Goal: Communication & Community: Answer question/provide support

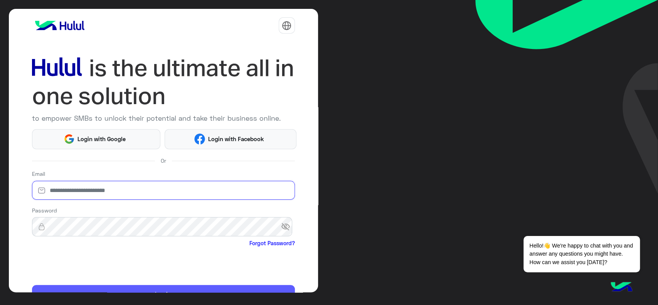
type input "**********"
click at [69, 291] on button "Login" at bounding box center [163, 294] width 263 height 18
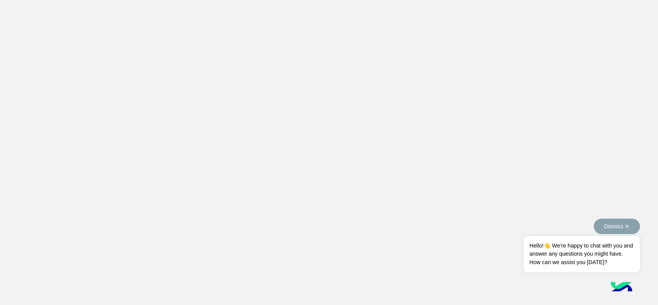
click at [625, 228] on button "Dismiss ✕" at bounding box center [616, 225] width 46 height 15
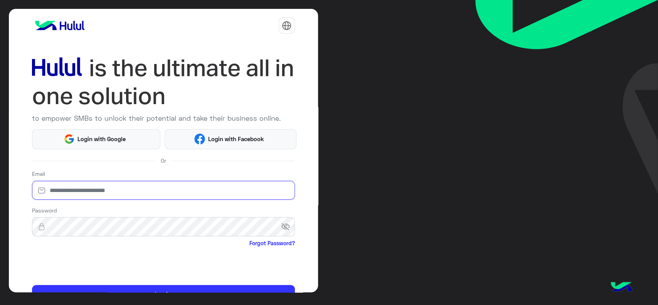
type input "**********"
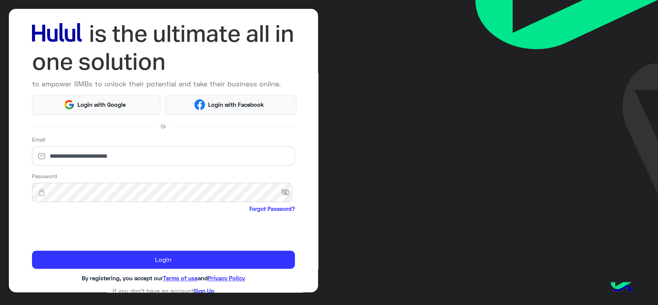
scroll to position [41, 0]
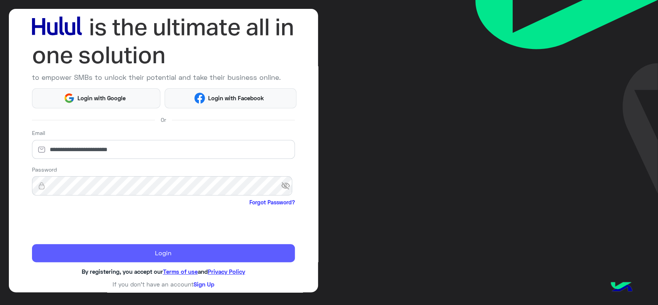
click at [90, 249] on button "Login" at bounding box center [163, 253] width 263 height 18
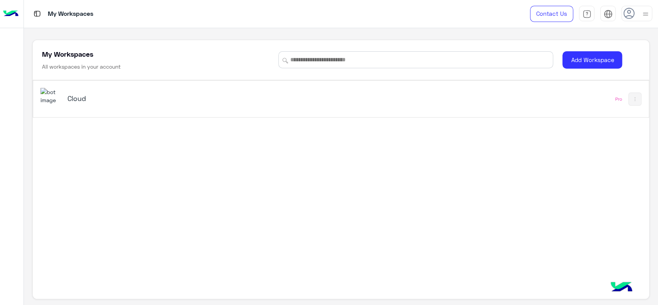
click at [53, 104] on img at bounding box center [50, 96] width 21 height 17
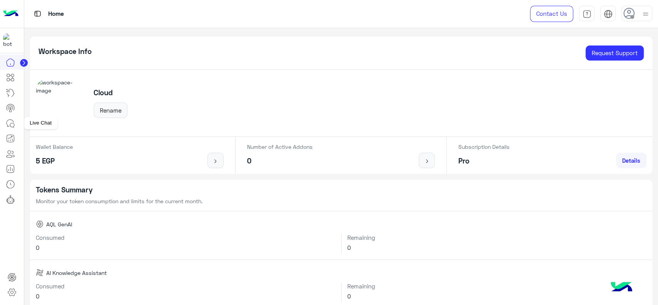
click at [12, 119] on icon at bounding box center [10, 123] width 9 height 9
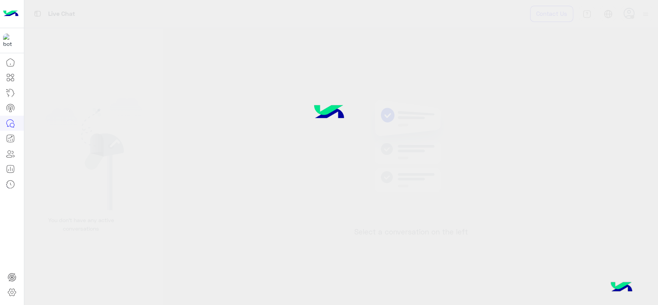
click at [635, 16] on div at bounding box center [329, 152] width 658 height 305
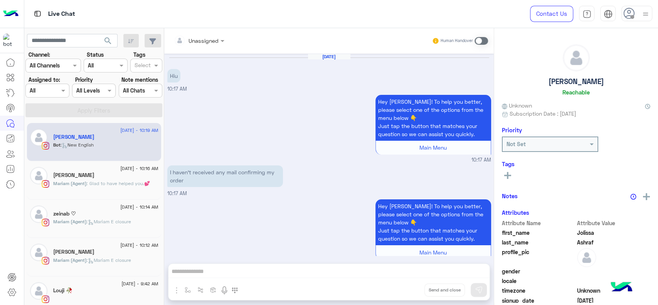
scroll to position [773, 0]
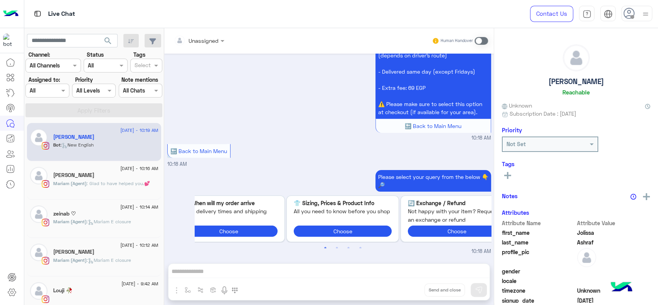
click at [638, 16] on div at bounding box center [636, 13] width 31 height 15
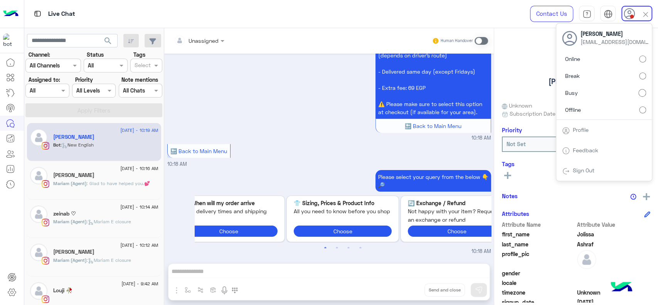
click at [650, 11] on div at bounding box center [636, 13] width 31 height 15
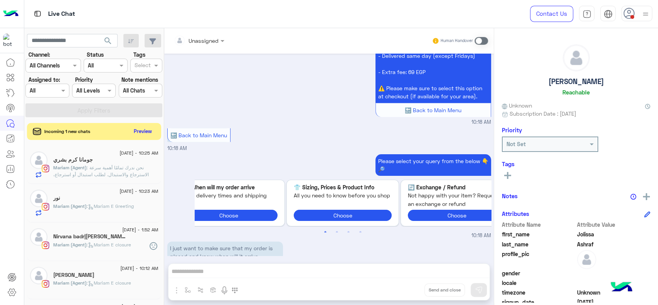
scroll to position [878, 0]
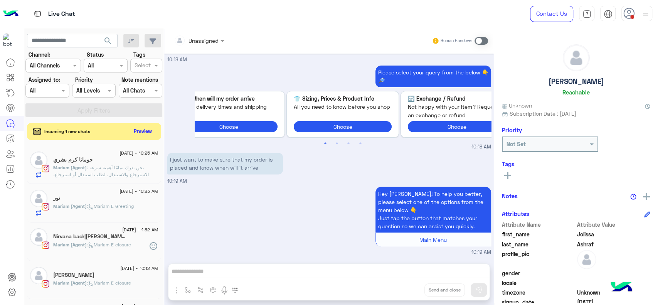
click at [41, 88] on input "text" at bounding box center [39, 91] width 18 height 8
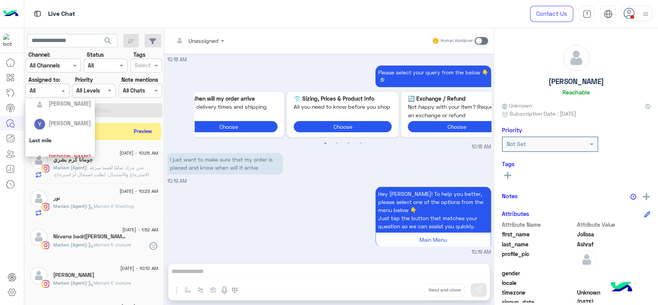
scroll to position [120, 0]
click at [73, 132] on span "[PERSON_NAME]" at bounding box center [70, 129] width 42 height 7
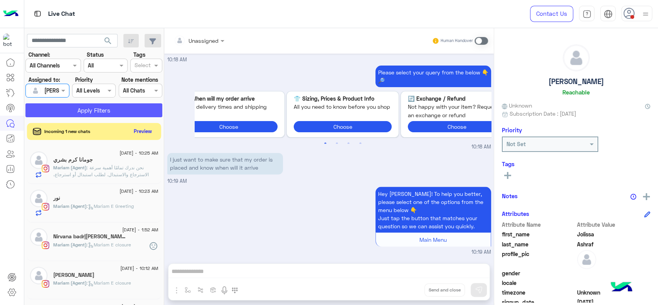
click at [96, 105] on button "Apply Filters" at bounding box center [93, 110] width 137 height 14
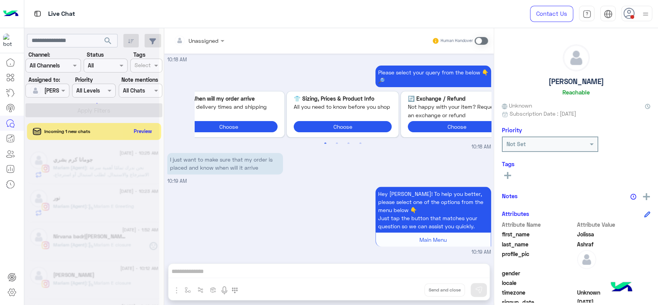
click at [643, 15] on img at bounding box center [645, 14] width 10 height 10
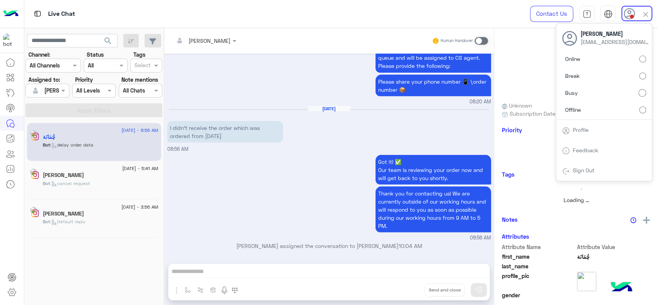
scroll to position [988, 0]
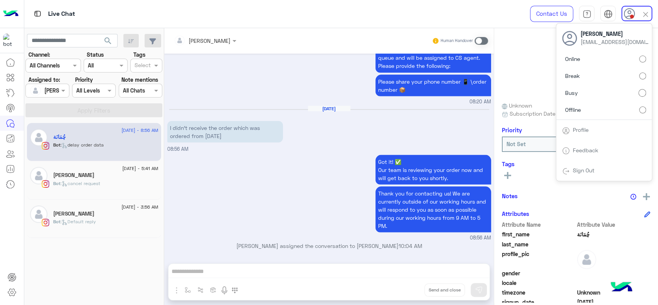
click at [256, 187] on div "Got it! ✅ Our team is reviewing your order now and will get back to you shortly…" at bounding box center [329, 197] width 324 height 89
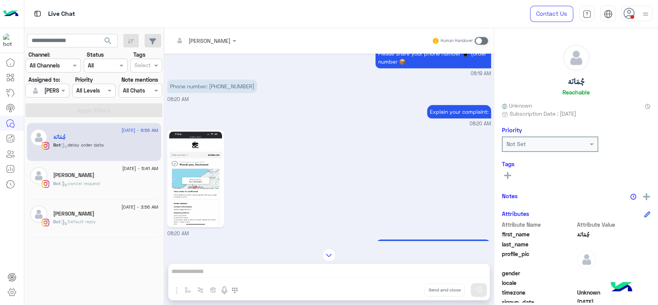
scroll to position [526, 0]
click at [225, 92] on p "Phone number: 01020348267" at bounding box center [212, 85] width 90 height 13
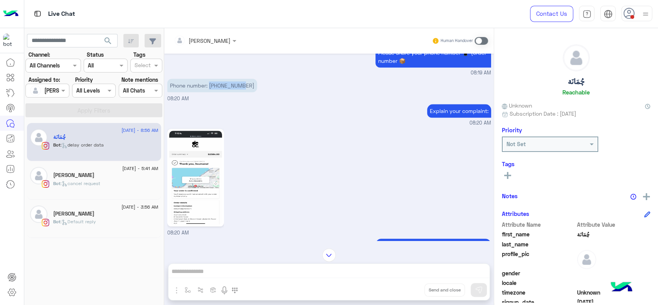
copy p "01020348267"
click at [217, 208] on img at bounding box center [195, 178] width 53 height 94
click at [646, 8] on div at bounding box center [645, 13] width 10 height 15
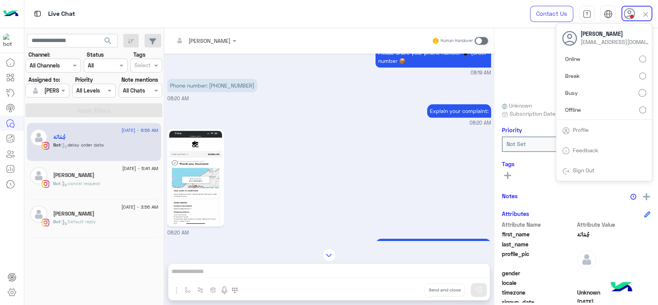
click at [643, 54] on label "Online" at bounding box center [604, 59] width 84 height 14
drag, startPoint x: 268, startPoint y: 147, endPoint x: 332, endPoint y: 124, distance: 67.9
click at [268, 147] on div "08:20 AM" at bounding box center [329, 182] width 324 height 110
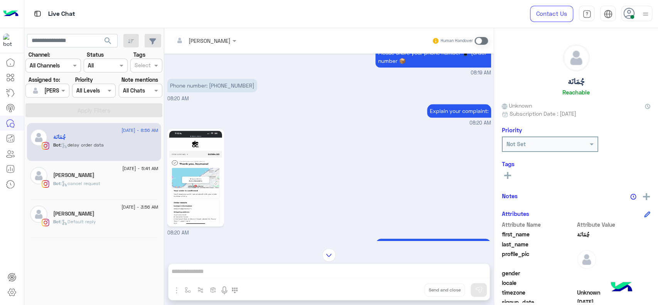
click at [481, 43] on span at bounding box center [480, 41] width 13 height 8
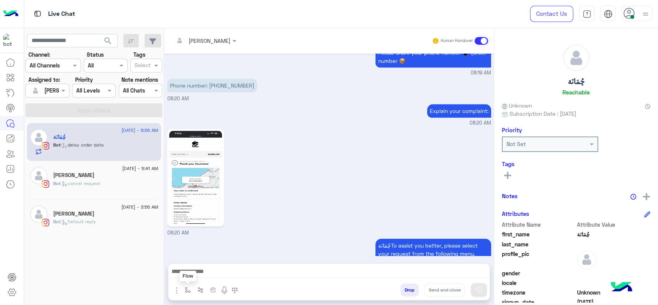
scroll to position [1002, 0]
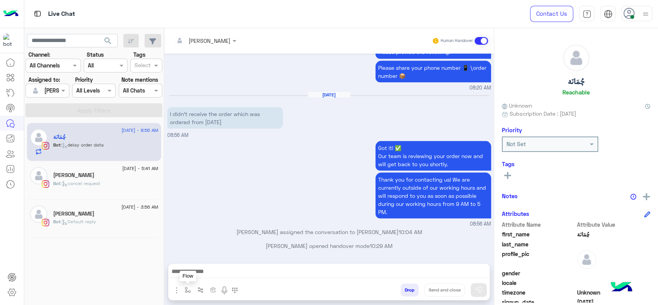
click at [187, 287] on img "button" at bounding box center [188, 290] width 6 height 6
click at [199, 269] on input "text" at bounding box center [202, 273] width 32 height 9
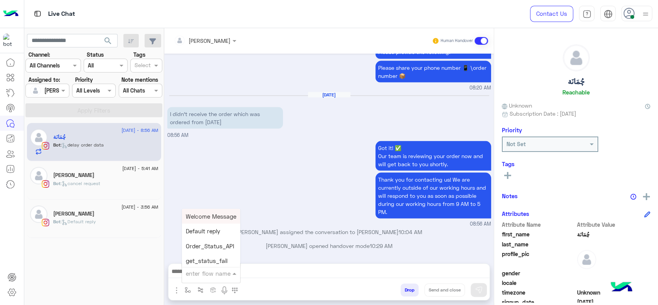
type input "*"
click at [204, 238] on div "J Greeting" at bounding box center [210, 244] width 57 height 15
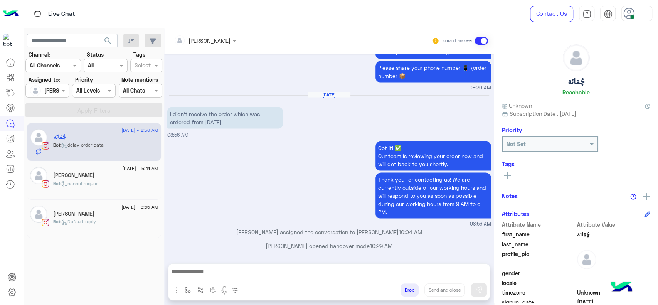
type textarea "**********"
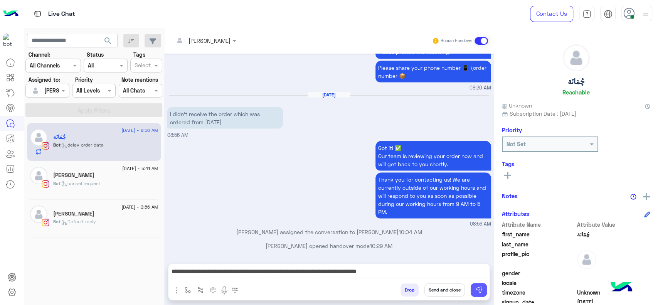
click at [486, 288] on button at bounding box center [478, 290] width 16 height 14
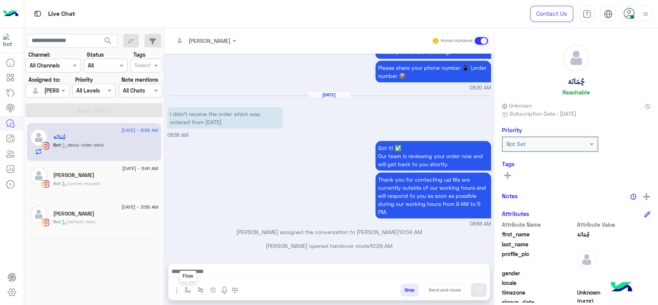
click at [187, 289] on img "button" at bounding box center [188, 290] width 6 height 6
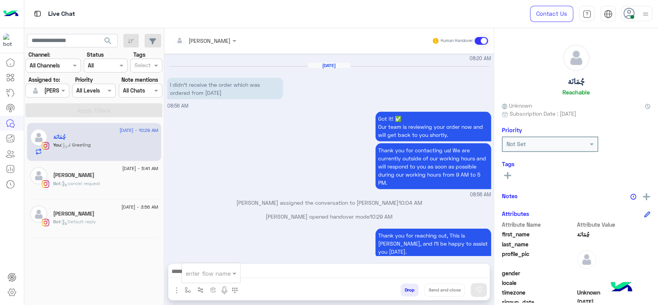
scroll to position [1048, 0]
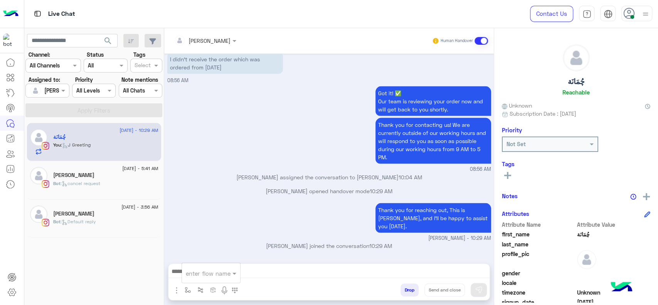
click at [85, 187] on div "Bot : cancel request" at bounding box center [105, 186] width 105 height 13
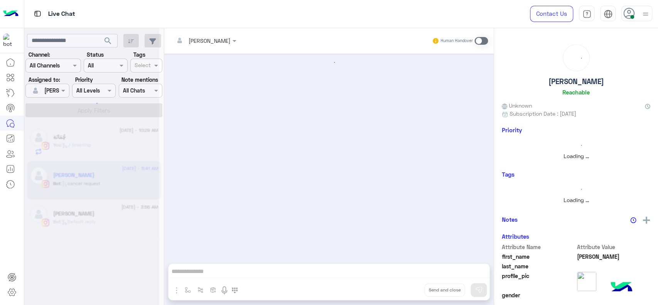
click at [85, 187] on div at bounding box center [91, 155] width 135 height 305
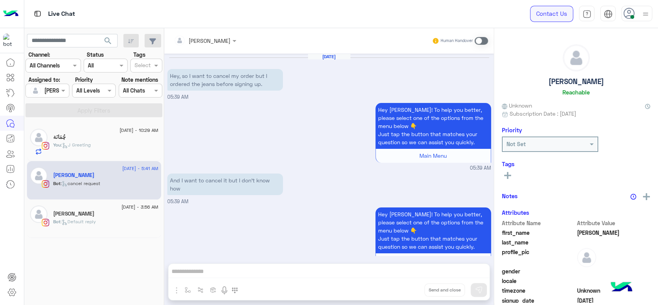
scroll to position [496, 0]
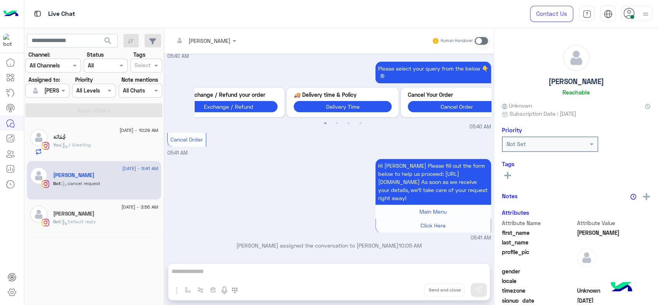
click at [481, 38] on span at bounding box center [480, 41] width 13 height 8
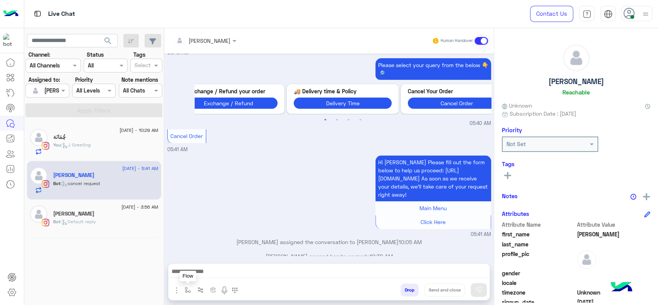
scroll to position [510, 0]
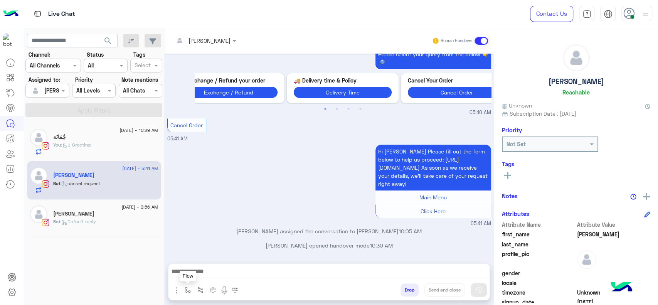
drag, startPoint x: 185, startPoint y: 292, endPoint x: 187, endPoint y: 288, distance: 5.0
click at [185, 291] on img "button" at bounding box center [188, 290] width 6 height 6
click at [197, 274] on input "text" at bounding box center [202, 273] width 32 height 9
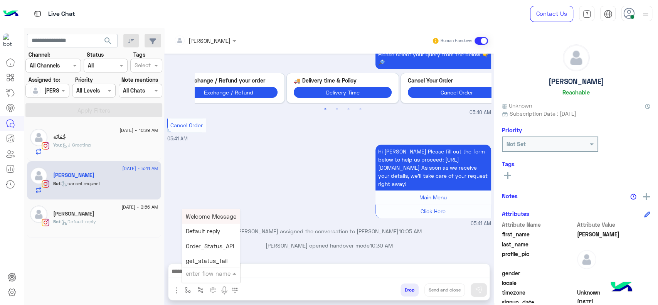
type input "*"
drag, startPoint x: 203, startPoint y: 245, endPoint x: 272, endPoint y: 262, distance: 71.1
click at [203, 245] on span "J Greeting" at bounding box center [200, 243] width 28 height 7
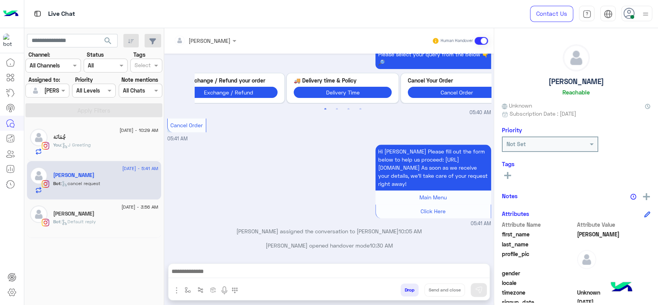
type textarea "**********"
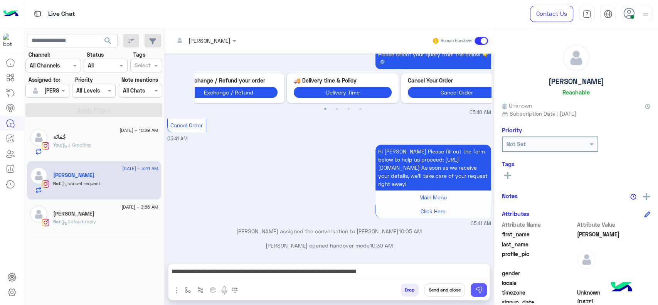
click at [476, 291] on img at bounding box center [479, 290] width 8 height 8
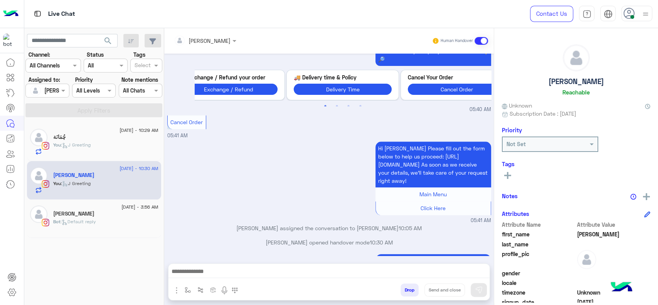
scroll to position [556, 0]
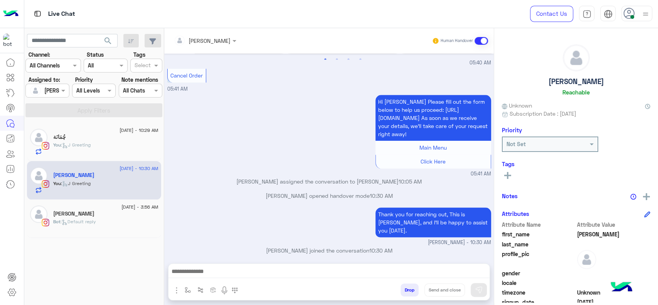
click at [136, 224] on div "Bot : Default reply" at bounding box center [105, 224] width 105 height 13
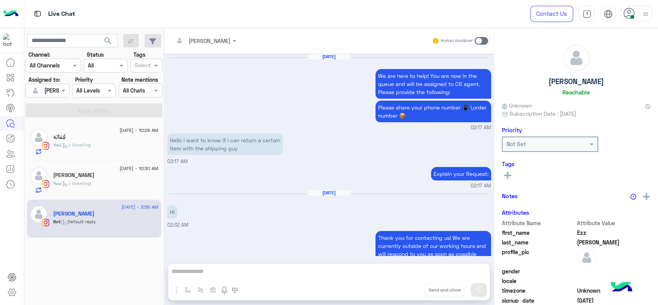
scroll to position [851, 0]
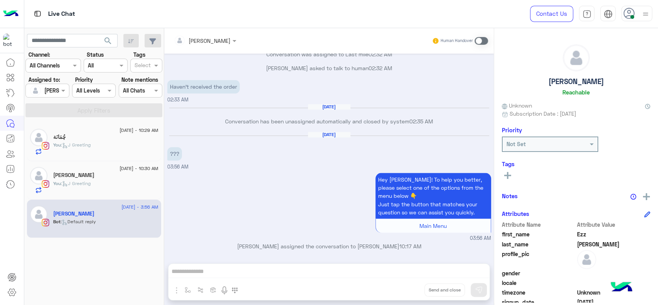
click at [481, 39] on span at bounding box center [480, 41] width 13 height 8
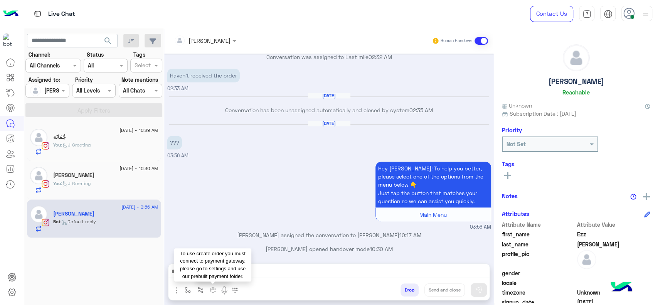
scroll to position [865, 0]
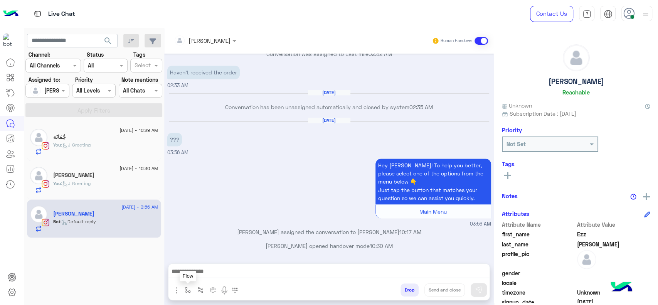
click at [187, 290] on img "button" at bounding box center [188, 290] width 6 height 6
click at [191, 271] on input "text" at bounding box center [202, 273] width 32 height 9
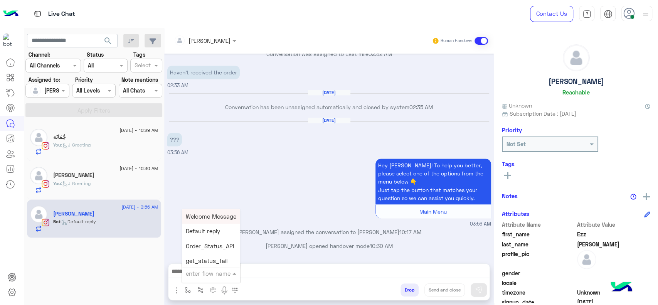
type input "*"
click at [201, 242] on span "J Greeting" at bounding box center [200, 243] width 28 height 7
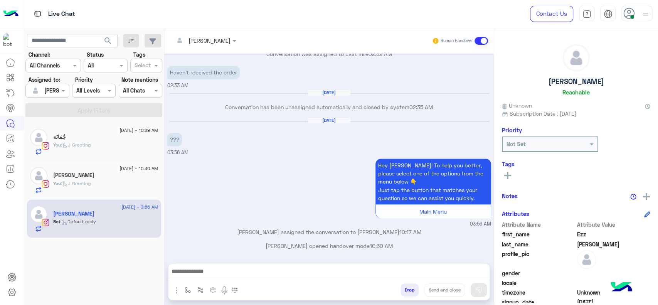
type textarea "**********"
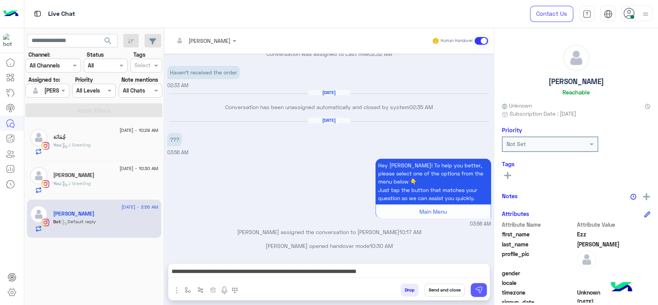
click at [480, 291] on img at bounding box center [479, 290] width 8 height 8
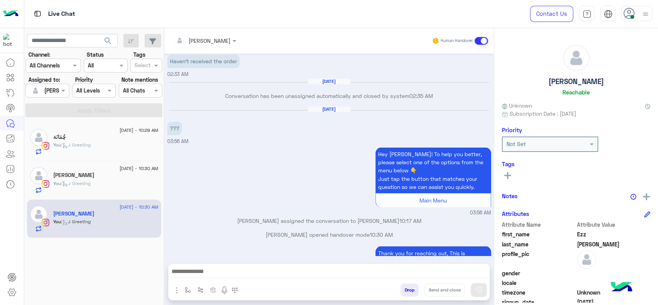
scroll to position [912, 0]
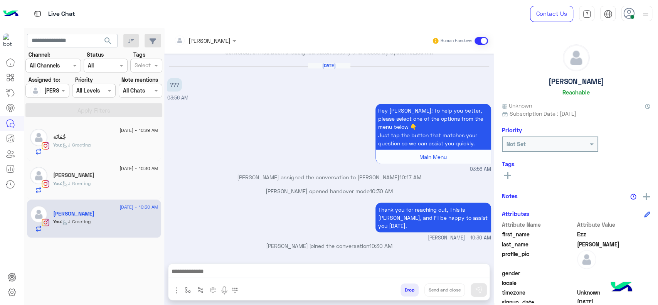
click at [206, 195] on p "Jana Aboelseoud opened handover mode 10:30 AM" at bounding box center [329, 191] width 324 height 8
click at [111, 138] on div "چُمَانَة" at bounding box center [105, 138] width 105 height 8
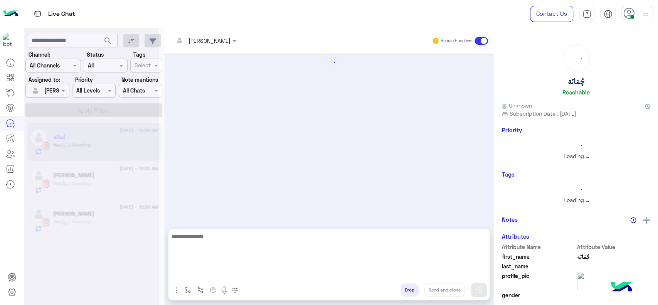
click at [249, 268] on textarea at bounding box center [328, 255] width 321 height 46
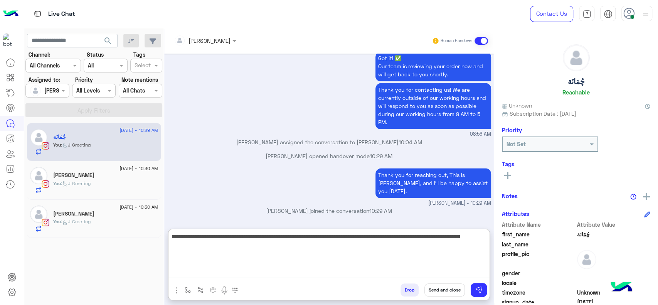
scroll to position [855, 0]
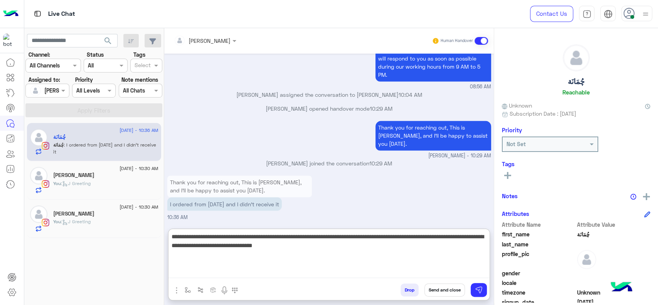
click at [171, 237] on textarea "**********" at bounding box center [328, 255] width 321 height 46
click at [451, 248] on textarea "**********" at bounding box center [328, 255] width 321 height 46
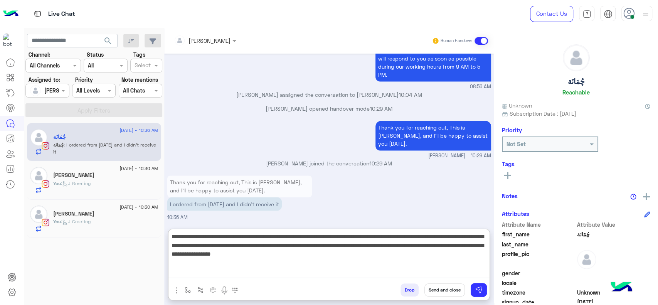
drag, startPoint x: 252, startPoint y: 246, endPoint x: 351, endPoint y: 260, distance: 100.5
click at [351, 260] on textarea "**********" at bounding box center [328, 255] width 321 height 46
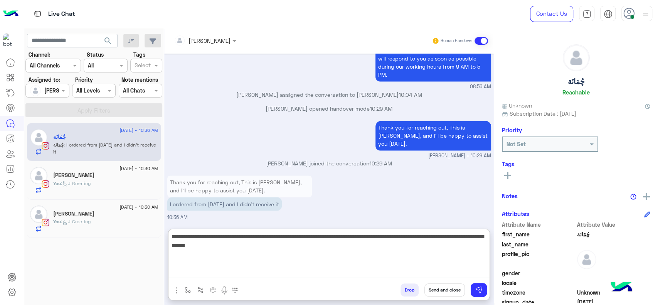
type textarea "**********"
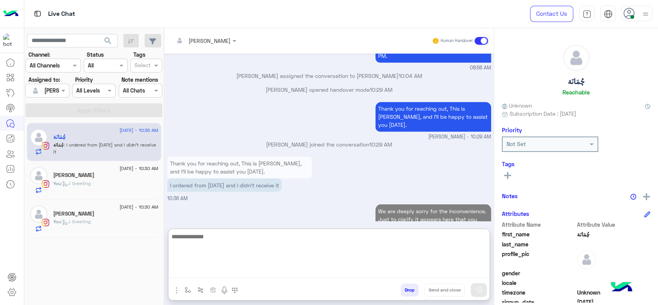
scroll to position [904, 0]
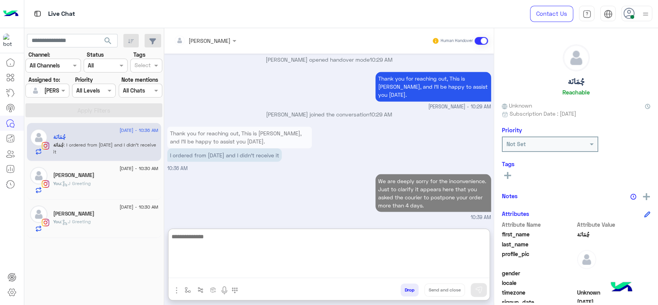
paste textarea "**********"
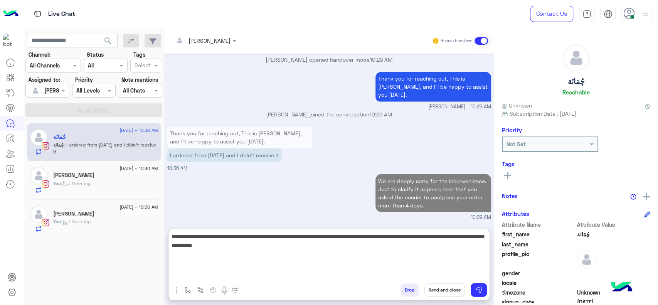
click at [309, 258] on textarea "**********" at bounding box center [328, 255] width 321 height 46
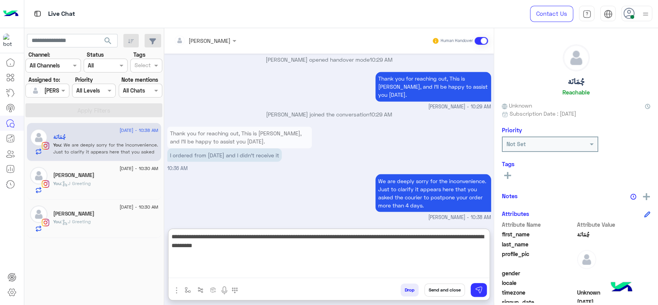
click at [173, 237] on textarea "**********" at bounding box center [328, 255] width 321 height 46
click at [176, 239] on textarea "**********" at bounding box center [328, 255] width 321 height 46
click at [178, 237] on textarea "**********" at bounding box center [328, 255] width 321 height 46
type textarea "**********"
click at [306, 240] on textarea "**********" at bounding box center [328, 255] width 321 height 46
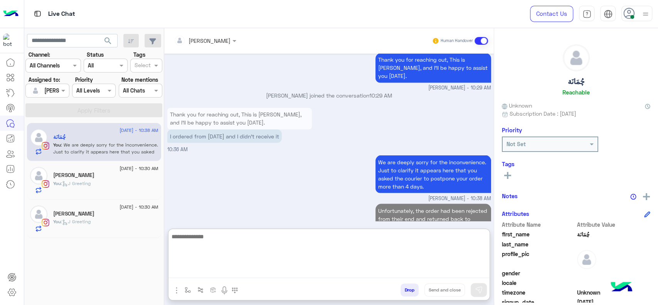
scroll to position [953, 0]
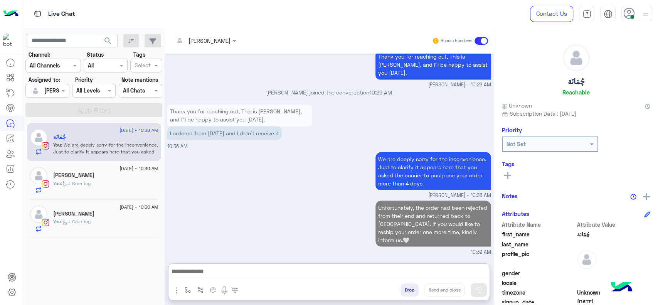
click at [96, 211] on div "Ezz Eldin Moataz" at bounding box center [105, 214] width 105 height 8
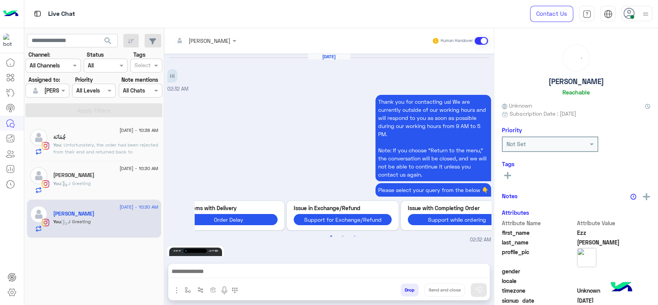
scroll to position [776, 0]
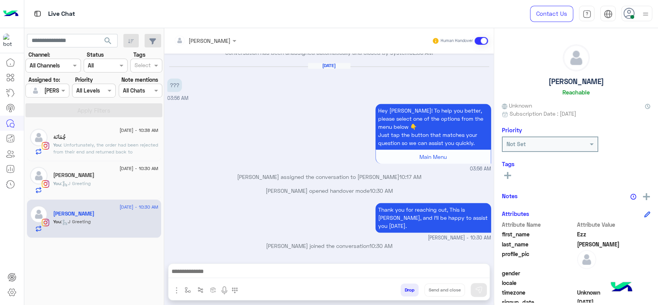
click at [452, 102] on div "Aug 13, 2025 ??? 03:56 AM" at bounding box center [329, 81] width 324 height 39
click at [68, 187] on div "You : J Greeting" at bounding box center [105, 186] width 105 height 13
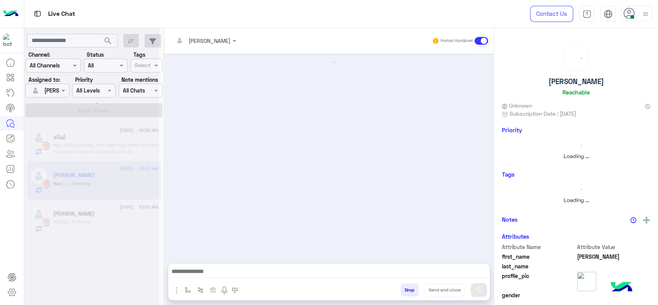
click at [114, 225] on div "You : J Greeting" at bounding box center [105, 224] width 105 height 13
click at [114, 225] on div at bounding box center [91, 155] width 135 height 305
click at [109, 220] on div at bounding box center [91, 155] width 135 height 305
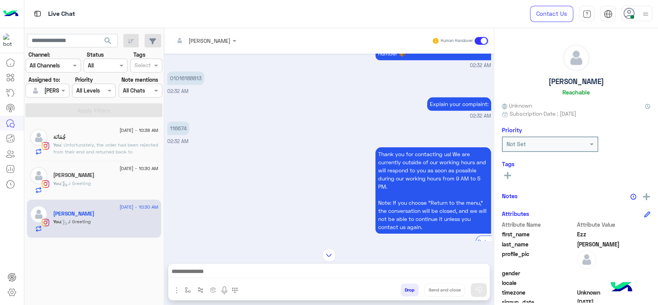
scroll to position [468, 0]
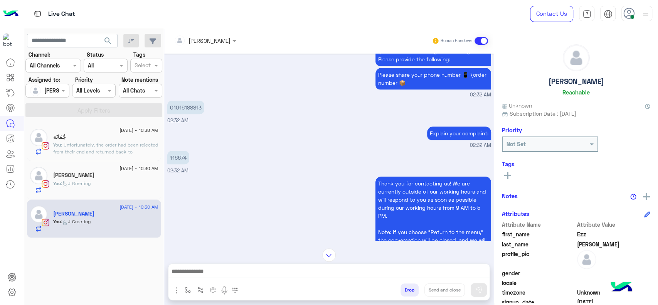
click at [175, 164] on p "116674" at bounding box center [178, 157] width 22 height 13
copy p "116674"
click at [182, 284] on button "button" at bounding box center [187, 289] width 13 height 13
click at [194, 266] on ng-select "enter flow name" at bounding box center [211, 273] width 58 height 14
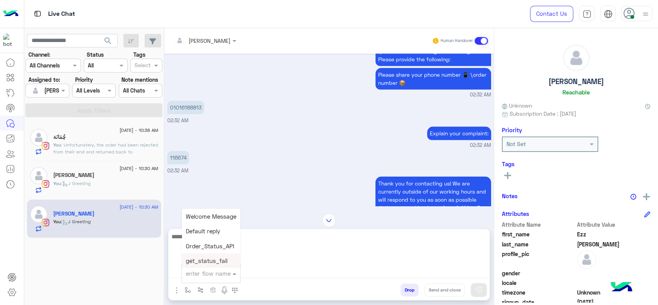
click at [244, 269] on textarea at bounding box center [328, 255] width 321 height 46
paste textarea "**********"
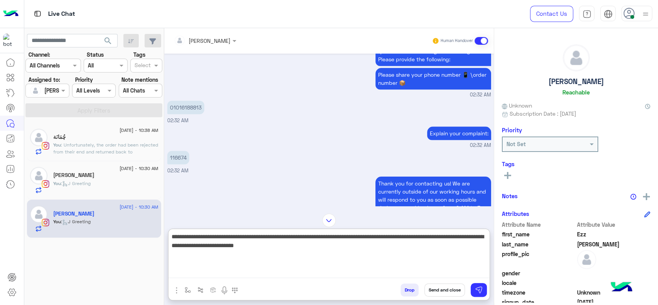
paste textarea "**********"
type textarea "**********"
click at [390, 261] on textarea "**********" at bounding box center [328, 255] width 321 height 46
click at [369, 257] on textarea "**********" at bounding box center [328, 255] width 321 height 46
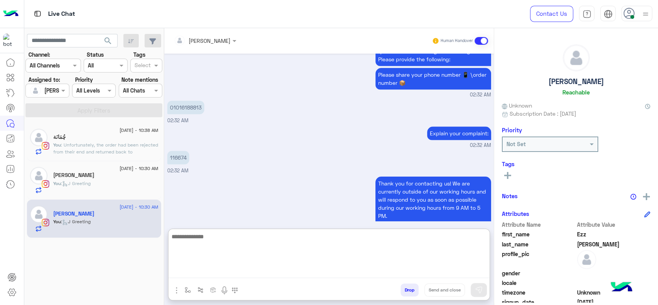
scroll to position [867, 0]
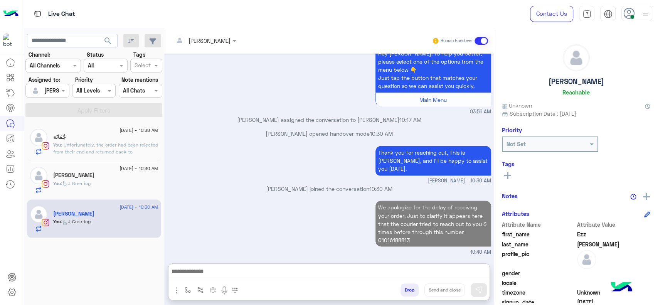
click at [72, 142] on span ": Unfortunately, the order had been rejected from their end and returned back t…" at bounding box center [105, 155] width 105 height 27
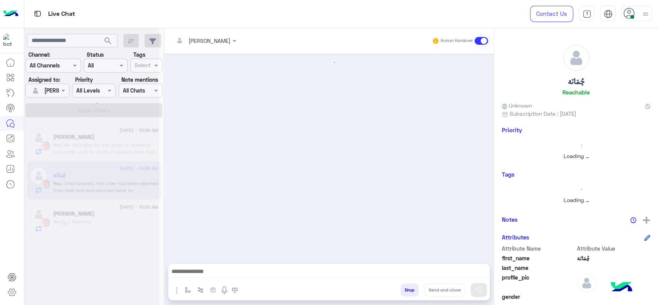
click at [117, 221] on div at bounding box center [91, 155] width 135 height 305
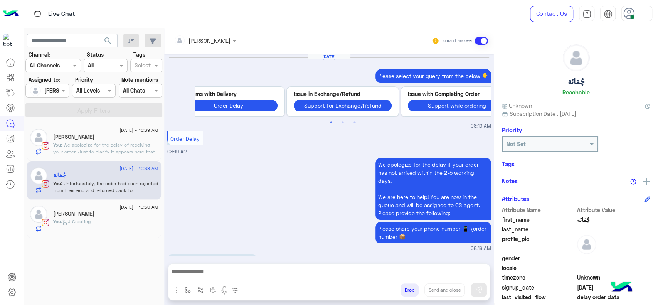
scroll to position [842, 0]
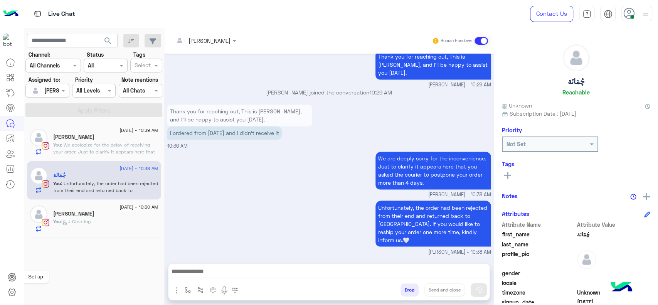
click at [5, 242] on div at bounding box center [12, 180] width 24 height 251
click at [119, 215] on div "[PERSON_NAME]" at bounding box center [105, 214] width 105 height 8
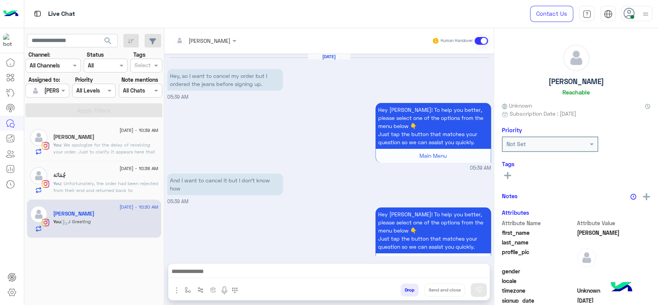
scroll to position [556, 0]
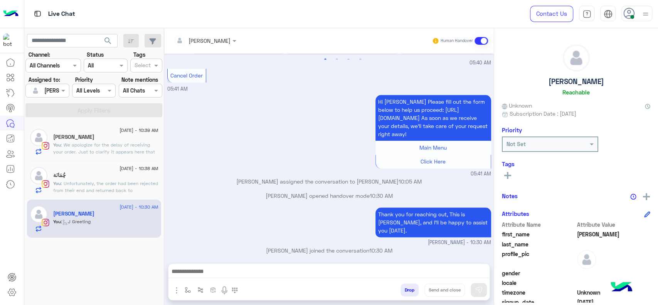
click at [100, 178] on div "چُمَانَة" at bounding box center [105, 176] width 105 height 8
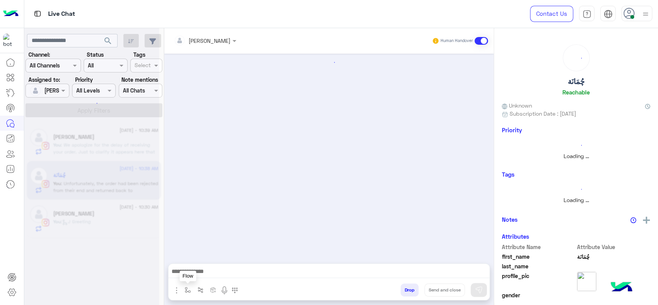
click at [183, 289] on button "button" at bounding box center [187, 289] width 13 height 13
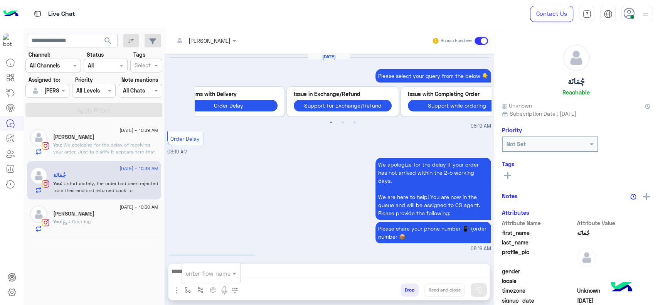
scroll to position [842, 0]
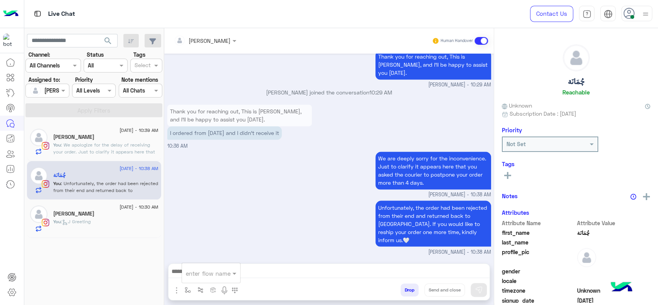
click at [200, 275] on input "text" at bounding box center [202, 273] width 32 height 9
type input "*"
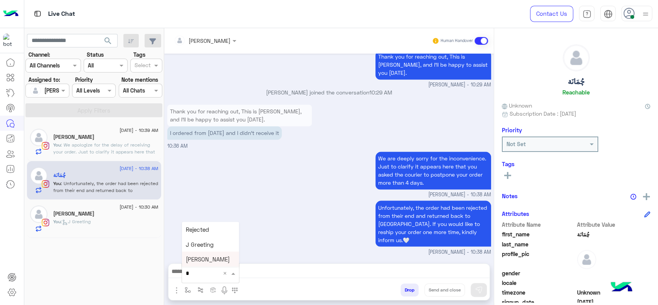
click at [208, 257] on span "[PERSON_NAME]" at bounding box center [208, 258] width 44 height 7
type textarea "**********"
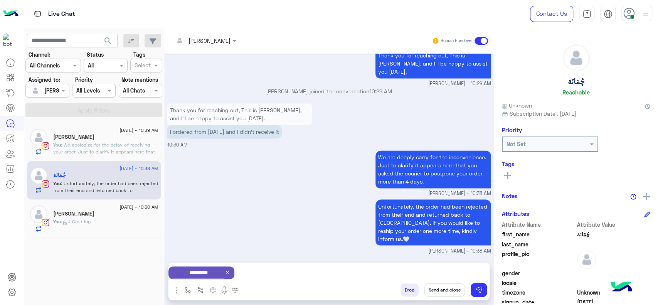
click at [444, 287] on button "Send and close" at bounding box center [444, 289] width 40 height 13
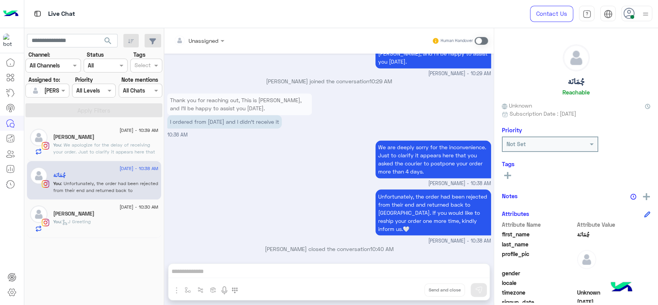
scroll to position [856, 0]
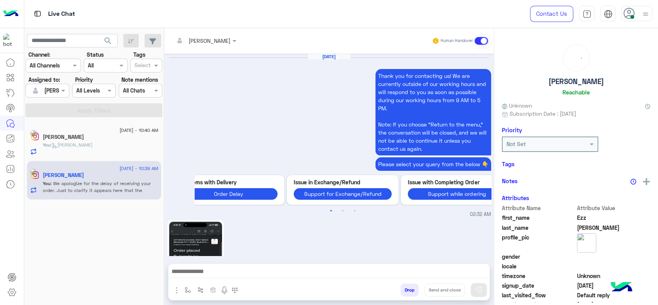
scroll to position [807, 0]
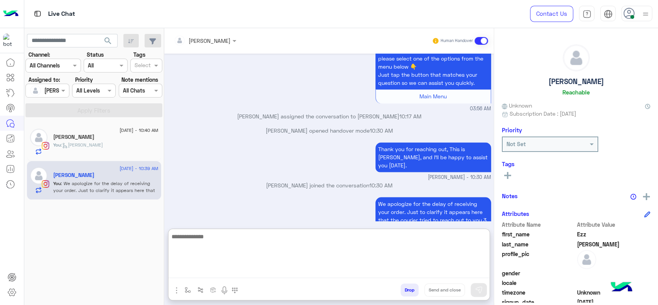
click at [260, 273] on textarea at bounding box center [328, 255] width 321 height 46
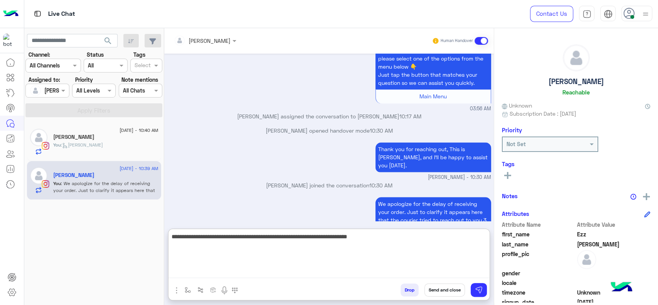
type textarea "**********"
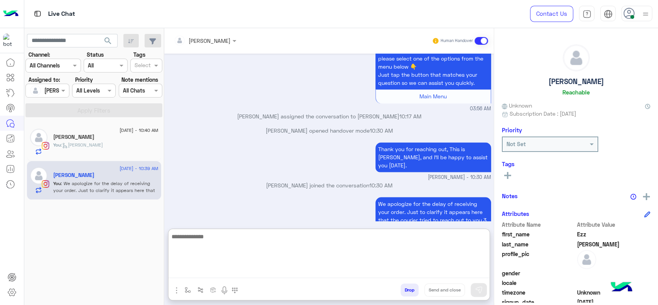
scroll to position [875, 0]
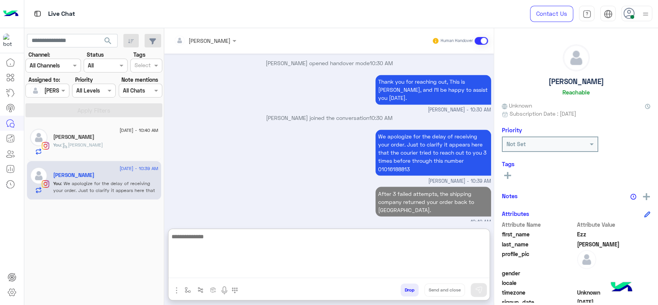
type textarea "*"
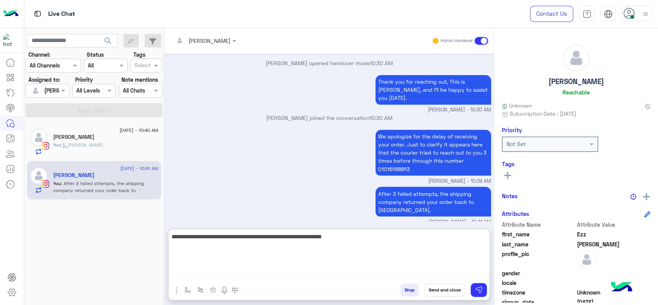
click at [216, 243] on textarea "**********" at bounding box center [328, 255] width 321 height 46
click at [350, 244] on textarea "**********" at bounding box center [328, 255] width 321 height 46
type textarea "**********"
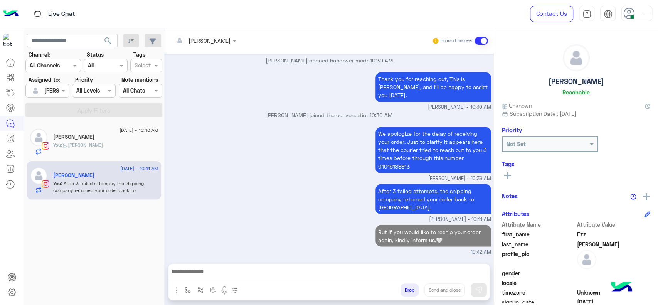
click at [108, 134] on div "[PERSON_NAME]" at bounding box center [105, 138] width 105 height 8
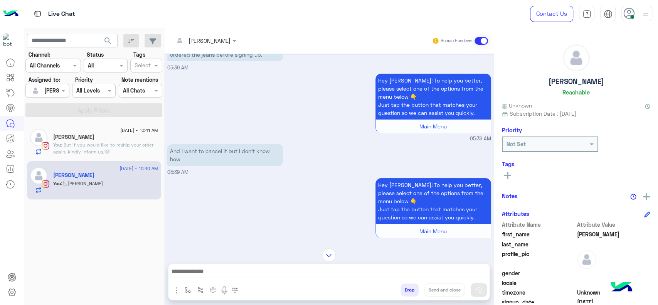
scroll to position [8, 0]
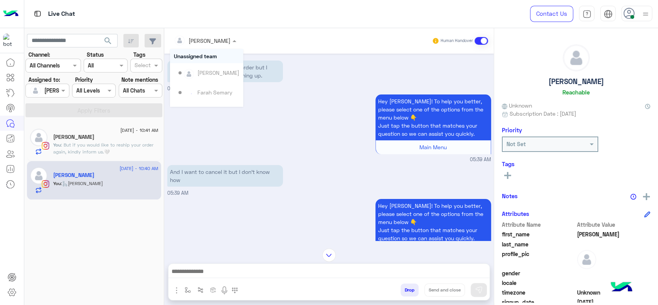
click at [225, 41] on div at bounding box center [205, 40] width 70 height 9
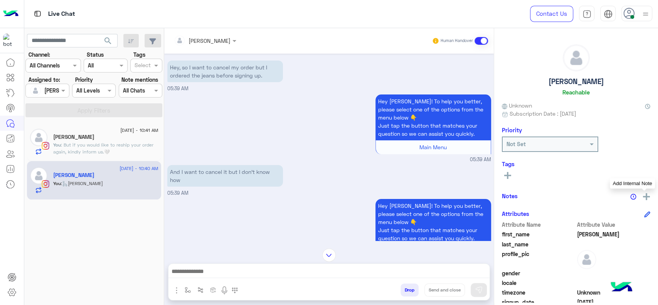
click at [643, 195] on img at bounding box center [646, 196] width 7 height 7
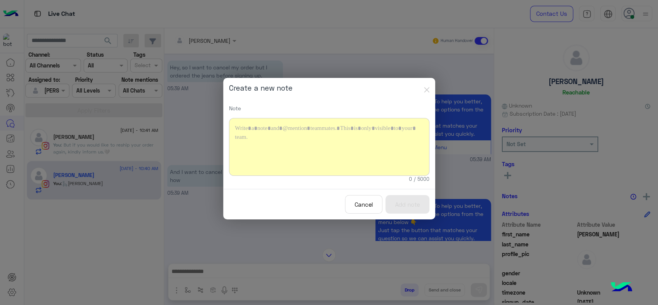
click at [357, 155] on div at bounding box center [329, 147] width 200 height 58
click at [390, 202] on button "Add note" at bounding box center [407, 204] width 44 height 19
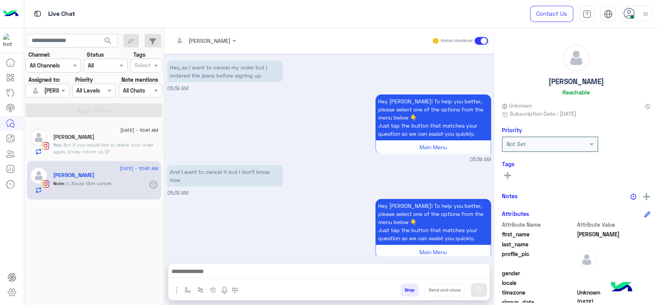
scroll to position [596, 0]
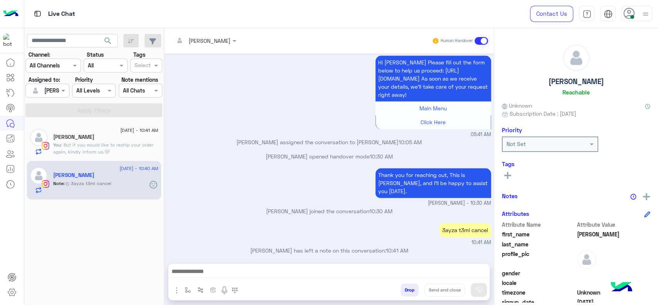
click at [214, 44] on input "text" at bounding box center [195, 41] width 42 height 8
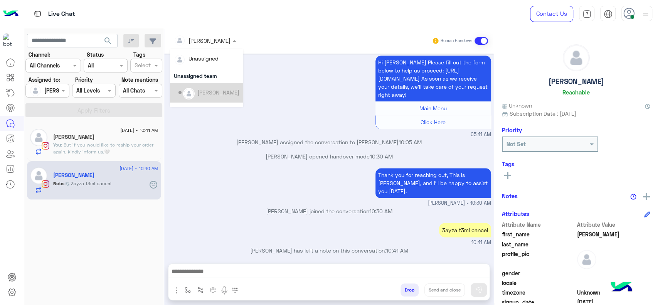
scroll to position [156, 0]
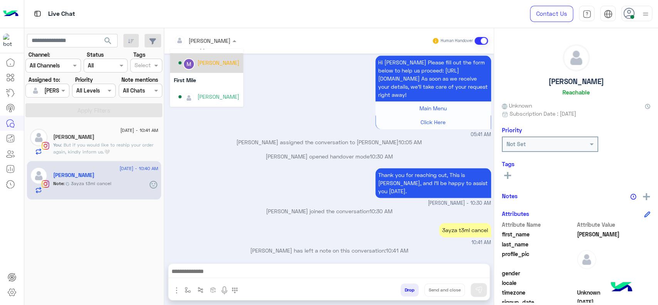
click at [219, 62] on div "[PERSON_NAME]" at bounding box center [218, 63] width 42 height 8
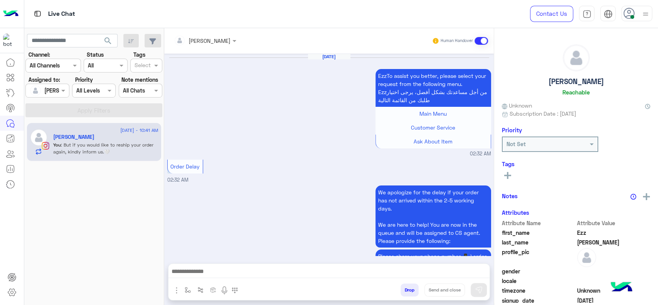
scroll to position [602, 0]
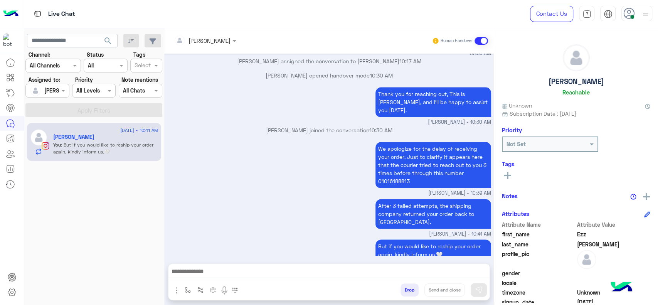
click at [240, 104] on div "Thank you for reaching out, This is Jana, and I’ll be happy to assist you today…" at bounding box center [329, 105] width 324 height 41
click at [250, 237] on div "But if you would like to reship your order again, kindly inform us.🤍 Jana Aboel…" at bounding box center [329, 253] width 324 height 33
click at [188, 291] on img "button" at bounding box center [188, 290] width 6 height 6
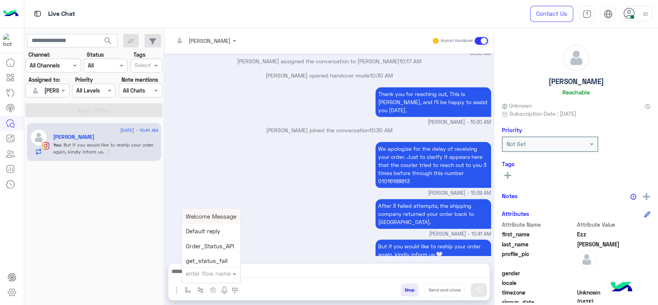
click at [213, 273] on input "text" at bounding box center [202, 273] width 32 height 9
type input "*"
click at [206, 261] on span "[PERSON_NAME]" at bounding box center [208, 258] width 44 height 7
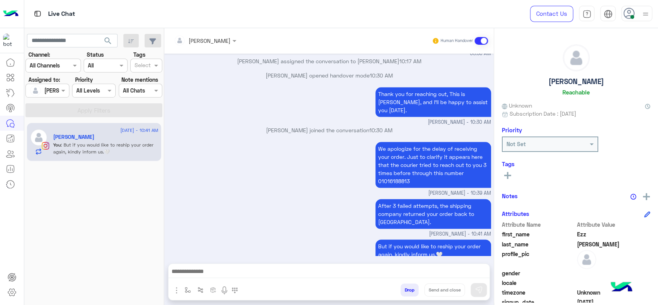
type textarea "**********"
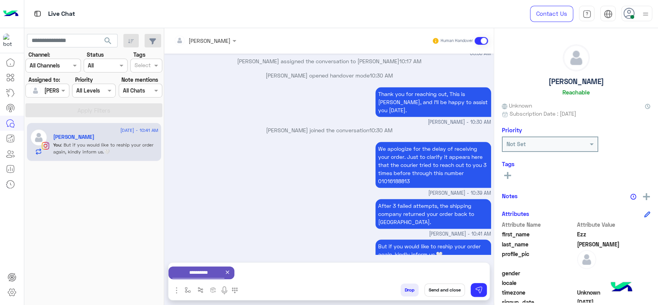
click at [449, 290] on button "Send and close" at bounding box center [444, 289] width 40 height 13
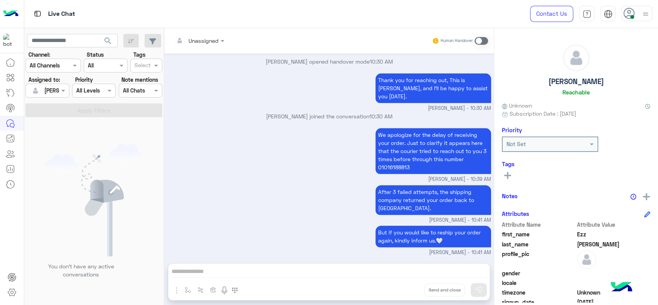
scroll to position [711, 0]
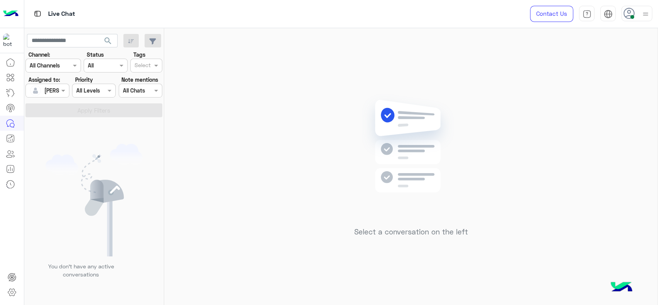
click at [339, 152] on div "Select a conversation on the left" at bounding box center [410, 168] width 493 height 280
click at [244, 128] on div "Select a conversation on the left" at bounding box center [410, 168] width 493 height 280
click at [277, 165] on div "Select a conversation on the left" at bounding box center [410, 168] width 493 height 280
click at [69, 153] on img at bounding box center [93, 200] width 97 height 113
click at [55, 92] on div at bounding box center [47, 90] width 43 height 9
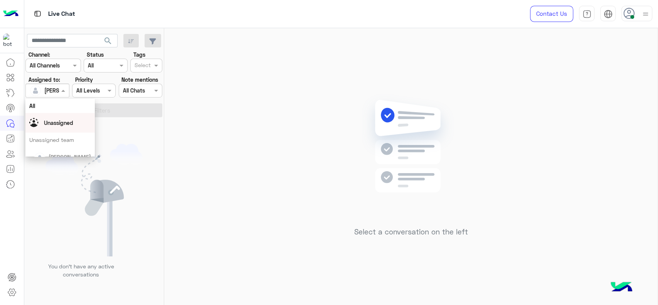
click at [57, 119] on span "Unassigned" at bounding box center [58, 122] width 29 height 7
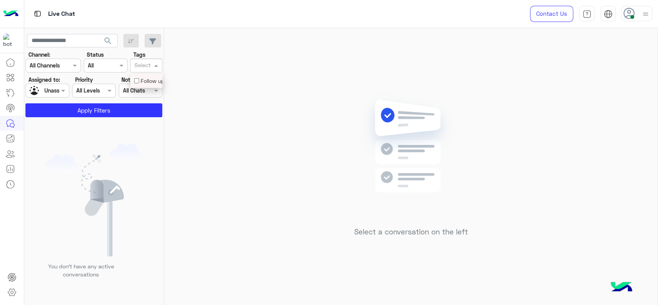
click at [143, 62] on input "text" at bounding box center [142, 66] width 16 height 8
click at [143, 81] on div "Follow up" at bounding box center [146, 81] width 24 height 8
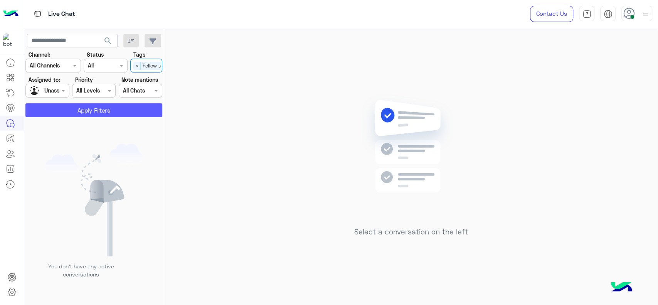
click at [99, 114] on button "Apply Filters" at bounding box center [93, 110] width 137 height 14
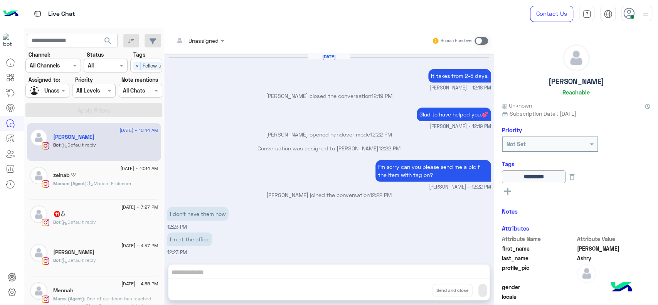
scroll to position [609, 0]
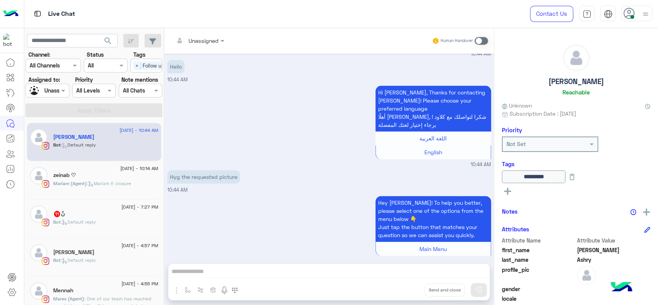
click at [93, 251] on div "Jana fahmy" at bounding box center [105, 253] width 105 height 8
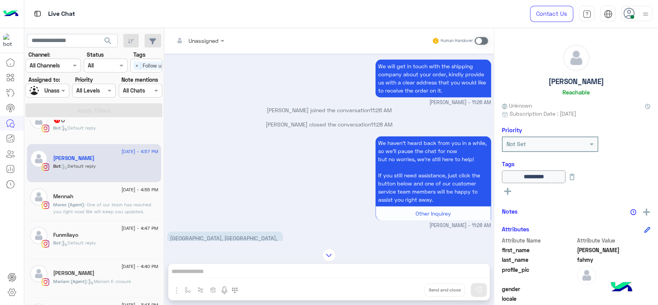
scroll to position [781, 0]
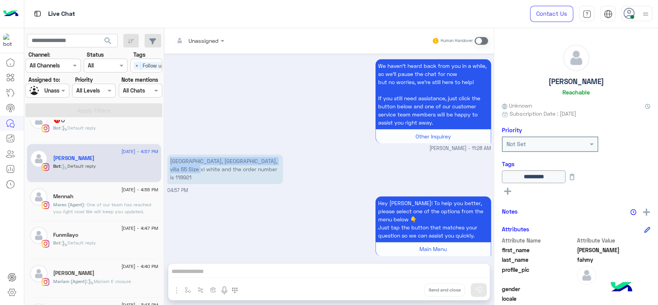
drag, startPoint x: 170, startPoint y: 154, endPoint x: 219, endPoint y: 159, distance: 50.0
click at [219, 159] on p "Sheikh zayed city, westgate hills compound, villa 55 Size xl white and the orde…" at bounding box center [225, 169] width 116 height 30
copy p "Sheikh zayed city, westgate hills compound, villa 55"
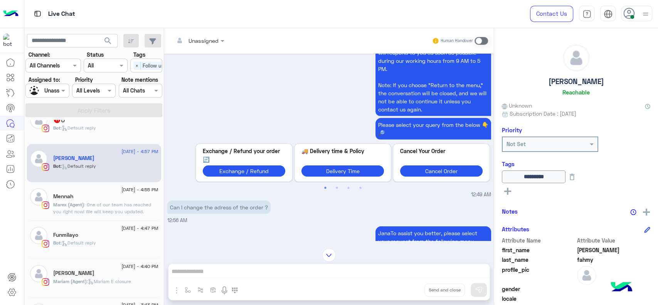
scroll to position [1634, 0]
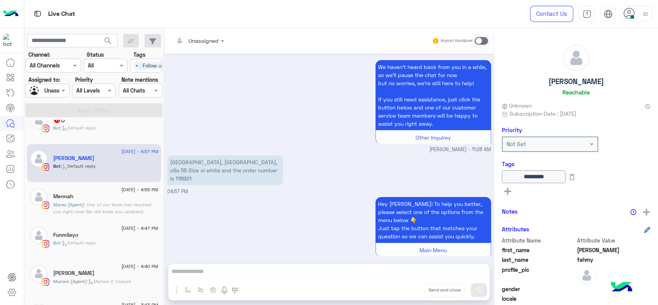
click at [219, 165] on p "Sheikh zayed city, westgate hills compound, villa 55 Size xl white and the orde…" at bounding box center [225, 170] width 116 height 30
copy p "118921"
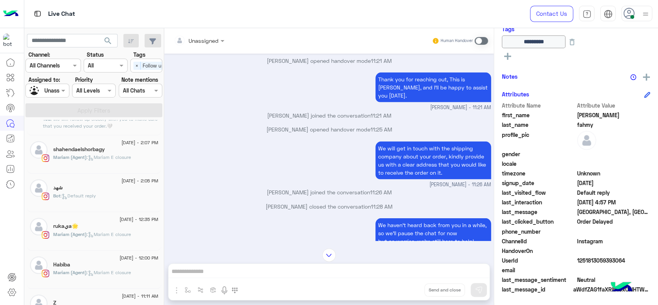
scroll to position [8, 0]
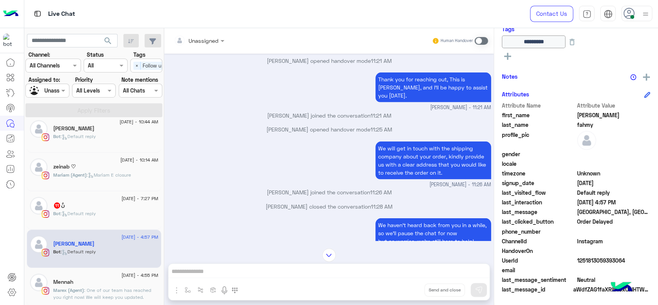
click at [49, 92] on div at bounding box center [47, 90] width 43 height 9
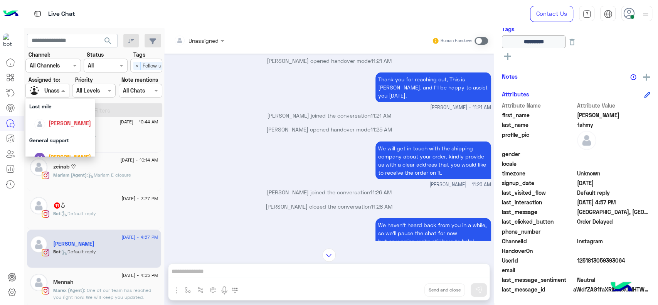
scroll to position [137, 0]
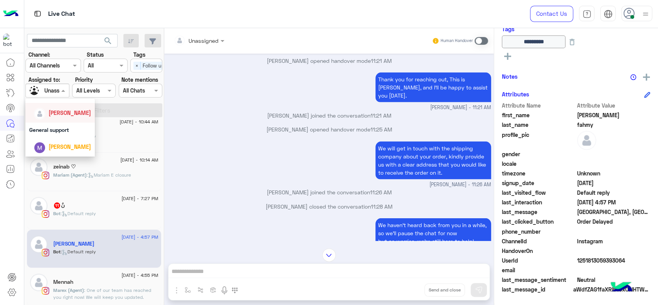
click at [64, 116] on div "[PERSON_NAME]" at bounding box center [70, 113] width 42 height 8
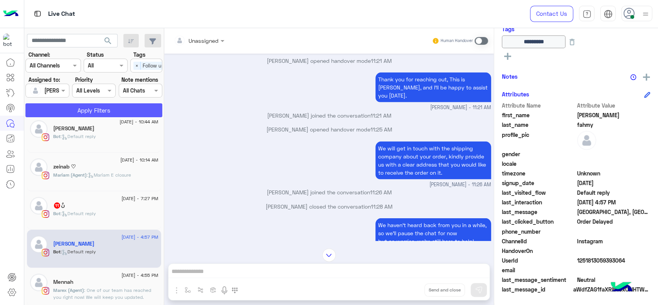
click at [93, 113] on button "Apply Filters" at bounding box center [93, 110] width 137 height 14
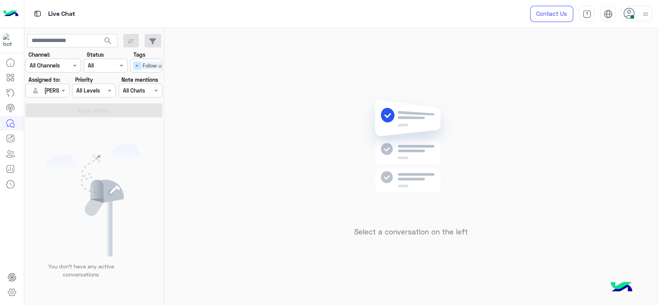
click at [135, 68] on span "×" at bounding box center [136, 66] width 7 height 8
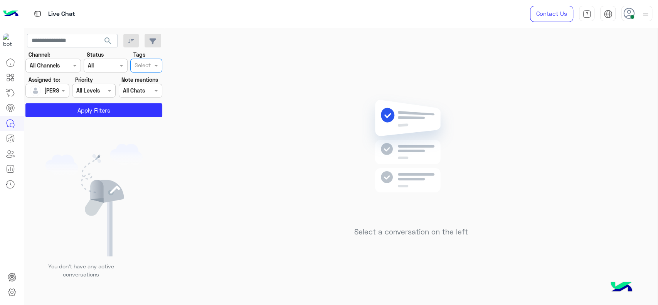
scroll to position [0, 0]
click at [102, 109] on button "Apply Filters" at bounding box center [93, 110] width 137 height 14
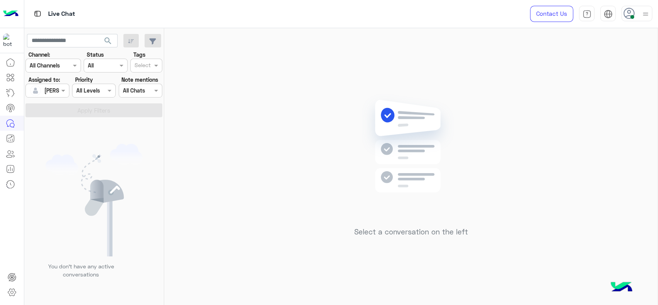
click at [232, 226] on div "Select a conversation on the left" at bounding box center [410, 168] width 493 height 280
drag, startPoint x: 341, startPoint y: 132, endPoint x: 268, endPoint y: 5, distance: 146.2
click at [339, 132] on div "Select a conversation on the left" at bounding box center [410, 168] width 493 height 280
click at [277, 128] on div "Select a conversation on the left" at bounding box center [410, 168] width 493 height 280
click at [240, 116] on div "Select a conversation on the left" at bounding box center [410, 168] width 493 height 280
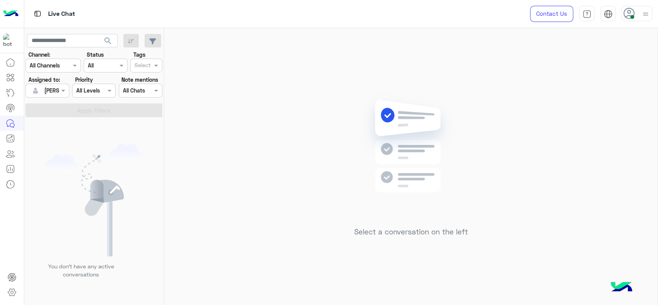
click at [227, 161] on div "Select a conversation on the left" at bounding box center [410, 168] width 493 height 280
click at [42, 96] on div at bounding box center [37, 90] width 15 height 15
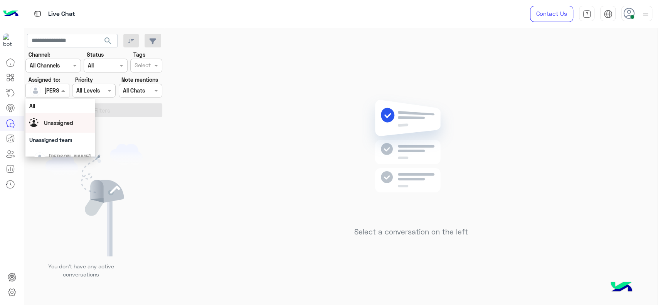
click at [71, 119] on div "Unassigned" at bounding box center [58, 123] width 29 height 8
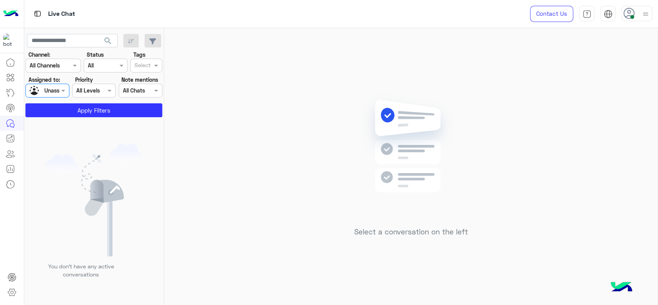
click at [141, 61] on div "Select" at bounding box center [141, 66] width 17 height 10
click at [141, 83] on div "Follow up" at bounding box center [146, 81] width 24 height 8
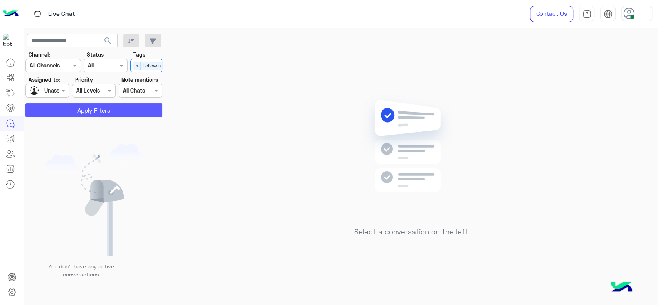
click at [134, 106] on button "Apply Filters" at bounding box center [93, 110] width 137 height 14
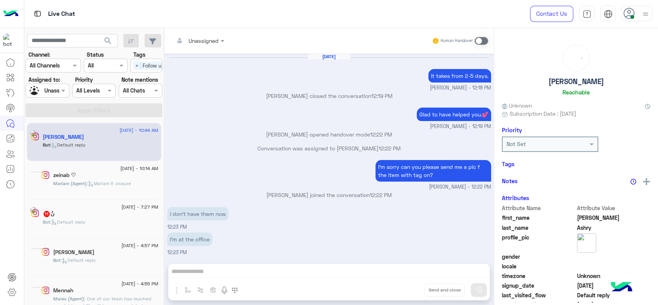
scroll to position [609, 0]
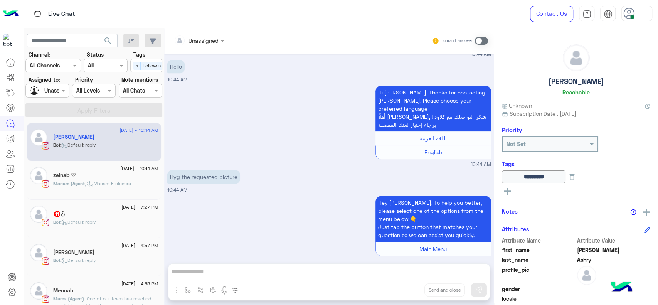
click at [76, 246] on div "12 August - 4:57 PM" at bounding box center [105, 246] width 105 height 5
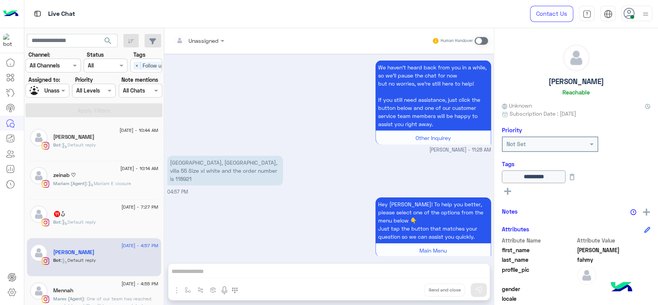
scroll to position [1634, 0]
click at [213, 39] on div at bounding box center [199, 40] width 58 height 9
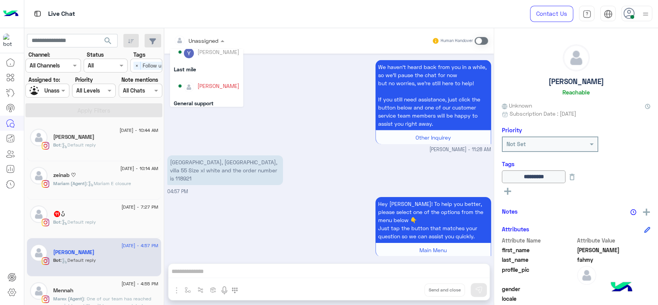
scroll to position [102, 0]
click at [259, 218] on div "Hey Jana! To help you better, please select one of the options from the menu be…" at bounding box center [329, 230] width 324 height 71
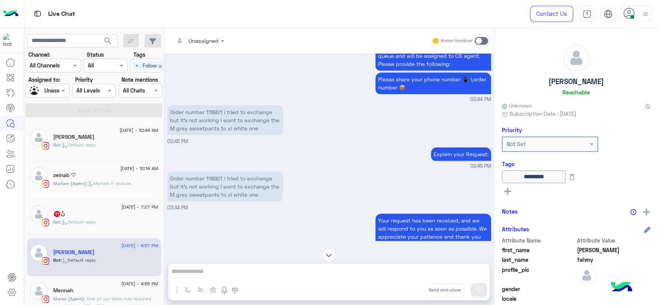
scroll to position [256, 0]
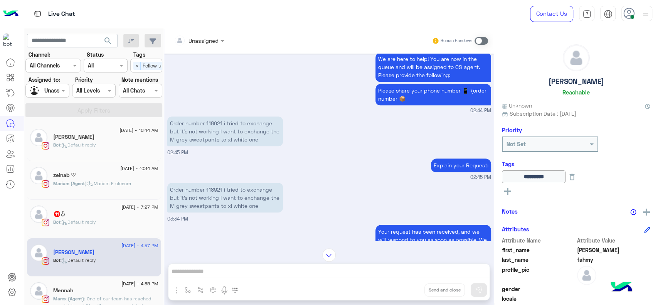
click at [195, 47] on div "Unassigned" at bounding box center [196, 40] width 45 height 15
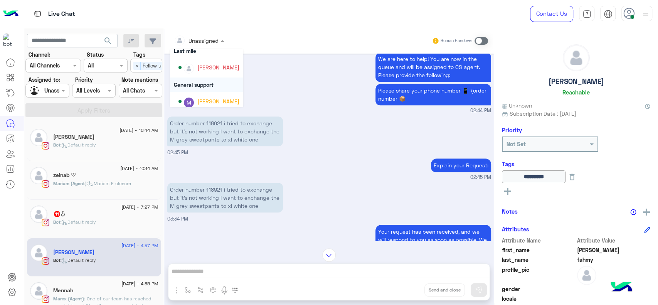
scroll to position [128, 0]
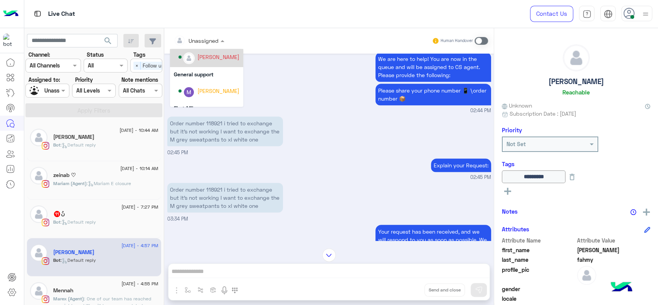
click at [200, 58] on div "[PERSON_NAME]" at bounding box center [218, 57] width 42 height 8
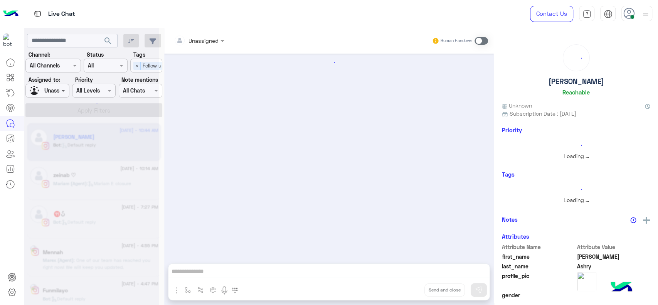
click at [65, 92] on span at bounding box center [64, 90] width 10 height 8
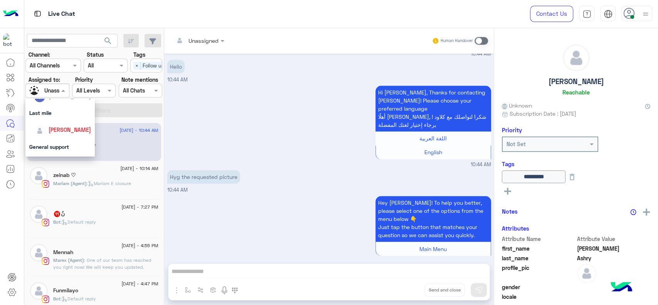
scroll to position [119, 0]
click at [64, 123] on div "[PERSON_NAME]" at bounding box center [62, 129] width 57 height 13
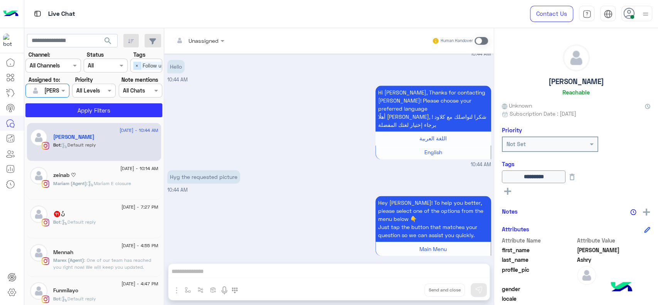
click at [135, 65] on span "×" at bounding box center [136, 66] width 7 height 8
click at [117, 111] on button "Apply Filters" at bounding box center [93, 110] width 137 height 14
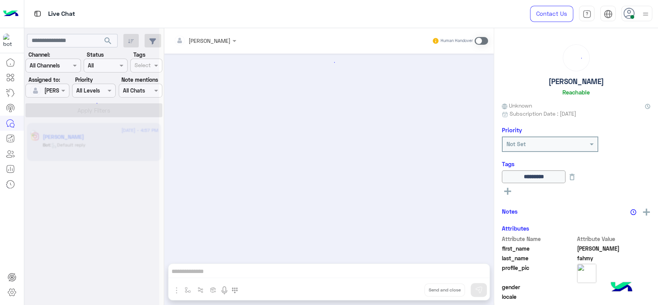
scroll to position [730, 0]
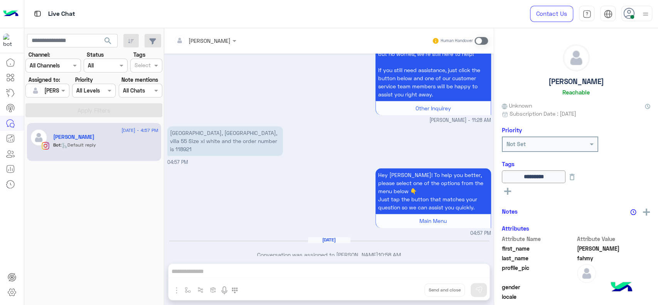
click at [477, 37] on span at bounding box center [480, 41] width 13 height 8
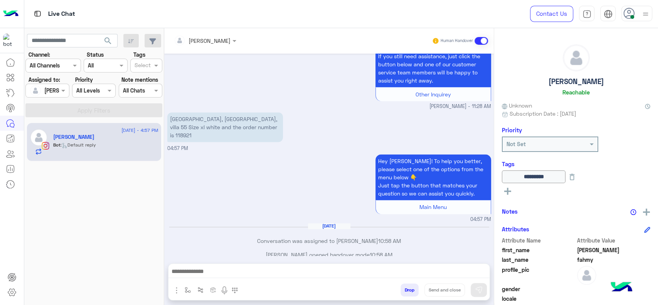
click at [293, 265] on div at bounding box center [328, 273] width 321 height 19
click at [264, 265] on div at bounding box center [328, 273] width 321 height 19
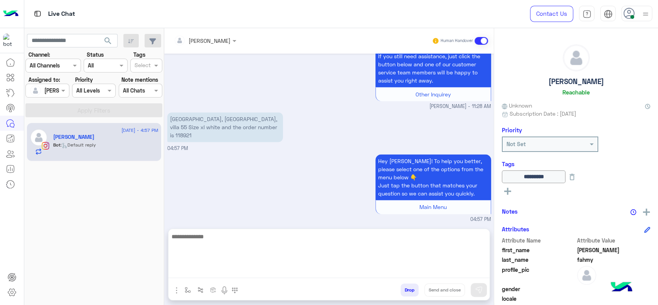
click at [247, 268] on textarea at bounding box center [328, 255] width 321 height 46
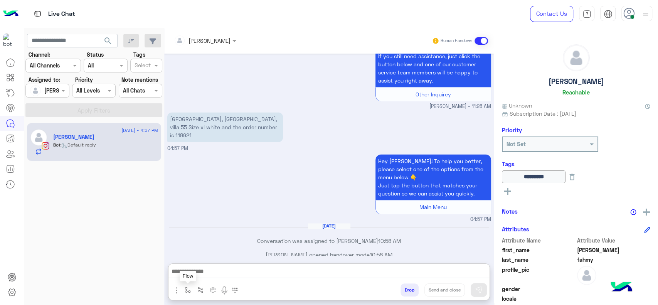
click at [191, 290] on button "button" at bounding box center [187, 289] width 13 height 13
click at [203, 276] on input "text" at bounding box center [202, 273] width 32 height 9
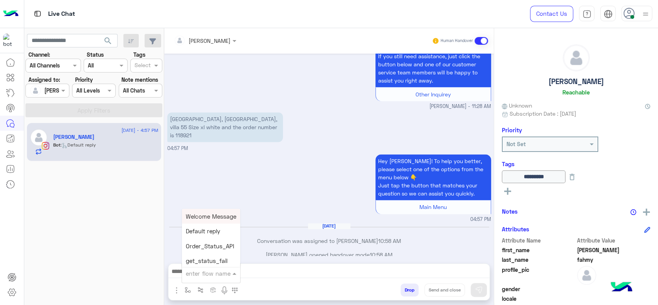
type input "*"
click at [231, 247] on div "J Greeting" at bounding box center [210, 244] width 57 height 15
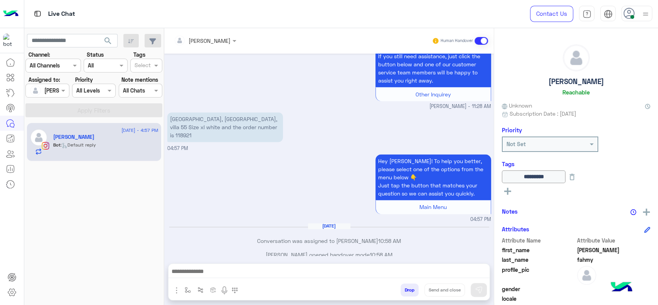
type textarea "**********"
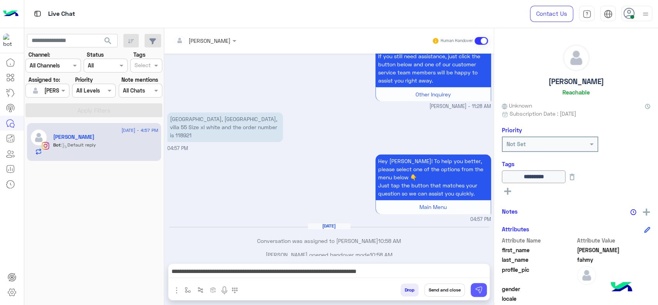
click at [485, 291] on button at bounding box center [478, 290] width 16 height 14
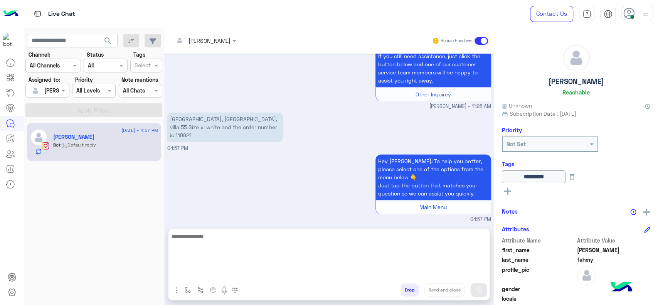
click at [454, 271] on textarea at bounding box center [328, 255] width 321 height 46
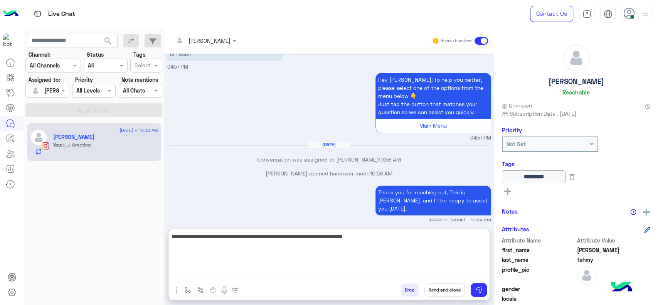
type textarea "**********"
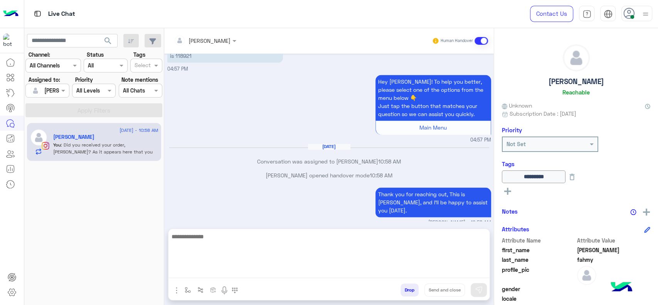
click at [394, 272] on textarea at bounding box center [328, 255] width 321 height 46
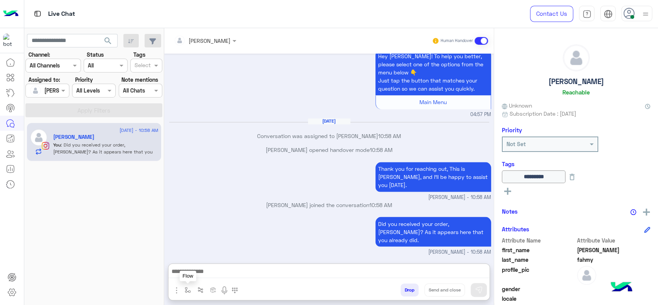
click at [192, 289] on button "button" at bounding box center [187, 289] width 13 height 13
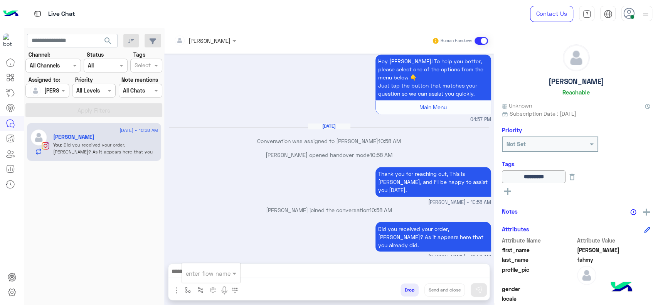
scroll to position [823, 0]
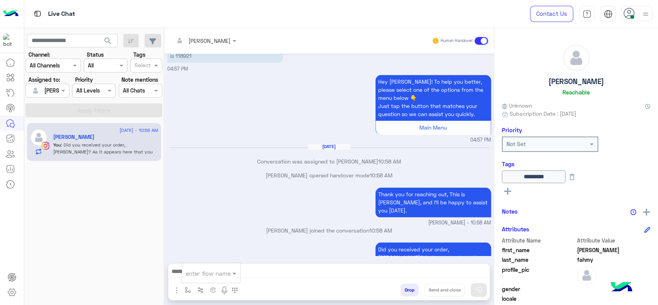
click at [197, 274] on input "text" at bounding box center [202, 273] width 32 height 9
type input "*"
click at [210, 258] on span "[PERSON_NAME]" at bounding box center [208, 258] width 44 height 7
type textarea "**********"
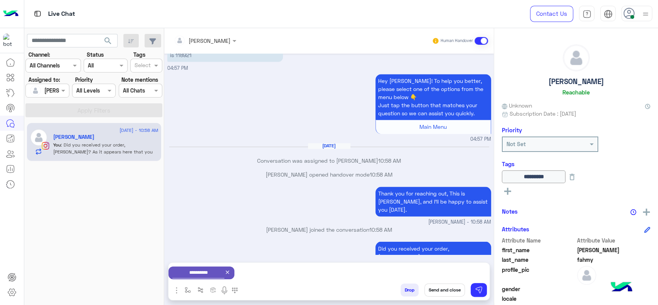
click at [431, 289] on button "Send and close" at bounding box center [444, 289] width 40 height 13
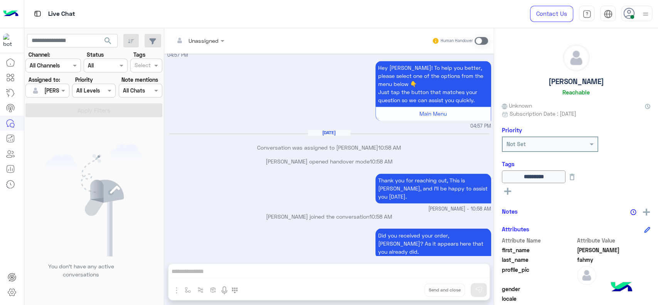
scroll to position [932, 0]
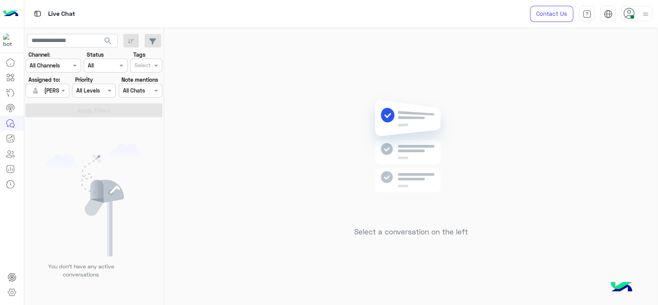
click at [45, 82] on label "Assigned to:" at bounding box center [45, 80] width 32 height 8
click at [45, 85] on div "[PERSON_NAME]" at bounding box center [44, 90] width 29 height 15
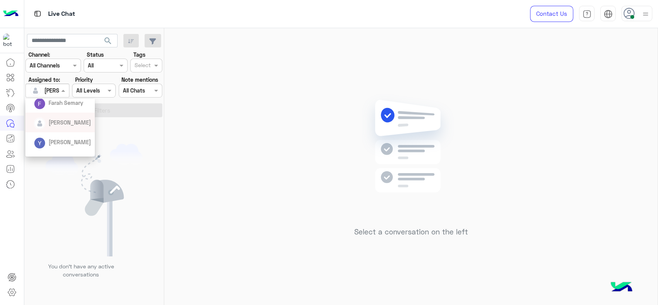
scroll to position [0, 0]
click at [49, 130] on div "Unassigned" at bounding box center [59, 123] width 69 height 20
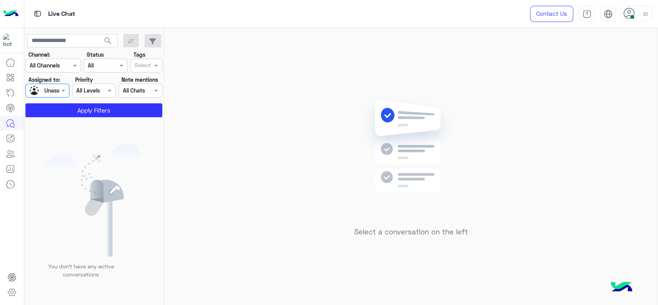
click at [138, 62] on input "text" at bounding box center [142, 66] width 16 height 8
click at [94, 114] on button "Apply Filters" at bounding box center [93, 110] width 137 height 14
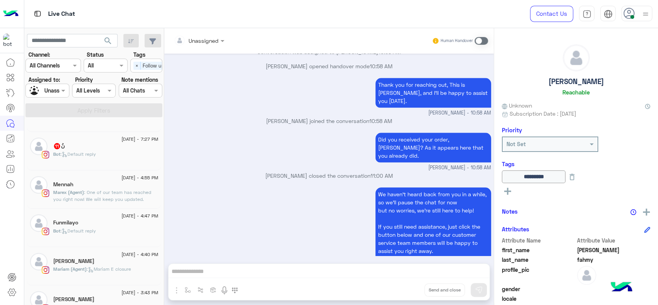
scroll to position [154, 0]
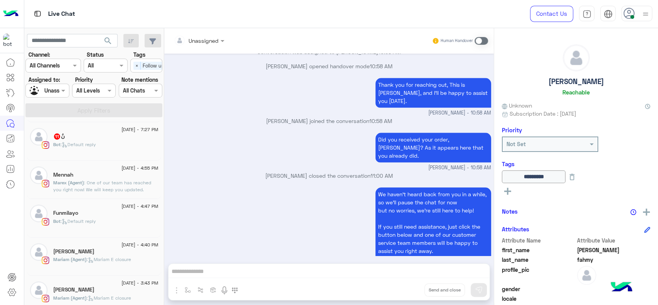
click at [109, 195] on div "12 August - 4:55 PM Mennah Marex (Agent) : One of our team has reached you righ…" at bounding box center [94, 180] width 134 height 39
click at [87, 189] on span ": One of our team has reached you right now! We will keep you updated." at bounding box center [102, 186] width 98 height 13
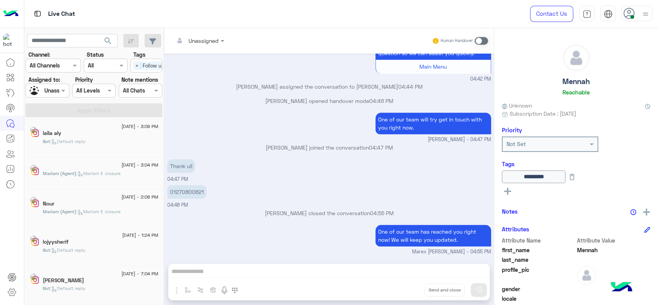
scroll to position [3, 0]
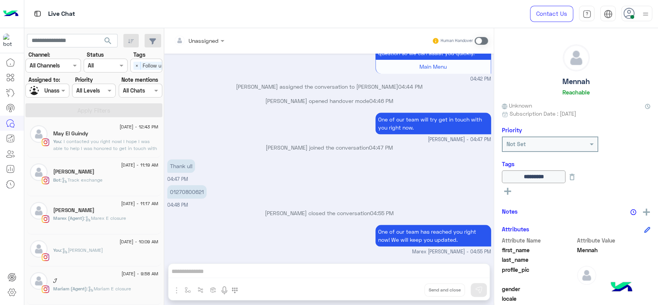
click at [88, 217] on icon at bounding box center [88, 219] width 6 height 6
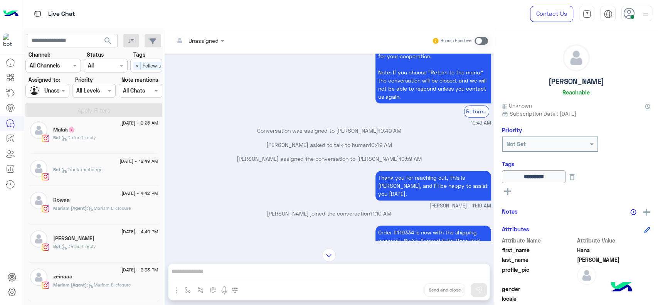
scroll to position [183, 0]
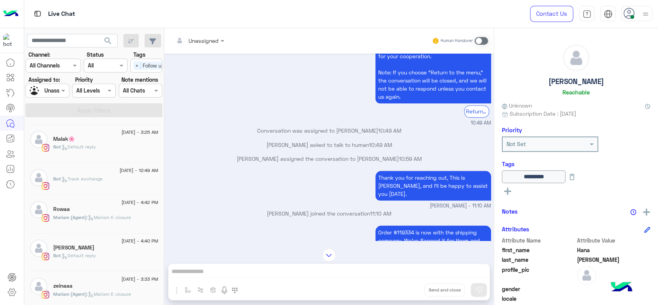
click at [102, 239] on div "10 August - 4:40 PM" at bounding box center [105, 241] width 105 height 5
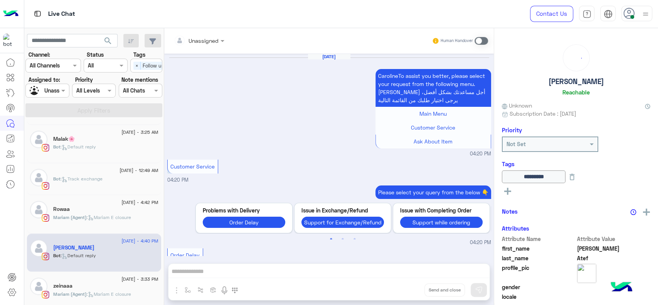
scroll to position [710, 0]
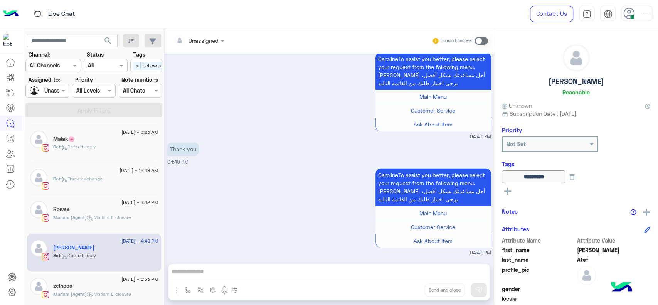
click at [231, 176] on div "CarolineTo assist you better, please select your request from the following men…" at bounding box center [329, 211] width 324 height 91
click at [236, 112] on div "CarolineTo assist you better, please select your request from the following men…" at bounding box center [329, 95] width 324 height 91
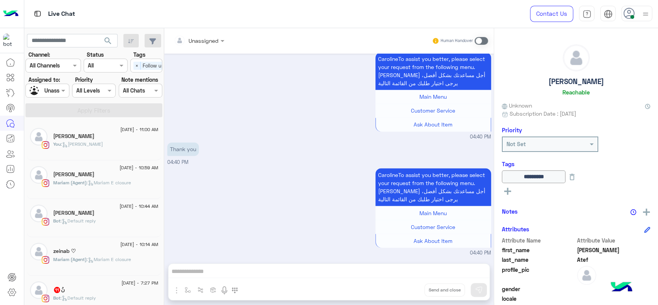
scroll to position [0, 0]
click at [133, 64] on span "×" at bounding box center [136, 66] width 7 height 8
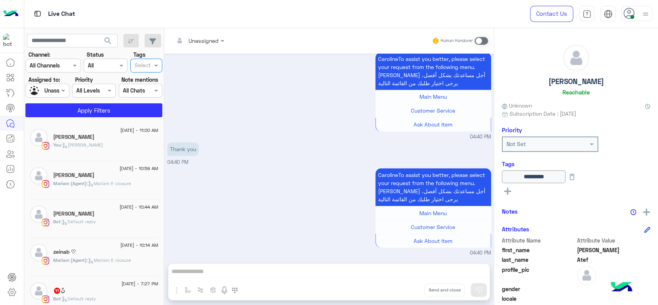
click at [55, 84] on div "Unassigned" at bounding box center [44, 90] width 29 height 13
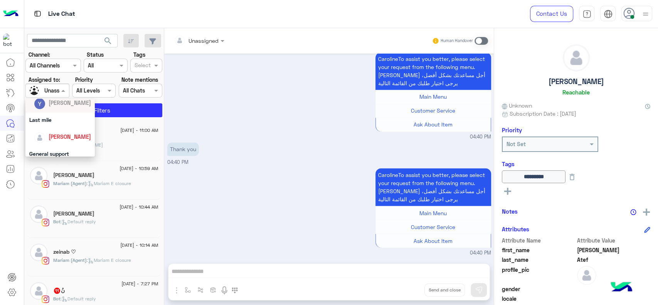
scroll to position [119, 0]
click at [50, 128] on span "[PERSON_NAME]" at bounding box center [70, 130] width 42 height 7
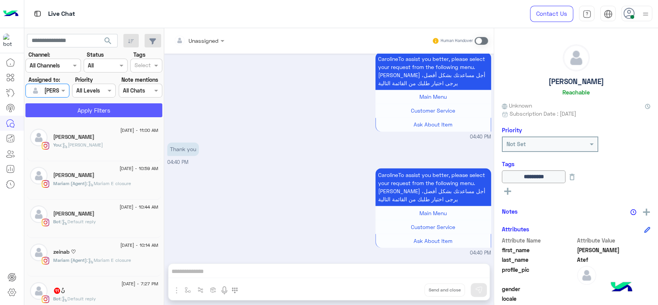
click at [67, 110] on button "Apply Filters" at bounding box center [93, 110] width 137 height 14
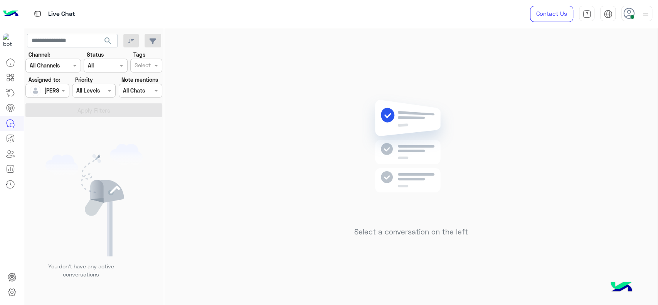
click at [216, 222] on div "Select a conversation on the left" at bounding box center [410, 168] width 493 height 280
drag, startPoint x: 324, startPoint y: 254, endPoint x: 240, endPoint y: 22, distance: 246.1
click at [324, 253] on div "Select a conversation on the left" at bounding box center [410, 168] width 493 height 280
click at [254, 66] on div "Select a conversation on the left" at bounding box center [410, 168] width 493 height 280
click at [501, 147] on div "Select a conversation on the left" at bounding box center [410, 168] width 493 height 280
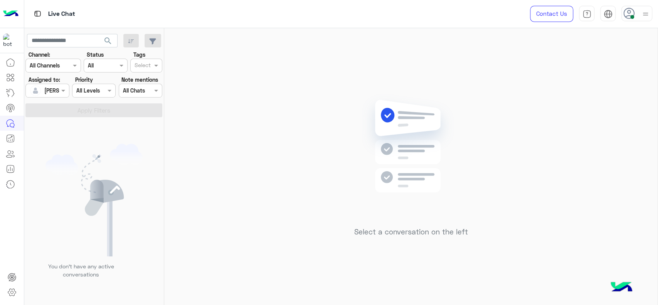
click at [265, 176] on div "Select a conversation on the left" at bounding box center [410, 168] width 493 height 280
click at [222, 42] on div "Select a conversation on the left" at bounding box center [410, 168] width 493 height 280
click at [57, 88] on div at bounding box center [47, 90] width 43 height 9
click at [59, 126] on div "Unassigned" at bounding box center [58, 123] width 29 height 8
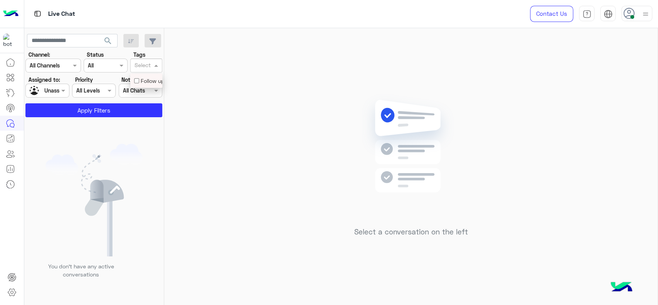
click at [139, 70] on div at bounding box center [142, 66] width 19 height 10
click at [142, 80] on div "Follow up" at bounding box center [146, 81] width 24 height 8
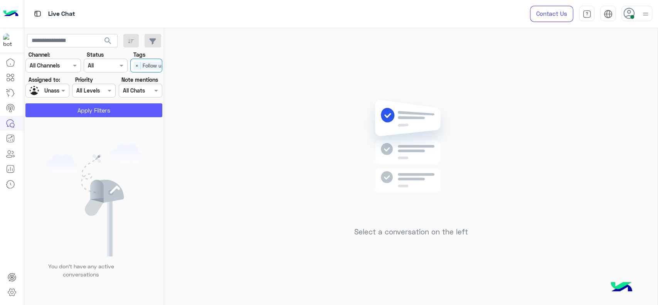
click at [111, 104] on button "Apply Filters" at bounding box center [93, 110] width 137 height 14
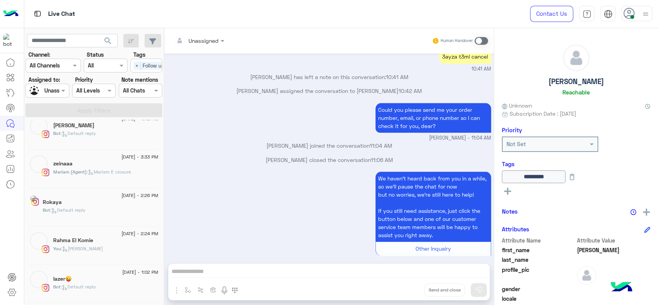
scroll to position [329, 0]
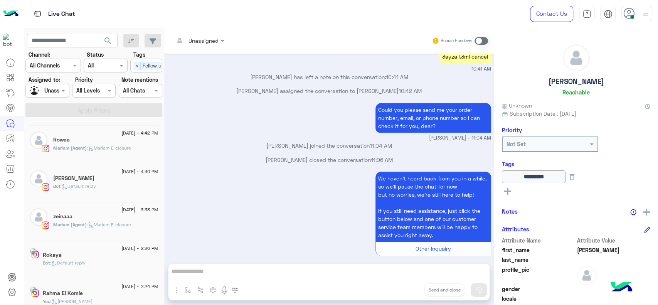
click at [80, 186] on span ": Default reply" at bounding box center [77, 186] width 35 height 6
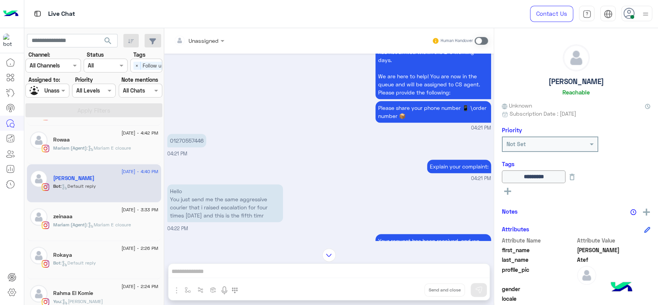
scroll to position [237, 0]
click at [185, 131] on small "04:21 PM" at bounding box center [329, 127] width 324 height 7
click at [186, 145] on p "01270557446" at bounding box center [186, 139] width 39 height 13
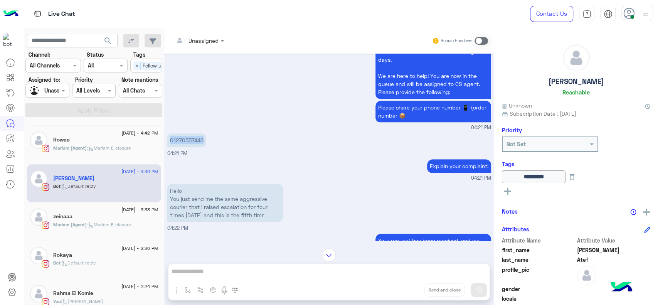
click at [186, 145] on p "01270557446" at bounding box center [186, 139] width 39 height 13
copy app-message "01270557446"
click at [57, 94] on div at bounding box center [47, 90] width 43 height 9
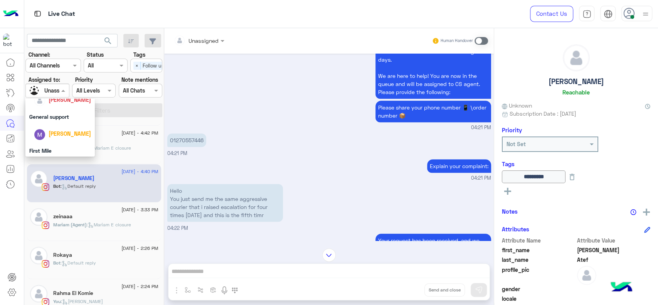
scroll to position [145, 0]
click at [65, 106] on span "[PERSON_NAME]" at bounding box center [70, 104] width 42 height 7
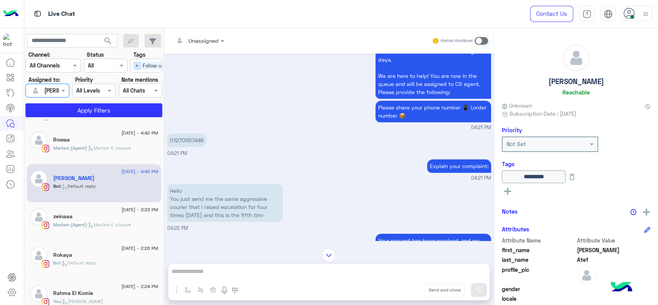
click at [135, 64] on span "×" at bounding box center [136, 66] width 7 height 8
click at [121, 110] on button "Apply Filters" at bounding box center [93, 110] width 137 height 14
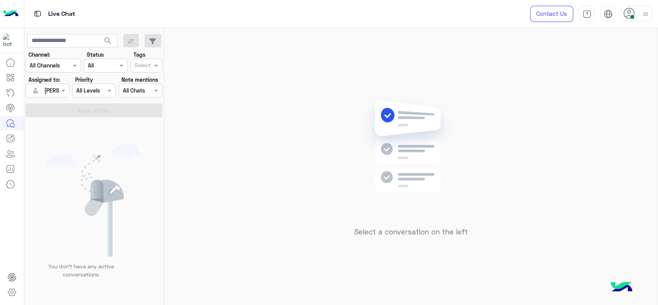
click at [311, 122] on div "Select a conversation on the left" at bounding box center [410, 168] width 493 height 280
click at [334, 88] on div "Select a conversation on the left" at bounding box center [410, 168] width 493 height 280
click at [233, 64] on div "Select a conversation on the left" at bounding box center [410, 168] width 493 height 280
click at [271, 233] on div "Select a conversation on the left" at bounding box center [410, 168] width 493 height 280
click at [337, 299] on div "Select a conversation on the left" at bounding box center [410, 168] width 493 height 280
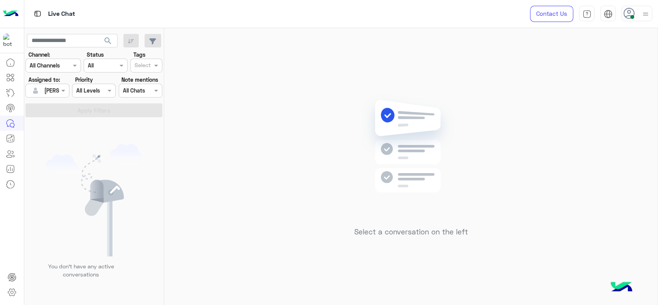
click at [410, 154] on img at bounding box center [410, 158] width 111 height 128
click at [304, 163] on div "Select a conversation on the left" at bounding box center [410, 168] width 493 height 280
click at [373, 198] on img at bounding box center [410, 158] width 111 height 128
click at [260, 91] on div "Select a conversation on the left" at bounding box center [410, 168] width 493 height 280
click at [242, 100] on div "Select a conversation on the left" at bounding box center [410, 168] width 493 height 280
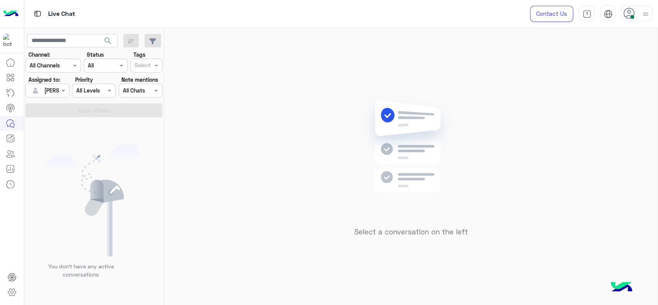
click at [218, 104] on div "Select a conversation on the left" at bounding box center [410, 168] width 493 height 280
click at [207, 118] on div "Select a conversation on the left" at bounding box center [410, 168] width 493 height 280
click at [291, 70] on div "Select a conversation on the left" at bounding box center [410, 168] width 493 height 280
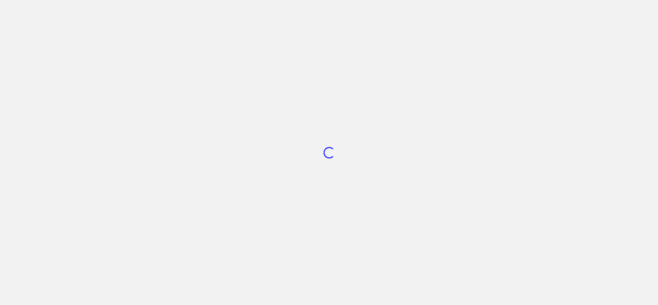
click at [264, 89] on div "Loading..." at bounding box center [329, 152] width 658 height 305
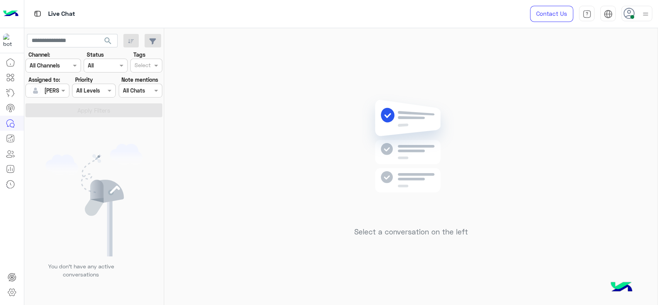
click at [192, 184] on div "Select a conversation on the left" at bounding box center [410, 168] width 493 height 280
click at [316, 126] on div "Select a conversation on the left" at bounding box center [410, 168] width 493 height 280
click at [256, 91] on div "Select a conversation on the left" at bounding box center [410, 168] width 493 height 280
click at [276, 156] on div "Select a conversation on the left" at bounding box center [410, 168] width 493 height 280
click at [285, 221] on div "Select a conversation on the left" at bounding box center [410, 168] width 493 height 280
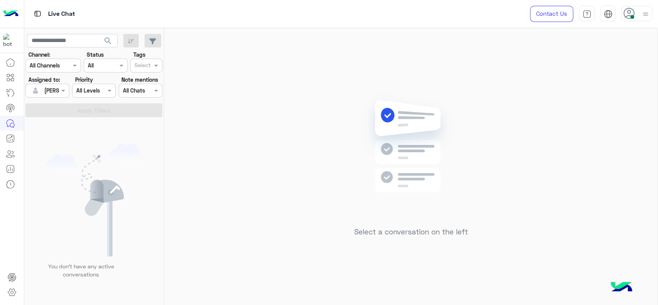
drag, startPoint x: 408, startPoint y: 199, endPoint x: 408, endPoint y: 174, distance: 25.0
click at [408, 199] on img at bounding box center [410, 158] width 111 height 128
click at [278, 146] on div "Select a conversation on the left" at bounding box center [410, 168] width 493 height 280
click at [225, 154] on div "Select a conversation on the left" at bounding box center [410, 168] width 493 height 280
click at [642, 9] on img at bounding box center [645, 14] width 10 height 10
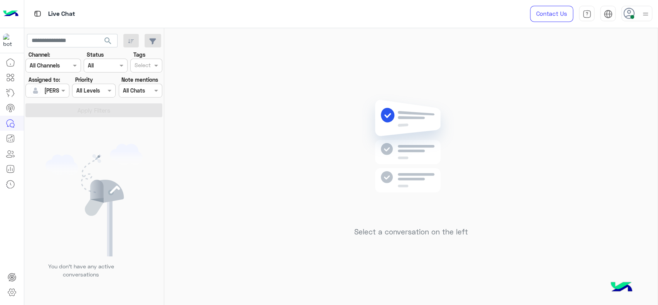
click at [265, 239] on div "Select a conversation on the left" at bounding box center [410, 168] width 493 height 280
click at [211, 205] on div "Select a conversation on the left" at bounding box center [410, 168] width 493 height 280
click at [185, 84] on div "Select a conversation on the left" at bounding box center [410, 168] width 493 height 280
click at [629, 17] on icon at bounding box center [629, 14] width 12 height 12
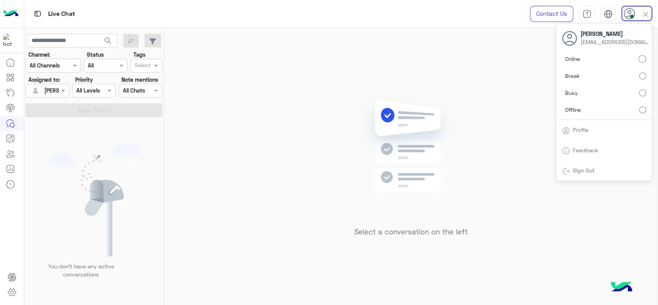
click at [458, 76] on div "Select a conversation on the left" at bounding box center [410, 168] width 493 height 280
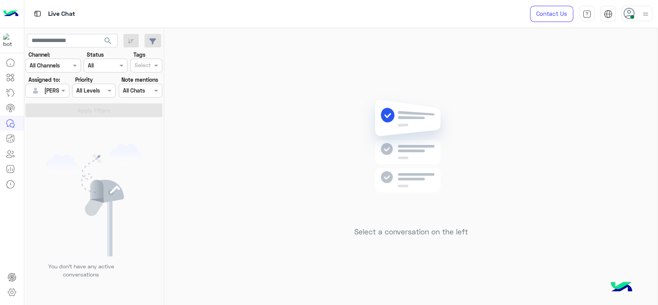
click at [260, 122] on div "Select a conversation on the left" at bounding box center [410, 168] width 493 height 280
click at [228, 202] on div "Select a conversation on the left" at bounding box center [410, 168] width 493 height 280
click at [252, 119] on div "Select a conversation on the left" at bounding box center [410, 168] width 493 height 280
click at [59, 92] on div at bounding box center [47, 90] width 43 height 9
click at [68, 114] on div "Unassigned" at bounding box center [59, 123] width 69 height 20
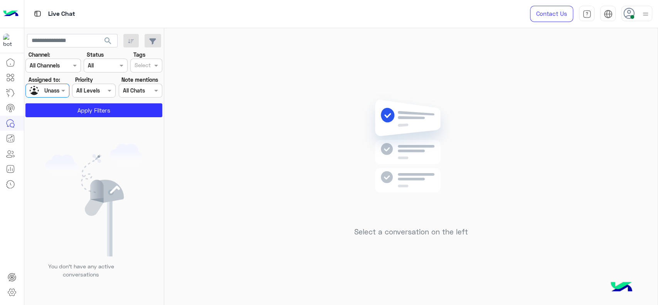
click at [145, 69] on input "text" at bounding box center [142, 66] width 16 height 8
click at [144, 74] on div "Follow up" at bounding box center [146, 81] width 32 height 14
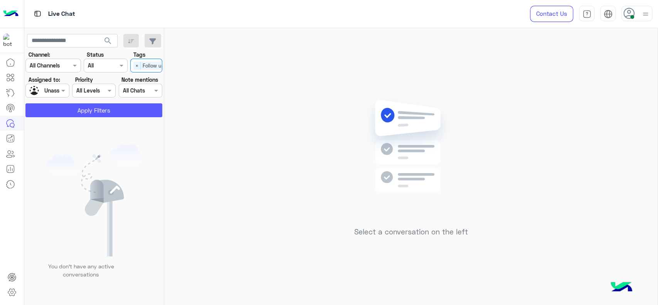
click at [109, 106] on button "Apply Filters" at bounding box center [93, 110] width 137 height 14
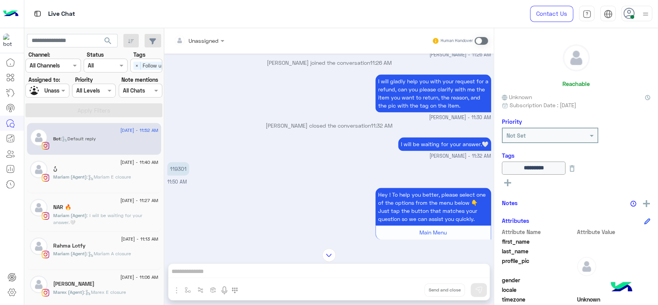
click at [146, 70] on div "Select × Follow up" at bounding box center [150, 65] width 39 height 12
click at [141, 81] on div "Follow up" at bounding box center [146, 81] width 24 height 8
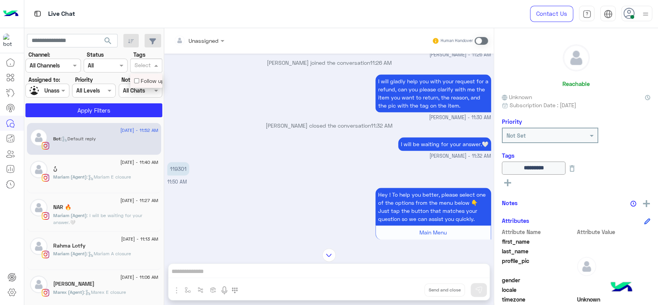
drag, startPoint x: 59, startPoint y: 103, endPoint x: 60, endPoint y: 95, distance: 7.9
click at [60, 95] on section "Channel: Channel All Channels Status Channel All Tags Select Assigned to: Assig…" at bounding box center [94, 83] width 128 height 67
click at [60, 95] on div "Assigned on Unassigned" at bounding box center [47, 91] width 44 height 14
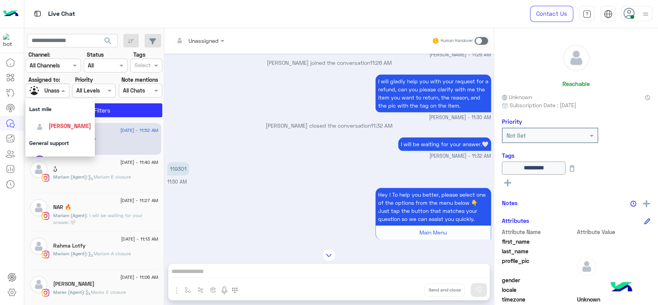
scroll to position [119, 0]
click at [54, 129] on span "[PERSON_NAME]" at bounding box center [70, 130] width 42 height 7
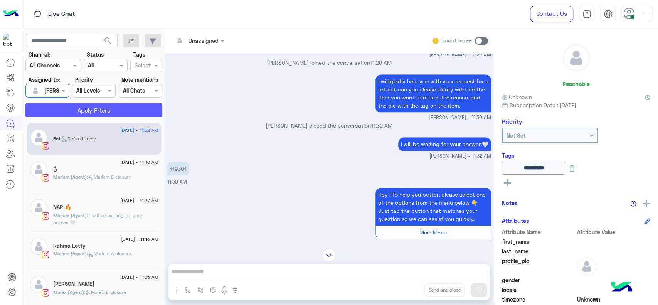
click at [69, 104] on button "Apply Filters" at bounding box center [93, 110] width 137 height 14
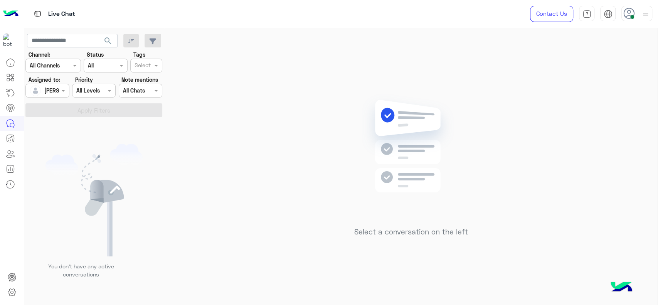
click at [55, 86] on div at bounding box center [47, 90] width 43 height 9
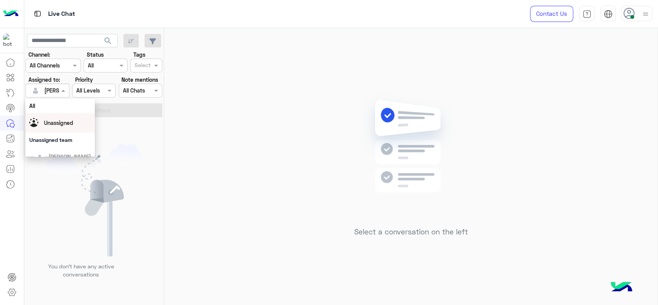
click at [55, 128] on div "Unassigned" at bounding box center [60, 122] width 62 height 13
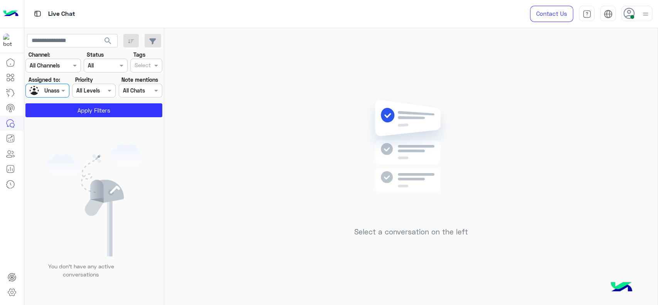
click at [146, 65] on input "text" at bounding box center [142, 66] width 16 height 8
click at [143, 73] on section "Channel: Channel All Channels Status Channel All Tags Select Assigned to: Assig…" at bounding box center [94, 83] width 128 height 67
click at [140, 62] on input "text" at bounding box center [142, 66] width 16 height 8
click at [90, 112] on button "Apply Filters" at bounding box center [93, 110] width 137 height 14
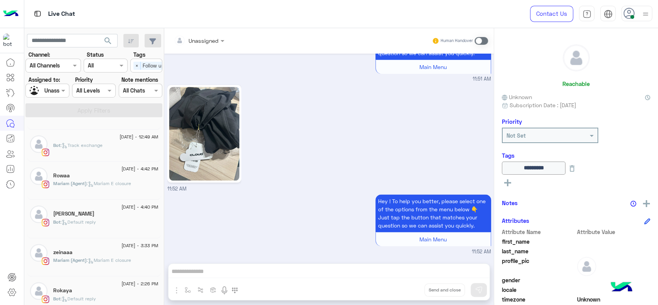
scroll to position [466, 0]
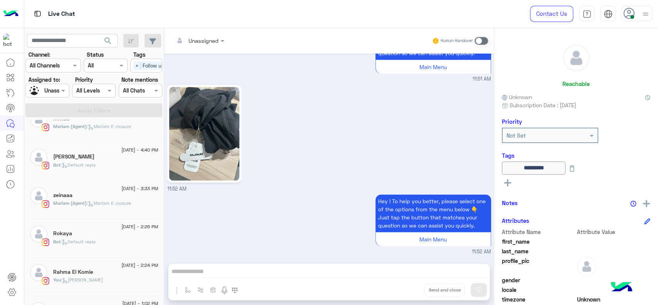
click at [73, 169] on div "Bot : Default reply" at bounding box center [105, 167] width 105 height 13
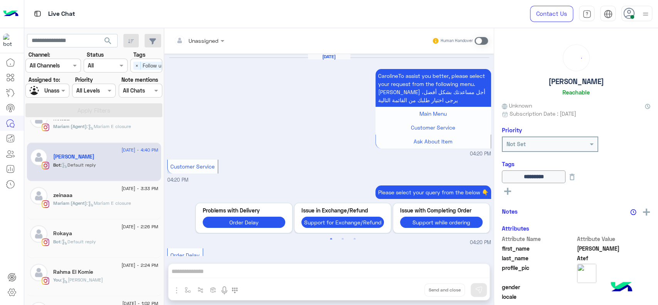
scroll to position [710, 0]
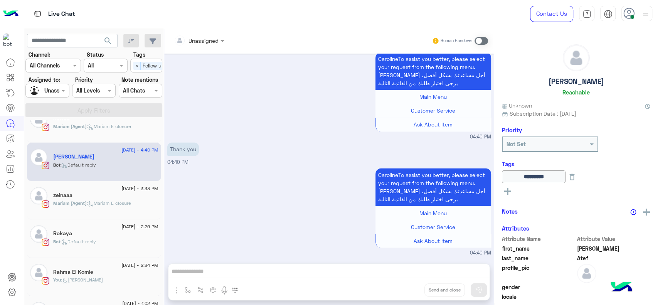
click at [200, 45] on div "Unassigned" at bounding box center [203, 41] width 30 height 8
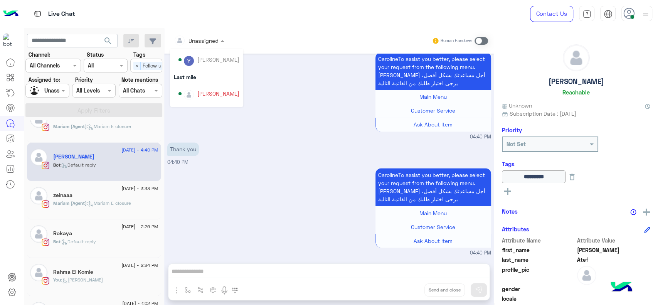
scroll to position [88, 0]
click at [190, 94] on img "Options list" at bounding box center [189, 99] width 10 height 10
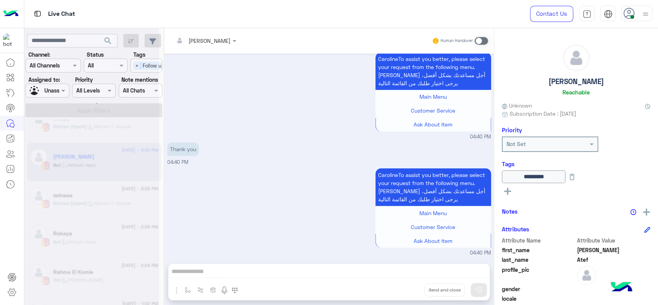
click at [52, 85] on div at bounding box center [91, 155] width 135 height 305
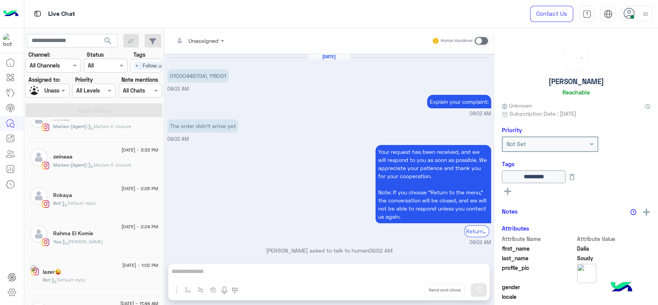
scroll to position [516, 0]
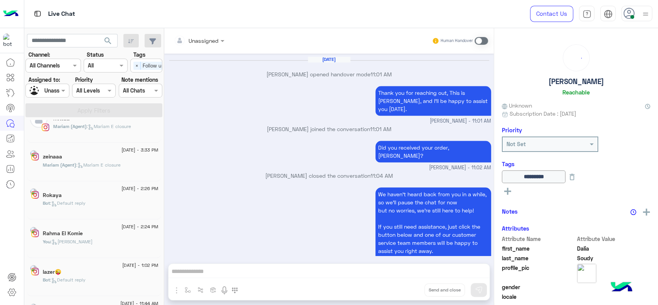
click at [48, 93] on div at bounding box center [47, 90] width 43 height 9
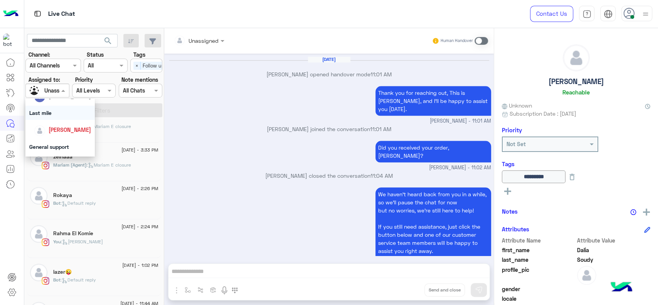
scroll to position [128, 0]
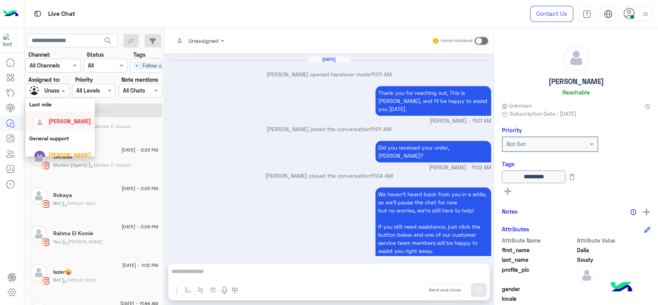
click at [61, 120] on span "[PERSON_NAME]" at bounding box center [70, 121] width 42 height 7
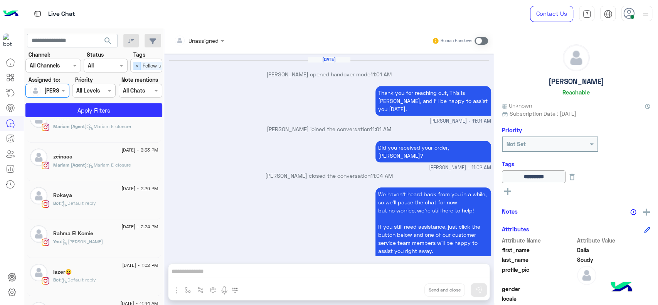
click at [136, 65] on span "×" at bounding box center [136, 66] width 7 height 8
click at [116, 110] on button "Apply Filters" at bounding box center [93, 110] width 137 height 14
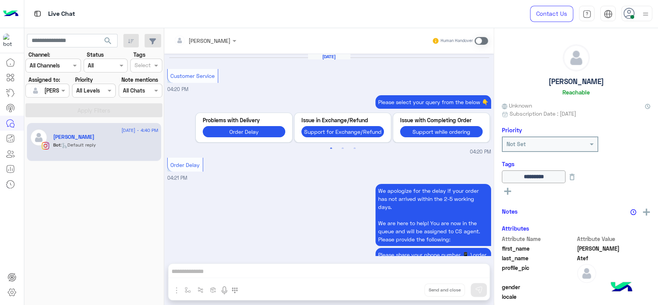
scroll to position [647, 0]
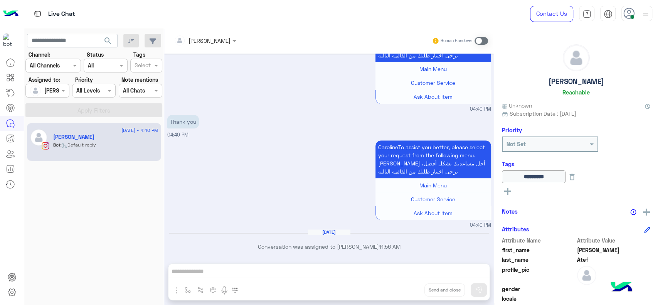
click at [474, 38] on label at bounding box center [480, 41] width 13 height 8
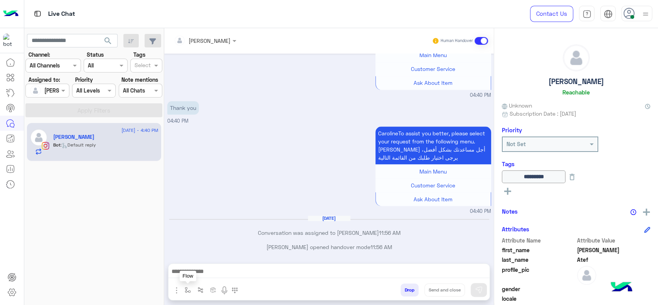
click at [182, 291] on button "button" at bounding box center [187, 289] width 13 height 13
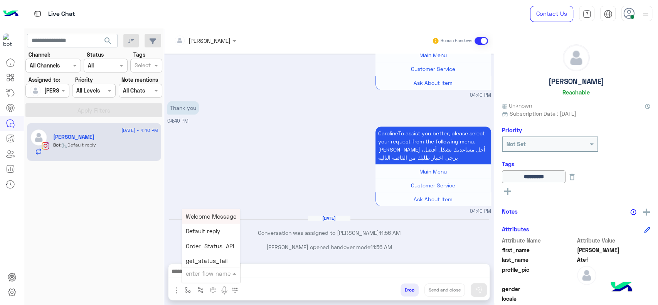
click at [205, 271] on input "text" at bounding box center [202, 273] width 32 height 9
type input "*"
click at [214, 243] on div "J Greeting" at bounding box center [210, 244] width 57 height 15
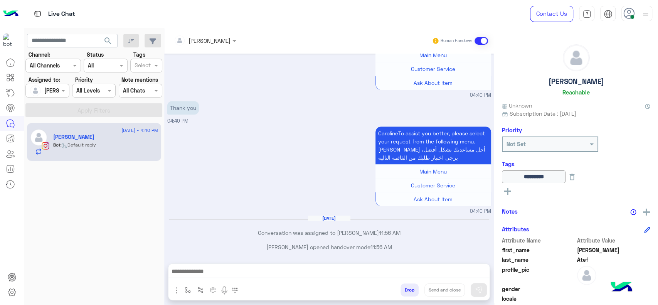
type textarea "**********"
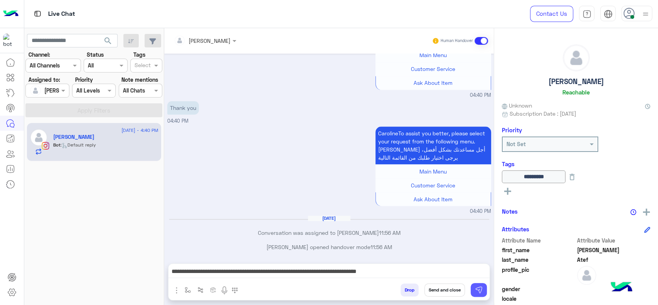
click at [481, 289] on img at bounding box center [479, 290] width 8 height 8
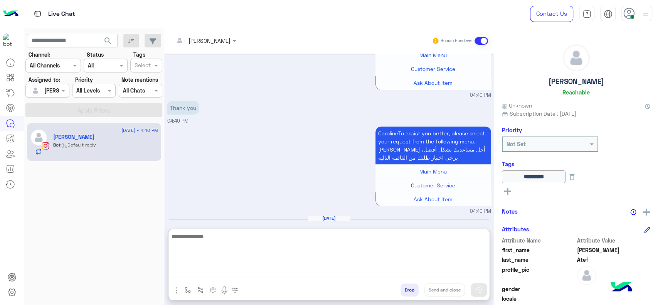
click at [459, 276] on textarea at bounding box center [328, 255] width 321 height 46
paste textarea "**********"
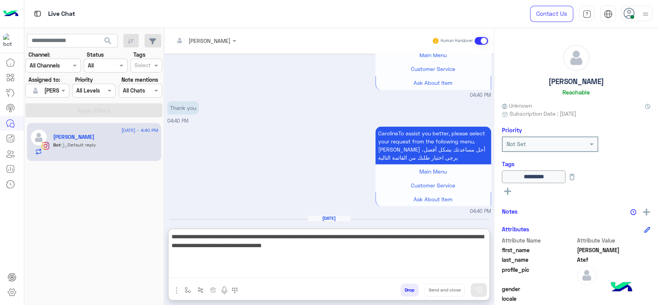
scroll to position [743, 0]
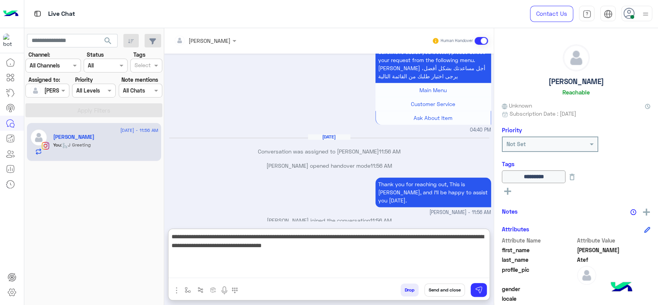
click at [188, 239] on textarea "**********" at bounding box center [328, 255] width 321 height 46
click at [406, 245] on textarea "**********" at bounding box center [328, 255] width 321 height 46
click at [213, 236] on textarea "**********" at bounding box center [328, 255] width 321 height 46
type textarea "**********"
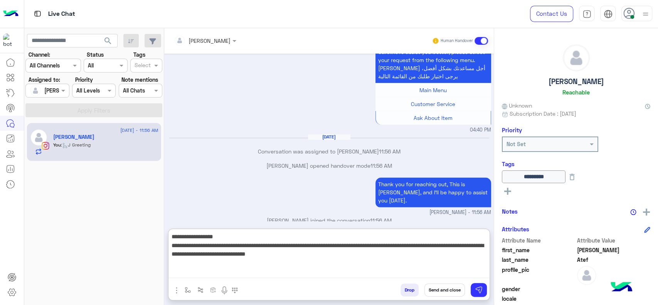
click at [334, 268] on textarea "**********" at bounding box center [328, 255] width 321 height 46
click at [397, 252] on textarea "**********" at bounding box center [328, 255] width 321 height 46
click at [339, 265] on textarea "**********" at bounding box center [328, 255] width 321 height 46
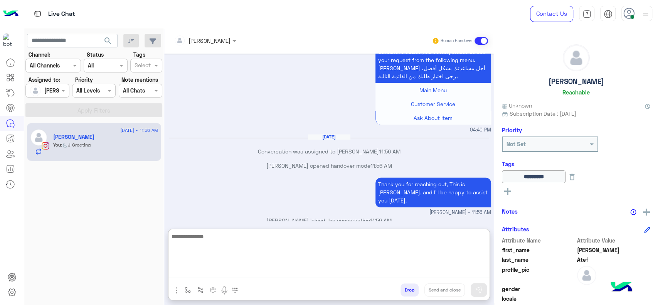
scroll to position [808, 0]
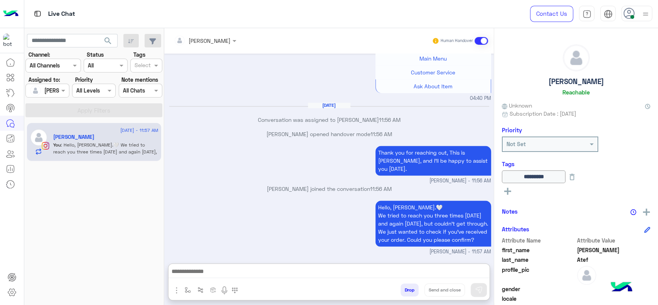
click at [228, 198] on div "Hello, Caroline.🤍 We tried to reach you three times yesterday and again today, …" at bounding box center [329, 226] width 324 height 57
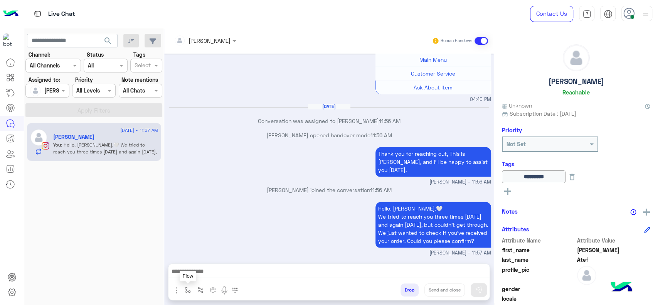
click at [188, 290] on img "button" at bounding box center [188, 290] width 6 height 6
click at [210, 273] on input "text" at bounding box center [202, 273] width 32 height 9
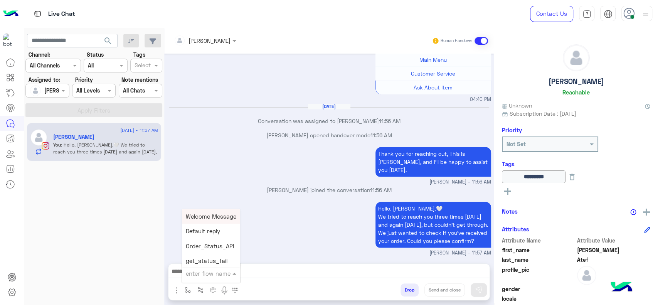
type input "*"
click at [212, 254] on div "[PERSON_NAME]" at bounding box center [210, 259] width 57 height 15
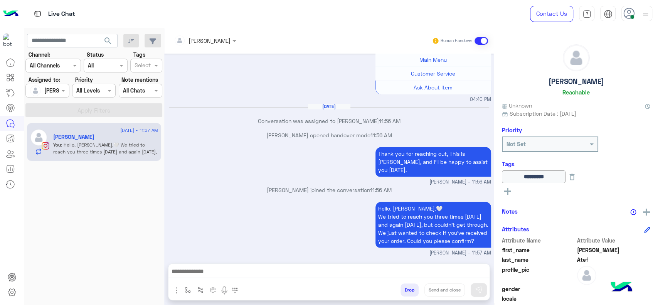
type textarea "**********"
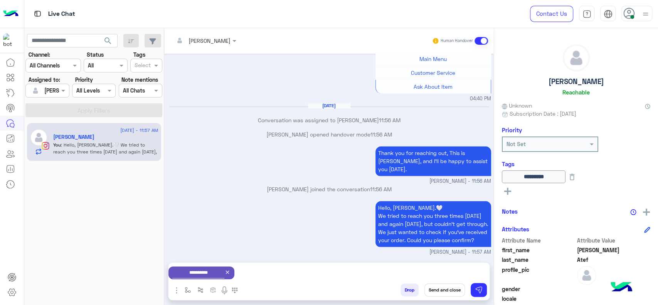
click at [230, 269] on icon at bounding box center [227, 272] width 6 height 6
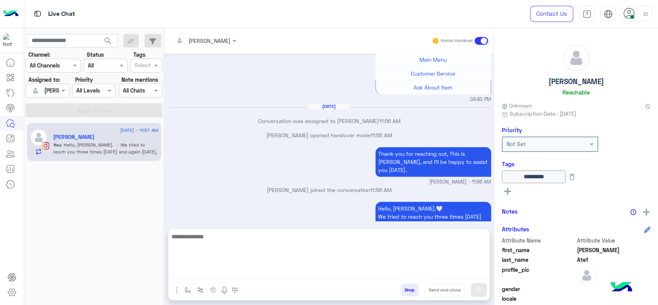
click at [235, 269] on textarea at bounding box center [328, 255] width 321 height 46
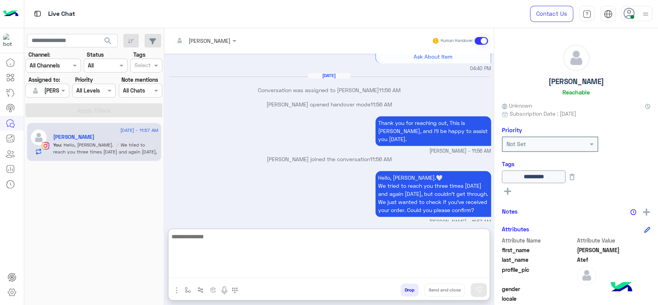
scroll to position [808, 0]
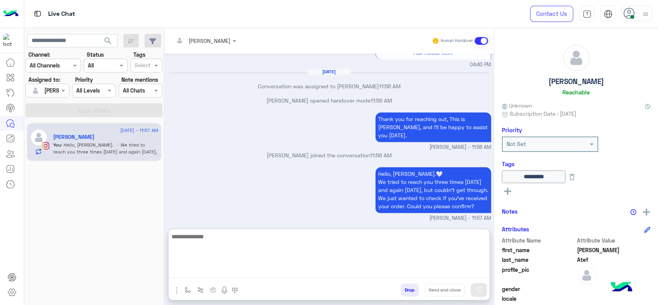
click at [289, 262] on textarea at bounding box center [328, 255] width 321 height 46
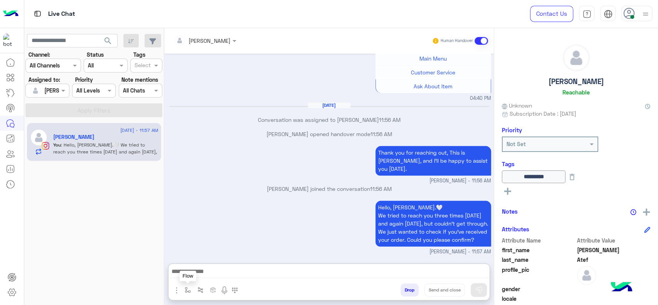
click at [188, 289] on img "button" at bounding box center [188, 290] width 6 height 6
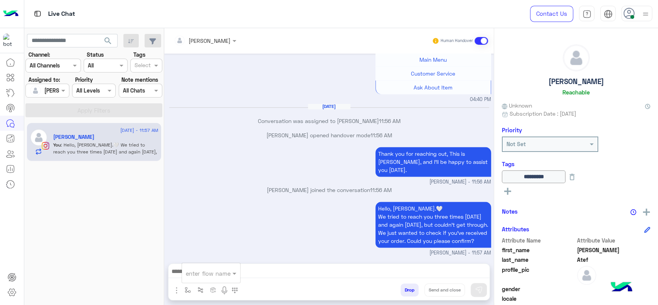
click at [191, 272] on input "text" at bounding box center [202, 273] width 32 height 9
type input "*"
click at [213, 262] on span "Jana close" at bounding box center [208, 258] width 44 height 7
click at [192, 292] on button "button" at bounding box center [187, 289] width 13 height 13
type textarea "**********"
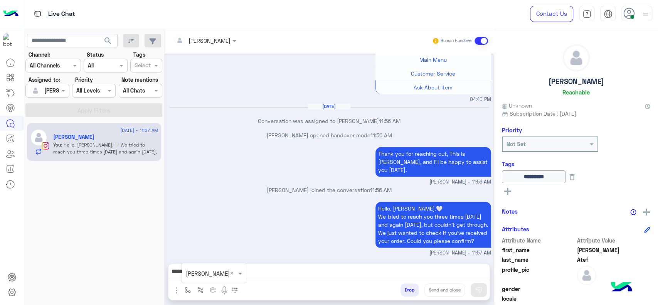
scroll to position [774, 0]
click at [283, 185] on p "Jana Aboelseoud joined the conversation 11:56 AM" at bounding box center [329, 189] width 324 height 8
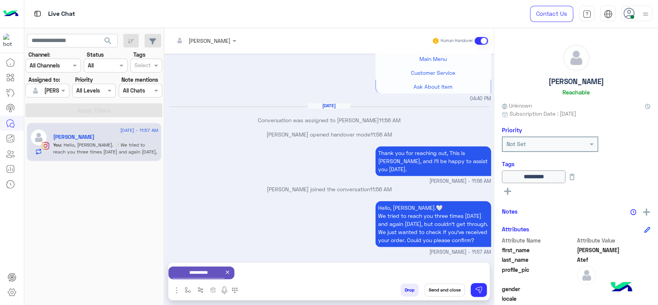
click at [440, 289] on button "Send and close" at bounding box center [444, 289] width 40 height 13
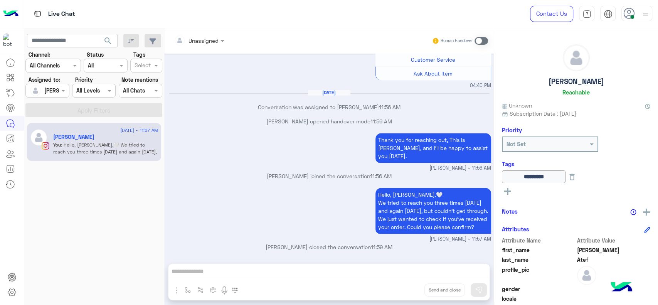
scroll to position [882, 0]
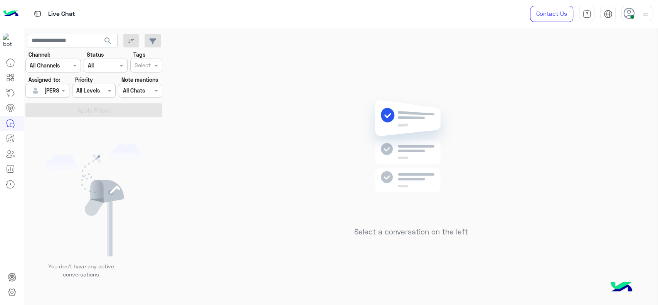
click at [252, 253] on div "Select a conversation on the left" at bounding box center [410, 168] width 493 height 280
drag, startPoint x: 240, startPoint y: 152, endPoint x: 221, endPoint y: 71, distance: 82.8
click at [240, 151] on div "Select a conversation on the left" at bounding box center [410, 168] width 493 height 280
click at [47, 89] on div at bounding box center [47, 90] width 43 height 9
drag, startPoint x: 57, startPoint y: 122, endPoint x: 137, endPoint y: 74, distance: 92.8
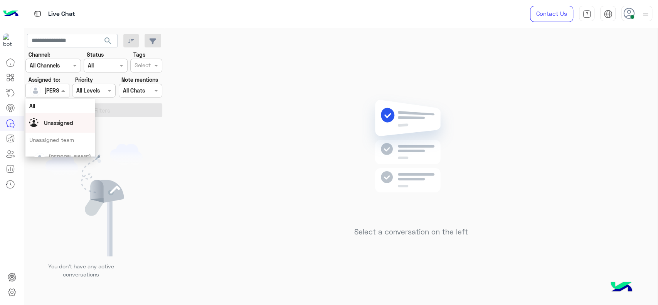
click at [58, 122] on span "Unassigned" at bounding box center [58, 122] width 29 height 7
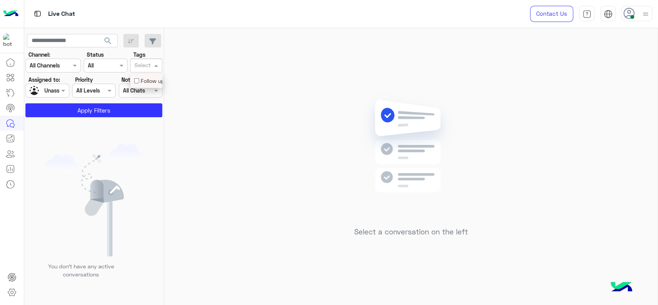
click at [158, 59] on div "Select" at bounding box center [146, 66] width 32 height 14
drag, startPoint x: 98, startPoint y: 122, endPoint x: 99, endPoint y: 118, distance: 4.5
click at [99, 119] on div "search Channel: Channel All Channels Status Channel All Tags Select × Follow up…" at bounding box center [94, 168] width 140 height 280
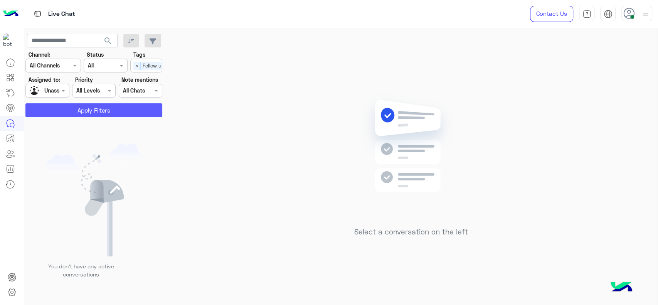
click at [104, 114] on button "Apply Filters" at bounding box center [93, 110] width 137 height 14
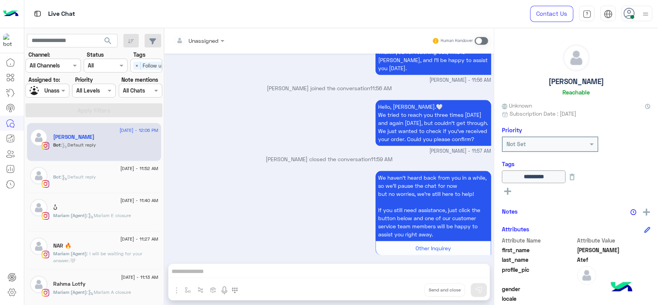
scroll to position [717, 0]
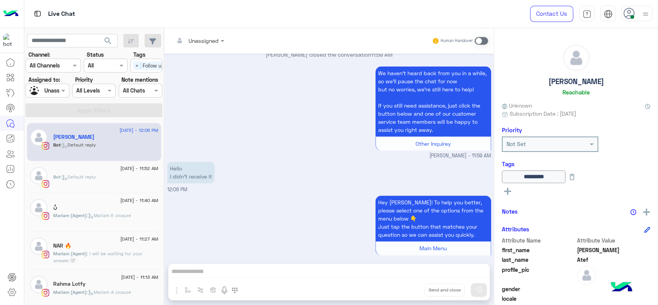
click at [271, 183] on div "Hello I didn’t receive it 12:06 PM" at bounding box center [329, 177] width 324 height 34
click at [201, 39] on input "text" at bounding box center [189, 41] width 31 height 8
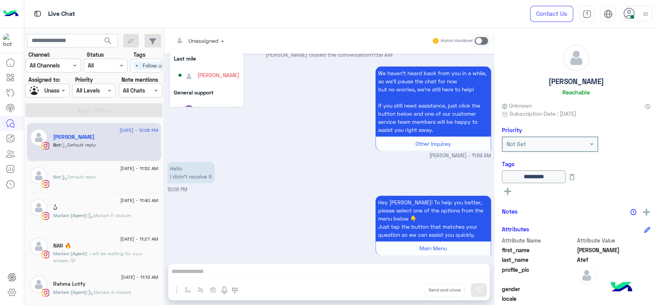
scroll to position [111, 0]
click at [202, 76] on div "[PERSON_NAME]" at bounding box center [218, 74] width 42 height 8
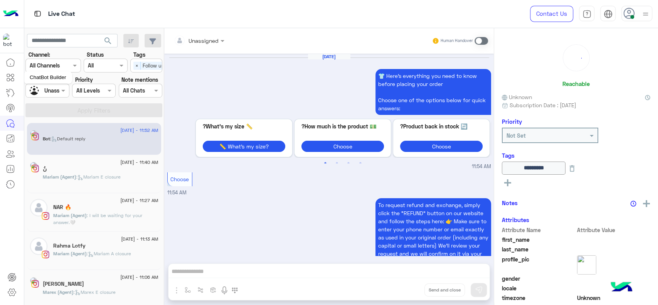
scroll to position [798, 0]
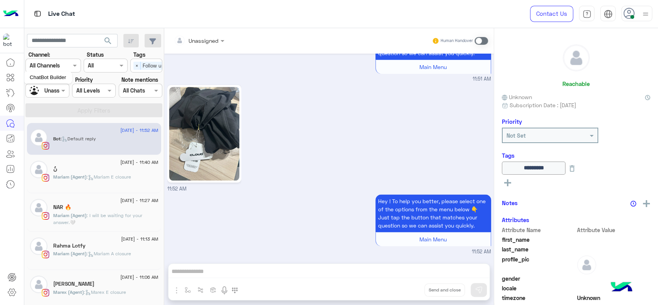
click at [55, 86] on mat-tooltip-component "ChatBot Builder" at bounding box center [48, 77] width 48 height 23
click at [55, 91] on div at bounding box center [47, 90] width 43 height 9
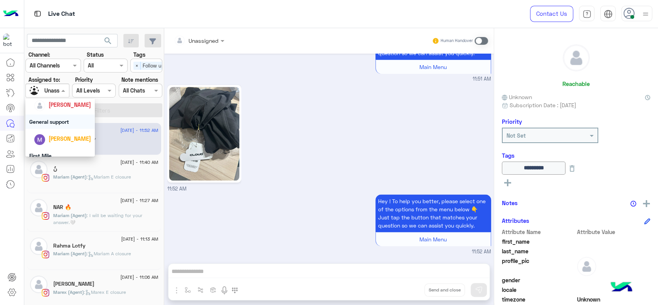
scroll to position [137, 0]
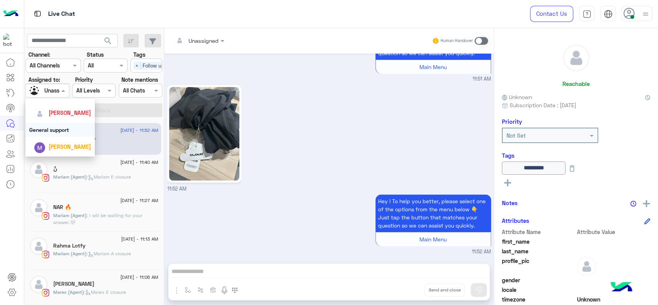
click at [59, 116] on div "[PERSON_NAME]" at bounding box center [70, 113] width 42 height 8
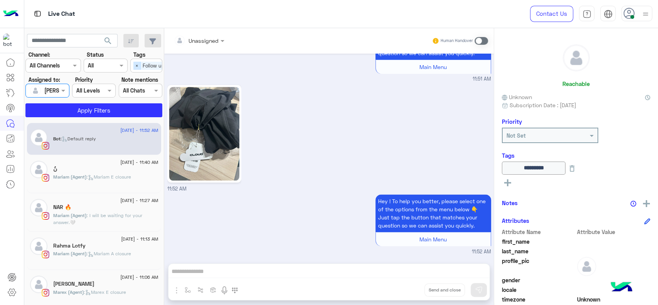
click at [135, 63] on span "×" at bounding box center [136, 66] width 7 height 8
click at [114, 112] on button "Apply Filters" at bounding box center [93, 110] width 137 height 14
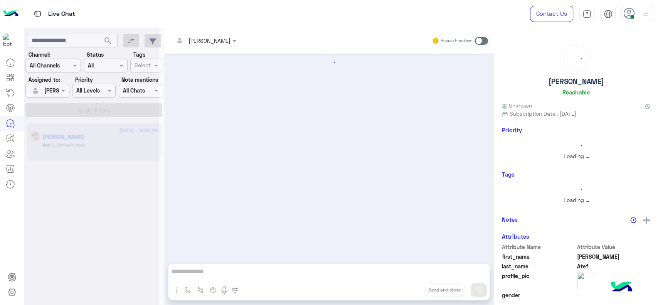
scroll to position [564, 0]
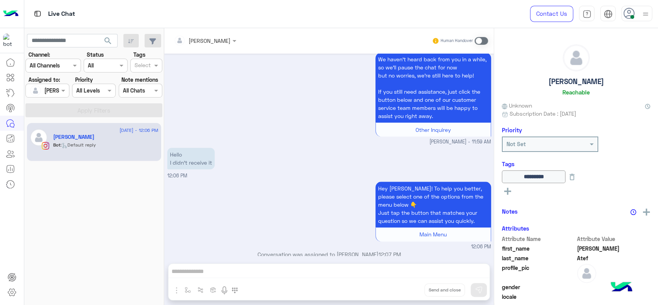
click at [479, 35] on div "Human Handover" at bounding box center [460, 41] width 57 height 14
click at [477, 38] on span at bounding box center [480, 41] width 13 height 8
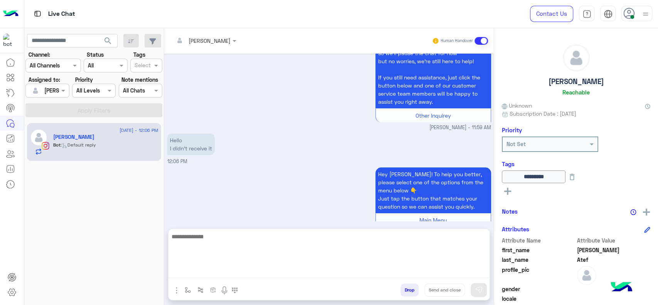
click at [255, 270] on textarea at bounding box center [328, 255] width 321 height 46
click at [330, 267] on textarea "**********" at bounding box center [328, 255] width 321 height 46
click at [329, 258] on textarea "**********" at bounding box center [328, 255] width 321 height 46
type textarea "**********"
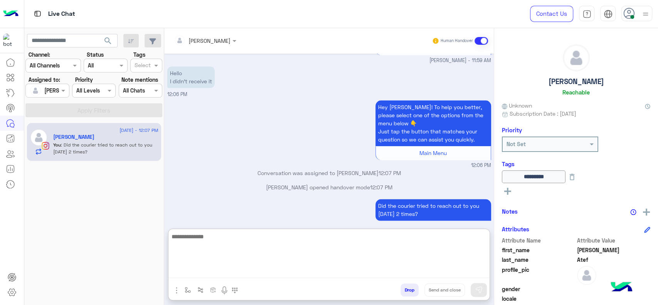
scroll to position [660, 0]
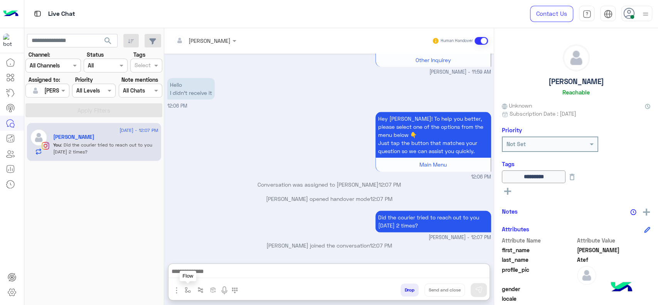
click at [188, 287] on img "button" at bounding box center [188, 290] width 6 height 6
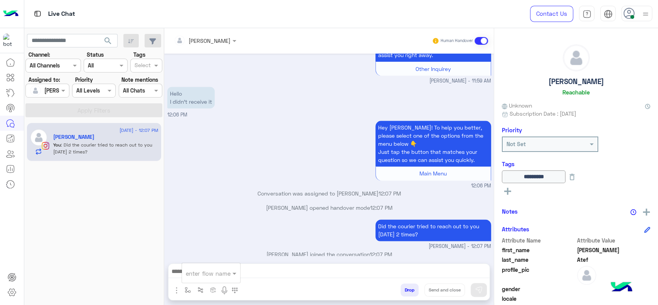
click at [201, 274] on input "text" at bounding box center [202, 273] width 32 height 9
type input "*"
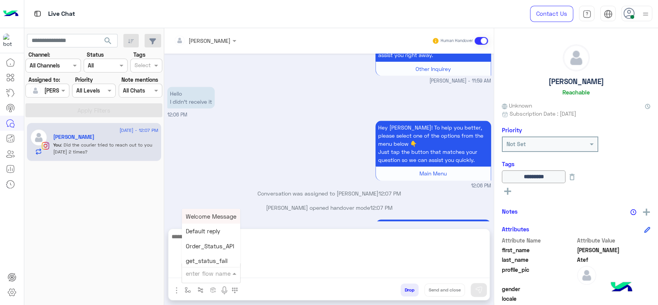
click at [244, 273] on textarea at bounding box center [328, 255] width 321 height 46
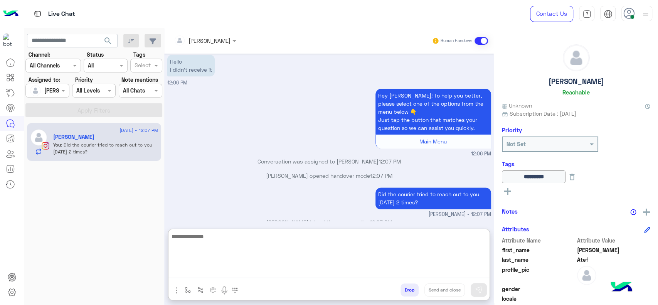
scroll to position [660, 0]
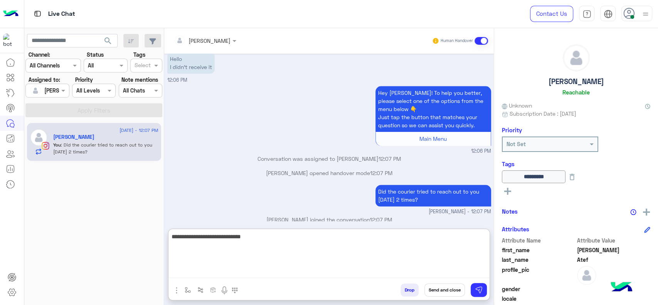
click at [268, 248] on textarea "**********" at bounding box center [328, 255] width 321 height 46
click at [303, 259] on textarea "**********" at bounding box center [328, 255] width 321 height 46
click at [213, 235] on textarea "**********" at bounding box center [328, 255] width 321 height 46
type textarea "**********"
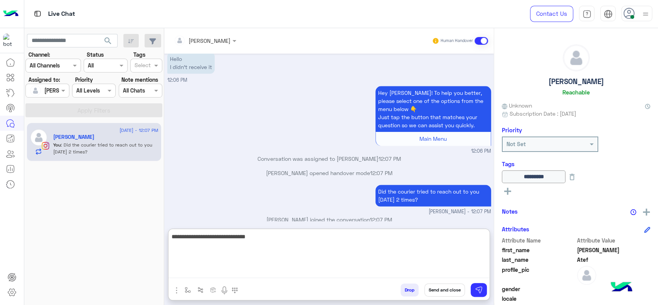
click at [242, 244] on textarea "**********" at bounding box center [328, 255] width 321 height 46
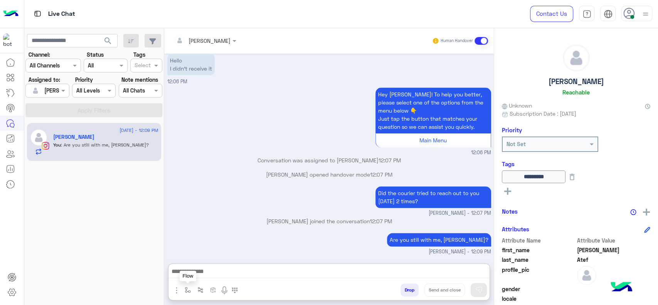
click at [188, 293] on button "button" at bounding box center [187, 289] width 13 height 13
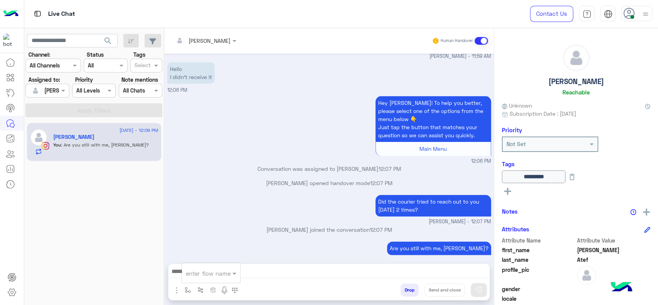
click at [216, 277] on div "enter flow name" at bounding box center [211, 273] width 58 height 14
type input "*"
click at [216, 260] on div "Jana close" at bounding box center [210, 259] width 57 height 15
type textarea "**********"
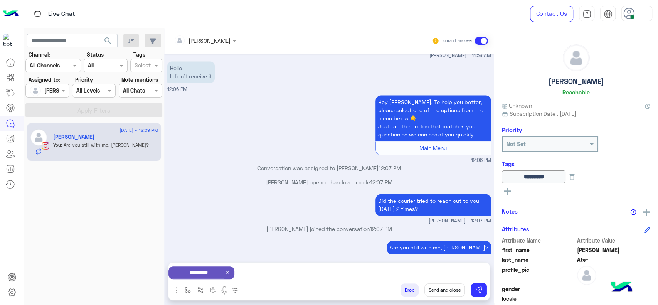
click at [441, 288] on button "Send and close" at bounding box center [444, 289] width 40 height 13
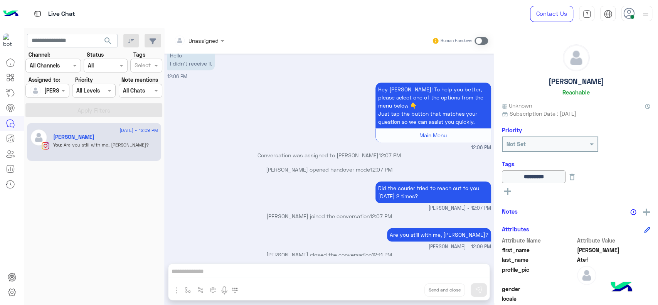
scroll to position [758, 0]
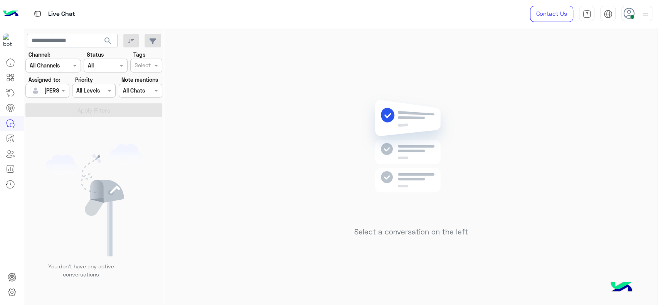
drag, startPoint x: 567, startPoint y: 182, endPoint x: 570, endPoint y: 176, distance: 6.2
click at [567, 181] on div "Select a conversation on the left" at bounding box center [410, 168] width 493 height 280
click at [186, 103] on div "Select a conversation on the left" at bounding box center [410, 168] width 493 height 280
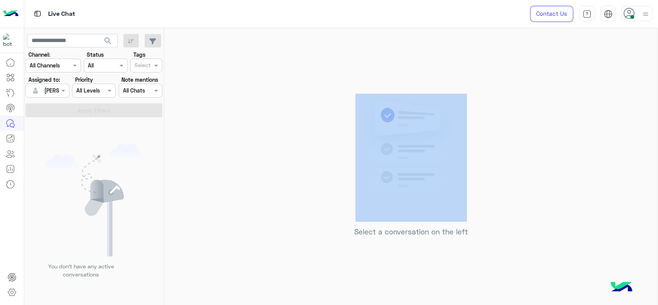
click at [186, 103] on div "Select a conversation on the left" at bounding box center [410, 168] width 493 height 280
click at [188, 103] on div "Select a conversation on the left" at bounding box center [410, 168] width 493 height 280
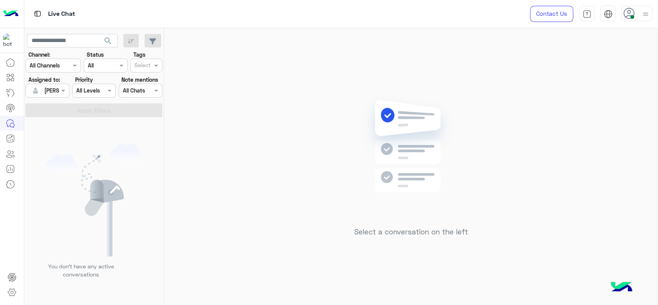
click at [329, 65] on div "Select a conversation on the left" at bounding box center [410, 168] width 493 height 280
click at [203, 132] on div "Select a conversation on the left" at bounding box center [410, 168] width 493 height 280
click at [643, 20] on div at bounding box center [645, 13] width 10 height 15
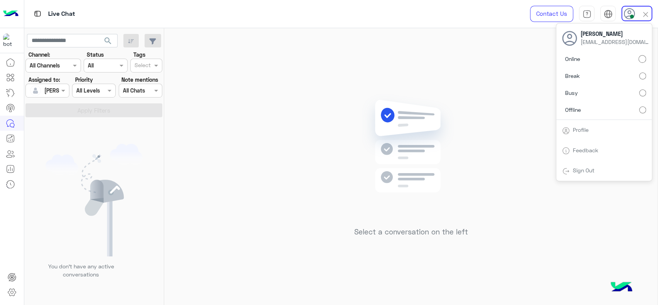
click at [473, 84] on div "Select a conversation on the left" at bounding box center [410, 168] width 493 height 280
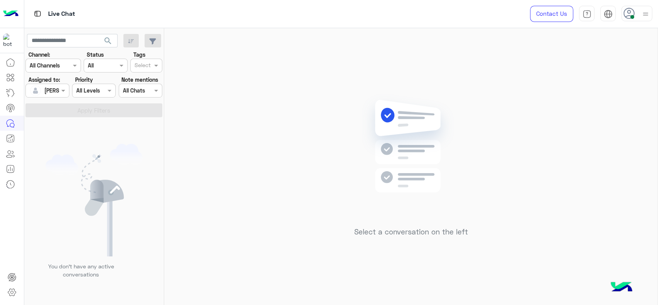
click at [636, 17] on div at bounding box center [636, 13] width 31 height 15
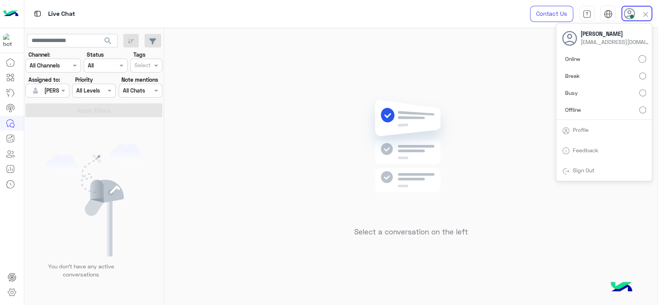
click at [468, 110] on div "Select a conversation on the left" at bounding box center [410, 168] width 493 height 280
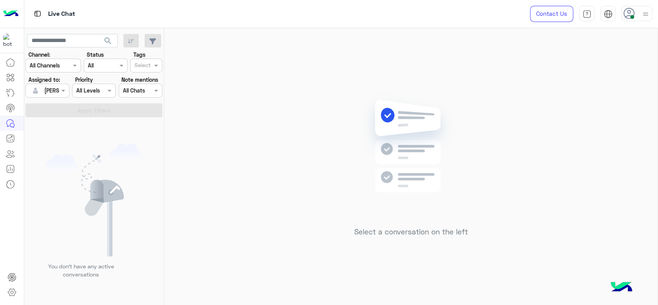
click at [472, 72] on div "Select a conversation on the left" at bounding box center [410, 168] width 493 height 280
click at [647, 13] on img at bounding box center [645, 14] width 10 height 10
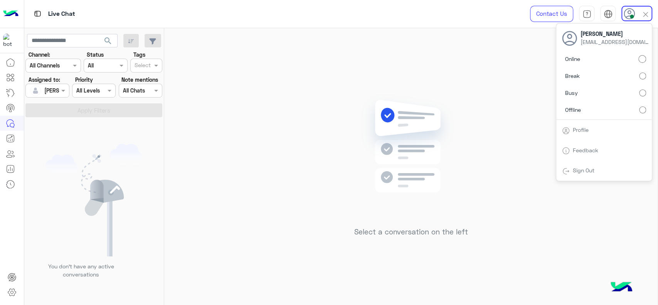
click at [489, 111] on div "Select a conversation on the left" at bounding box center [410, 168] width 493 height 280
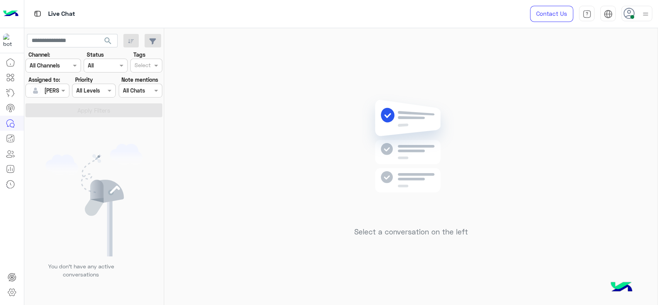
click at [261, 118] on div "Select a conversation on the left" at bounding box center [410, 168] width 493 height 280
click at [265, 119] on div "Select a conversation on the left" at bounding box center [410, 168] width 493 height 280
click at [496, 117] on div "Select a conversation on the left" at bounding box center [410, 168] width 493 height 280
click at [310, 140] on div "Select a conversation on the left" at bounding box center [410, 168] width 493 height 280
click at [345, 231] on div "Select a conversation on the left" at bounding box center [410, 168] width 493 height 280
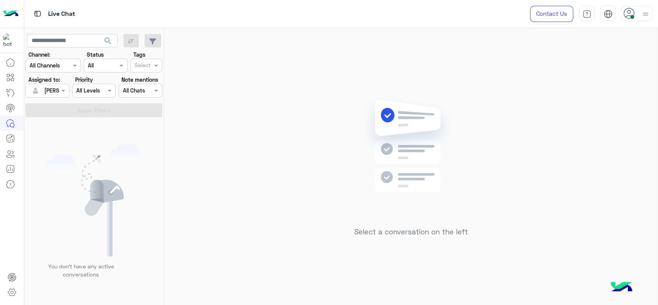
click at [302, 144] on div "Select a conversation on the left" at bounding box center [410, 168] width 493 height 280
click at [541, 74] on div "Select a conversation on the left" at bounding box center [410, 168] width 493 height 280
click at [333, 91] on div "Select a conversation on the left" at bounding box center [410, 168] width 493 height 280
click at [252, 95] on div "Select a conversation on the left" at bounding box center [410, 168] width 493 height 280
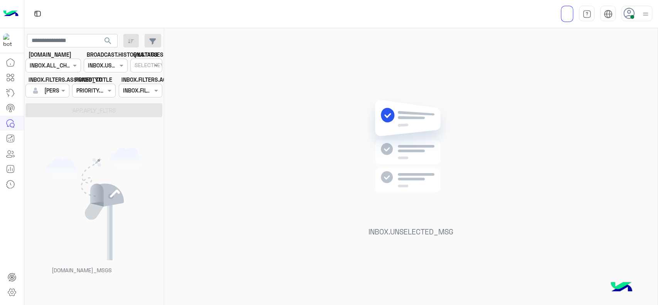
click at [254, 136] on div "INBOX.UNSELECTED_MSG" at bounding box center [410, 168] width 493 height 280
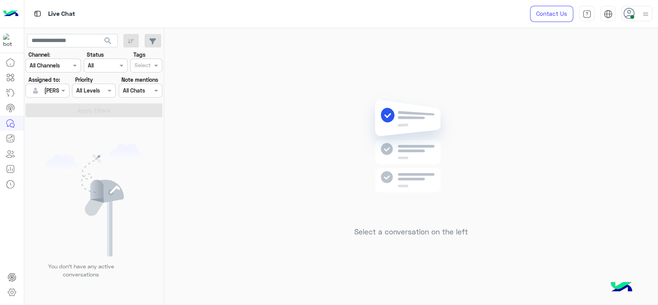
click at [261, 116] on div "Select a conversation on the left" at bounding box center [410, 168] width 493 height 280
click at [331, 68] on div "Select a conversation on the left" at bounding box center [410, 168] width 493 height 280
click at [247, 131] on div "Select a conversation on the left" at bounding box center [410, 168] width 493 height 280
click at [53, 91] on div at bounding box center [47, 90] width 43 height 9
click at [58, 122] on span "Unassigned" at bounding box center [58, 122] width 29 height 7
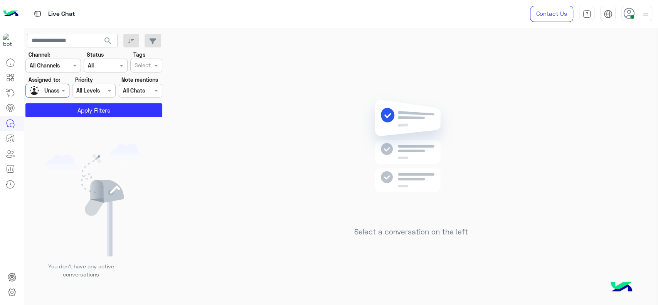
click at [161, 60] on div "Select" at bounding box center [146, 66] width 32 height 14
click at [147, 79] on div "Follow up" at bounding box center [146, 81] width 24 height 8
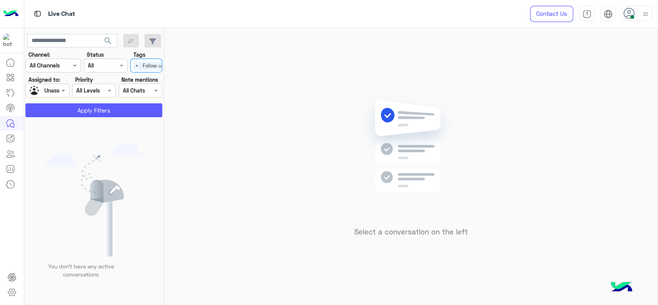
click at [109, 111] on button "Apply Filters" at bounding box center [93, 110] width 137 height 14
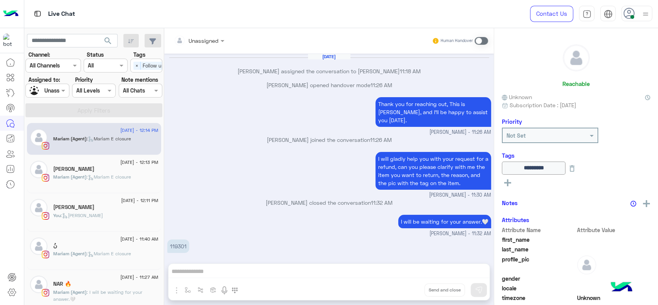
scroll to position [552, 0]
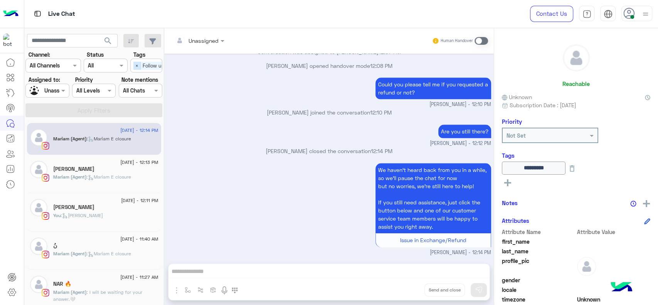
click at [137, 64] on span "×" at bounding box center [136, 66] width 7 height 8
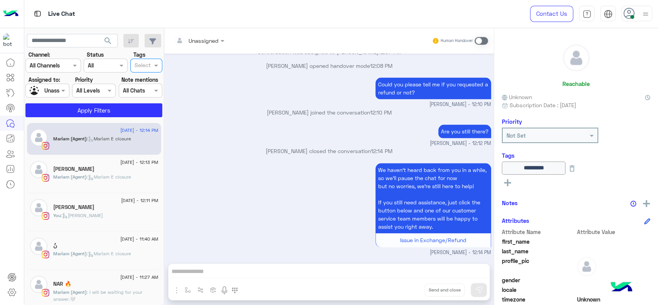
scroll to position [0, 0]
click at [43, 92] on input "text" at bounding box center [39, 91] width 18 height 8
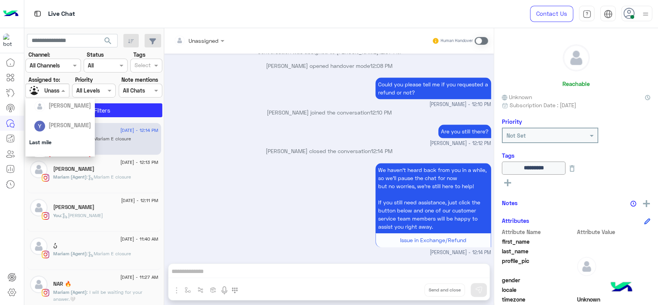
scroll to position [102, 0]
click at [59, 150] on span "[PERSON_NAME]" at bounding box center [70, 147] width 42 height 7
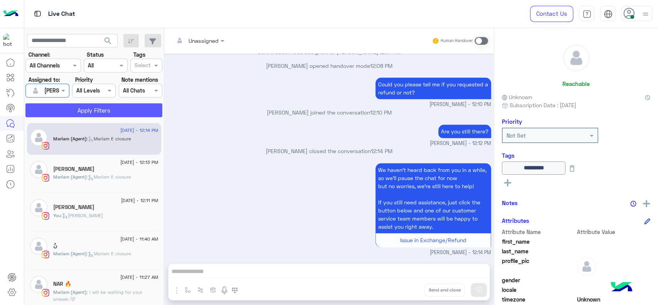
click at [80, 114] on button "Apply Filters" at bounding box center [93, 110] width 137 height 14
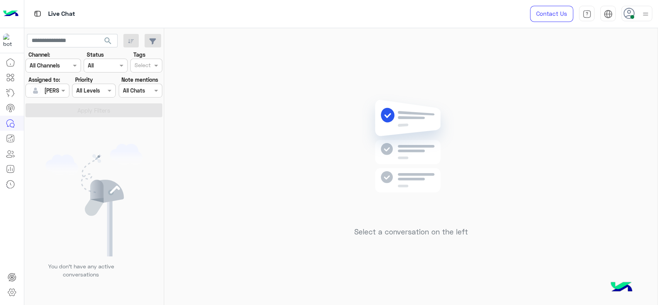
click at [309, 55] on div "Select a conversation on the left" at bounding box center [410, 168] width 493 height 280
click at [210, 99] on div "Select a conversation on the left" at bounding box center [410, 168] width 493 height 280
click at [277, 107] on div "Select a conversation on the left" at bounding box center [410, 168] width 493 height 280
click at [317, 79] on div "Select a conversation on the left" at bounding box center [410, 168] width 493 height 280
click at [332, 119] on div "Select a conversation on the left" at bounding box center [410, 168] width 493 height 280
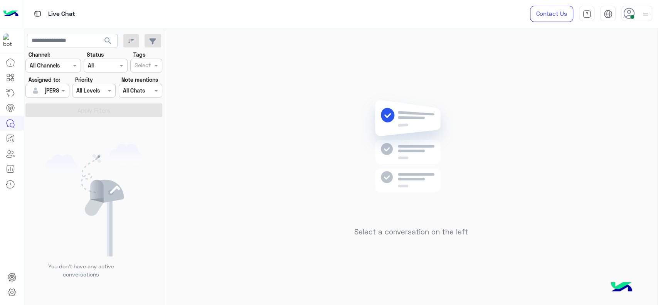
click at [223, 110] on div "Select a conversation on the left" at bounding box center [410, 168] width 493 height 280
click at [637, 13] on div at bounding box center [636, 13] width 31 height 15
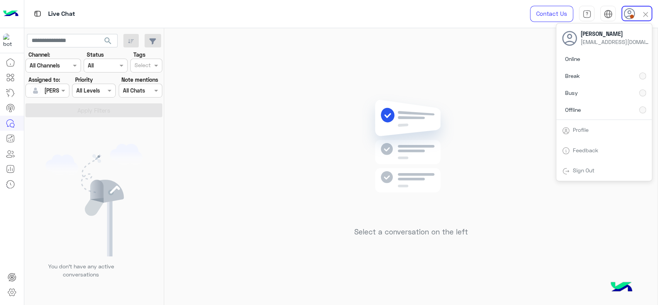
click at [376, 85] on div "Select a conversation on the left" at bounding box center [410, 168] width 493 height 280
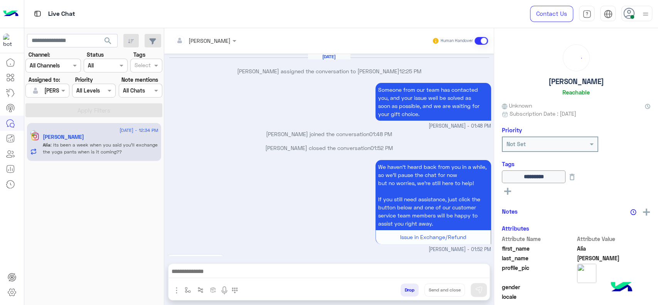
scroll to position [796, 0]
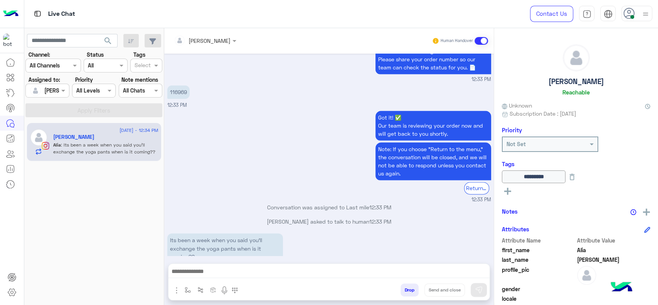
click at [180, 85] on p "116969" at bounding box center [178, 91] width 22 height 13
click at [176, 85] on p "116969" at bounding box center [178, 91] width 22 height 13
copy p "116969"
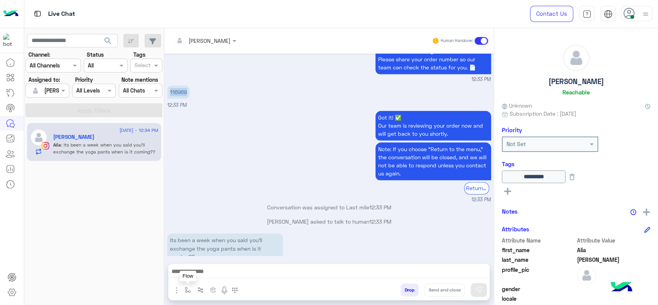
click at [182, 290] on button "button" at bounding box center [187, 289] width 13 height 13
click at [192, 271] on input "text" at bounding box center [202, 273] width 32 height 9
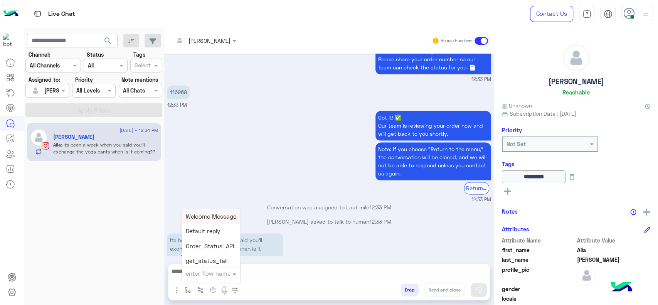
type input "*"
click at [213, 243] on span "J Greeting" at bounding box center [200, 243] width 28 height 7
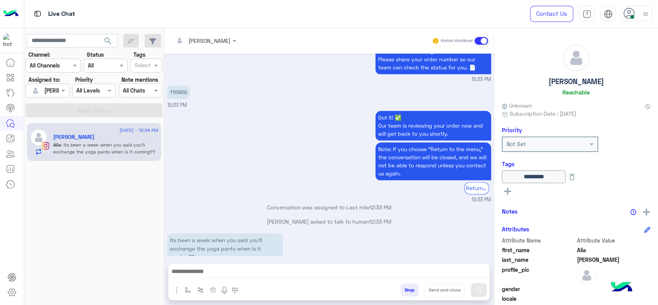
type textarea "**********"
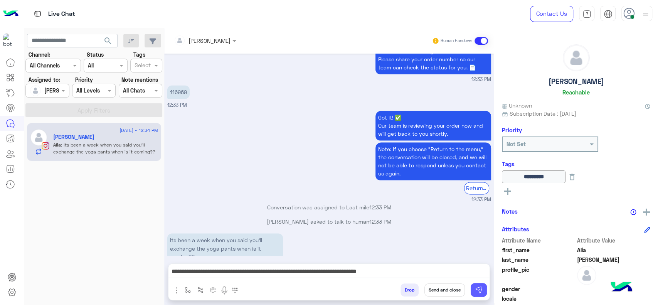
click at [480, 287] on img at bounding box center [479, 290] width 8 height 8
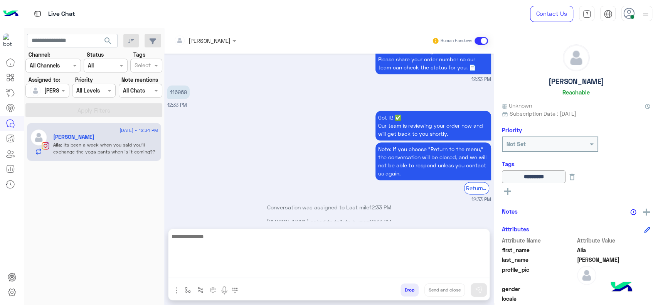
click at [469, 276] on textarea at bounding box center [328, 255] width 321 height 46
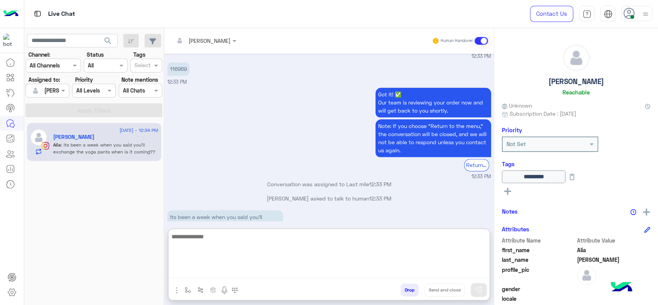
scroll to position [830, 0]
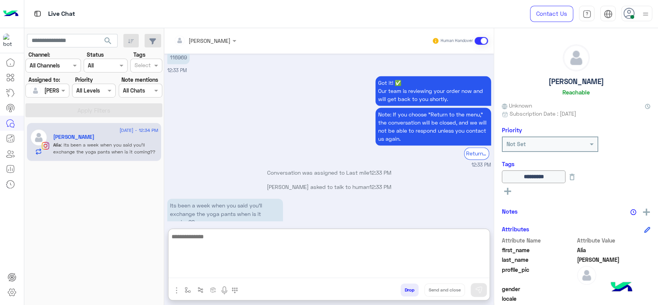
click at [326, 257] on textarea at bounding box center [328, 255] width 321 height 46
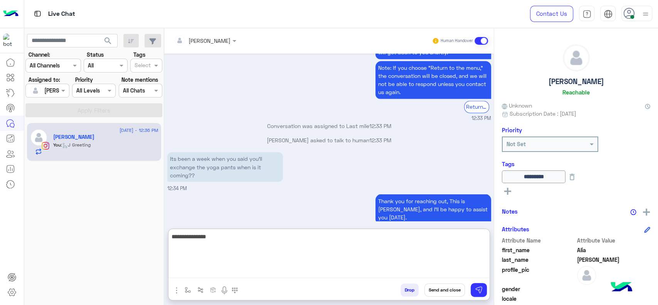
click at [260, 246] on textarea "**********" at bounding box center [328, 255] width 321 height 46
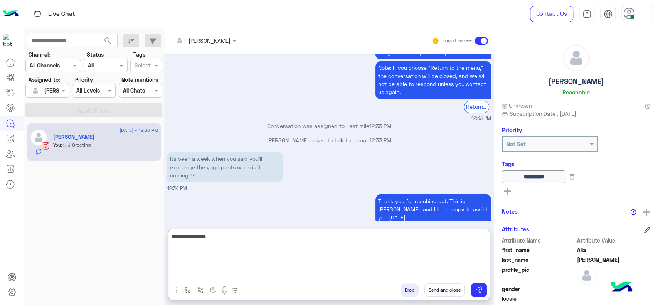
click at [271, 244] on textarea "**********" at bounding box center [328, 255] width 321 height 46
type textarea "**********"
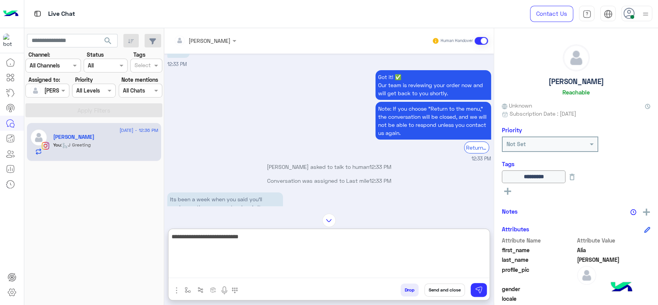
scroll to position [1901, 0]
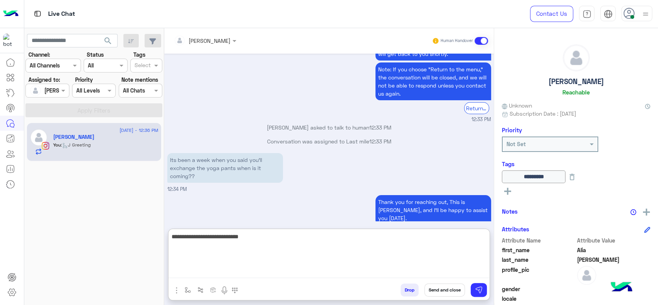
click at [312, 235] on textarea "**********" at bounding box center [328, 255] width 321 height 46
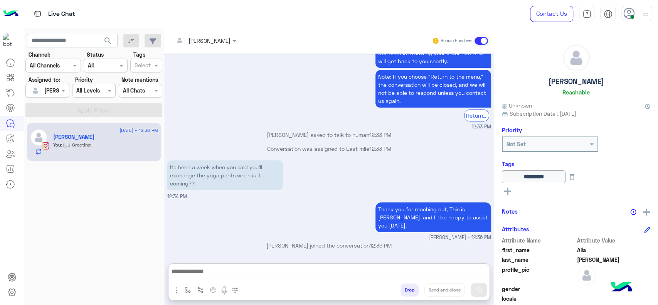
click at [213, 42] on input "text" at bounding box center [195, 41] width 42 height 8
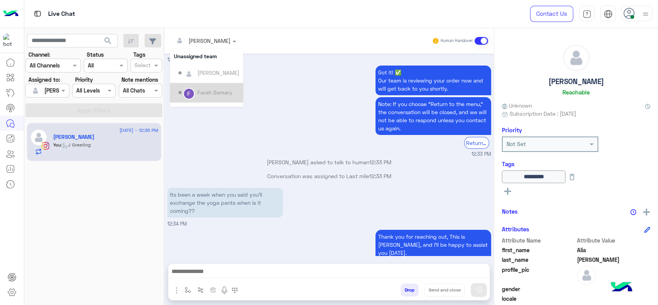
scroll to position [136, 0]
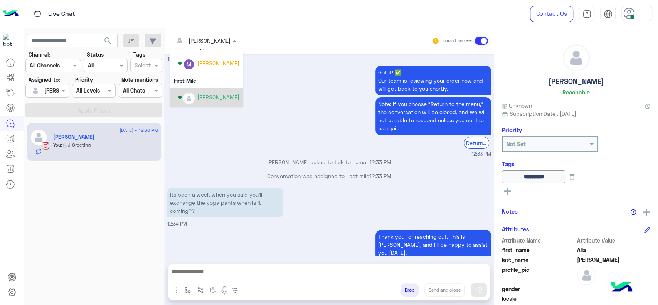
click at [203, 97] on div "Mariam Ahmed" at bounding box center [218, 97] width 42 height 8
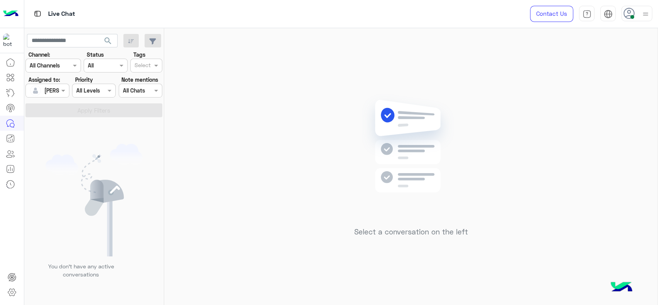
click at [199, 115] on div "Select a conversation on the left" at bounding box center [410, 168] width 493 height 280
click at [221, 206] on div "Select a conversation on the left" at bounding box center [410, 168] width 493 height 280
drag, startPoint x: 265, startPoint y: 175, endPoint x: 255, endPoint y: 40, distance: 135.2
click at [260, 169] on div "Select a conversation on the left" at bounding box center [410, 168] width 493 height 280
click at [389, 213] on img at bounding box center [410, 158] width 111 height 128
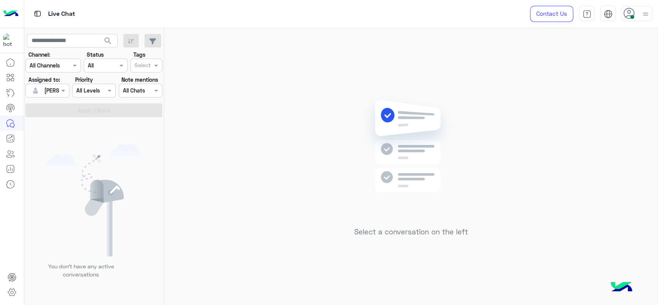
click at [473, 183] on div "Select a conversation on the left" at bounding box center [410, 168] width 493 height 280
click at [200, 85] on div "Select a conversation on the left" at bounding box center [410, 168] width 493 height 280
click at [356, 131] on img at bounding box center [410, 158] width 111 height 128
click at [260, 126] on div "Select a conversation on the left" at bounding box center [410, 168] width 493 height 280
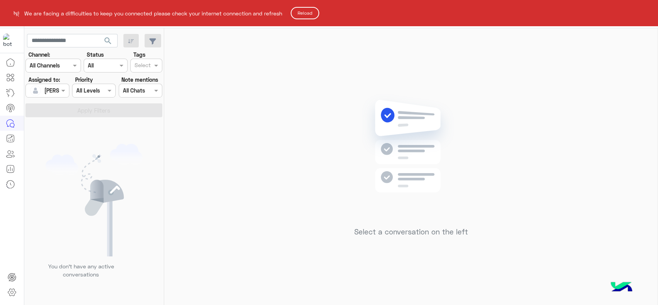
click at [313, 12] on button "Reload" at bounding box center [305, 13] width 29 height 12
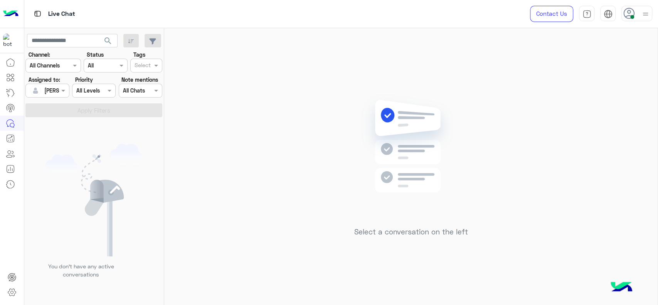
click at [598, 130] on div "Select a conversation on the left" at bounding box center [410, 168] width 493 height 280
click at [314, 104] on div "Select a conversation on the left" at bounding box center [410, 168] width 493 height 280
click at [644, 13] on img at bounding box center [645, 14] width 10 height 10
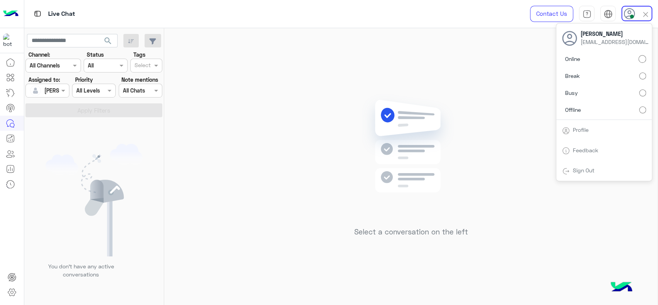
click at [644, 13] on img at bounding box center [645, 14] width 9 height 9
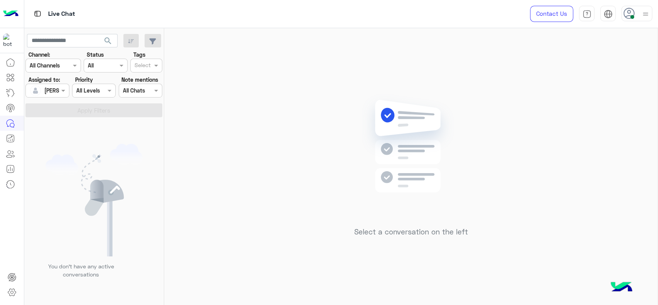
click at [209, 178] on div "Select a conversation on the left" at bounding box center [410, 168] width 493 height 280
click at [234, 90] on div "Select a conversation on the left" at bounding box center [410, 168] width 493 height 280
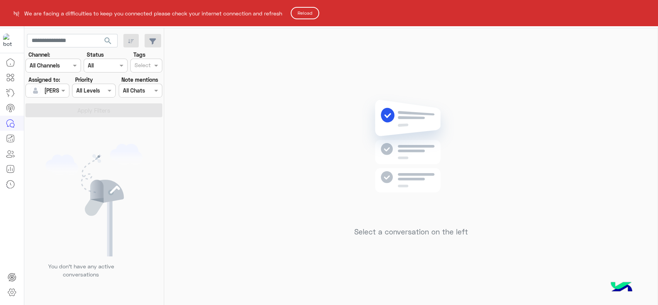
click at [298, 10] on button "Reload" at bounding box center [305, 13] width 29 height 12
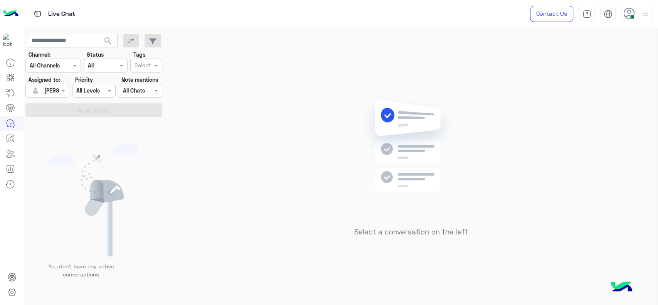
click at [201, 250] on div "Select a conversation on the left" at bounding box center [410, 168] width 493 height 280
click at [316, 162] on div "Select a conversation on the left" at bounding box center [410, 168] width 493 height 280
click at [331, 102] on div "Select a conversation on the left" at bounding box center [410, 168] width 493 height 280
click at [513, 73] on div "Select a conversation on the left" at bounding box center [410, 168] width 493 height 280
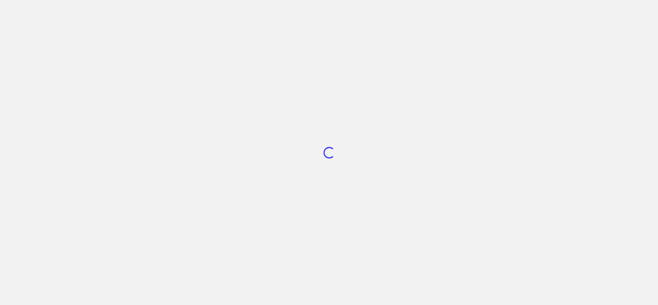
click at [275, 243] on div "Loading..." at bounding box center [329, 152] width 658 height 305
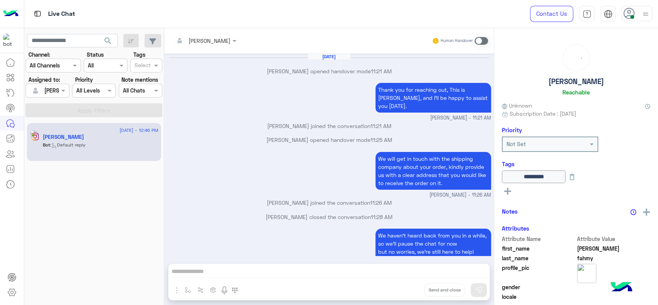
scroll to position [519, 0]
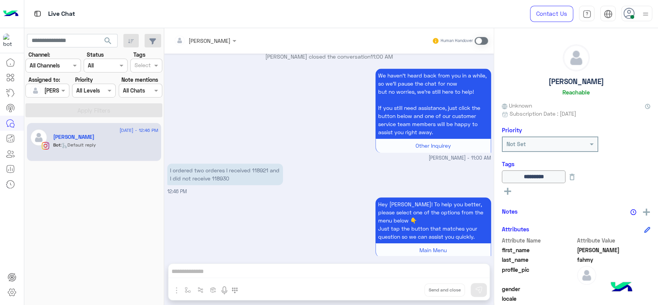
click at [213, 195] on div "Hey Jana! To help you better, please select one of the options from the menu be…" at bounding box center [329, 230] width 324 height 71
click at [207, 223] on div "Hey Jana! To help you better, please select one of the options from the menu be…" at bounding box center [329, 230] width 324 height 71
click at [223, 163] on p "I ordered two orderes I received 118921 and I did not receive 118930" at bounding box center [225, 174] width 116 height 22
copy p "118930"
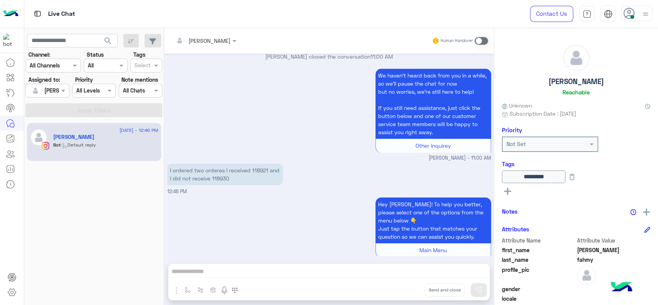
click at [235, 102] on div "We haven’t heard back from you in a while, so we’ll pause the chat for now but …" at bounding box center [329, 114] width 324 height 95
click at [478, 39] on span at bounding box center [480, 41] width 13 height 8
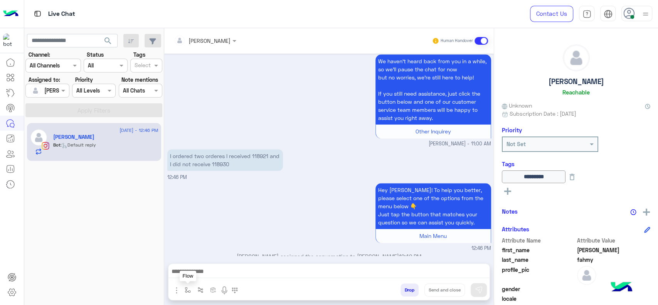
click at [186, 294] on button "button" at bounding box center [187, 289] width 13 height 13
click at [181, 283] on button "button" at bounding box center [187, 289] width 13 height 13
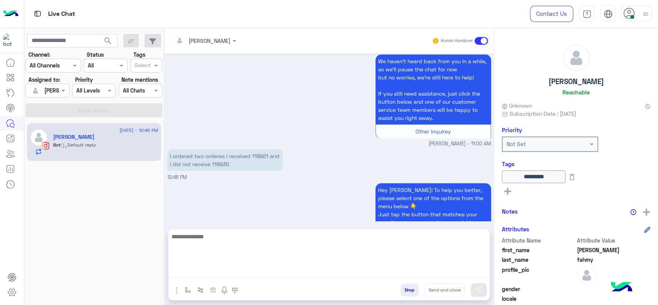
click at [358, 275] on textarea at bounding box center [328, 255] width 321 height 46
paste textarea "**********"
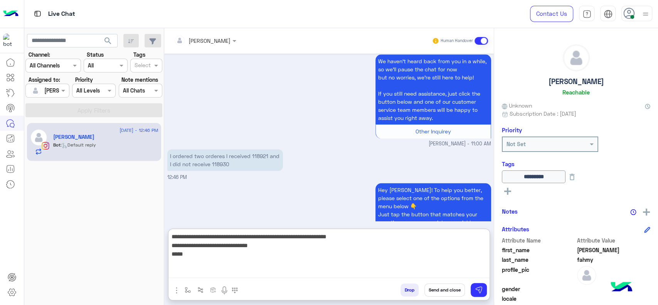
click at [299, 246] on textarea "**********" at bounding box center [328, 255] width 321 height 46
click at [318, 251] on textarea "**********" at bounding box center [328, 255] width 321 height 46
click at [169, 246] on textarea "**********" at bounding box center [328, 255] width 321 height 46
click at [323, 247] on textarea "**********" at bounding box center [328, 255] width 321 height 46
click at [475, 239] on textarea "**********" at bounding box center [328, 255] width 321 height 46
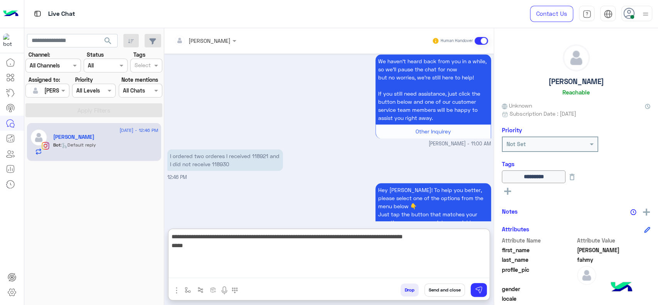
click at [291, 247] on textarea "**********" at bounding box center [328, 255] width 321 height 46
type textarea "**********"
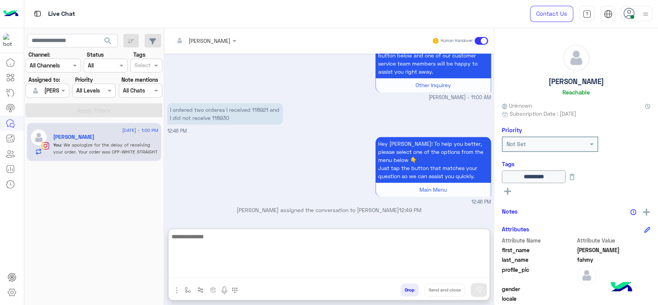
scroll to position [630, 0]
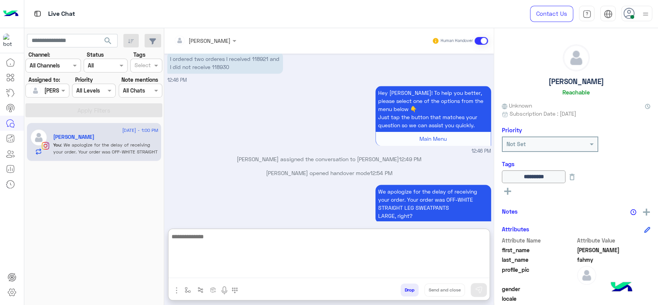
click at [445, 247] on textarea at bounding box center [328, 255] width 321 height 46
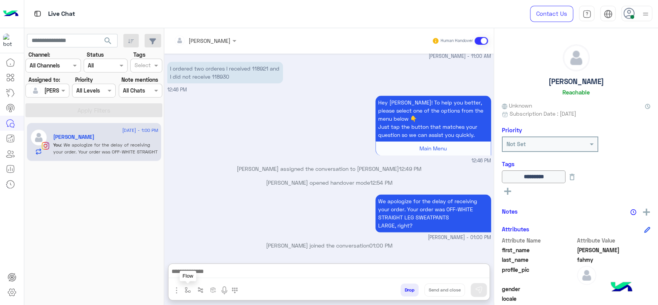
click at [187, 284] on button "button" at bounding box center [187, 289] width 13 height 13
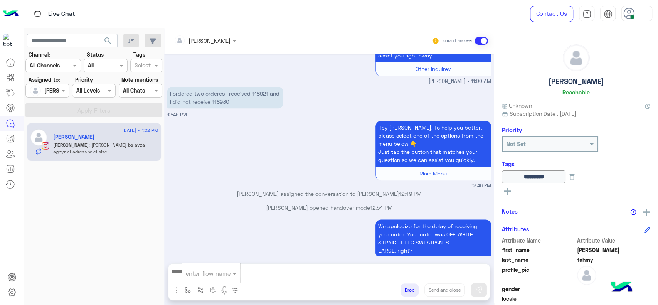
scroll to position [622, 0]
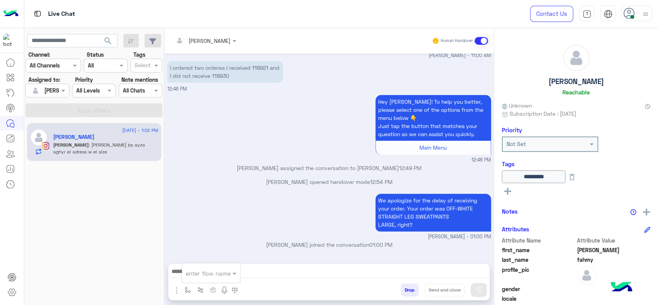
click at [199, 265] on div "enter flow name" at bounding box center [210, 273] width 59 height 20
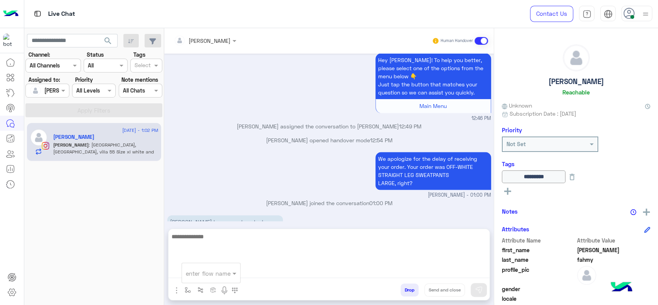
click at [275, 272] on textarea at bounding box center [328, 255] width 321 height 46
type textarea "*"
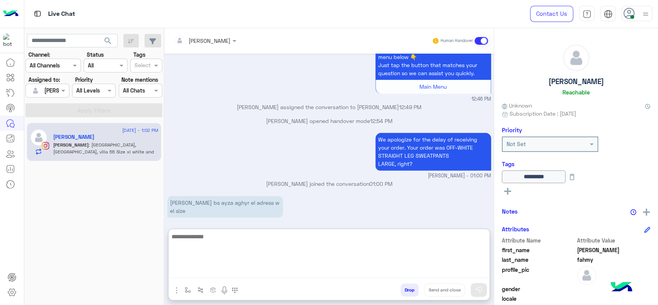
scroll to position [698, 0]
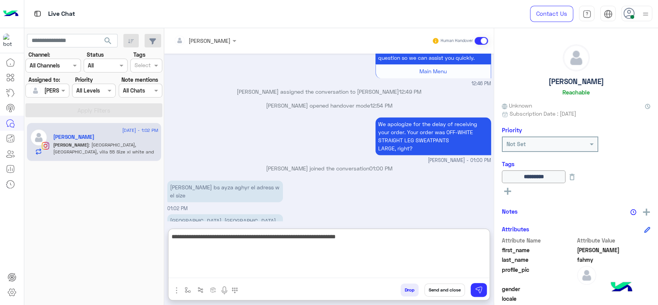
click at [261, 242] on textarea "**********" at bounding box center [328, 255] width 321 height 46
type textarea "**********"
click at [353, 247] on textarea "**********" at bounding box center [328, 255] width 321 height 46
click at [349, 251] on textarea "**********" at bounding box center [328, 255] width 321 height 46
click at [383, 255] on textarea "**********" at bounding box center [328, 255] width 321 height 46
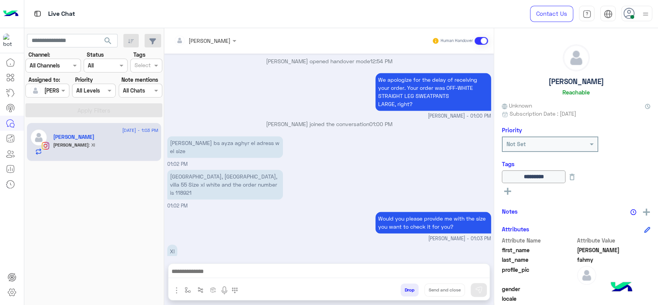
scroll to position [721, 0]
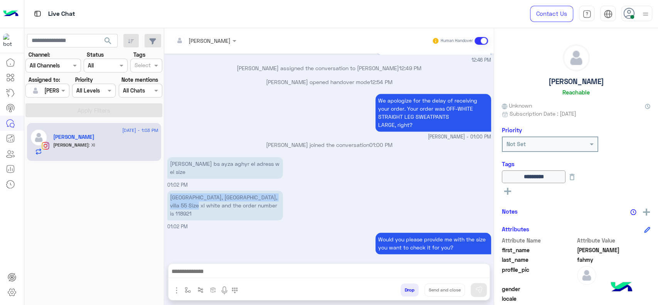
drag, startPoint x: 171, startPoint y: 130, endPoint x: 219, endPoint y: 168, distance: 61.2
click at [217, 190] on p "Sheikh zayed city, westgate hills compound, villa 55 Size xl white and the orde…" at bounding box center [225, 205] width 116 height 30
copy p "Sheikh zayed city, westgate hills compound, villa 55"
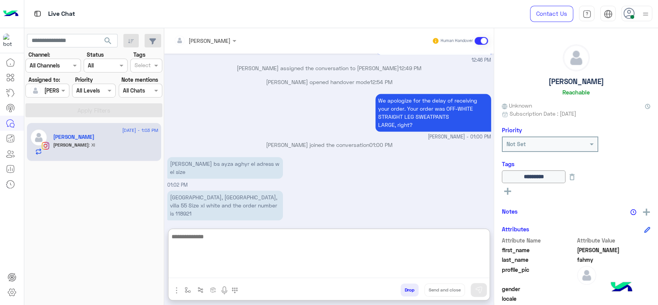
click at [188, 266] on textarea at bounding box center [328, 255] width 321 height 46
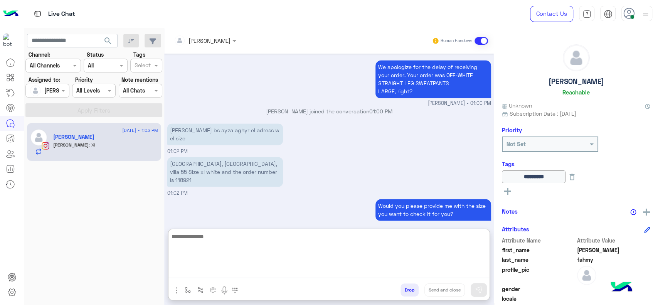
scroll to position [756, 0]
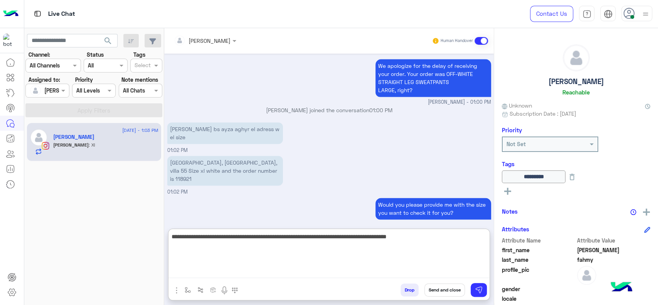
type textarea "**********"
click at [386, 264] on textarea "**********" at bounding box center [328, 255] width 321 height 46
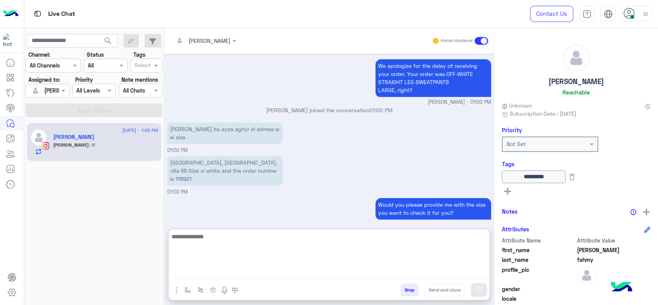
scroll to position [797, 0]
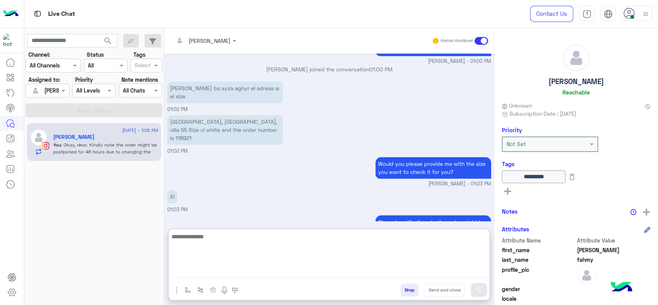
click at [203, 246] on textarea at bounding box center [328, 255] width 321 height 46
paste textarea "**********"
type textarea "**********"
click at [235, 236] on textarea "**********" at bounding box center [328, 255] width 321 height 46
click at [313, 264] on textarea "**********" at bounding box center [328, 255] width 321 height 46
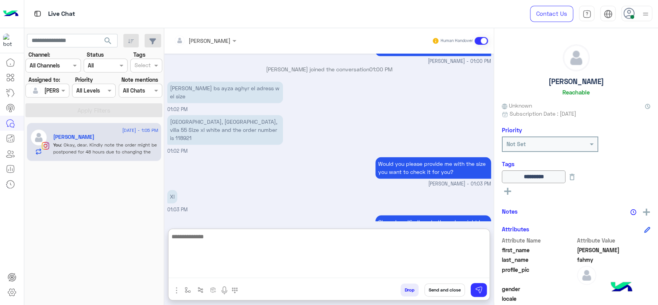
scroll to position [821, 0]
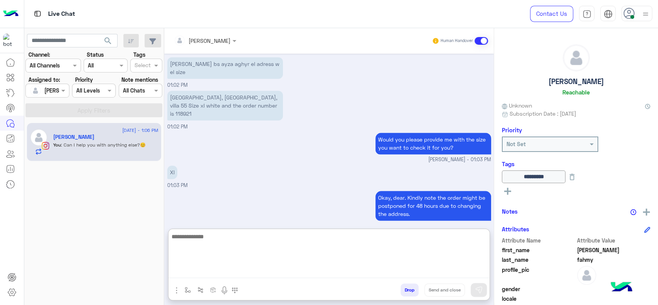
click at [287, 270] on textarea at bounding box center [328, 255] width 321 height 46
click at [291, 277] on textarea at bounding box center [328, 255] width 321 height 46
click at [268, 255] on textarea at bounding box center [328, 255] width 321 height 46
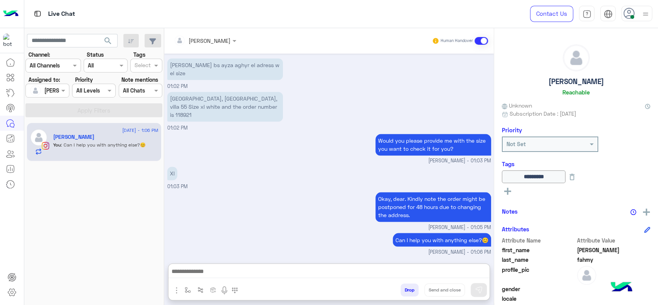
click at [578, 181] on button at bounding box center [571, 176] width 13 height 13
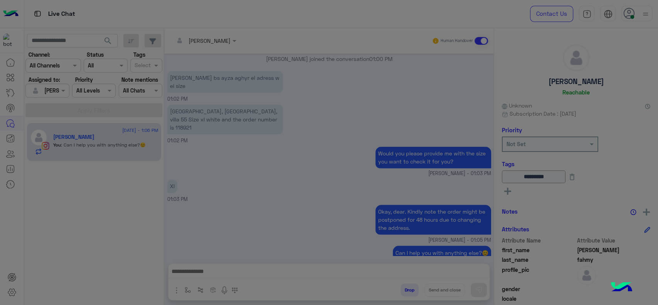
scroll to position [786, 0]
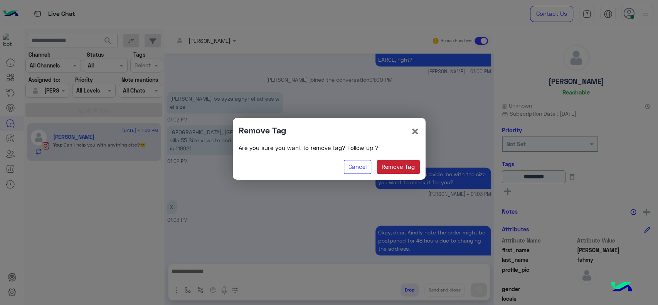
click at [403, 163] on button "Remove Tag" at bounding box center [398, 167] width 43 height 14
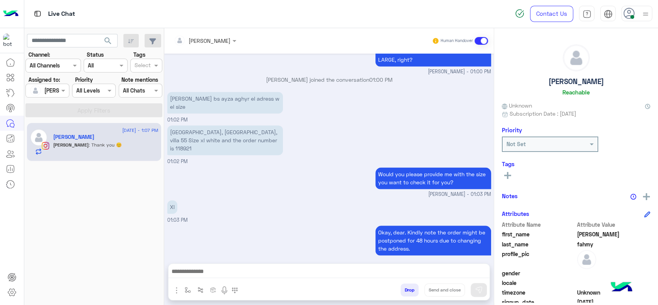
scroll to position [812, 0]
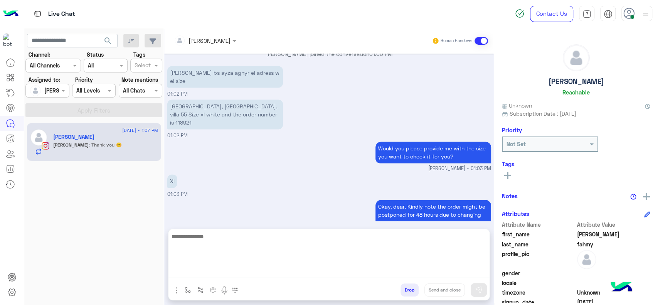
click at [208, 271] on textarea at bounding box center [328, 255] width 321 height 46
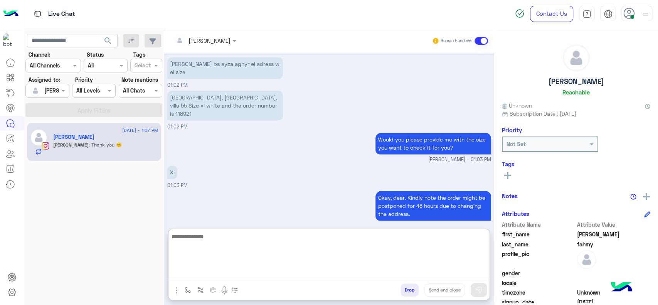
paste textarea "**********"
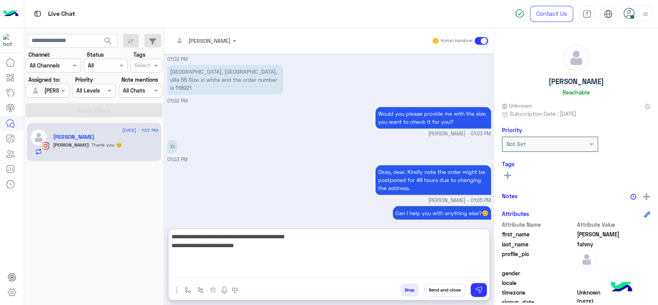
type textarea "**********"
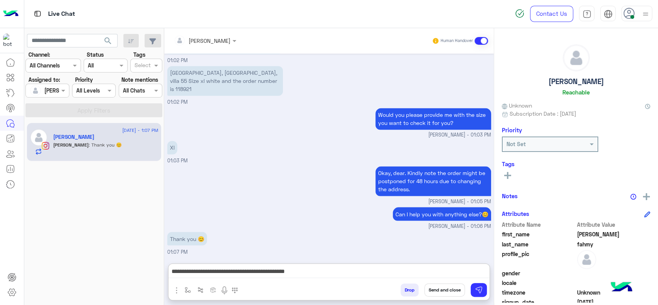
click at [431, 290] on button "Send and close" at bounding box center [444, 289] width 40 height 13
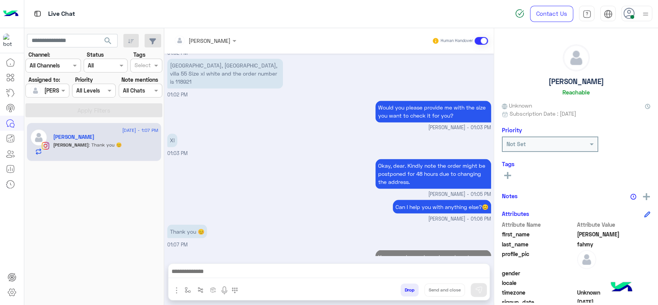
scroll to position [867, 0]
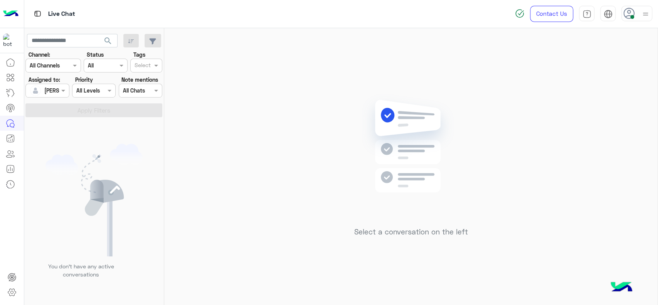
click at [344, 180] on div "Select a conversation on the left" at bounding box center [410, 168] width 493 height 280
click at [546, 62] on div "Select a conversation on the left" at bounding box center [410, 168] width 493 height 280
click at [264, 282] on div "Select a conversation on the left" at bounding box center [410, 168] width 493 height 280
click at [257, 205] on div "Select a conversation on the left" at bounding box center [410, 168] width 493 height 280
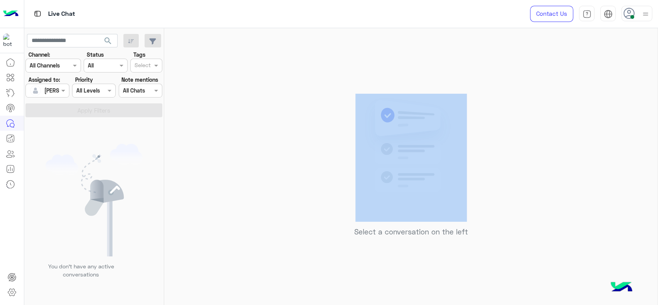
click at [259, 206] on div "Select a conversation on the left" at bounding box center [410, 168] width 493 height 280
click at [348, 40] on div "Select a conversation on the left" at bounding box center [410, 168] width 493 height 280
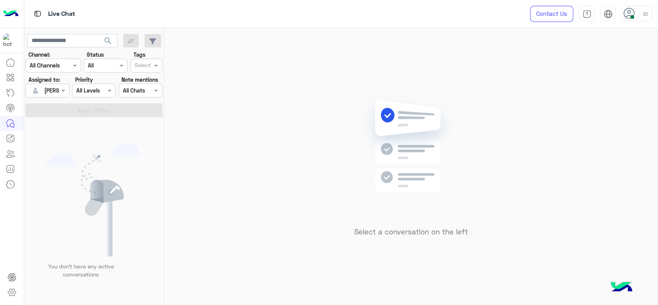
click at [244, 153] on div "Select a conversation on the left" at bounding box center [410, 168] width 493 height 280
click at [255, 222] on div "Select a conversation on the left" at bounding box center [410, 168] width 493 height 280
click at [206, 174] on div "Select a conversation on the left" at bounding box center [410, 168] width 493 height 280
click at [304, 229] on div "Select a conversation on the left" at bounding box center [410, 168] width 493 height 280
click at [210, 106] on div "Select a conversation on the left" at bounding box center [410, 168] width 493 height 280
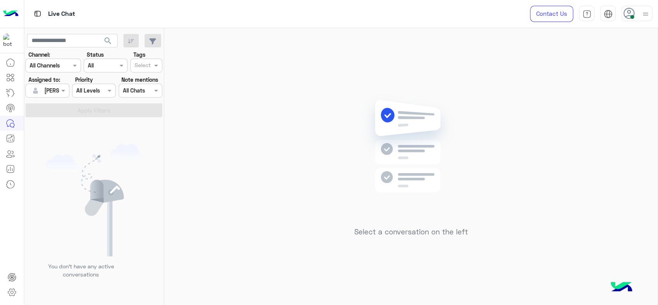
click at [415, 88] on div "Select a conversation on the left" at bounding box center [410, 168] width 493 height 280
click at [258, 84] on div "Select a conversation on the left" at bounding box center [410, 168] width 493 height 280
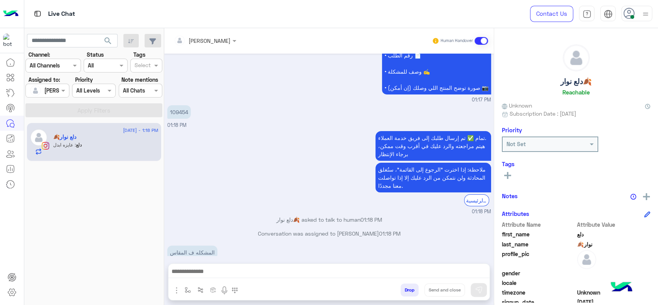
scroll to position [1747, 0]
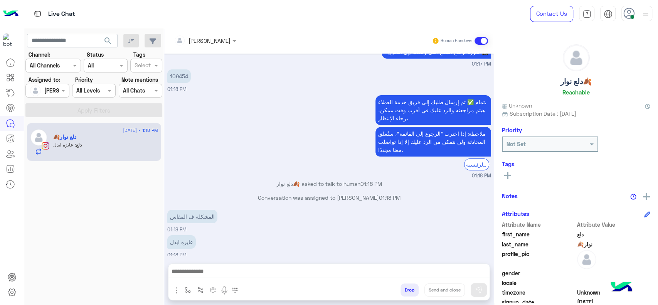
click at [208, 39] on input "text" at bounding box center [195, 41] width 42 height 8
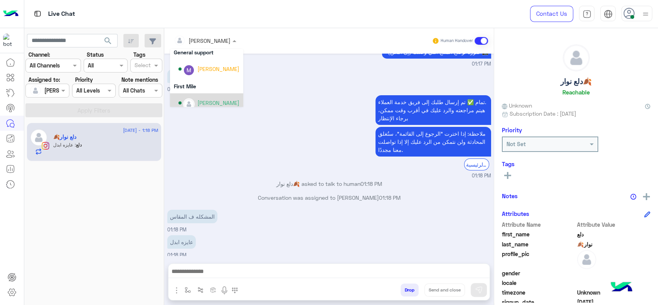
scroll to position [156, 0]
click at [195, 93] on div "[PERSON_NAME]" at bounding box center [208, 96] width 61 height 13
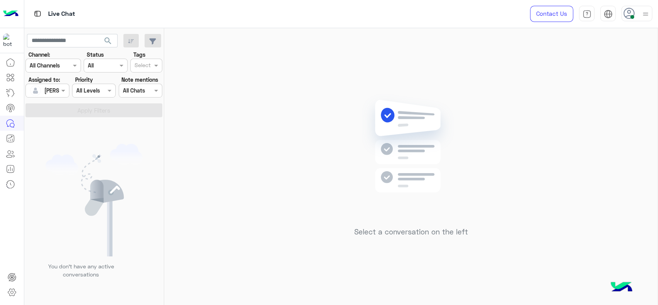
click at [649, 15] on img at bounding box center [645, 14] width 10 height 10
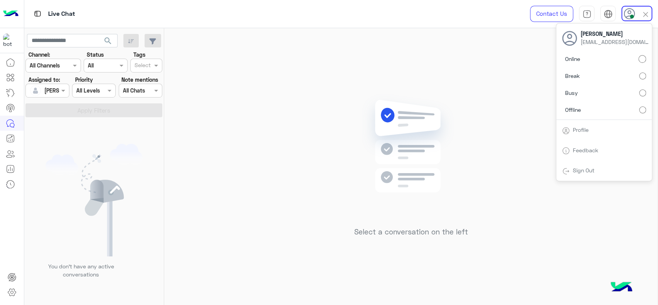
click at [361, 69] on div "Select a conversation on the left" at bounding box center [410, 168] width 493 height 280
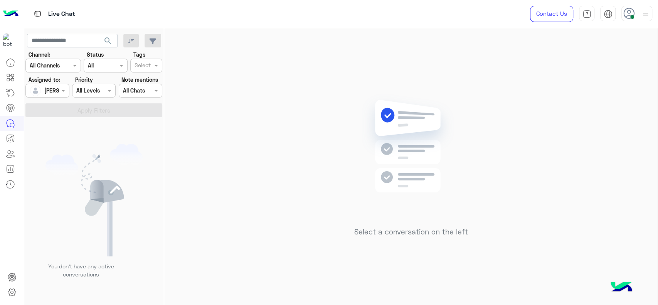
click at [646, 14] on img at bounding box center [645, 14] width 10 height 10
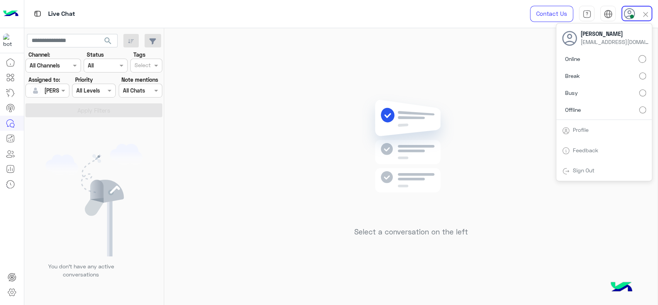
click at [521, 58] on div "Select a conversation on the left" at bounding box center [410, 168] width 493 height 280
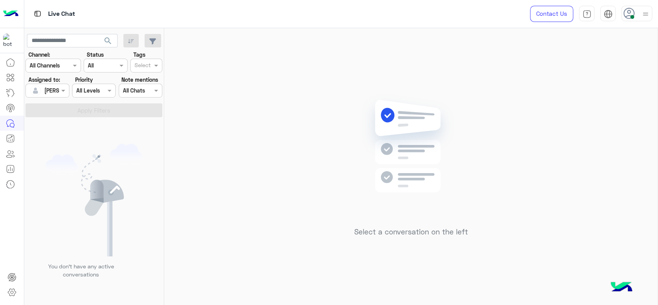
click at [286, 168] on div "Select a conversation on the left" at bounding box center [410, 168] width 493 height 280
click at [304, 184] on div "Select a conversation on the left" at bounding box center [410, 168] width 493 height 280
click at [222, 152] on div "Select a conversation on the left" at bounding box center [410, 168] width 493 height 280
click at [308, 106] on div "Select a conversation on the left" at bounding box center [410, 168] width 493 height 280
click at [311, 142] on div "Select a conversation on the left" at bounding box center [410, 168] width 493 height 280
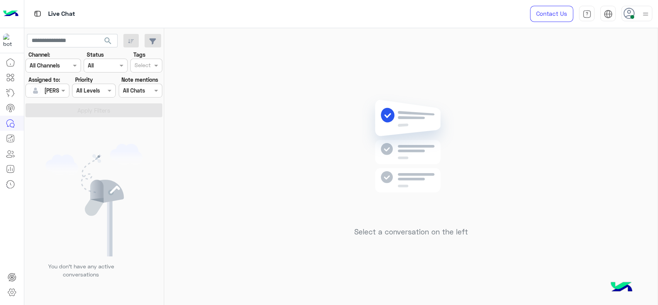
click at [240, 124] on div "Select a conversation on the left" at bounding box center [410, 168] width 493 height 280
click at [247, 183] on div "Select a conversation on the left" at bounding box center [410, 168] width 493 height 280
click at [210, 195] on div "Select a conversation on the left" at bounding box center [410, 168] width 493 height 280
click at [255, 140] on div "Select a conversation on the left" at bounding box center [410, 168] width 493 height 280
click at [373, 245] on div "Select a conversation on the left" at bounding box center [410, 168] width 493 height 280
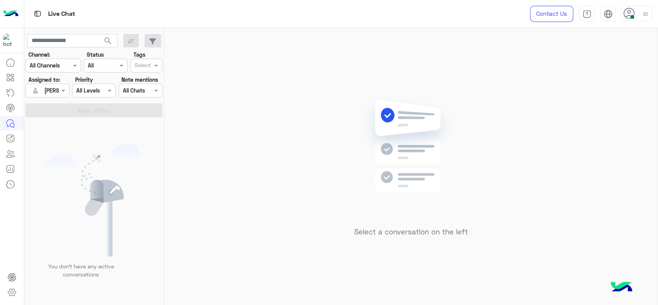
click at [273, 287] on div "Select a conversation on the left" at bounding box center [410, 168] width 493 height 280
drag, startPoint x: 319, startPoint y: 195, endPoint x: 321, endPoint y: 142, distance: 53.6
click at [319, 194] on div "Select a conversation on the left" at bounding box center [410, 168] width 493 height 280
click at [281, 122] on div "Select a conversation on the left" at bounding box center [410, 168] width 493 height 280
click at [42, 97] on div at bounding box center [37, 90] width 15 height 15
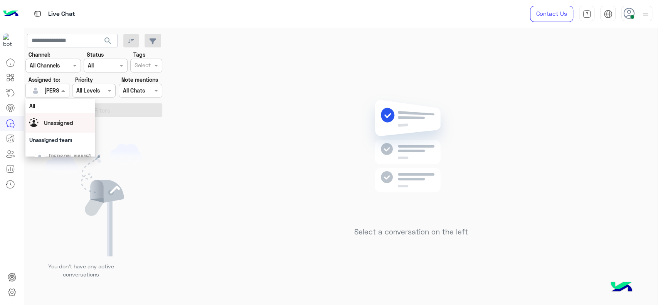
click at [55, 114] on div "Unassigned" at bounding box center [59, 123] width 69 height 20
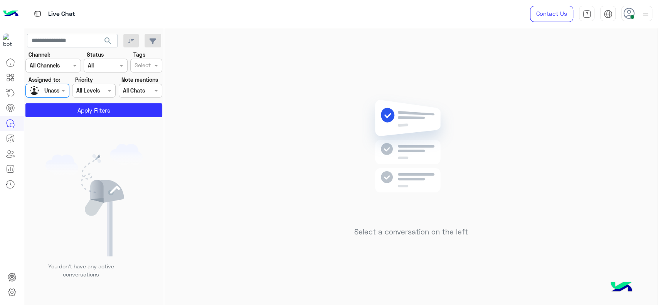
click at [153, 59] on div "Select" at bounding box center [146, 66] width 32 height 14
click at [140, 82] on div "Follow up" at bounding box center [146, 81] width 24 height 8
click at [128, 101] on section "Channel: Channel All Channels Status Channel All Tags Select × Follow up Assign…" at bounding box center [94, 83] width 128 height 67
click at [123, 110] on button "Apply Filters" at bounding box center [93, 110] width 137 height 14
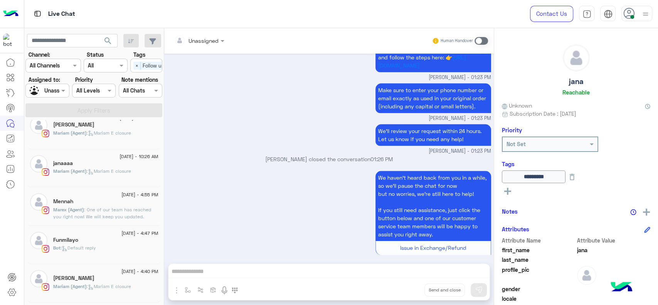
scroll to position [406, 0]
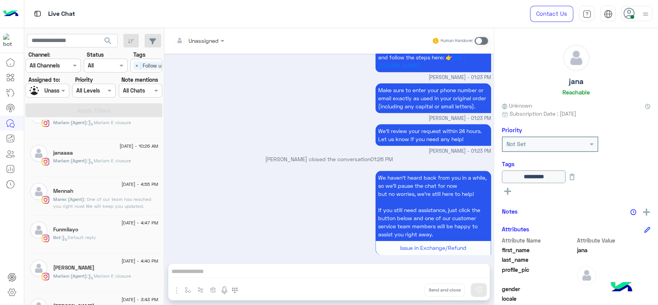
click at [86, 200] on span ": One of our team has reached you right now! We will keep you updated." at bounding box center [102, 202] width 98 height 13
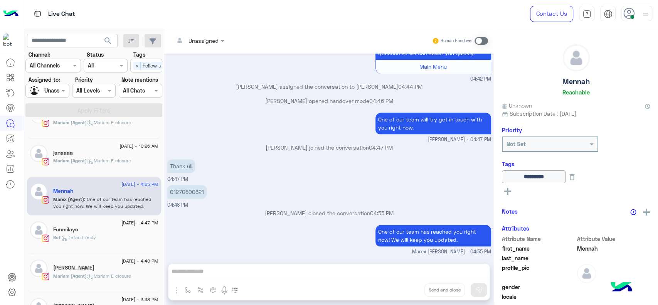
click at [205, 190] on p "01270800621" at bounding box center [186, 191] width 39 height 13
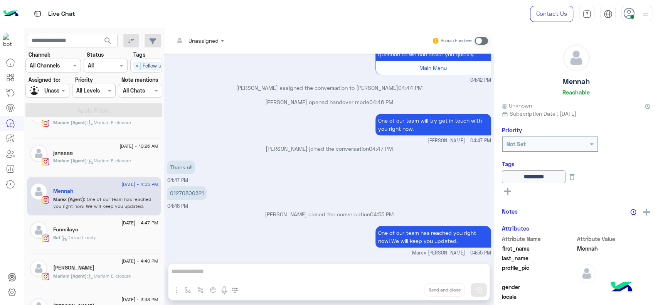
click at [186, 199] on p "01270800621" at bounding box center [186, 192] width 39 height 13
click at [185, 199] on p "01270800621" at bounding box center [186, 192] width 39 height 13
copy p "01270800621"
click at [232, 193] on div "01270800621 04:48 PM" at bounding box center [329, 197] width 324 height 26
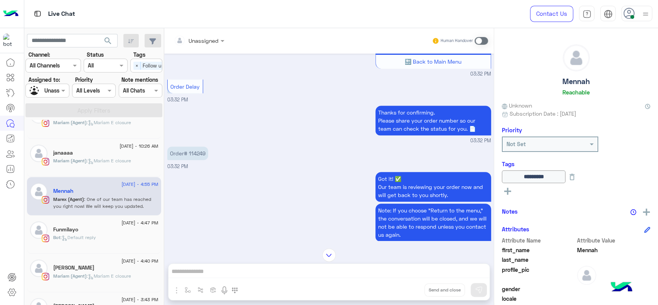
scroll to position [250, 0]
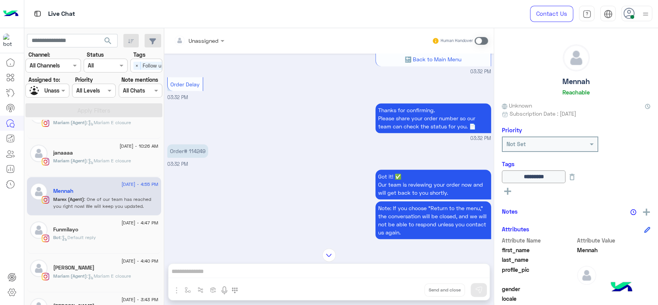
click at [196, 152] on p "Order# 114249" at bounding box center [187, 150] width 41 height 13
copy p "114249"
click at [641, 8] on div at bounding box center [645, 13] width 10 height 15
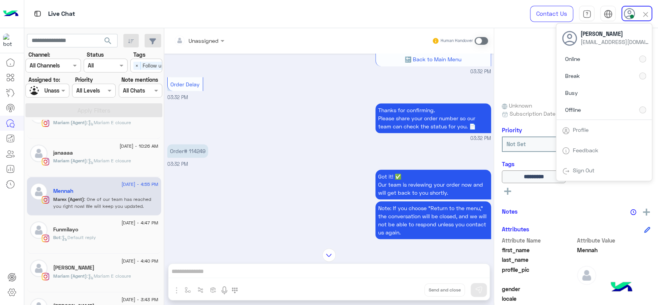
click at [301, 107] on div "Thanks for confirming. Please share your order number so our team can check the…" at bounding box center [329, 121] width 324 height 41
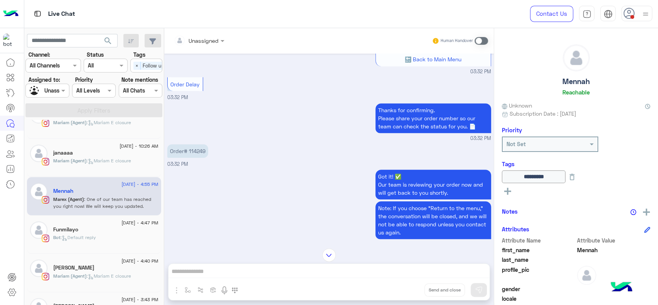
click at [57, 92] on div at bounding box center [47, 90] width 43 height 9
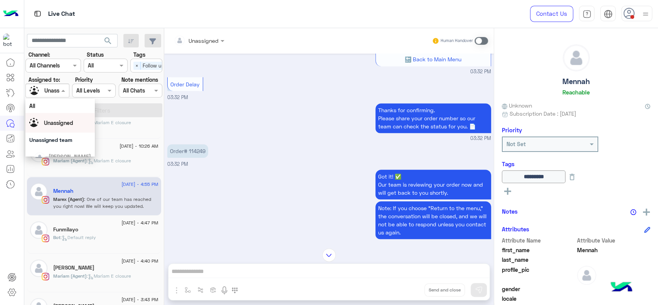
click at [65, 128] on div "Unassigned" at bounding box center [60, 122] width 62 height 13
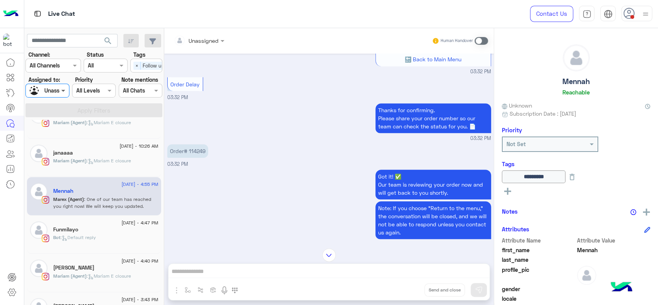
click at [60, 91] on span at bounding box center [64, 90] width 10 height 8
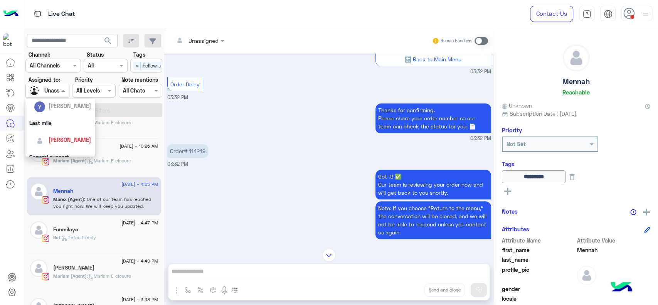
scroll to position [102, 0]
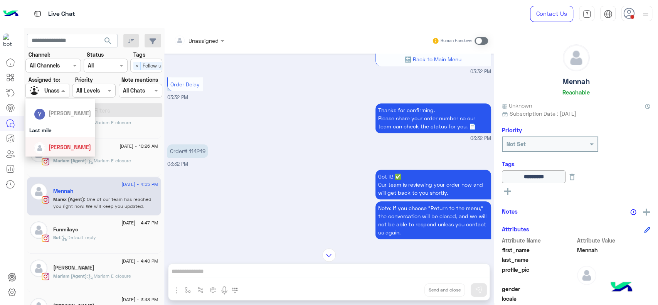
click at [48, 148] on div "[PERSON_NAME]" at bounding box center [62, 146] width 57 height 13
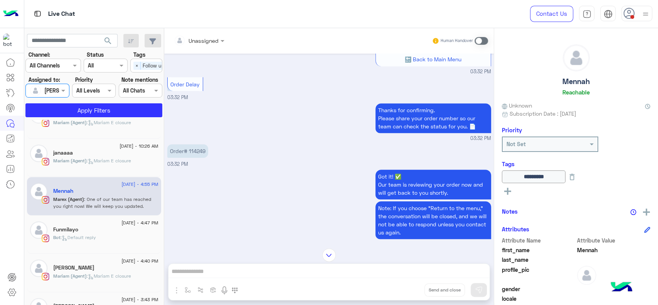
click at [634, 12] on icon at bounding box center [629, 14] width 12 height 12
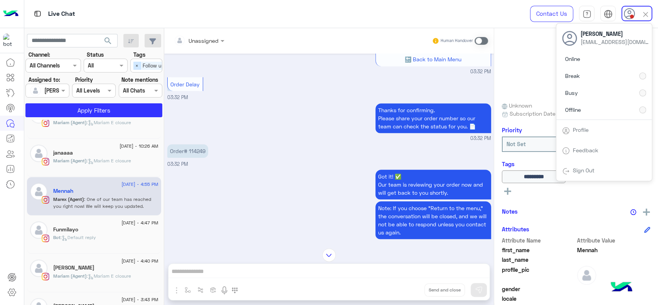
click at [136, 62] on span "×" at bounding box center [136, 66] width 7 height 8
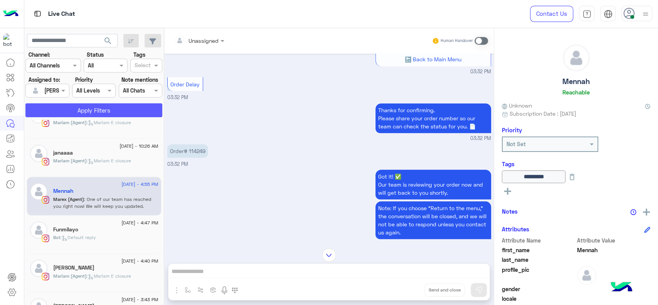
click at [122, 114] on button "Apply Filters" at bounding box center [93, 110] width 137 height 14
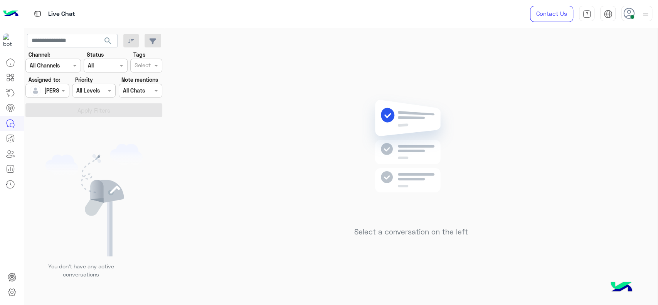
click at [244, 87] on div "Select a conversation on the left" at bounding box center [410, 168] width 493 height 280
drag, startPoint x: 301, startPoint y: 57, endPoint x: 287, endPoint y: 45, distance: 18.3
click at [301, 57] on div "Select a conversation on the left" at bounding box center [410, 168] width 493 height 280
click at [213, 89] on div "Select a conversation on the left" at bounding box center [410, 168] width 493 height 280
click at [187, 205] on div "Select a conversation on the left" at bounding box center [410, 168] width 493 height 280
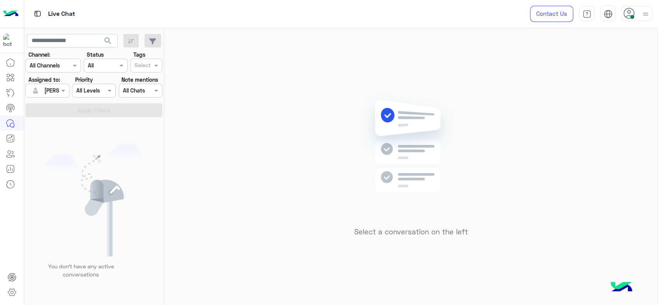
drag, startPoint x: 188, startPoint y: 173, endPoint x: 210, endPoint y: 171, distance: 22.0
click at [188, 174] on div "Select a conversation on the left" at bounding box center [410, 168] width 493 height 280
click at [54, 85] on div "[PERSON_NAME]" at bounding box center [44, 90] width 29 height 15
click at [65, 120] on span "Unassigned" at bounding box center [58, 122] width 29 height 7
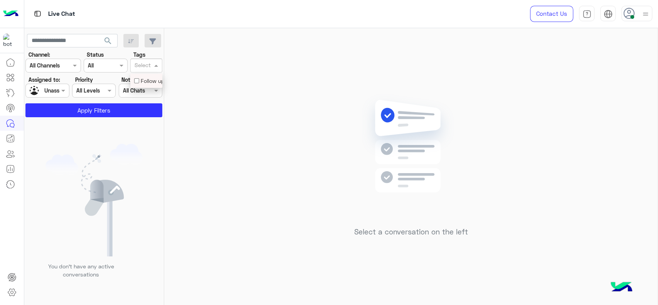
click at [139, 66] on input "text" at bounding box center [142, 66] width 16 height 8
click at [146, 77] on div "Follow up" at bounding box center [146, 81] width 24 height 8
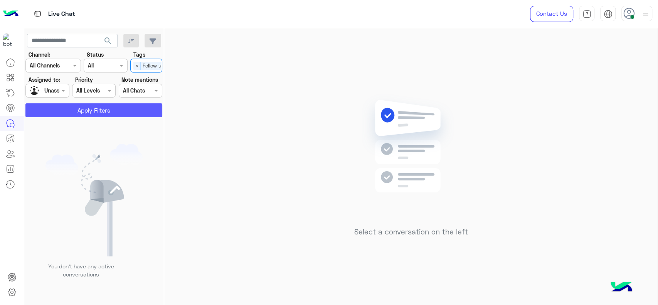
click at [92, 113] on button "Apply Filters" at bounding box center [93, 110] width 137 height 14
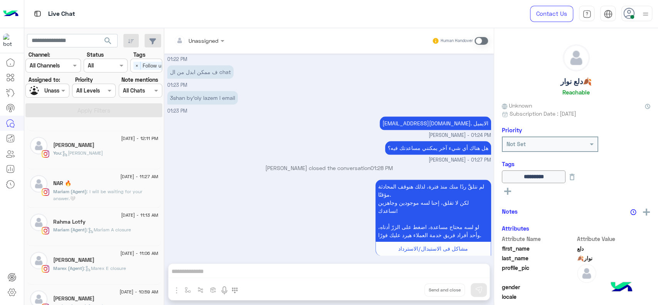
scroll to position [265, 0]
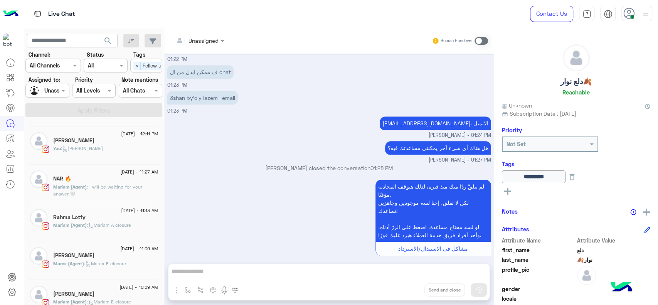
click at [256, 195] on div "لم نتلقَّ ردًا منك منذ فترة، لذلك [DEMOGRAPHIC_DATA] المحادثة مؤقتًا. لكن لا تق…" at bounding box center [329, 221] width 324 height 87
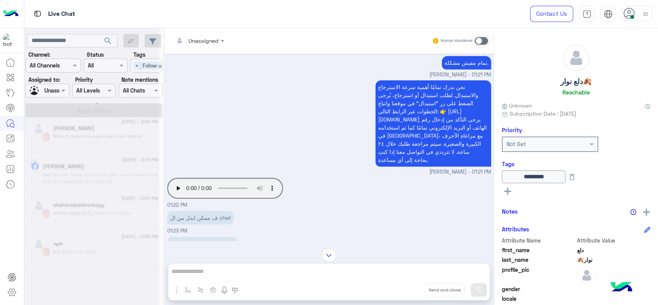
scroll to position [3, 0]
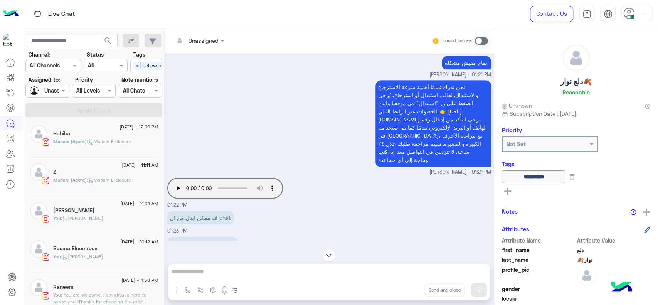
click at [58, 210] on h5 "[PERSON_NAME]" at bounding box center [73, 210] width 41 height 7
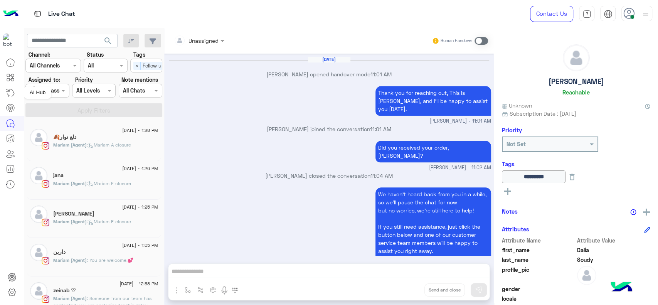
click at [44, 92] on div "AI Hub" at bounding box center [37, 92] width 27 height 12
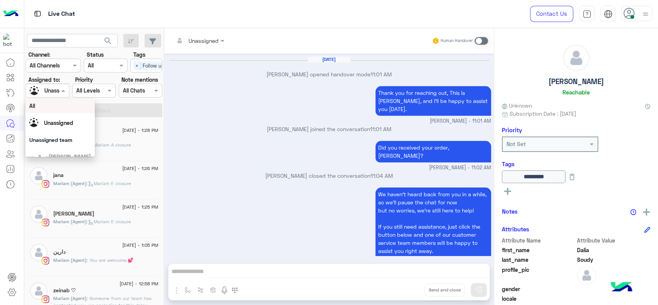
click at [62, 88] on span at bounding box center [64, 90] width 10 height 8
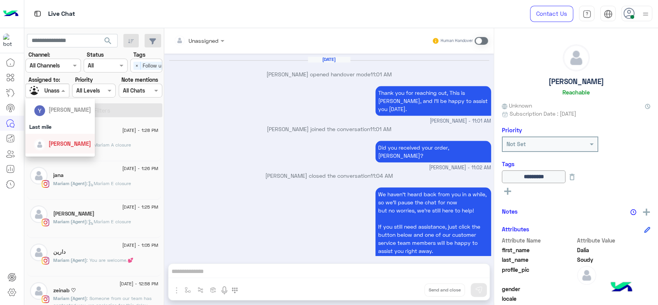
scroll to position [128, 0]
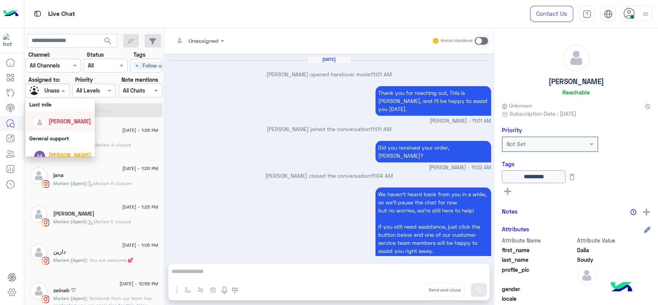
click at [54, 126] on div "[PERSON_NAME]" at bounding box center [62, 120] width 57 height 13
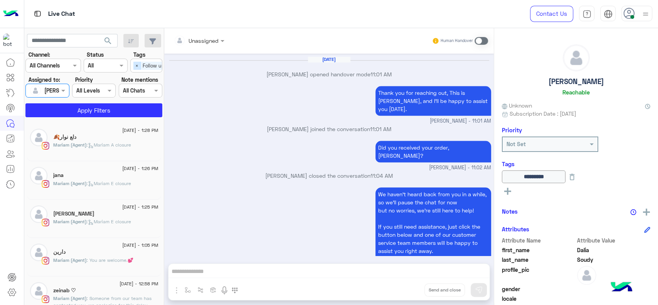
click at [134, 66] on span "×" at bounding box center [136, 66] width 7 height 8
click at [114, 111] on button "Apply Filters" at bounding box center [93, 110] width 137 height 14
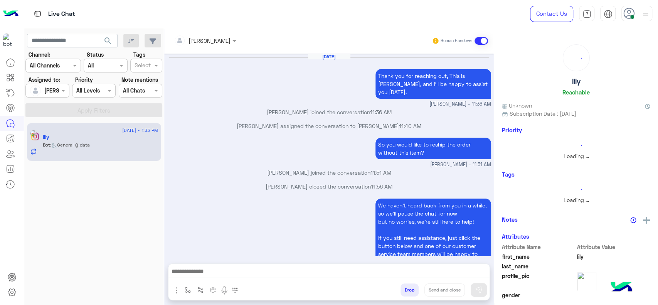
scroll to position [611, 0]
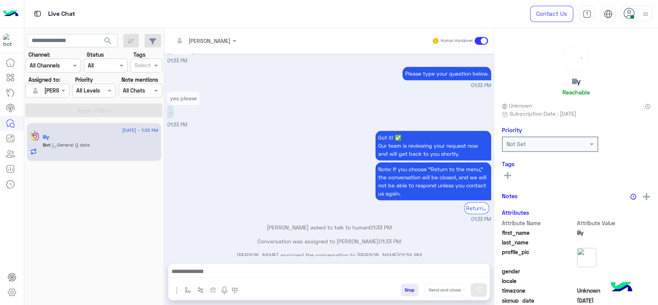
drag, startPoint x: 220, startPoint y: 154, endPoint x: 237, endPoint y: 150, distance: 18.1
click at [230, 151] on div "Got it! ✅ Our team is reviewing your request now and will get back to you short…" at bounding box center [329, 176] width 324 height 94
click at [183, 287] on button "button" at bounding box center [187, 289] width 13 height 13
click at [207, 274] on input "text" at bounding box center [202, 273] width 32 height 9
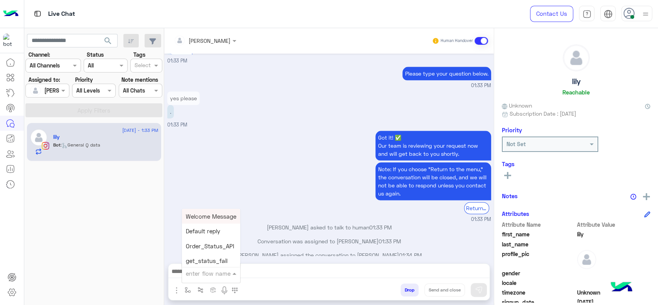
type input "*"
click at [224, 246] on div "J Greeting" at bounding box center [210, 244] width 57 height 15
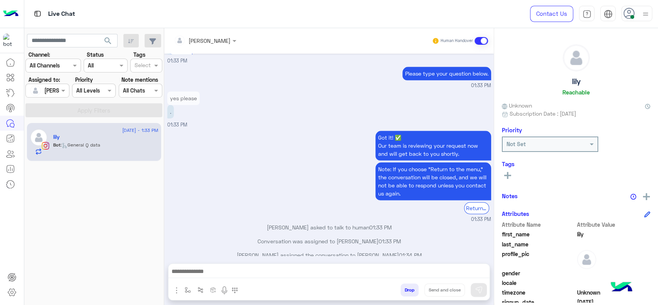
type textarea "**********"
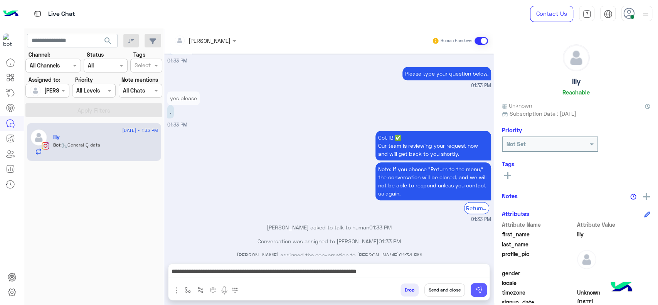
click at [477, 291] on img at bounding box center [479, 290] width 8 height 8
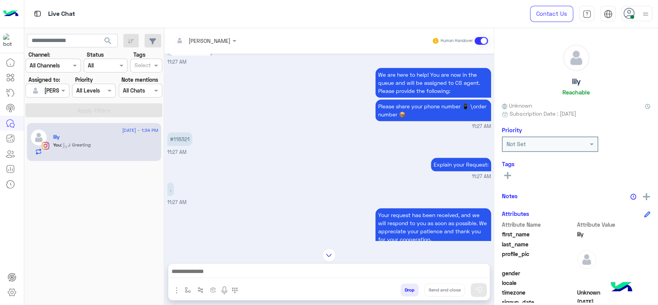
scroll to position [475, 0]
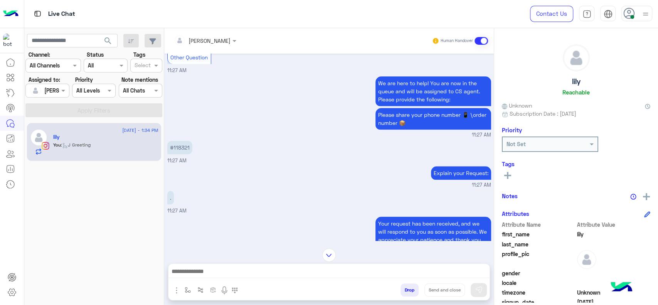
click at [180, 152] on p "#118321" at bounding box center [179, 147] width 25 height 13
copy p "118321"
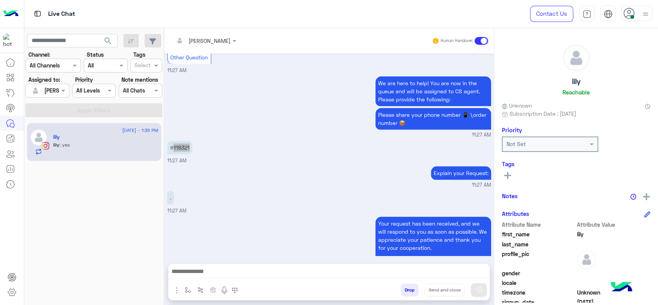
scroll to position [1532, 0]
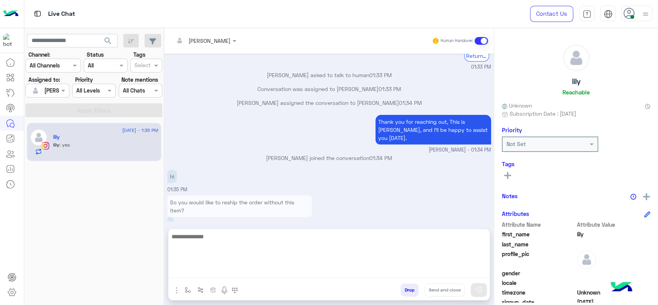
click at [263, 268] on textarea at bounding box center [328, 255] width 321 height 46
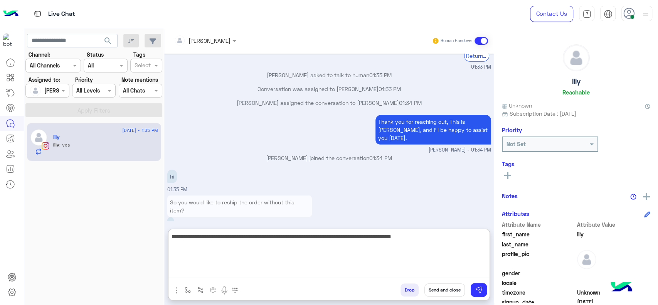
type textarea "**********"
click at [331, 258] on textarea "**********" at bounding box center [328, 255] width 321 height 46
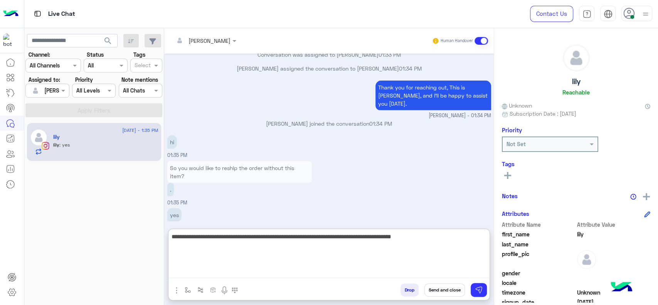
click at [355, 240] on textarea "**********" at bounding box center [328, 255] width 321 height 46
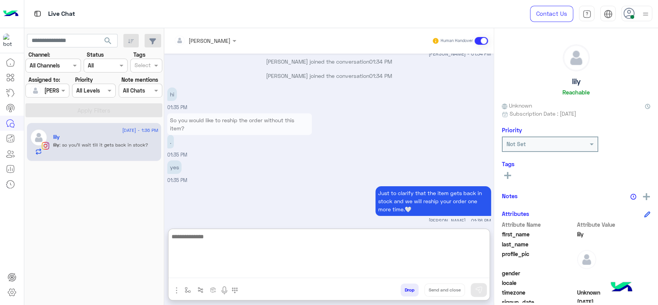
scroll to position [1679, 0]
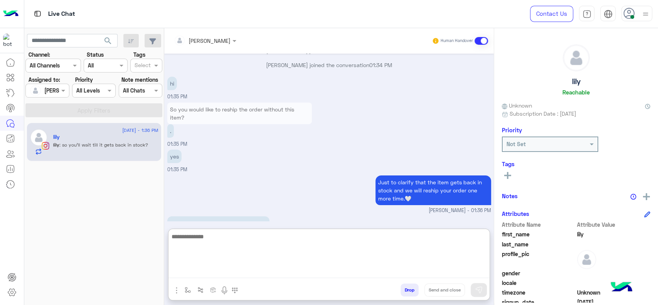
drag, startPoint x: 200, startPoint y: 250, endPoint x: 178, endPoint y: 229, distance: 30.3
click at [200, 250] on textarea at bounding box center [328, 255] width 321 height 46
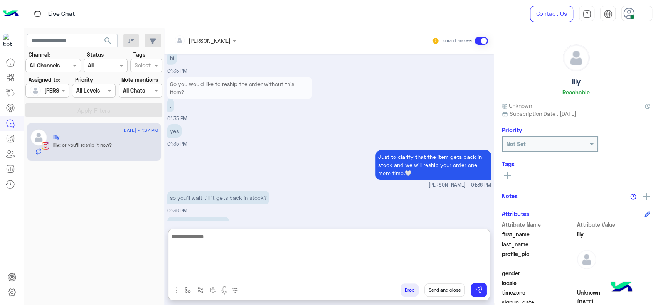
type textarea "*"
click at [236, 240] on textarea "**********" at bounding box center [328, 255] width 321 height 46
click at [356, 237] on textarea "**********" at bounding box center [328, 255] width 321 height 46
click at [326, 266] on textarea "**********" at bounding box center [328, 255] width 321 height 46
click at [375, 254] on textarea "**********" at bounding box center [328, 255] width 321 height 46
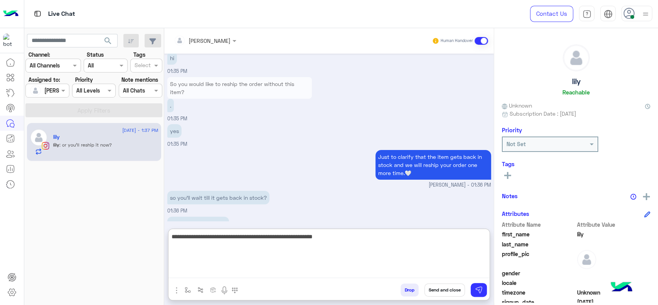
click at [311, 259] on textarea "**********" at bounding box center [328, 255] width 321 height 46
type textarea "**********"
click at [259, 242] on textarea "**********" at bounding box center [328, 255] width 321 height 46
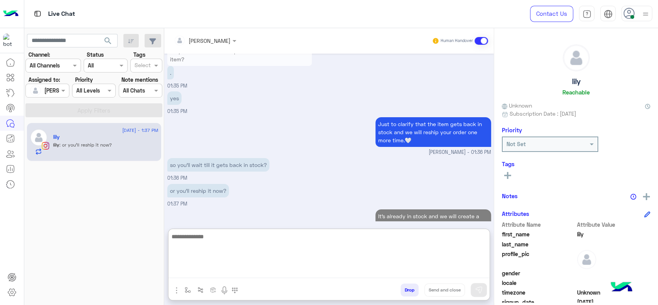
click at [237, 255] on textarea at bounding box center [328, 255] width 321 height 46
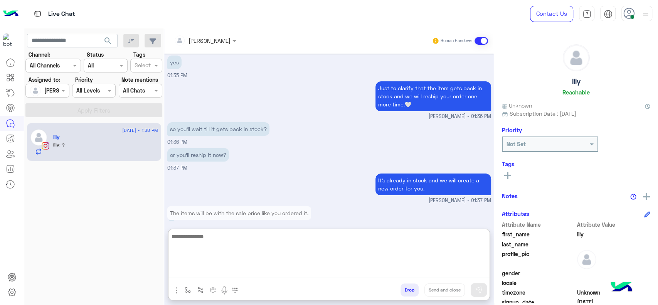
scroll to position [1785, 0]
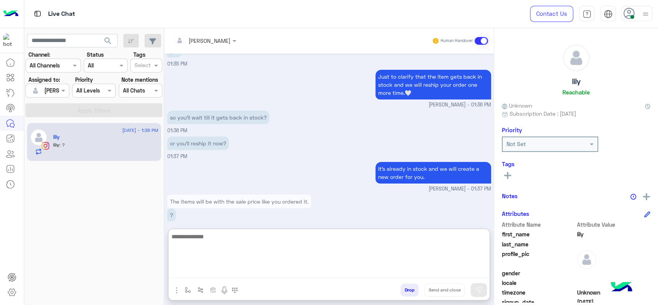
click at [226, 253] on textarea at bounding box center [328, 255] width 321 height 46
type textarea "**********"
click at [258, 241] on textarea "**********" at bounding box center [328, 255] width 321 height 46
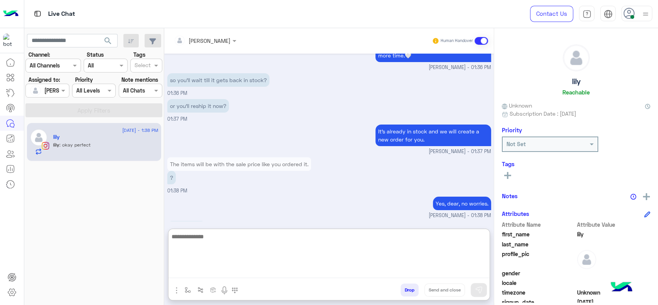
scroll to position [1835, 0]
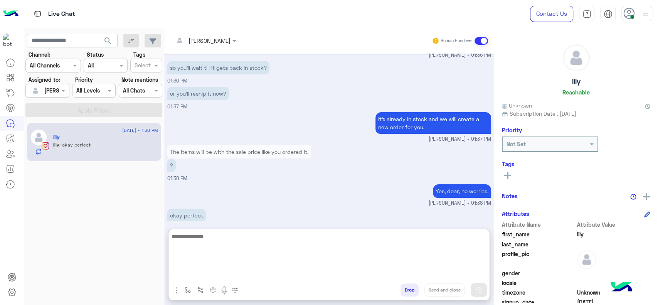
click at [213, 250] on textarea at bounding box center [328, 255] width 321 height 46
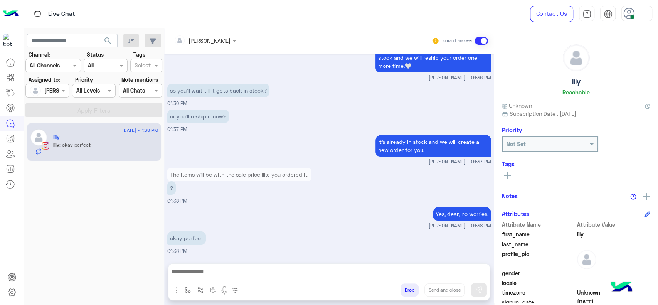
scroll to position [1800, 0]
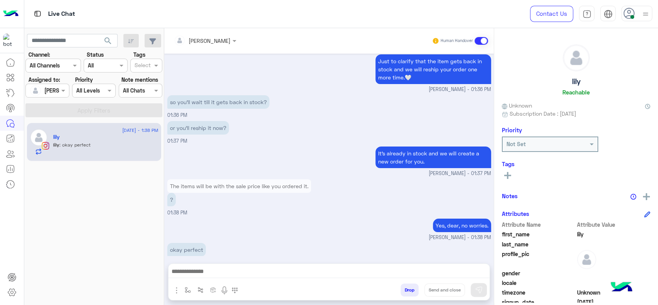
click at [472, 264] on div at bounding box center [328, 273] width 321 height 19
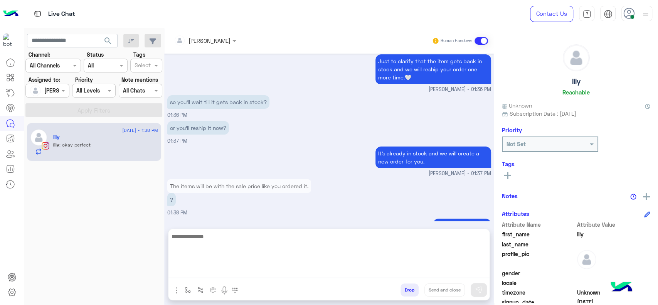
click at [470, 269] on textarea at bounding box center [328, 255] width 321 height 46
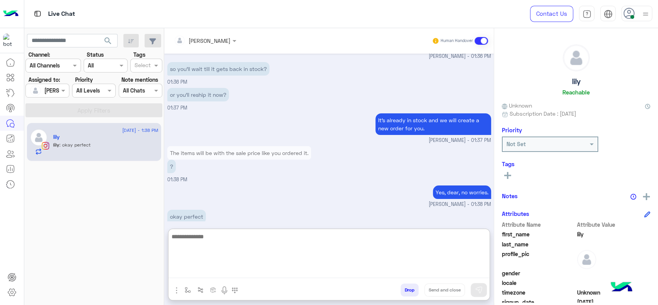
scroll to position [1835, 0]
paste textarea "**********"
type textarea "**********"
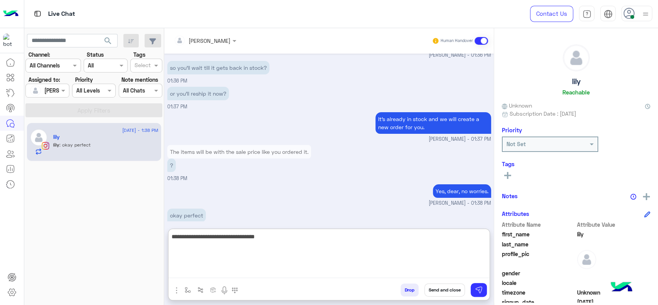
click at [211, 232] on textarea "**********" at bounding box center [328, 255] width 321 height 46
click at [290, 252] on textarea "**********" at bounding box center [328, 255] width 321 height 46
click at [292, 245] on textarea "**********" at bounding box center [328, 255] width 321 height 46
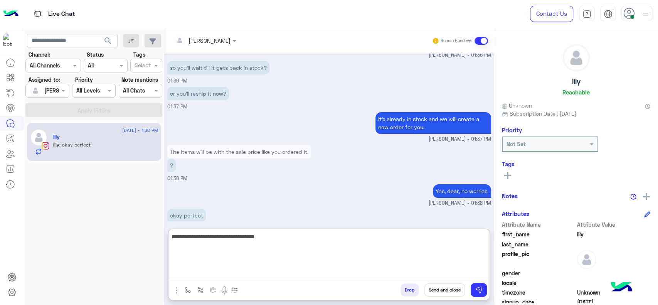
click at [303, 240] on textarea "**********" at bounding box center [328, 255] width 321 height 46
click at [284, 248] on textarea "**********" at bounding box center [328, 255] width 321 height 46
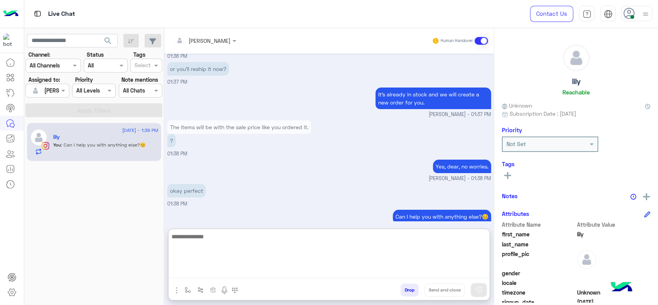
click at [284, 268] on textarea at bounding box center [328, 255] width 321 height 46
paste textarea "**********"
type textarea "**********"
click at [255, 252] on textarea "**********" at bounding box center [328, 255] width 321 height 46
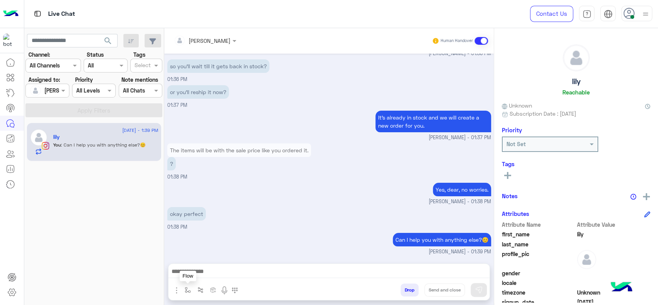
click at [188, 285] on button "button" at bounding box center [187, 289] width 13 height 13
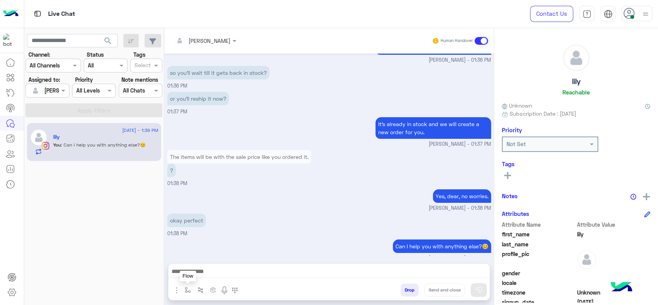
scroll to position [1825, 0]
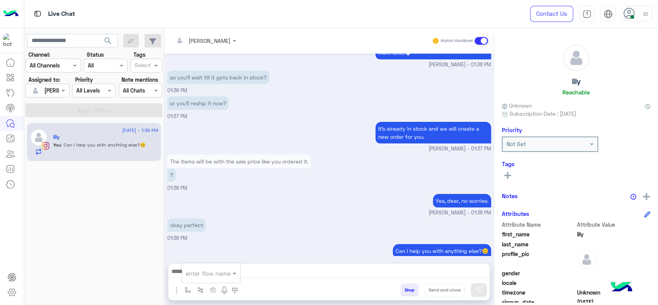
click at [189, 275] on input "text" at bounding box center [202, 273] width 32 height 9
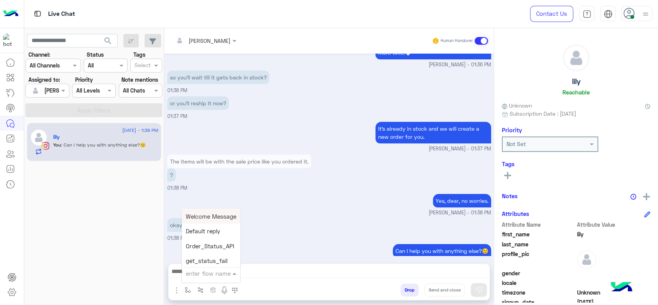
type input "*"
click at [208, 257] on span "[PERSON_NAME]" at bounding box center [208, 258] width 44 height 7
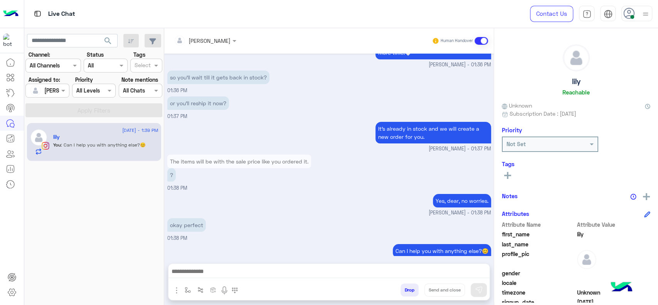
type textarea "**********"
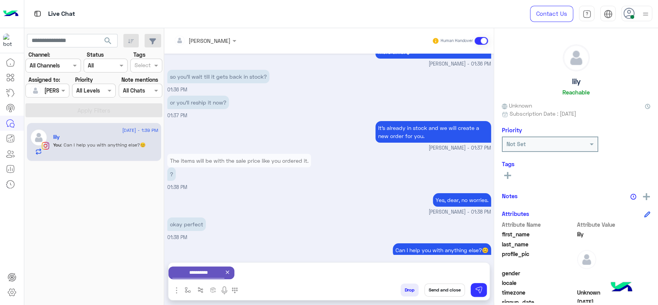
click at [445, 285] on button "Send and close" at bounding box center [444, 289] width 40 height 13
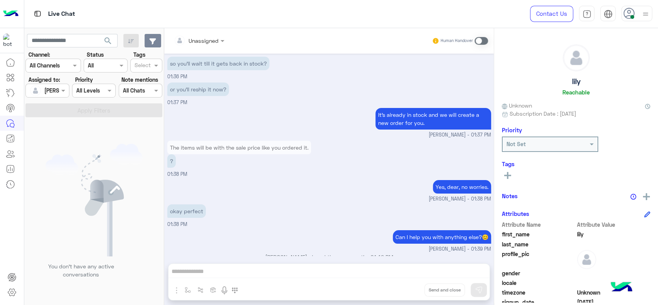
scroll to position [1934, 0]
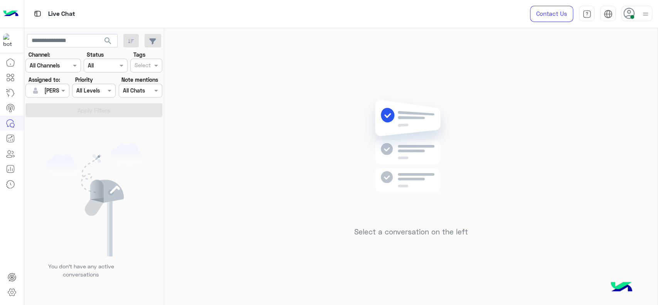
click at [301, 143] on div "Select a conversation on the left" at bounding box center [410, 168] width 493 height 280
click at [216, 85] on div "Select a conversation on the left" at bounding box center [410, 168] width 493 height 280
click at [352, 141] on div "Select a conversation on the left" at bounding box center [410, 168] width 493 height 280
click at [401, 97] on img at bounding box center [410, 158] width 111 height 128
click at [279, 118] on div "Select a conversation on the left" at bounding box center [410, 168] width 493 height 280
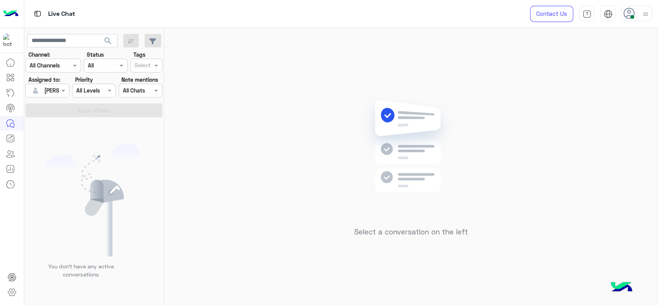
click at [52, 95] on div "[PERSON_NAME]" at bounding box center [44, 90] width 29 height 15
click at [57, 119] on span "Unassigned" at bounding box center [58, 122] width 29 height 7
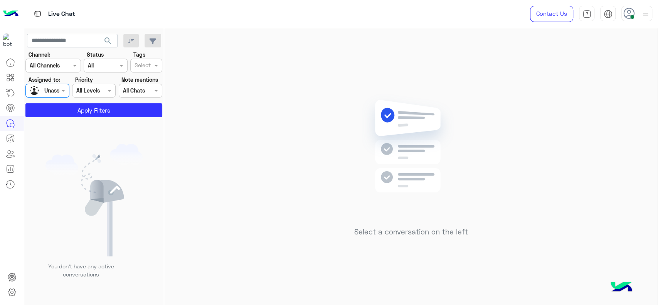
click at [144, 67] on input "text" at bounding box center [142, 66] width 16 height 8
click at [150, 79] on div "Follow up" at bounding box center [146, 81] width 24 height 8
click at [121, 101] on section "Channel: Channel All Channels Status Channel All Tags Select × Follow up Assign…" at bounding box center [94, 83] width 128 height 67
click at [118, 106] on button "Apply Filters" at bounding box center [93, 110] width 137 height 14
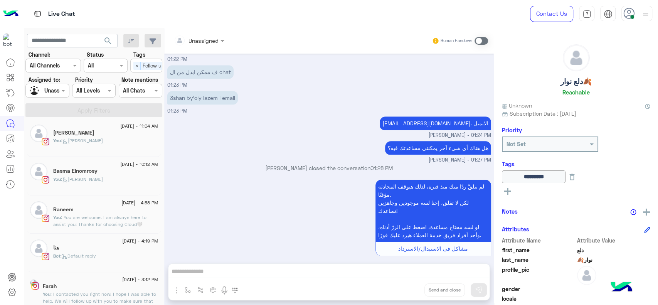
scroll to position [3, 0]
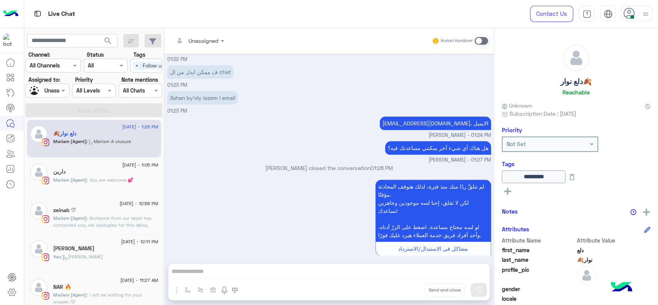
click at [45, 91] on input "text" at bounding box center [39, 91] width 18 height 8
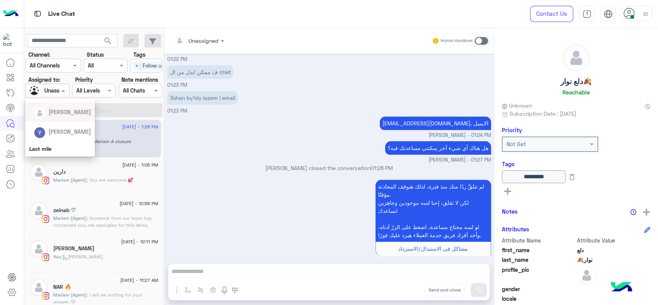
scroll to position [128, 0]
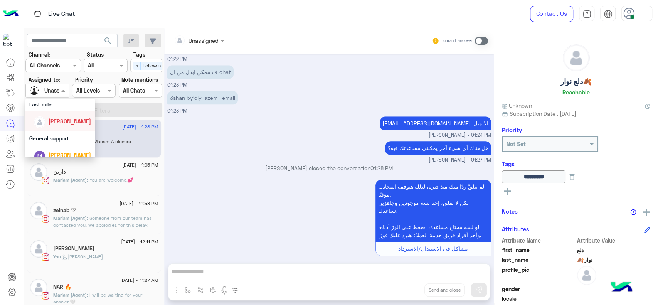
click at [63, 124] on span "[PERSON_NAME]" at bounding box center [70, 121] width 42 height 7
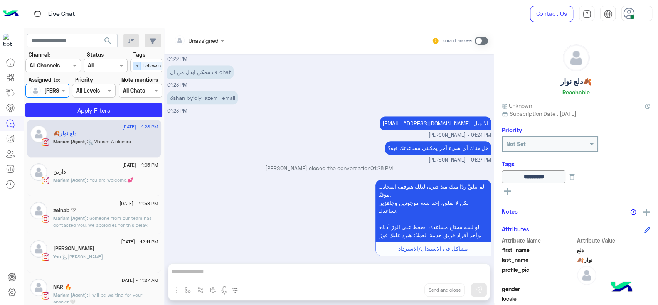
click at [136, 66] on span "×" at bounding box center [136, 66] width 7 height 8
click at [89, 113] on button "Apply Filters" at bounding box center [93, 110] width 137 height 14
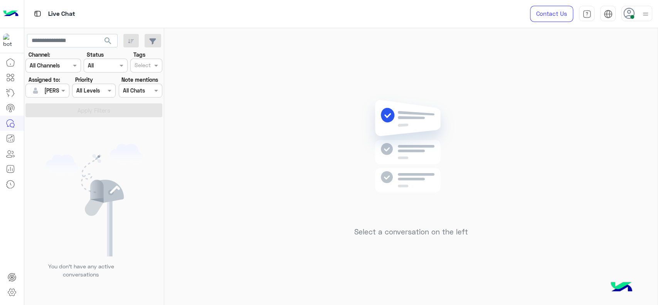
click at [541, 93] on div "Select a conversation on the left" at bounding box center [410, 168] width 493 height 280
click at [216, 153] on div "Select a conversation on the left" at bounding box center [410, 168] width 493 height 280
click at [214, 179] on div "Select a conversation on the left" at bounding box center [410, 168] width 493 height 280
click at [240, 273] on div "Select a conversation on the left" at bounding box center [410, 168] width 493 height 280
click at [281, 118] on div "Select a conversation on the left" at bounding box center [410, 168] width 493 height 280
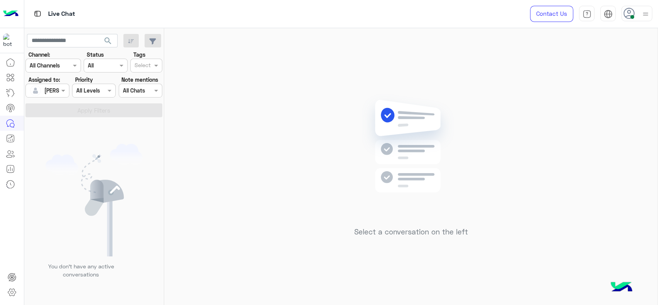
click at [225, 100] on div "Select a conversation on the left" at bounding box center [410, 168] width 493 height 280
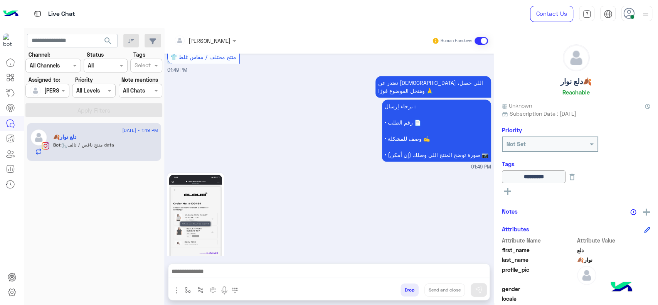
scroll to position [778, 0]
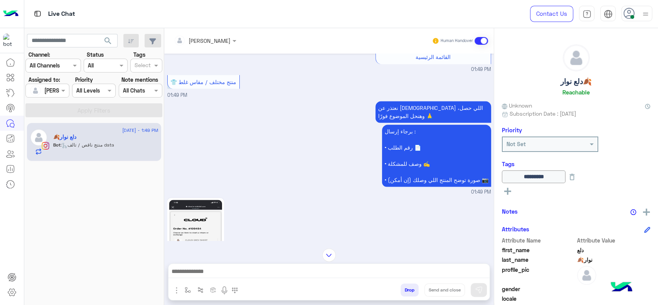
click at [216, 34] on div "[PERSON_NAME]" at bounding box center [202, 40] width 57 height 15
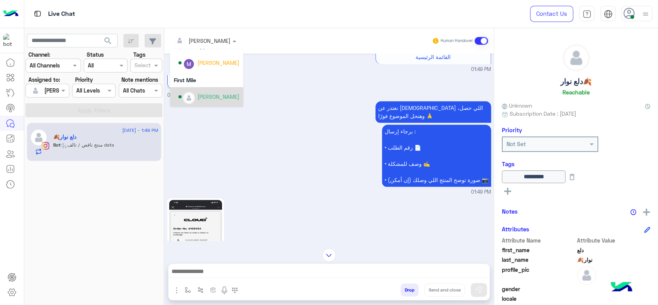
click at [230, 165] on div "نعتذر عن الإزعاج اللي حصل، وهنحل الموضوع فورًا 🙏 برجاء إرسال : • رقم الطلب 📄 • …" at bounding box center [329, 147] width 324 height 97
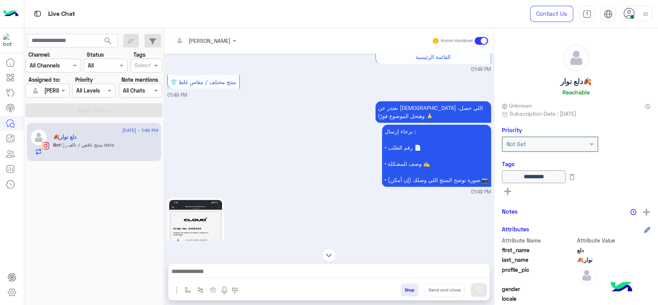
scroll to position [940, 0]
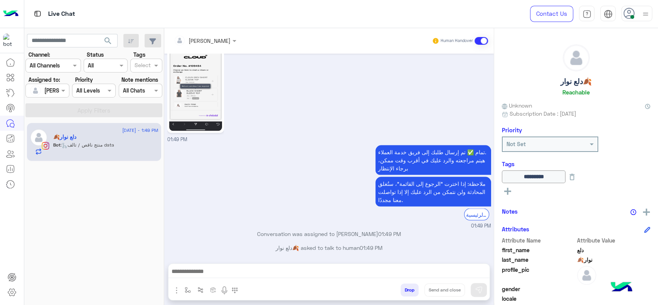
click at [234, 34] on div "[PERSON_NAME]" at bounding box center [205, 41] width 70 height 14
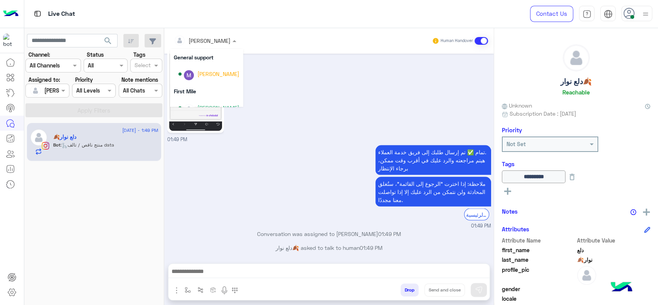
scroll to position [156, 0]
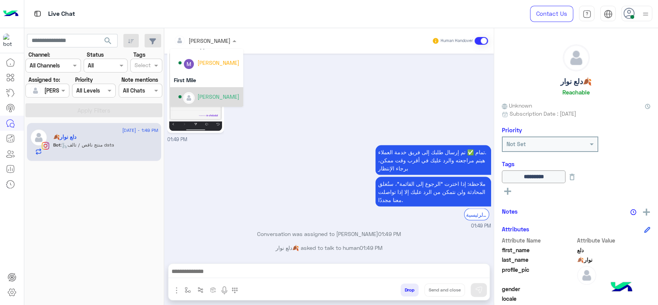
click at [212, 97] on div "[PERSON_NAME]" at bounding box center [218, 96] width 42 height 8
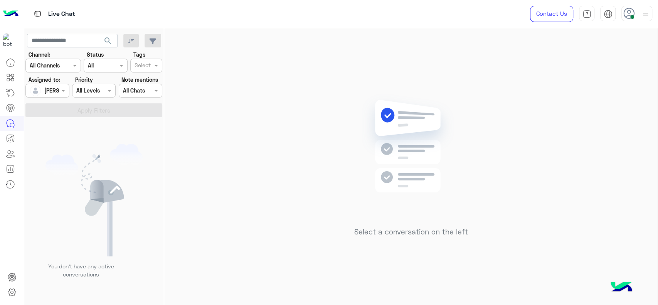
click at [92, 177] on img at bounding box center [93, 200] width 97 height 113
click at [283, 30] on div "Select a conversation on the left" at bounding box center [410, 168] width 493 height 280
click at [282, 97] on div "Select a conversation on the left" at bounding box center [410, 168] width 493 height 280
click at [220, 94] on div "Select a conversation on the left" at bounding box center [410, 168] width 493 height 280
click at [189, 257] on div "Select a conversation on the left" at bounding box center [410, 168] width 493 height 280
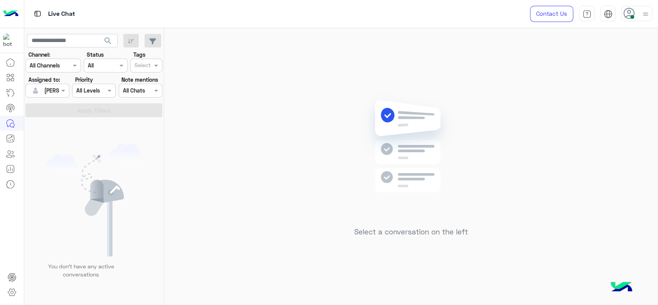
click at [275, 267] on div "Select a conversation on the left" at bounding box center [410, 168] width 493 height 280
click at [339, 126] on div "Select a conversation on the left" at bounding box center [410, 168] width 493 height 280
click at [296, 147] on div "Select a conversation on the left" at bounding box center [410, 168] width 493 height 280
drag, startPoint x: 299, startPoint y: 71, endPoint x: 133, endPoint y: -45, distance: 203.0
click at [133, 0] on html "Live Chat Contact Us Help Center عربي English search Channel: Channel All Chann…" at bounding box center [329, 152] width 658 height 305
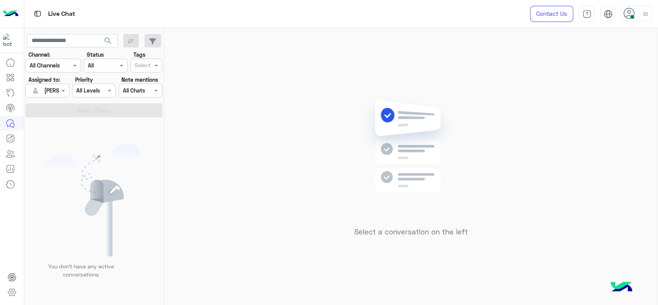
click at [240, 123] on div "Select a conversation on the left" at bounding box center [410, 168] width 493 height 280
click at [405, 42] on div "Select a conversation on the left" at bounding box center [410, 168] width 493 height 280
click at [219, 168] on div "Select a conversation on the left" at bounding box center [410, 168] width 493 height 280
click at [238, 94] on div "Select a conversation on the left" at bounding box center [410, 168] width 493 height 280
click at [50, 85] on div "[PERSON_NAME]" at bounding box center [44, 90] width 29 height 15
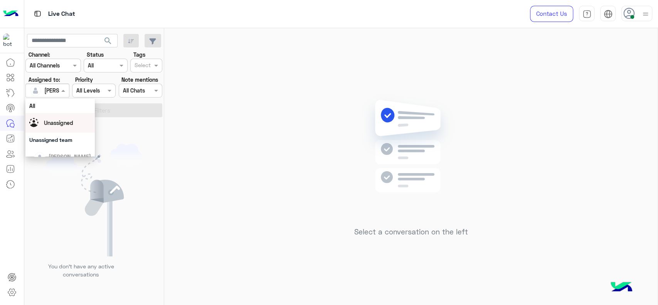
click at [63, 117] on div "Unassigned" at bounding box center [60, 122] width 62 height 13
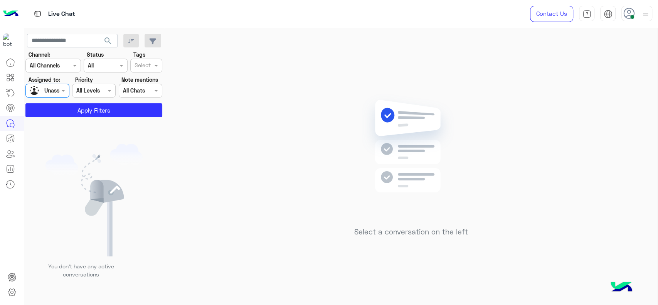
click at [142, 64] on input "text" at bounding box center [142, 66] width 16 height 8
click at [143, 79] on div "Follow up" at bounding box center [146, 81] width 24 height 8
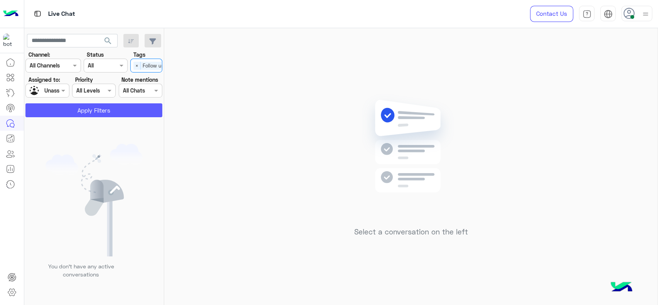
click at [139, 110] on button "Apply Filters" at bounding box center [93, 110] width 137 height 14
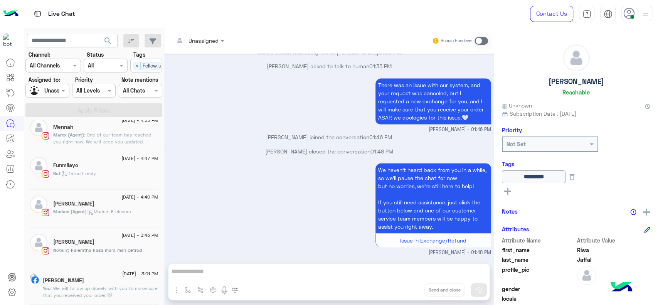
scroll to position [368, 0]
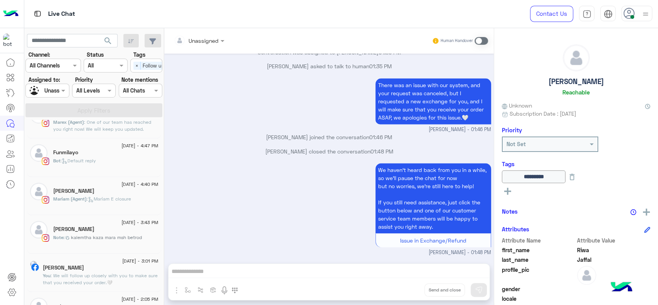
click at [56, 95] on div "Unassigned" at bounding box center [44, 90] width 29 height 13
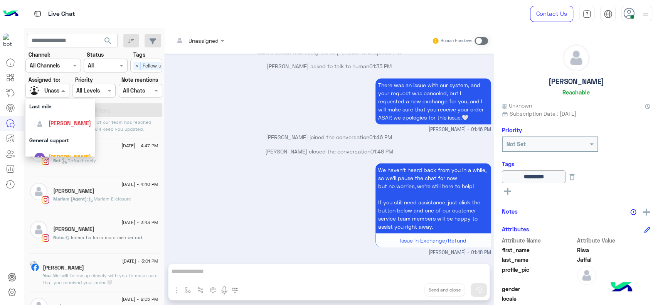
scroll to position [145, 0]
click at [60, 106] on span "[PERSON_NAME]" at bounding box center [70, 104] width 42 height 7
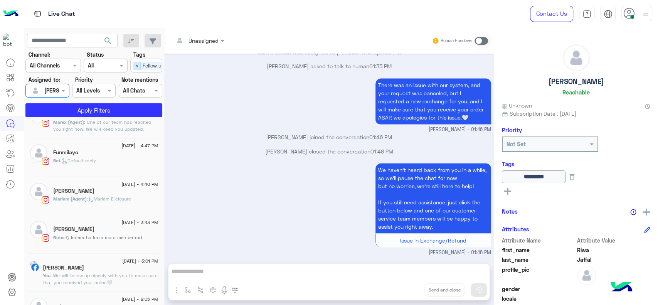
click at [133, 64] on span "×" at bounding box center [136, 66] width 7 height 8
click at [128, 108] on button "Apply Filters" at bounding box center [93, 110] width 137 height 14
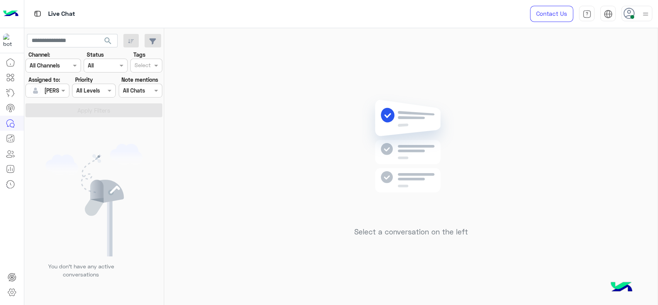
click at [552, 157] on div "Select a conversation on the left" at bounding box center [410, 168] width 493 height 280
click at [212, 92] on div "Select a conversation on the left" at bounding box center [410, 168] width 493 height 280
click at [509, 94] on div "Select a conversation on the left" at bounding box center [410, 168] width 493 height 280
click at [329, 104] on div "Select a conversation on the left" at bounding box center [410, 168] width 493 height 280
click at [599, 140] on div "Select a conversation on the left" at bounding box center [410, 168] width 493 height 280
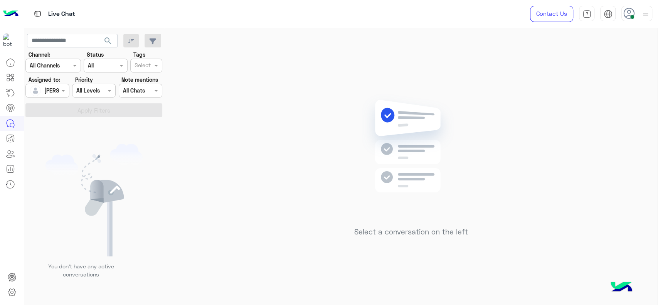
click at [214, 162] on div "Select a conversation on the left" at bounding box center [410, 168] width 493 height 280
click at [301, 92] on div "Select a conversation on the left" at bounding box center [410, 168] width 493 height 280
click at [274, 157] on div "Select a conversation on the left" at bounding box center [410, 168] width 493 height 280
click at [399, 126] on img at bounding box center [410, 158] width 111 height 128
click at [322, 163] on div "Select a conversation on the left" at bounding box center [410, 168] width 493 height 280
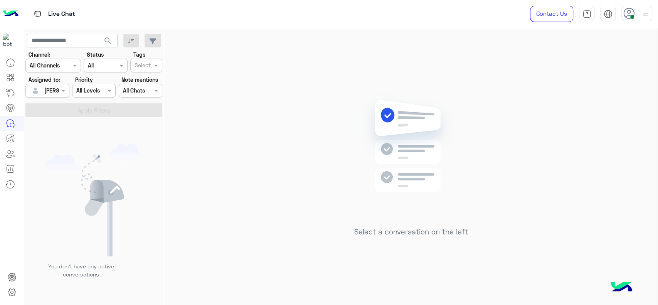
click at [645, 12] on img at bounding box center [645, 14] width 10 height 10
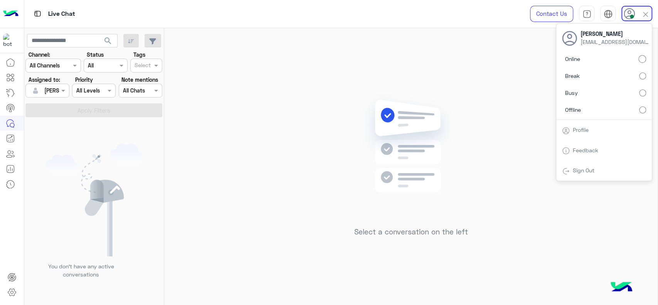
click at [428, 92] on div "Select a conversation on the left" at bounding box center [410, 168] width 493 height 280
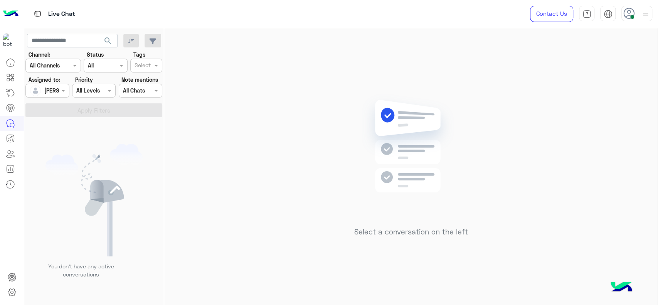
click at [304, 94] on div "Select a conversation on the left" at bounding box center [410, 168] width 493 height 280
click at [646, 12] on img at bounding box center [645, 14] width 10 height 10
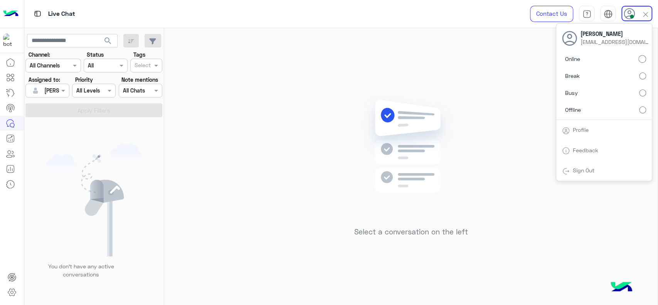
click at [190, 68] on div "Select a conversation on the left" at bounding box center [410, 168] width 493 height 280
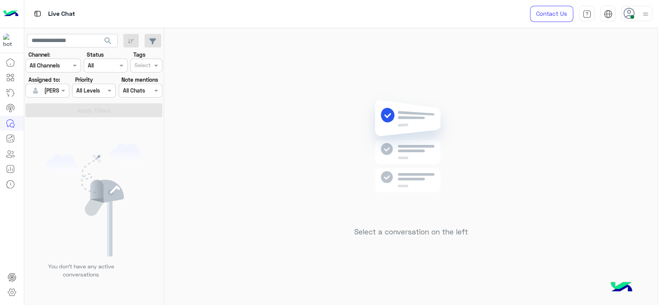
click at [478, 62] on div "Select a conversation on the left" at bounding box center [410, 168] width 493 height 280
click at [50, 91] on div at bounding box center [47, 90] width 43 height 9
click at [55, 119] on span "Unassigned" at bounding box center [58, 122] width 29 height 7
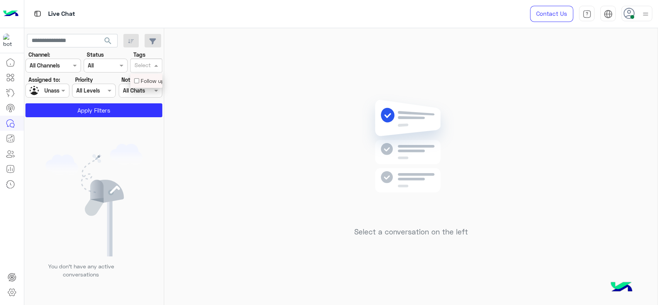
click at [157, 61] on span at bounding box center [157, 65] width 10 height 8
click at [143, 75] on div "Follow up" at bounding box center [146, 81] width 32 height 14
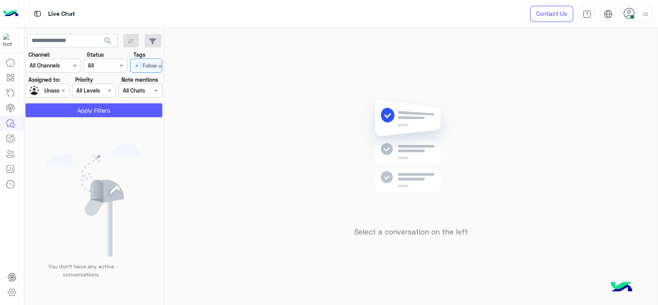
click at [121, 111] on button "Apply Filters" at bounding box center [93, 110] width 137 height 14
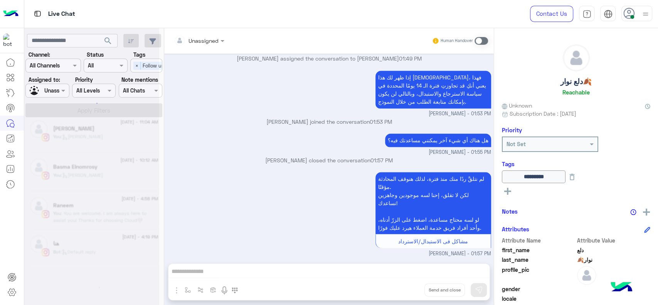
scroll to position [623, 0]
click at [56, 89] on div at bounding box center [91, 155] width 135 height 305
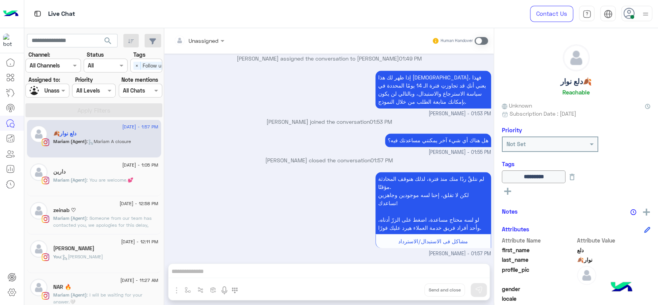
click at [56, 89] on div at bounding box center [47, 90] width 43 height 9
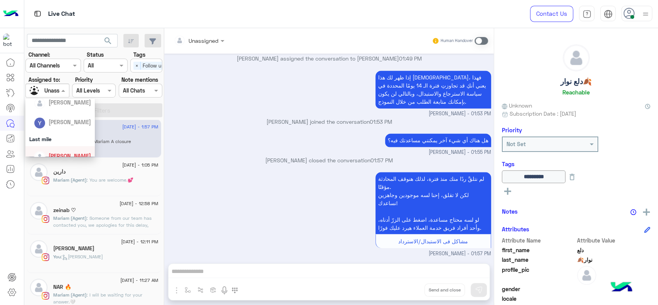
scroll to position [100, 0]
click at [54, 151] on div "[PERSON_NAME]" at bounding box center [70, 149] width 42 height 8
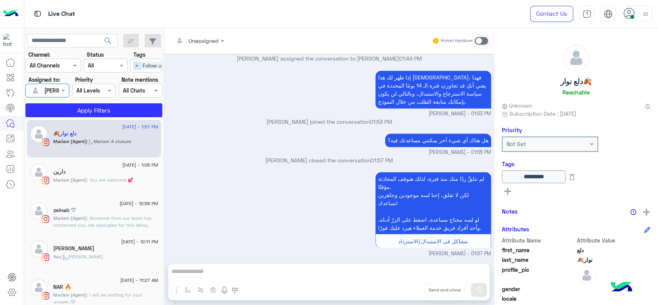
click at [138, 67] on span "×" at bounding box center [136, 66] width 7 height 8
click at [123, 112] on button "Apply Filters" at bounding box center [93, 110] width 137 height 14
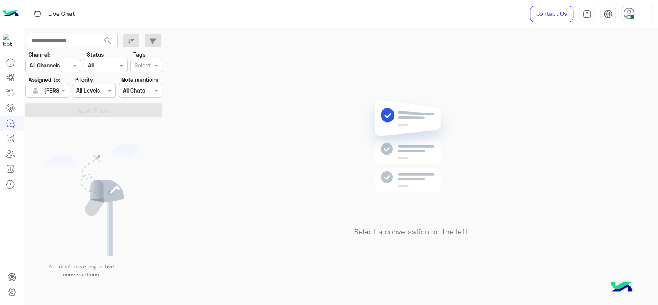
click at [249, 178] on div "Select a conversation on the left" at bounding box center [410, 168] width 493 height 280
click at [57, 91] on div at bounding box center [47, 90] width 43 height 9
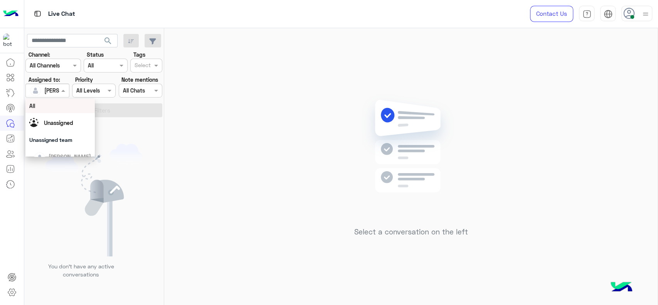
click at [199, 134] on div "Select a conversation on the left" at bounding box center [410, 168] width 493 height 280
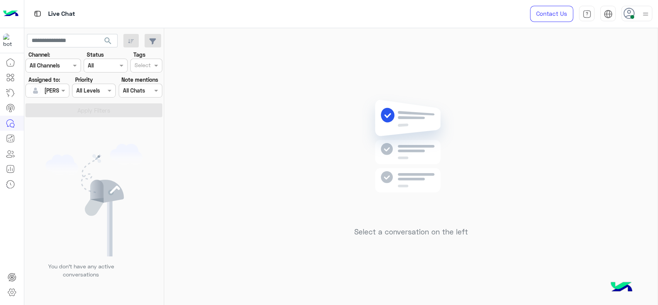
click at [277, 102] on div "Select a conversation on the left" at bounding box center [410, 168] width 493 height 280
click at [291, 109] on div "Select a conversation on the left" at bounding box center [410, 168] width 493 height 280
click at [168, 112] on div "Select a conversation on the left" at bounding box center [410, 168] width 493 height 280
click at [286, 130] on div "Select a conversation on the left" at bounding box center [410, 168] width 493 height 280
click at [255, 64] on div "Select a conversation on the left" at bounding box center [410, 168] width 493 height 280
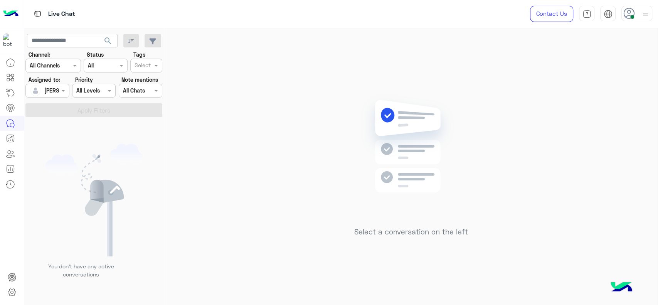
click at [329, 91] on div "Select a conversation on the left" at bounding box center [410, 168] width 493 height 280
click at [261, 103] on div "Select a conversation on the left" at bounding box center [410, 168] width 493 height 280
click at [235, 46] on div "Select a conversation on the left" at bounding box center [410, 168] width 493 height 280
click at [496, 131] on div "Select a conversation on the left" at bounding box center [410, 168] width 493 height 280
click at [264, 202] on div "Select a conversation on the left" at bounding box center [410, 168] width 493 height 280
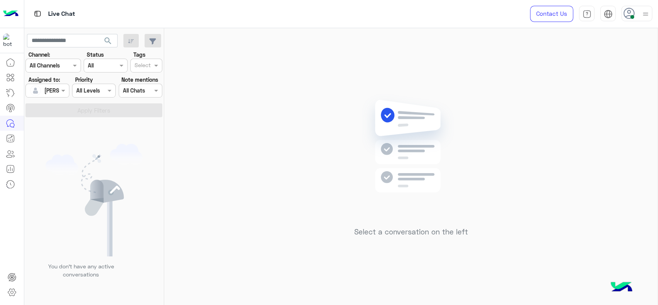
click at [156, 51] on div "Tags Select" at bounding box center [146, 61] width 32 height 22
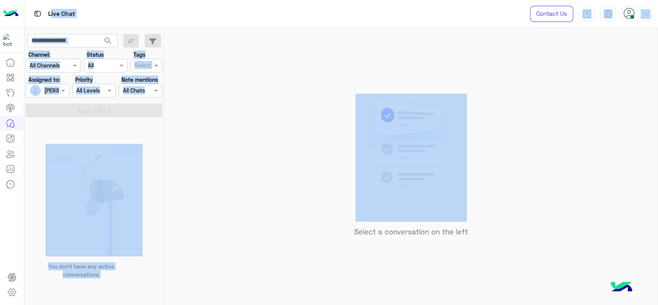
drag, startPoint x: 203, startPoint y: 29, endPoint x: 48, endPoint y: -45, distance: 171.3
click at [48, 0] on html "Live Chat Contact Us Help Center عربي English search Channel: Channel All Chann…" at bounding box center [329, 152] width 658 height 305
click at [172, 41] on div "Select a conversation on the left" at bounding box center [410, 168] width 493 height 280
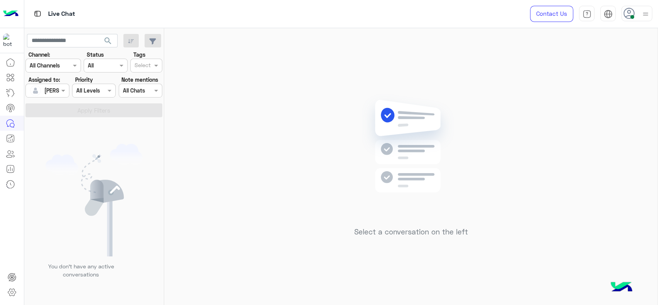
click at [172, 41] on div "Select a conversation on the left" at bounding box center [410, 168] width 493 height 280
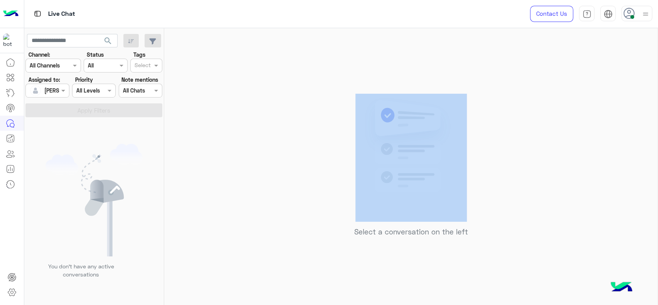
click at [172, 41] on div "Select a conversation on the left" at bounding box center [410, 168] width 493 height 280
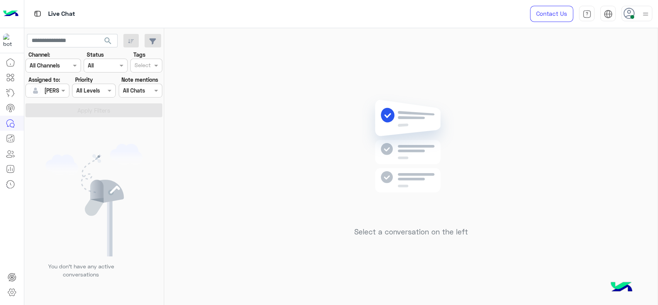
click at [281, 108] on div "Select a conversation on the left" at bounding box center [410, 168] width 493 height 280
drag, startPoint x: 355, startPoint y: 54, endPoint x: 0, endPoint y: -45, distance: 368.0
click at [0, 0] on html "Live Chat Contact Us Help Center عربي English search Channel: Channel All Chann…" at bounding box center [329, 152] width 658 height 305
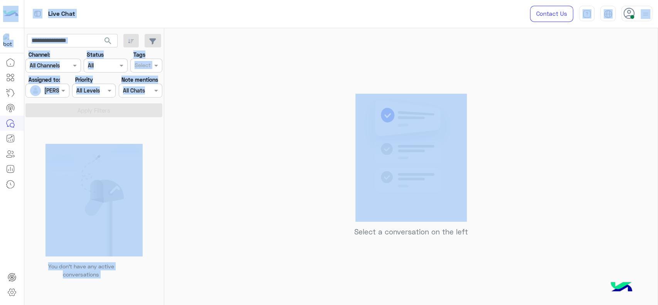
click at [209, 58] on div "Select a conversation on the left" at bounding box center [410, 168] width 493 height 280
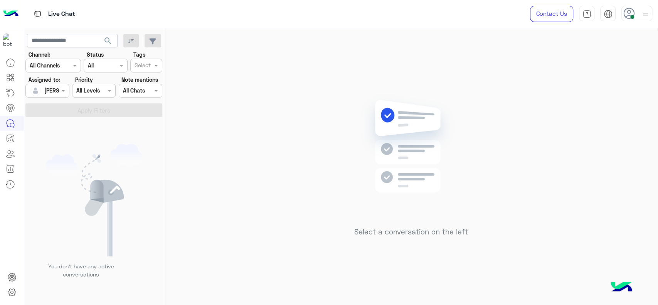
drag, startPoint x: 330, startPoint y: 22, endPoint x: 286, endPoint y: 140, distance: 125.8
click at [286, 140] on div "Select a conversation on the left" at bounding box center [410, 168] width 493 height 280
drag, startPoint x: 549, startPoint y: 10, endPoint x: 379, endPoint y: 73, distance: 181.3
click at [379, 73] on div "Select a conversation on the left" at bounding box center [410, 168] width 493 height 280
click at [506, 185] on div "Select a conversation on the left" at bounding box center [410, 168] width 493 height 280
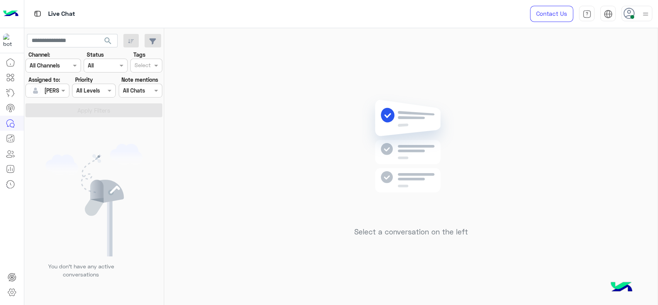
click at [321, 145] on div "Select a conversation on the left" at bounding box center [410, 168] width 493 height 280
click at [234, 70] on div "Select a conversation on the left" at bounding box center [410, 168] width 493 height 280
click at [192, 138] on div "Select a conversation on the left" at bounding box center [410, 168] width 493 height 280
click at [259, 208] on div "Select a conversation on the left" at bounding box center [410, 168] width 493 height 280
click at [249, 117] on div "Select a conversation on the left" at bounding box center [410, 168] width 493 height 280
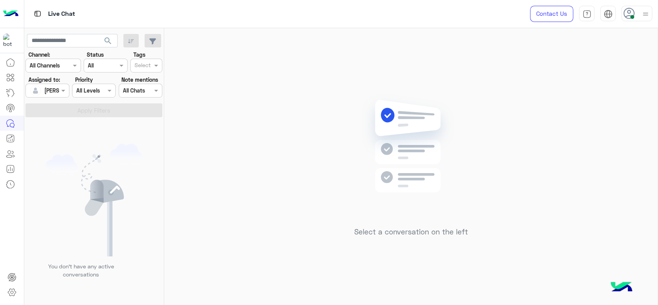
click at [249, 117] on div "Select a conversation on the left" at bounding box center [410, 168] width 493 height 280
click at [342, 131] on div "Select a conversation on the left" at bounding box center [410, 168] width 493 height 280
click at [241, 135] on div "Select a conversation on the left" at bounding box center [410, 168] width 493 height 280
click at [366, 128] on img at bounding box center [410, 158] width 111 height 128
click at [248, 211] on div "Select a conversation on the left" at bounding box center [410, 168] width 493 height 280
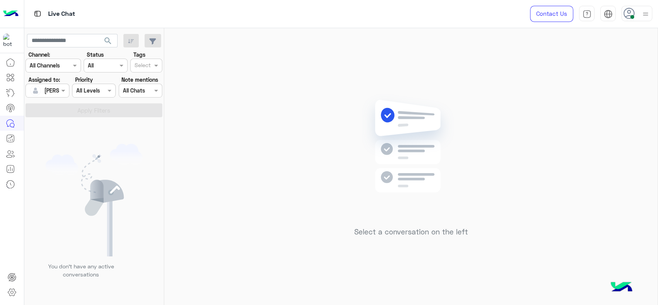
click at [650, 10] on img at bounding box center [645, 14] width 10 height 10
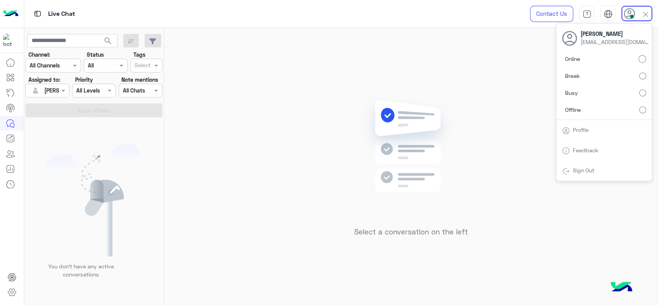
click at [238, 128] on div "Select a conversation on the left" at bounding box center [410, 168] width 493 height 280
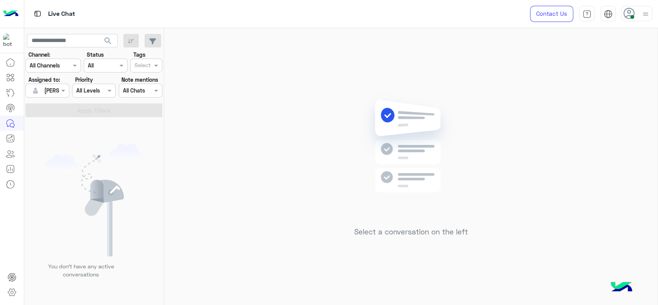
click at [629, 21] on div at bounding box center [636, 13] width 31 height 15
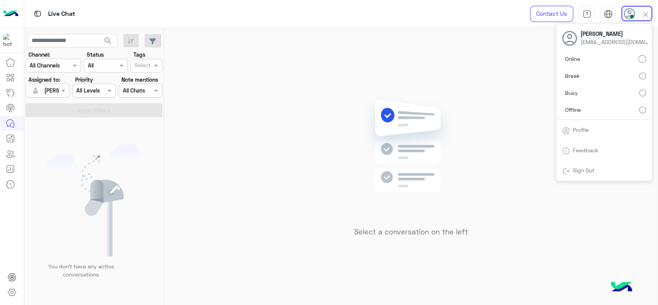
click at [393, 101] on img at bounding box center [410, 158] width 111 height 128
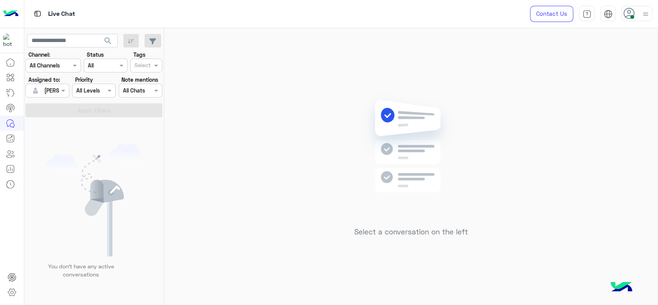
click at [100, 67] on input "text" at bounding box center [97, 66] width 18 height 8
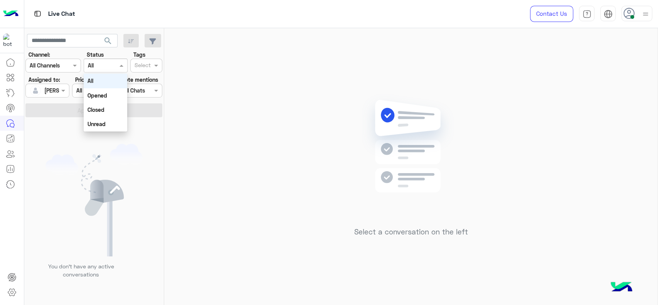
click at [100, 67] on input "text" at bounding box center [97, 66] width 18 height 8
click at [231, 69] on div "Select a conversation on the left" at bounding box center [410, 168] width 493 height 280
click at [330, 132] on div "Select a conversation on the left" at bounding box center [410, 168] width 493 height 280
click at [447, 109] on img at bounding box center [410, 158] width 111 height 128
click at [249, 152] on div "Select a conversation on the left" at bounding box center [410, 168] width 493 height 280
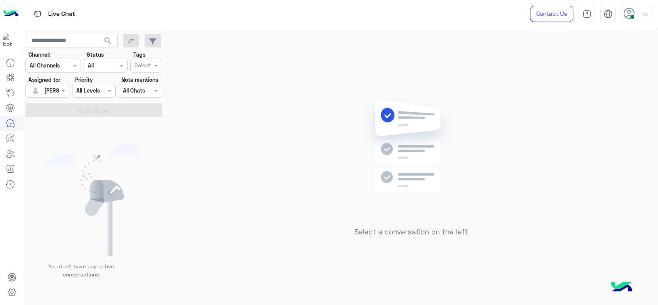
click at [282, 84] on div "Select a conversation on the left" at bounding box center [410, 168] width 493 height 280
click at [517, 91] on div "Select a conversation on the left" at bounding box center [410, 168] width 493 height 280
click at [229, 151] on div "Select a conversation on the left" at bounding box center [410, 168] width 493 height 280
click at [40, 91] on input "text" at bounding box center [39, 91] width 18 height 8
click at [68, 126] on div "Unassigned" at bounding box center [58, 123] width 29 height 8
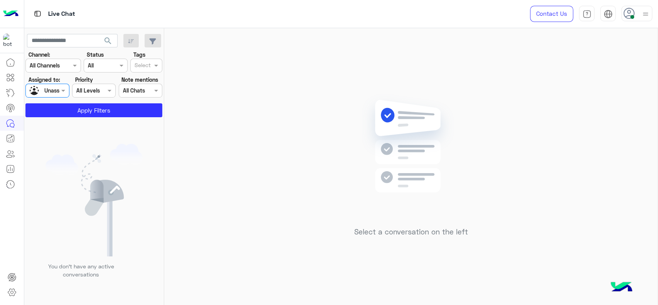
click at [145, 59] on div "Select" at bounding box center [146, 66] width 32 height 14
click at [143, 74] on div "Follow up" at bounding box center [146, 81] width 32 height 14
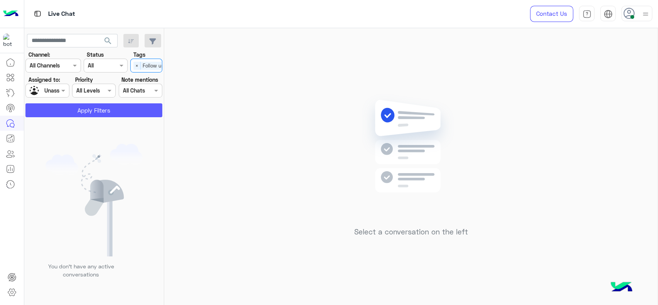
click at [111, 111] on button "Apply Filters" at bounding box center [93, 110] width 137 height 14
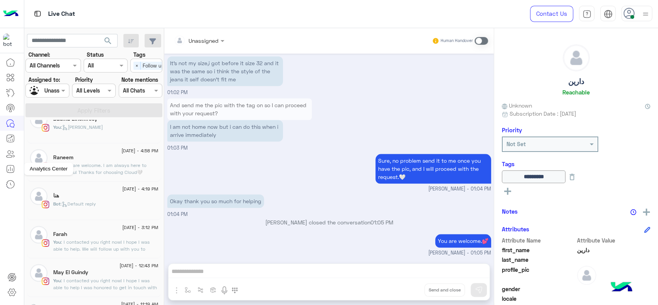
scroll to position [3, 0]
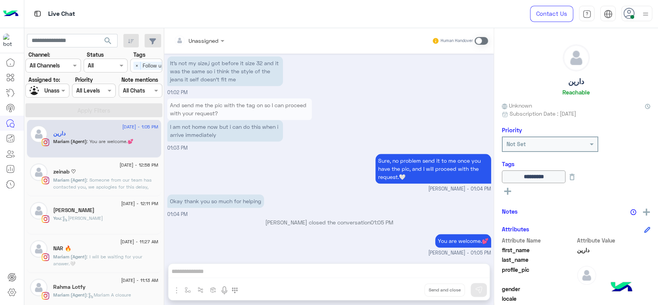
click at [57, 92] on div at bounding box center [47, 90] width 43 height 9
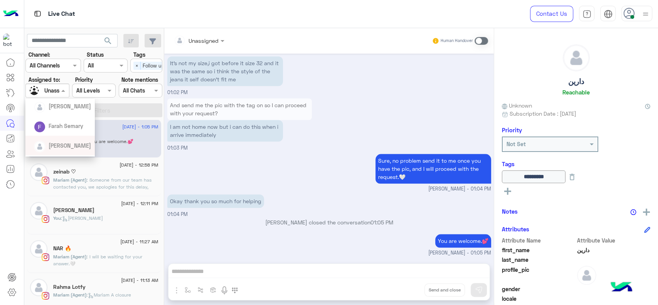
scroll to position [101, 0]
click at [67, 146] on span "[PERSON_NAME]" at bounding box center [70, 148] width 42 height 7
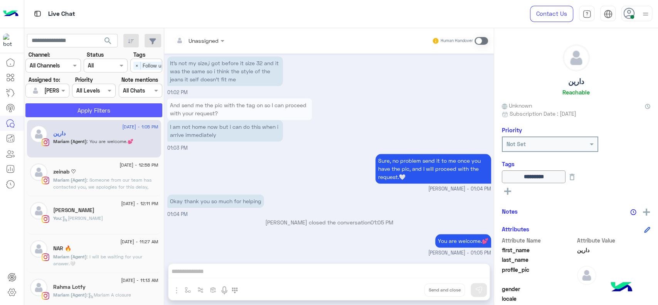
click at [75, 114] on button "Apply Filters" at bounding box center [93, 110] width 137 height 14
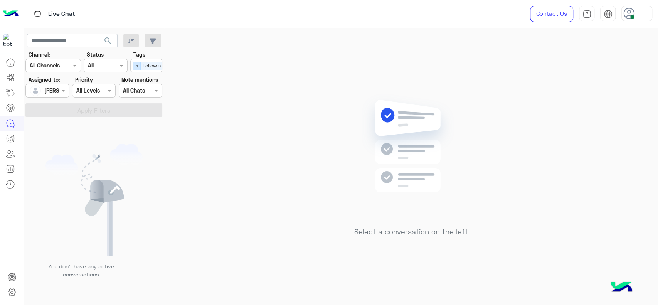
click at [139, 67] on span "×" at bounding box center [136, 66] width 7 height 8
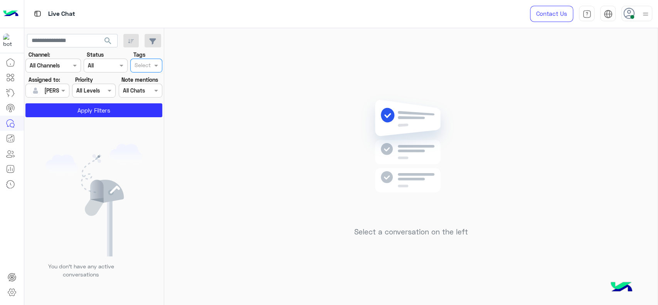
scroll to position [0, 0]
click at [86, 118] on app-inbox-users-filters "search Channel: Channel All Channels Status Channel All Tags Select Assigned to…" at bounding box center [94, 74] width 140 height 92
click at [103, 108] on button "Apply Filters" at bounding box center [93, 110] width 137 height 14
click at [328, 142] on div "Select a conversation on the left" at bounding box center [410, 168] width 493 height 280
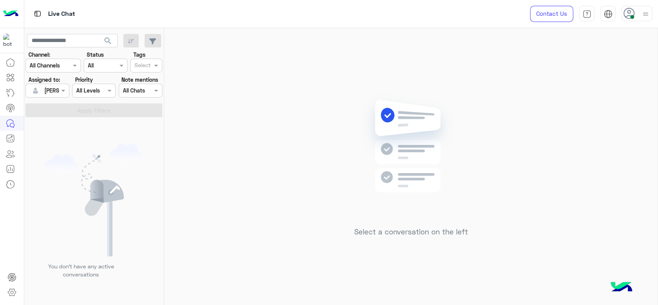
click at [308, 88] on div "Select a conversation on the left" at bounding box center [410, 168] width 493 height 280
click at [243, 84] on div "Select a conversation on the left" at bounding box center [410, 168] width 493 height 280
click at [250, 116] on div "Select a conversation on the left" at bounding box center [410, 168] width 493 height 280
click at [284, 102] on div "Select a conversation on the left" at bounding box center [410, 168] width 493 height 280
click at [247, 82] on div "Select a conversation on the left" at bounding box center [410, 168] width 493 height 280
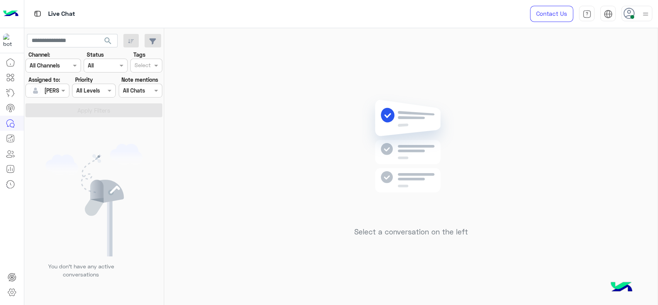
click at [618, 242] on div "Select a conversation on the left" at bounding box center [410, 168] width 493 height 280
click at [341, 110] on div "Select a conversation on the left" at bounding box center [410, 168] width 493 height 280
click at [396, 32] on div "Select a conversation on the left" at bounding box center [410, 168] width 493 height 280
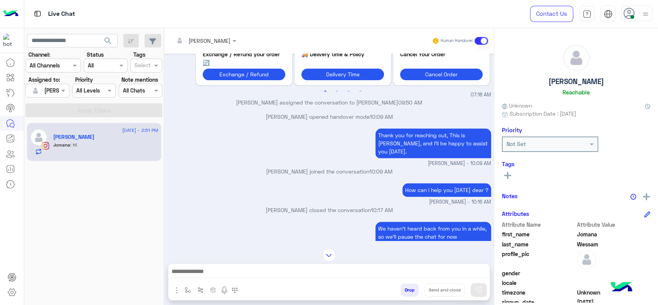
scroll to position [665, 0]
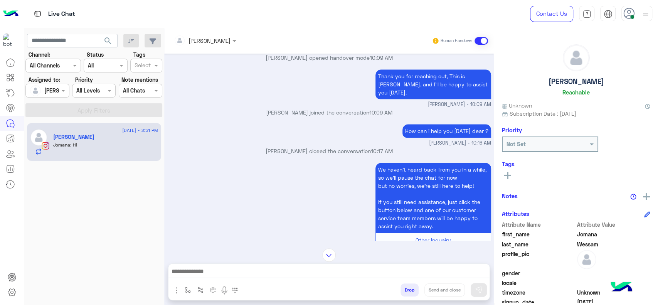
click at [227, 42] on div at bounding box center [205, 40] width 70 height 9
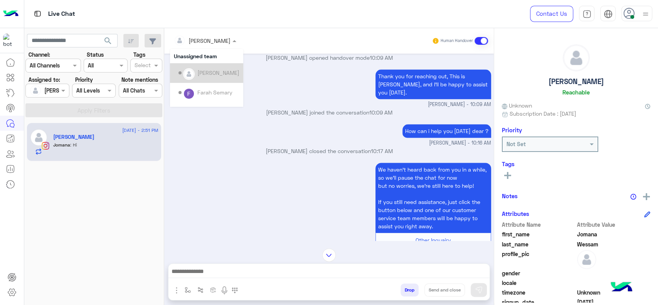
scroll to position [136, 0]
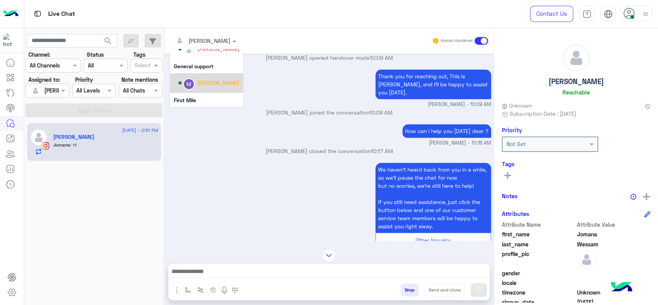
click at [230, 85] on div "Marex George" at bounding box center [218, 83] width 42 height 8
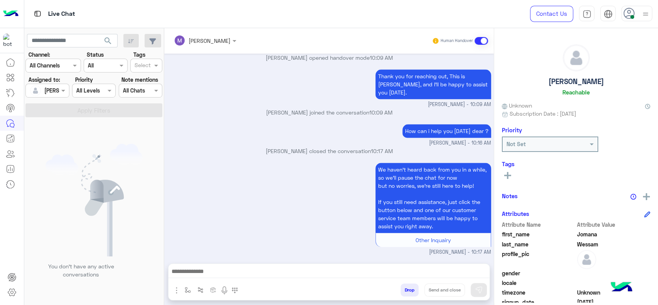
scroll to position [1861, 0]
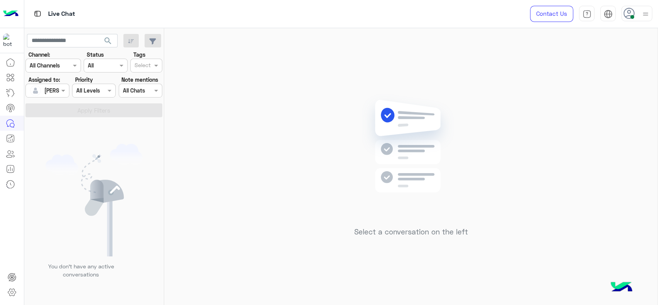
click at [244, 115] on div "Select a conversation on the left" at bounding box center [410, 168] width 493 height 280
click at [259, 158] on div "Select a conversation on the left" at bounding box center [410, 168] width 493 height 280
click at [207, 4] on div "Live Chat" at bounding box center [235, 14] width 422 height 28
click at [421, 177] on img at bounding box center [410, 158] width 111 height 128
click at [286, 160] on div "Select a conversation on the left" at bounding box center [410, 168] width 493 height 280
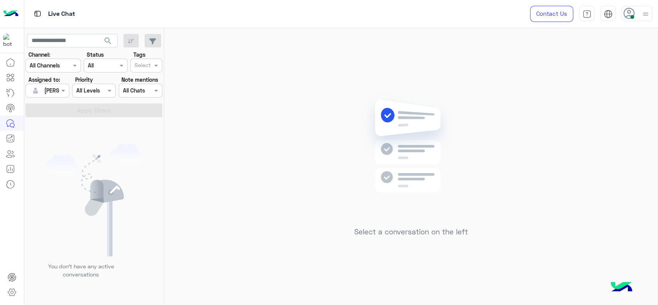
click at [318, 105] on div "Select a conversation on the left" at bounding box center [410, 168] width 493 height 280
click at [554, 134] on div "Select a conversation on the left" at bounding box center [410, 168] width 493 height 280
click at [335, 151] on div "Select a conversation on the left" at bounding box center [410, 168] width 493 height 280
click at [284, 182] on div "Select a conversation on the left" at bounding box center [410, 168] width 493 height 280
click at [314, 84] on div "Select a conversation on the left" at bounding box center [410, 168] width 493 height 280
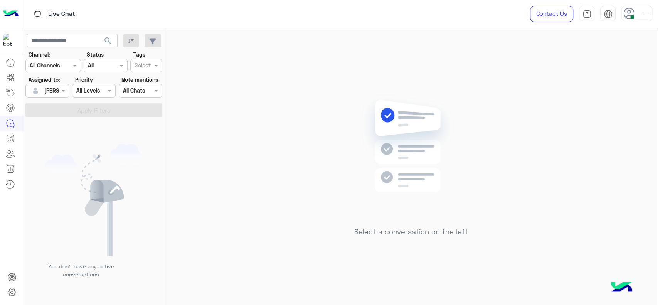
click at [604, 113] on div "Select a conversation on the left" at bounding box center [410, 168] width 493 height 280
click at [161, 171] on div "You don’t have any active conversations" at bounding box center [94, 214] width 140 height 188
click at [255, 95] on div "Select a conversation on the left" at bounding box center [410, 168] width 493 height 280
click at [281, 102] on div "Select a conversation on the left" at bounding box center [410, 168] width 493 height 280
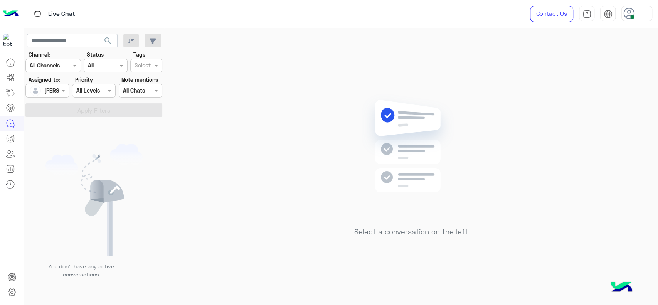
click at [289, 153] on div "Select a conversation on the left" at bounding box center [410, 168] width 493 height 280
click at [235, 90] on div "Select a conversation on the left" at bounding box center [410, 168] width 493 height 280
click at [215, 81] on div "Select a conversation on the left" at bounding box center [410, 168] width 493 height 280
click at [534, 198] on div "Select a conversation on the left" at bounding box center [410, 168] width 493 height 280
click at [390, 40] on div "Select a conversation on the left" at bounding box center [410, 168] width 493 height 280
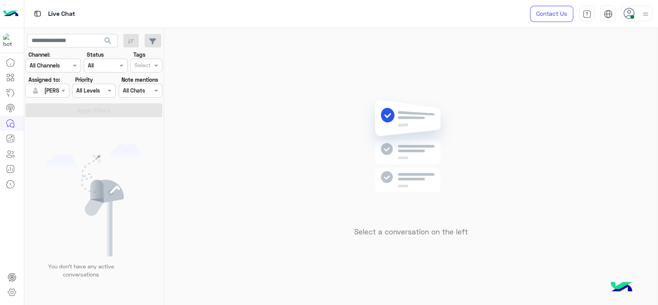
click at [263, 127] on div "Select a conversation on the left" at bounding box center [410, 168] width 493 height 280
click at [336, 80] on div "Select a conversation on the left" at bounding box center [410, 168] width 493 height 280
click at [591, 89] on div "Select a conversation on the left" at bounding box center [410, 168] width 493 height 280
click at [638, 15] on div at bounding box center [636, 13] width 31 height 15
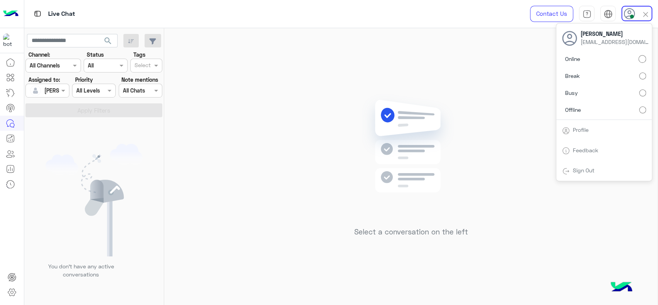
drag, startPoint x: 342, startPoint y: 164, endPoint x: 299, endPoint y: -45, distance: 213.1
click at [299, 0] on html "Live Chat Contact Us Help Center عربي English Jana Aboelseoud Janaaboelseoudd@g…" at bounding box center [329, 152] width 658 height 305
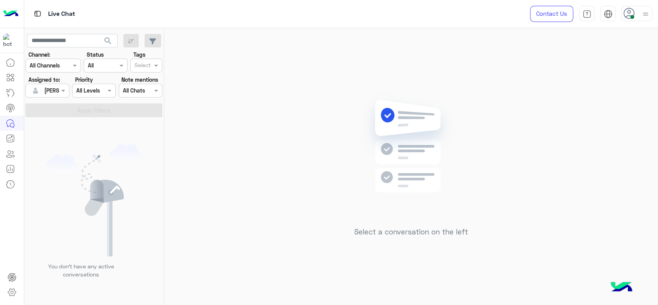
click at [292, 37] on div "Select a conversation on the left" at bounding box center [410, 168] width 493 height 280
drag, startPoint x: 370, startPoint y: 68, endPoint x: 474, endPoint y: 212, distance: 177.6
click at [474, 212] on div "Select a conversation on the left" at bounding box center [410, 168] width 493 height 280
click at [320, 66] on div "Select a conversation on the left" at bounding box center [410, 168] width 493 height 280
click at [289, 122] on div "Select a conversation on the left" at bounding box center [410, 168] width 493 height 280
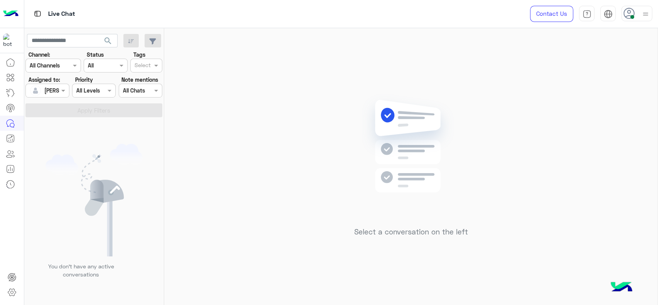
click at [247, 143] on div "Select a conversation on the left" at bounding box center [410, 168] width 493 height 280
click at [407, 159] on img at bounding box center [410, 158] width 111 height 128
click at [559, 149] on div "Select a conversation on the left" at bounding box center [410, 168] width 493 height 280
click at [558, 140] on div "Select a conversation on the left" at bounding box center [410, 168] width 493 height 280
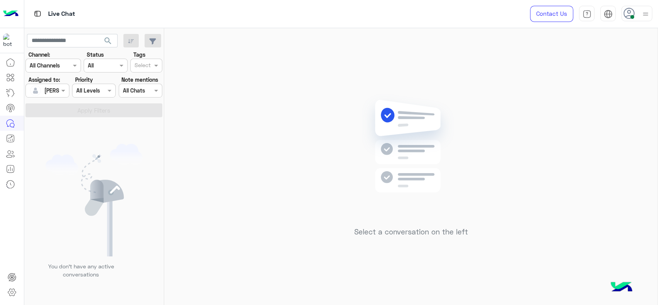
click at [558, 140] on div "Select a conversation on the left" at bounding box center [410, 168] width 493 height 280
click at [247, 71] on div "Select a conversation on the left" at bounding box center [410, 168] width 493 height 280
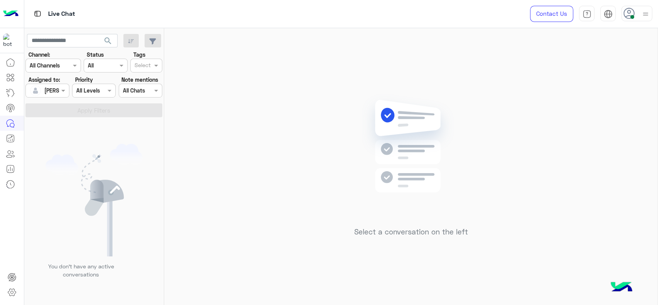
click at [189, 72] on div "Select a conversation on the left" at bounding box center [410, 168] width 493 height 280
click at [588, 155] on div "Select a conversation on the left" at bounding box center [410, 168] width 493 height 280
click at [206, 140] on div "Select a conversation on the left" at bounding box center [410, 168] width 493 height 280
click at [232, 103] on div "Select a conversation on the left" at bounding box center [410, 168] width 493 height 280
drag, startPoint x: 252, startPoint y: 158, endPoint x: 198, endPoint y: 44, distance: 125.8
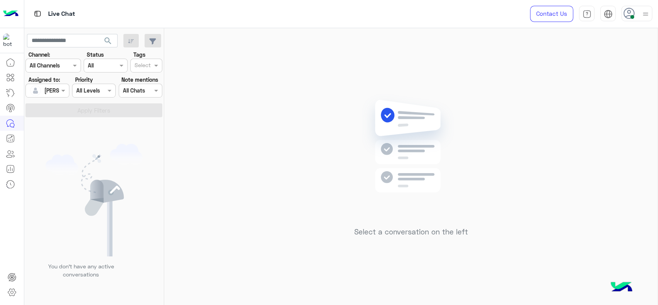
click at [252, 157] on div "Select a conversation on the left" at bounding box center [410, 168] width 493 height 280
click at [230, 108] on div "Select a conversation on the left" at bounding box center [410, 168] width 493 height 280
click at [285, 136] on div "Select a conversation on the left" at bounding box center [410, 168] width 493 height 280
click at [246, 138] on div "Select a conversation on the left" at bounding box center [410, 168] width 493 height 280
click at [231, 119] on div "Select a conversation on the left" at bounding box center [410, 168] width 493 height 280
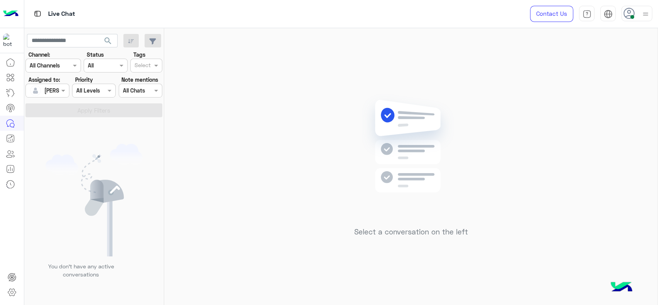
click at [255, 141] on div "Select a conversation on the left" at bounding box center [410, 168] width 493 height 280
click at [196, 80] on div "Select a conversation on the left" at bounding box center [410, 168] width 493 height 280
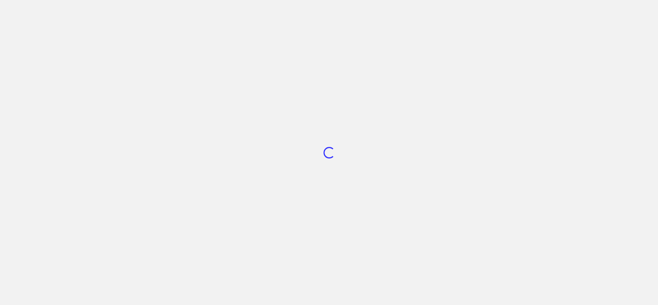
click at [358, 130] on app-root "Loading..." at bounding box center [329, 152] width 658 height 305
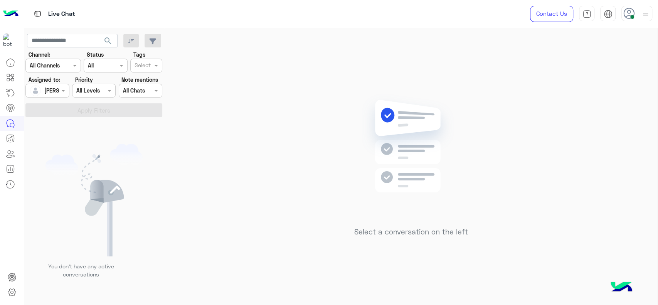
click at [311, 175] on div "Select a conversation on the left" at bounding box center [410, 168] width 493 height 280
click at [315, 157] on div "Select a conversation on the left" at bounding box center [410, 168] width 493 height 280
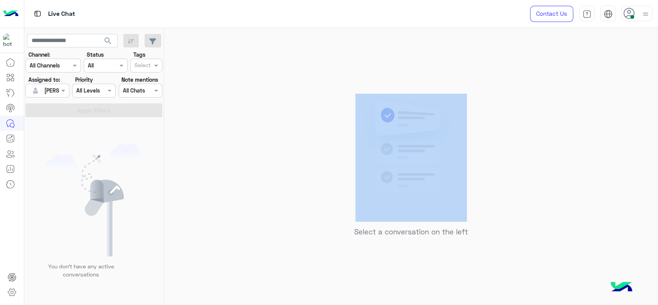
click at [315, 157] on div "Select a conversation on the left" at bounding box center [410, 168] width 493 height 280
click at [282, 150] on div "Select a conversation on the left" at bounding box center [410, 168] width 493 height 280
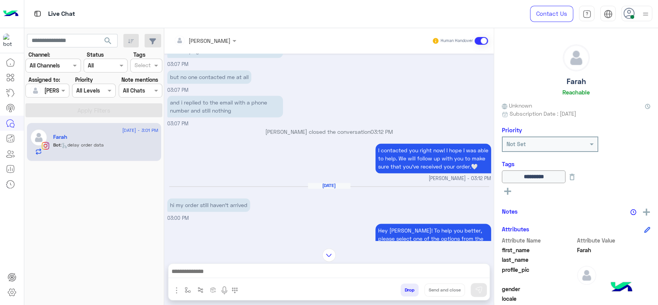
scroll to position [1780, 0]
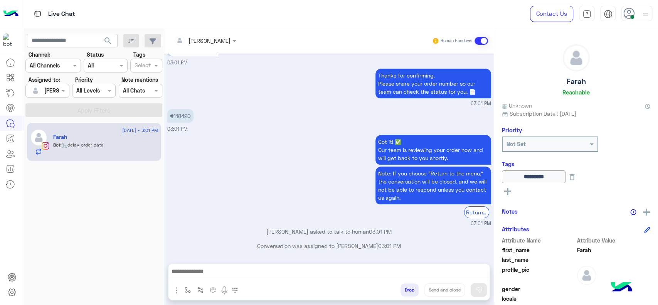
click at [187, 115] on p "#118420" at bounding box center [180, 115] width 26 height 13
copy p "118420"
click at [188, 288] on img "button" at bounding box center [188, 290] width 6 height 6
click at [191, 280] on div "enter flow name" at bounding box center [210, 273] width 59 height 20
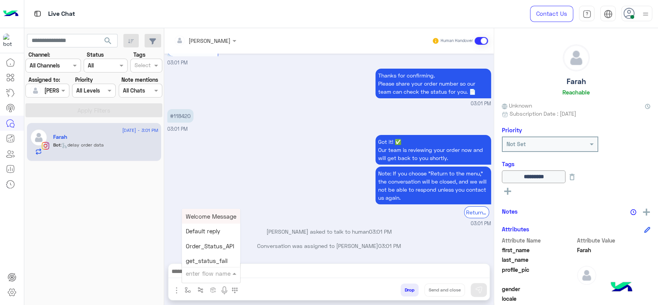
click at [192, 274] on input "text" at bounding box center [202, 273] width 32 height 9
type input "*"
click at [216, 248] on div "J Greeting" at bounding box center [210, 244] width 57 height 15
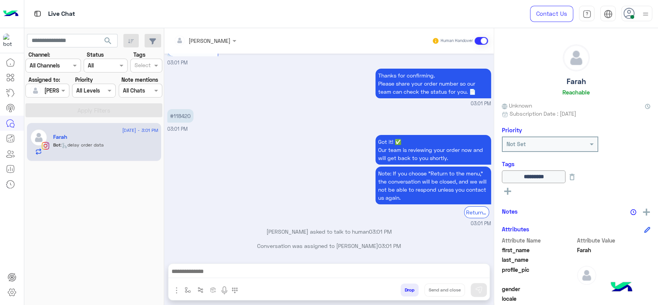
type textarea "**********"
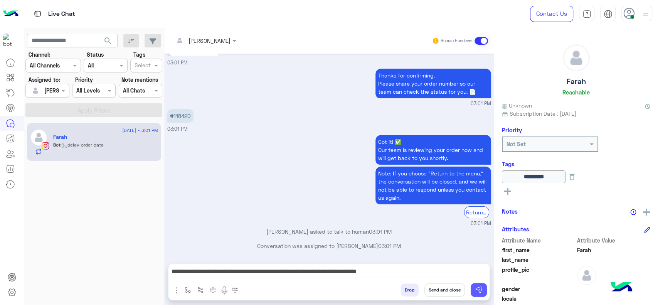
click at [480, 286] on img at bounding box center [479, 290] width 8 height 8
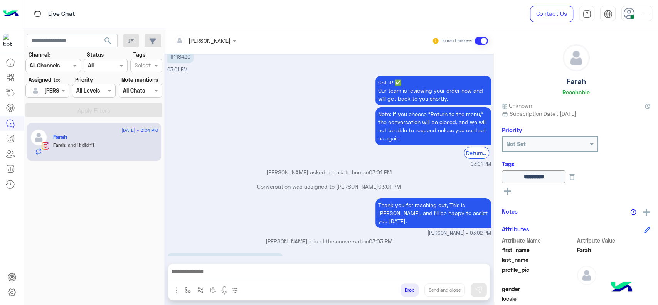
scroll to position [1886, 0]
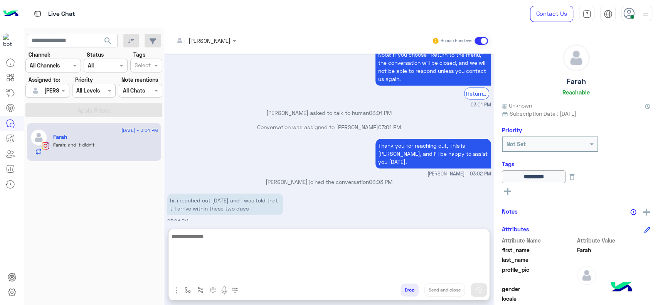
click at [244, 270] on textarea at bounding box center [328, 255] width 321 height 46
click at [248, 265] on textarea "**********" at bounding box center [328, 255] width 321 height 46
click at [339, 252] on textarea "**********" at bounding box center [328, 255] width 321 height 46
type textarea "**********"
click at [274, 242] on textarea "**********" at bounding box center [328, 255] width 321 height 46
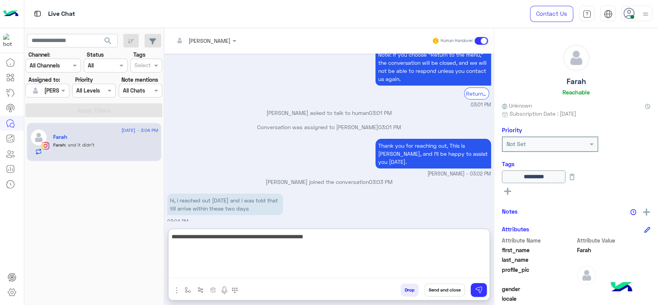
click at [274, 242] on textarea "**********" at bounding box center [328, 255] width 321 height 46
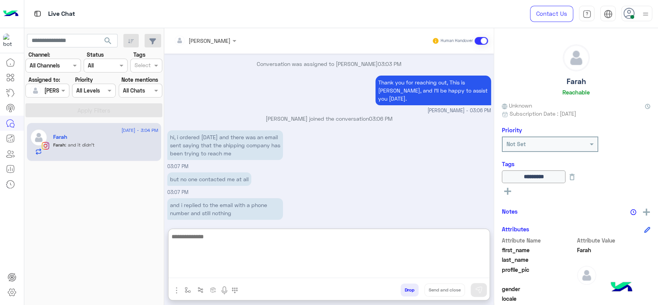
scroll to position [3286, 0]
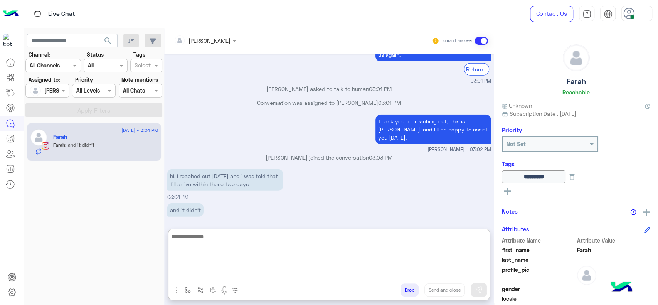
click at [228, 249] on textarea at bounding box center [328, 255] width 321 height 46
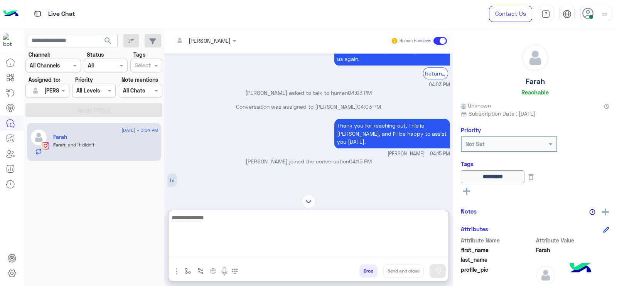
scroll to position [1084, 0]
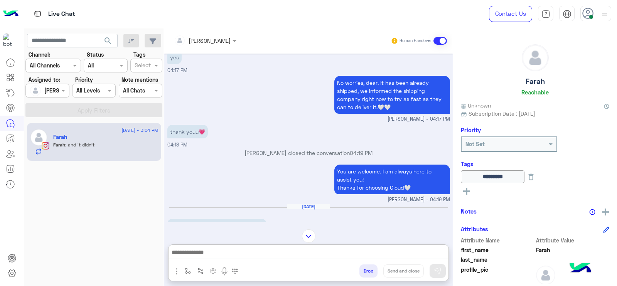
click at [256, 123] on div "thank youu💗 04:18 PM" at bounding box center [308, 136] width 282 height 26
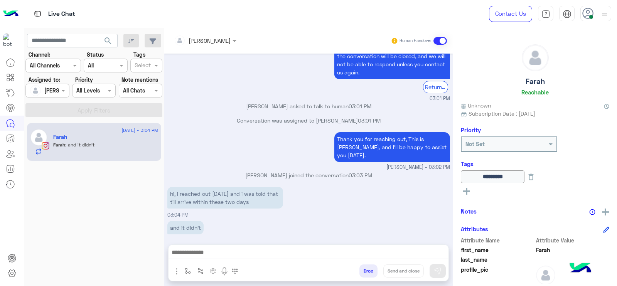
scroll to position [3285, 0]
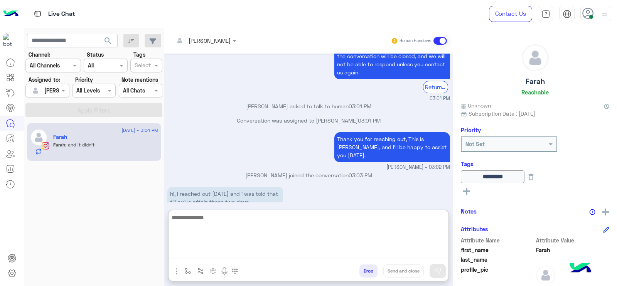
click at [303, 257] on textarea at bounding box center [308, 236] width 280 height 46
click at [354, 230] on textarea "**********" at bounding box center [308, 236] width 280 height 46
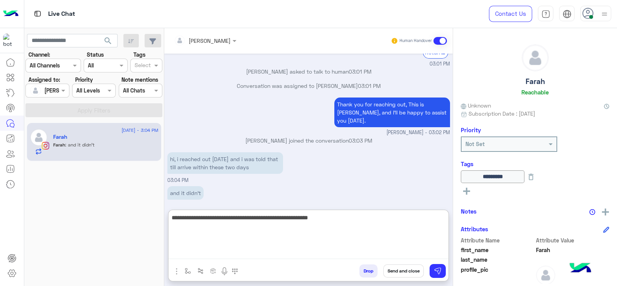
scroll to position [3320, 0]
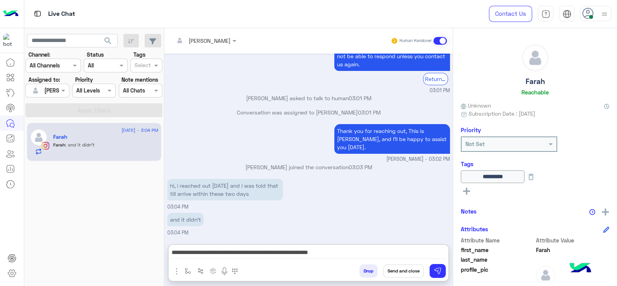
click at [226, 283] on div "Jana Aboelseoud Human Handover Aug 7, 2025 04:00 PM Hi Farah, Thanks for contac…" at bounding box center [308, 158] width 288 height 261
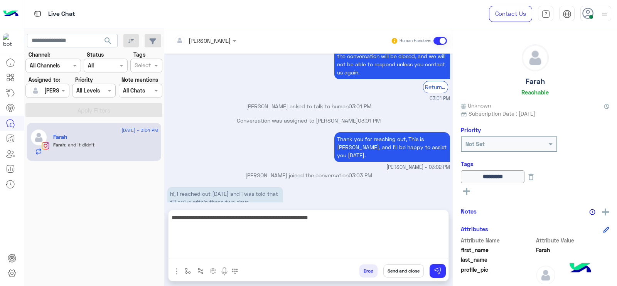
click at [342, 257] on textarea "**********" at bounding box center [308, 236] width 280 height 46
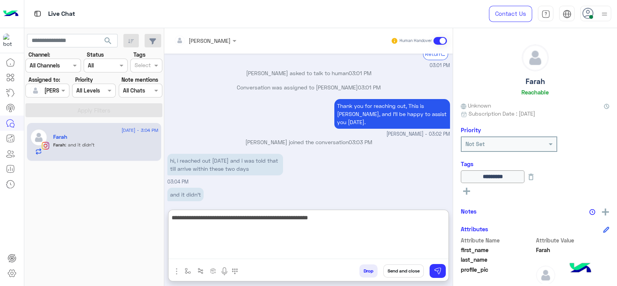
scroll to position [3320, 0]
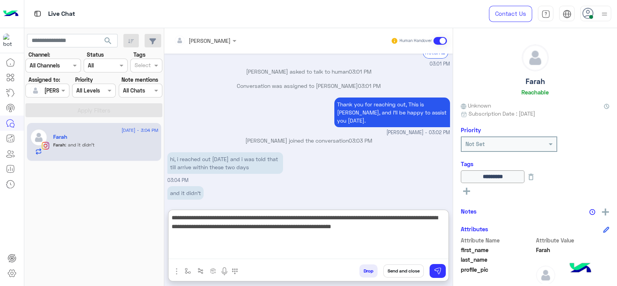
type textarea "**********"
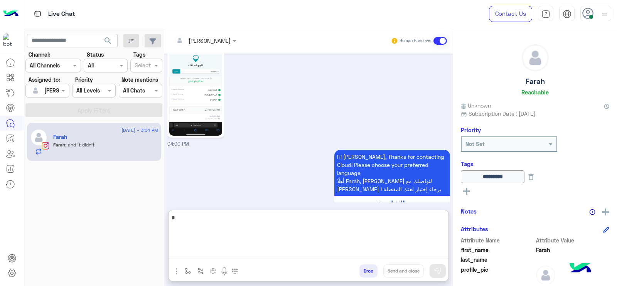
scroll to position [3424, 0]
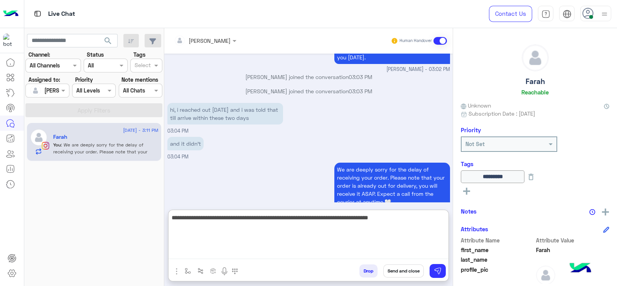
type textarea "**********"
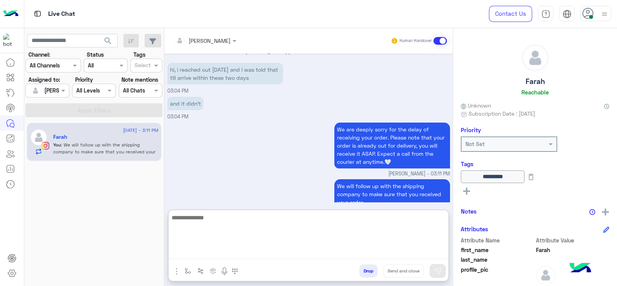
scroll to position [3464, 0]
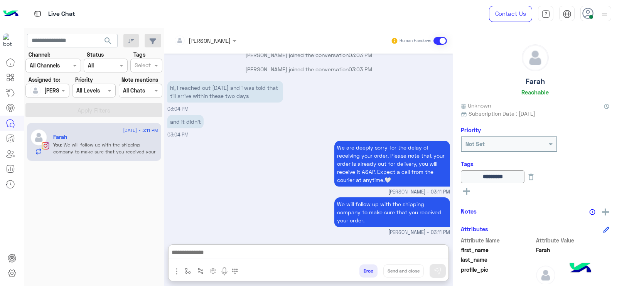
click at [209, 113] on div "and it didn’t 03:04 PM" at bounding box center [308, 126] width 282 height 26
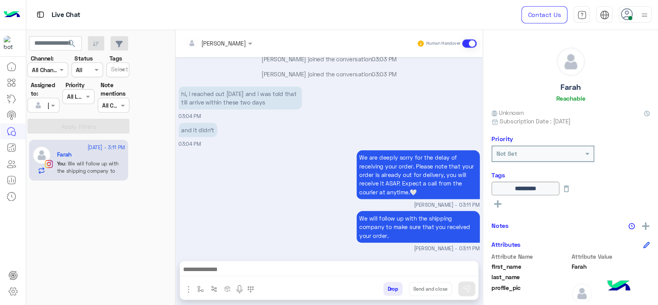
scroll to position [3396, 0]
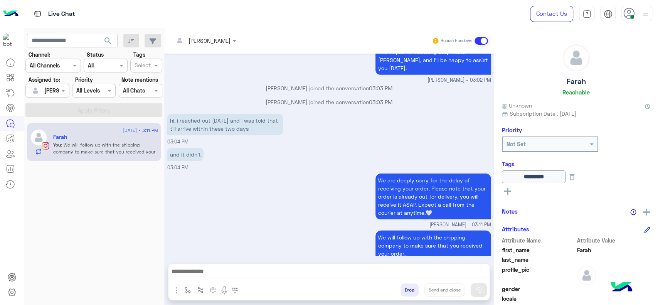
click at [284, 185] on div "We are deeply sorry for the delay of receiving your order. Please note that you…" at bounding box center [329, 199] width 324 height 57
click at [186, 286] on button "button" at bounding box center [187, 289] width 13 height 13
click at [199, 273] on input "text" at bounding box center [202, 273] width 32 height 9
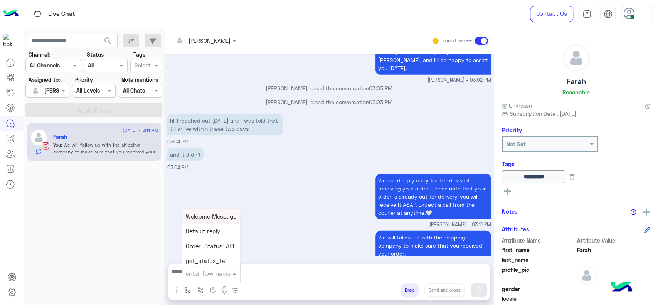
type input "*"
click at [207, 255] on span "Jana close" at bounding box center [208, 258] width 44 height 7
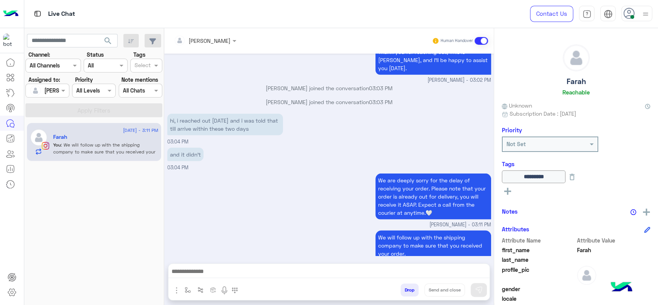
type textarea "**********"
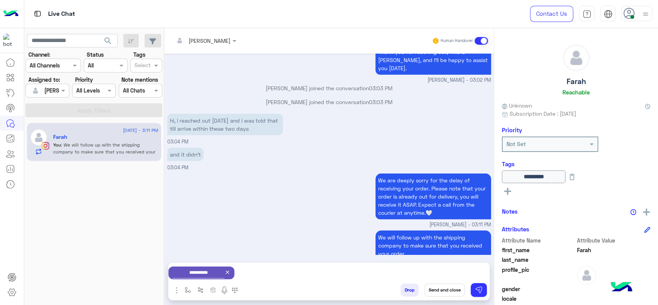
click at [441, 289] on button "Send and close" at bounding box center [444, 289] width 40 height 13
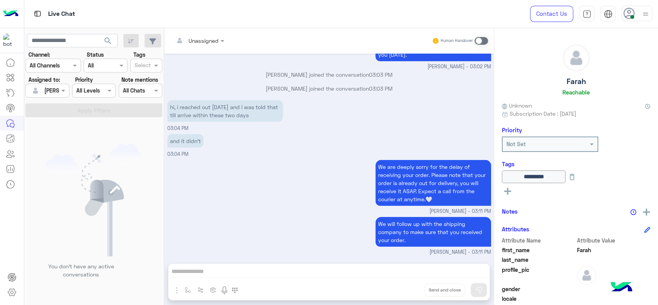
scroll to position [3505, 0]
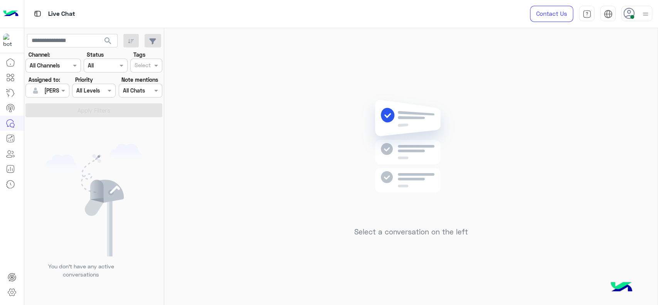
click at [246, 130] on div "Select a conversation on the left" at bounding box center [410, 168] width 493 height 280
click at [297, 78] on div "Select a conversation on the left" at bounding box center [410, 168] width 493 height 280
click at [219, 98] on div "Select a conversation on the left" at bounding box center [410, 168] width 493 height 280
click at [641, 13] on img at bounding box center [645, 14] width 10 height 10
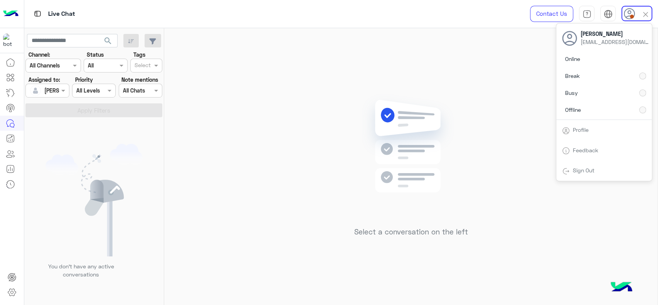
click at [259, 94] on div "Select a conversation on the left" at bounding box center [410, 168] width 493 height 280
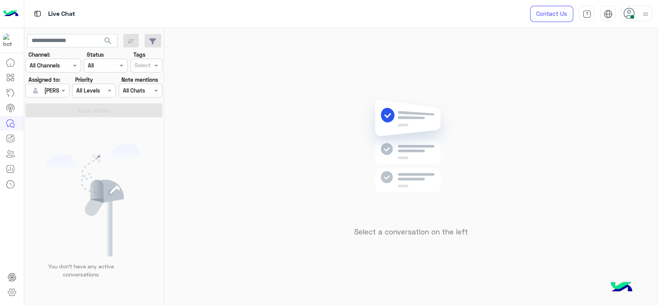
click at [543, 205] on div "Select a conversation on the left" at bounding box center [410, 168] width 493 height 280
click at [304, 139] on div "Select a conversation on the left" at bounding box center [410, 168] width 493 height 280
click at [315, 152] on div "Select a conversation on the left" at bounding box center [410, 168] width 493 height 280
click at [54, 89] on div at bounding box center [47, 90] width 43 height 9
click at [61, 126] on div "Unassigned" at bounding box center [58, 123] width 29 height 8
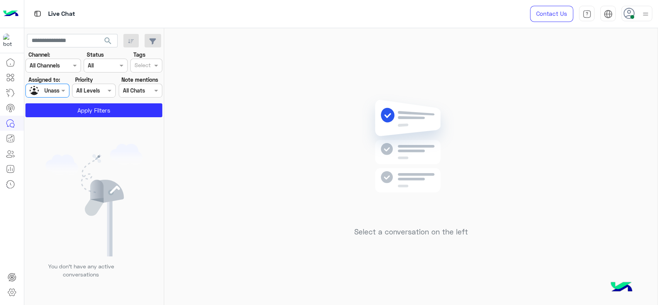
click at [135, 59] on div "Select" at bounding box center [146, 66] width 32 height 14
click at [135, 76] on div "Follow up" at bounding box center [146, 81] width 32 height 14
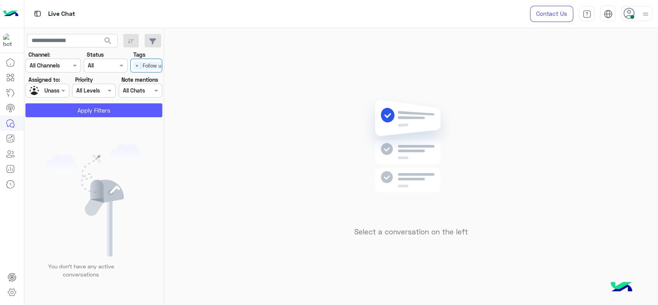
click at [100, 113] on button "Apply Filters" at bounding box center [93, 110] width 137 height 14
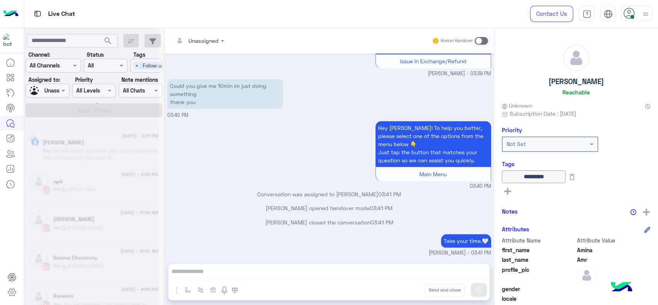
scroll to position [584, 0]
click at [135, 63] on div at bounding box center [91, 155] width 135 height 305
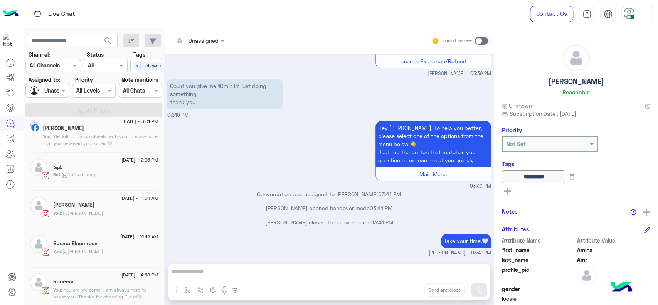
scroll to position [3, 0]
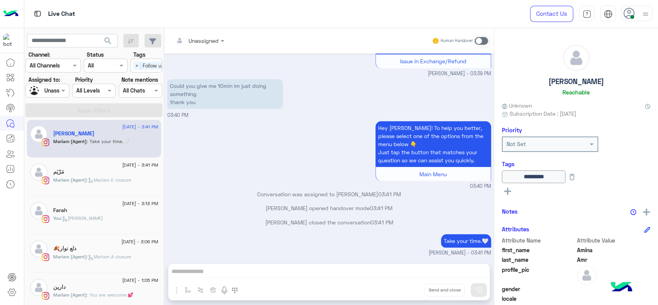
click at [135, 63] on span "×" at bounding box center [136, 66] width 7 height 8
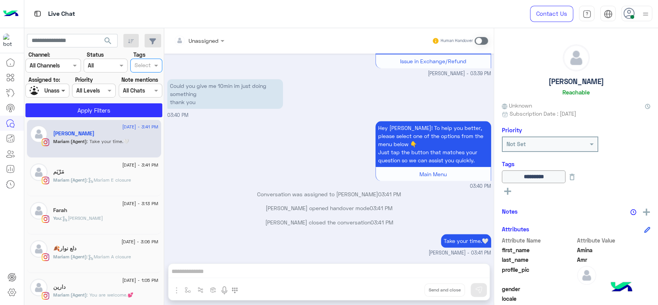
click at [66, 90] on span at bounding box center [64, 90] width 10 height 8
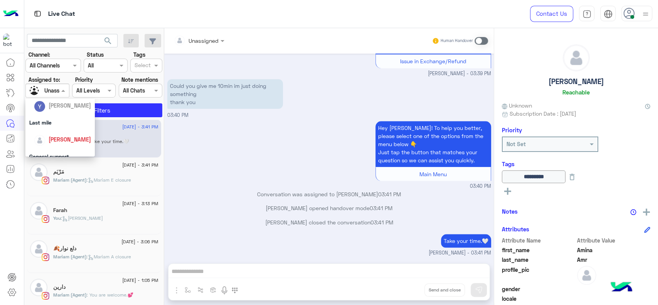
scroll to position [120, 0]
click at [75, 134] on div "[PERSON_NAME]" at bounding box center [62, 129] width 57 height 13
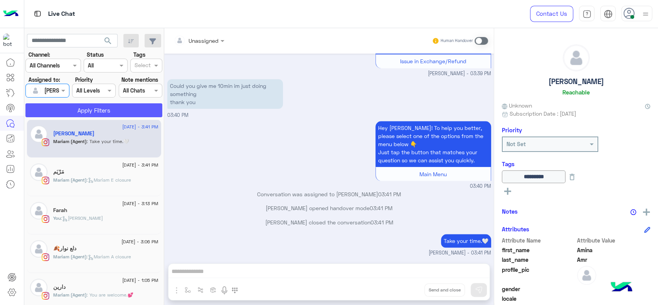
click at [96, 110] on button "Apply Filters" at bounding box center [93, 110] width 137 height 14
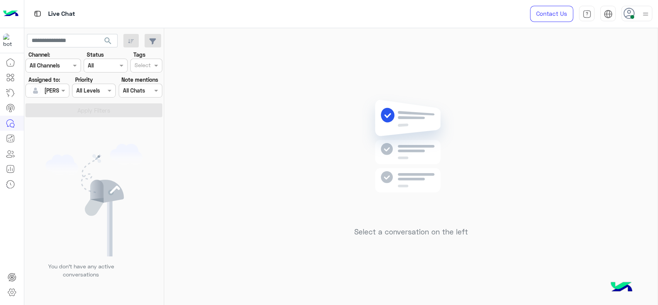
click at [229, 51] on div "Select a conversation on the left" at bounding box center [410, 168] width 493 height 280
click at [217, 35] on div "Select a conversation on the left" at bounding box center [410, 168] width 493 height 280
click at [338, 146] on div "Select a conversation on the left" at bounding box center [410, 168] width 493 height 280
drag, startPoint x: 319, startPoint y: 140, endPoint x: 302, endPoint y: 114, distance: 31.6
click at [319, 141] on div "Select a conversation on the left" at bounding box center [410, 168] width 493 height 280
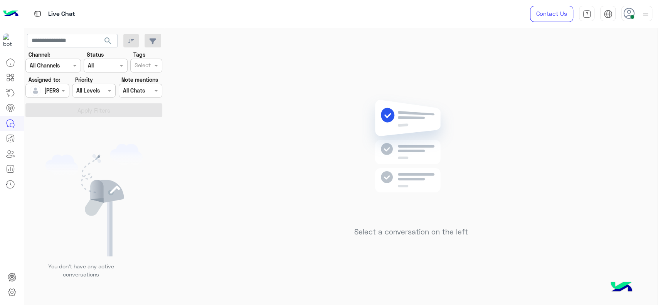
click at [278, 147] on div "Select a conversation on the left" at bounding box center [410, 168] width 493 height 280
click at [617, 73] on div "Select a conversation on the left" at bounding box center [410, 168] width 493 height 280
click at [374, 45] on div "Select a conversation on the left" at bounding box center [410, 168] width 493 height 280
click at [197, 122] on div "Select a conversation on the left" at bounding box center [410, 168] width 493 height 280
click at [550, 165] on div "Select a conversation on the left" at bounding box center [410, 168] width 493 height 280
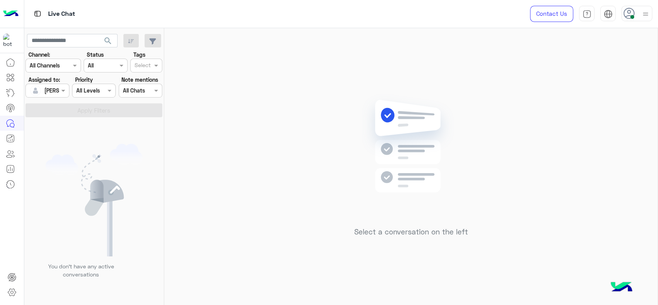
click at [536, 222] on div "Select a conversation on the left" at bounding box center [410, 168] width 493 height 280
click at [393, 101] on img at bounding box center [410, 158] width 111 height 128
click at [247, 113] on div "Select a conversation on the left" at bounding box center [410, 168] width 493 height 280
click at [536, 142] on div "Select a conversation on the left" at bounding box center [410, 168] width 493 height 280
click at [233, 139] on div "Select a conversation on the left" at bounding box center [410, 168] width 493 height 280
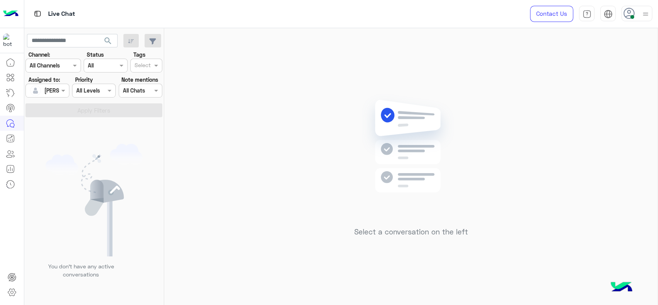
click at [277, 104] on div "Select a conversation on the left" at bounding box center [410, 168] width 493 height 280
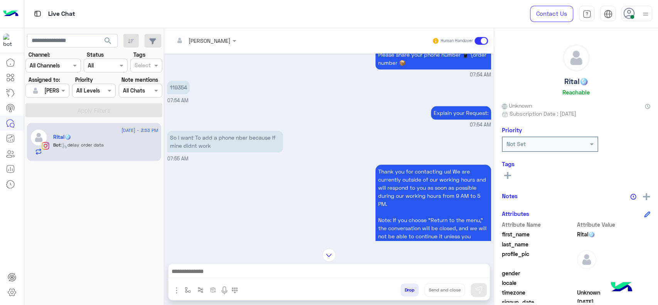
scroll to position [490, 0]
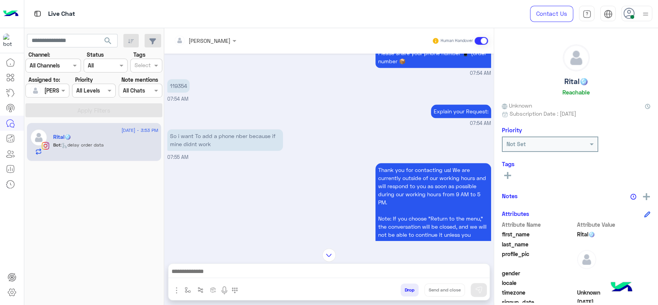
click at [211, 40] on input "text" at bounding box center [195, 41] width 42 height 8
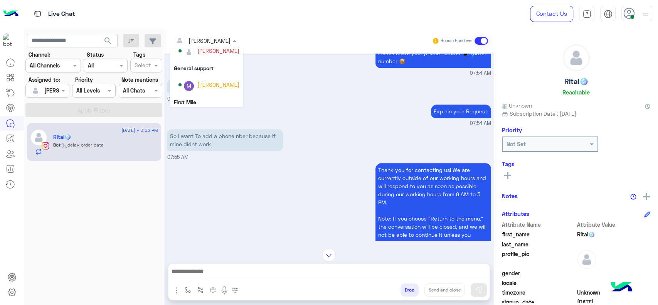
scroll to position [136, 0]
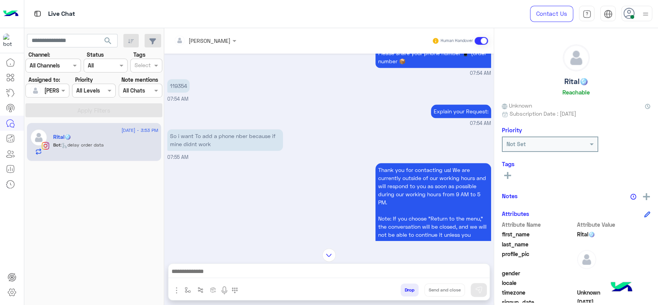
click at [262, 196] on div "Thank you for contacting us! We are currently outside of our working hours and …" at bounding box center [343, 206] width 296 height 86
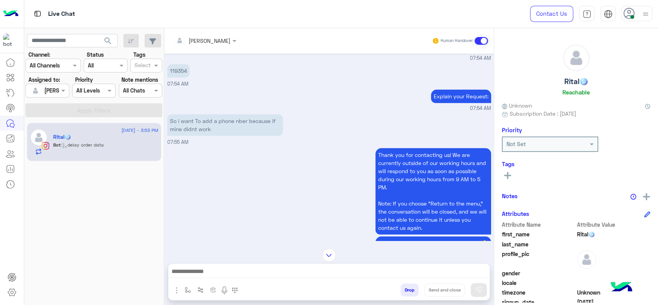
scroll to position [507, 0]
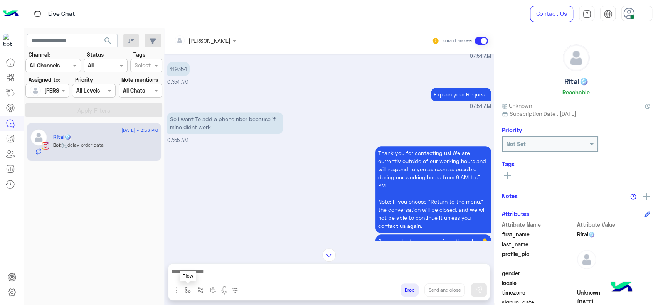
click at [186, 285] on button "button" at bounding box center [187, 289] width 13 height 13
click at [195, 274] on input "text" at bounding box center [202, 273] width 32 height 9
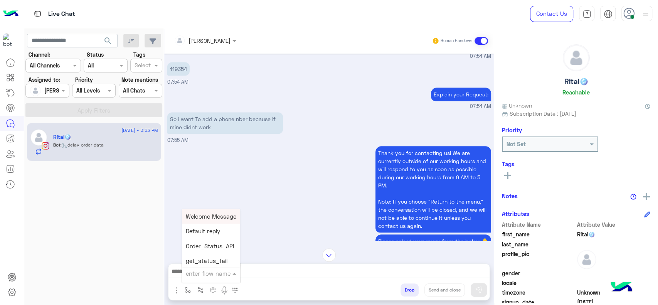
type input "*"
click at [218, 242] on div "J Greeting" at bounding box center [210, 244] width 57 height 15
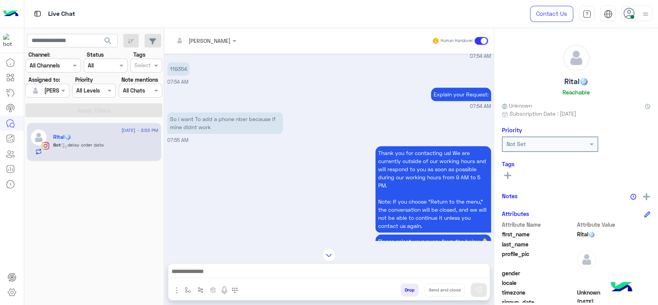
type textarea "**********"
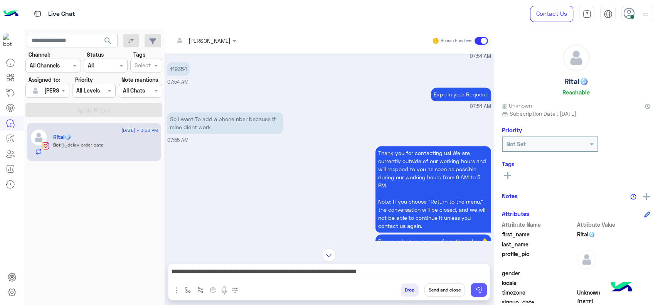
click at [478, 284] on button at bounding box center [478, 290] width 16 height 14
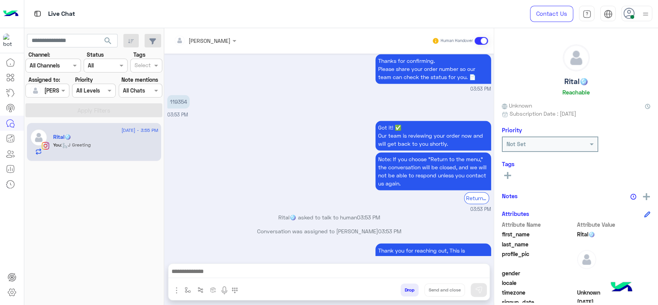
scroll to position [836, 0]
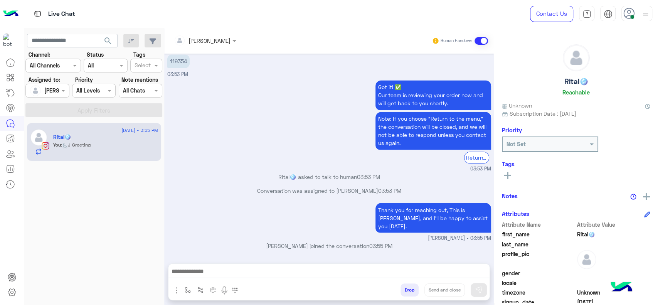
click at [193, 111] on div "Got it! ✅ Our team is reviewing your order now and will get back to you shortly…" at bounding box center [329, 125] width 324 height 94
click at [179, 68] on p "119354" at bounding box center [178, 60] width 22 height 13
copy p "119354"
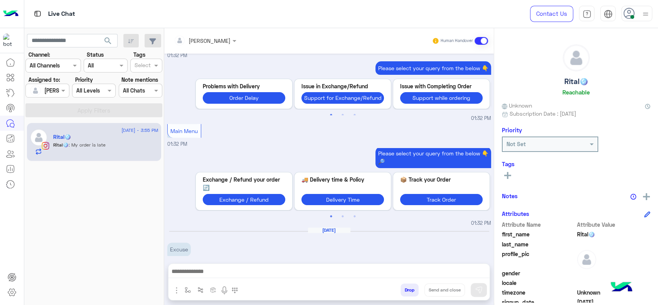
scroll to position [1757, 0]
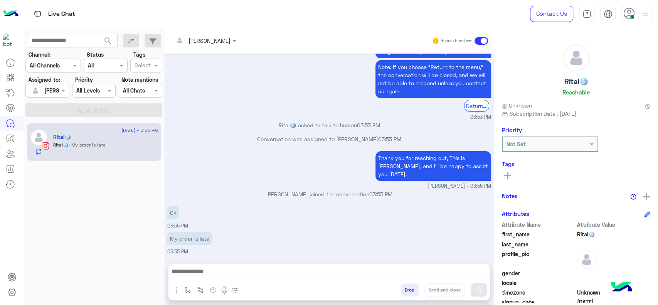
click at [219, 40] on div at bounding box center [205, 40] width 70 height 9
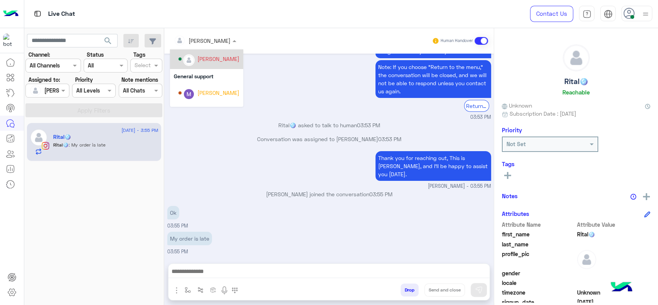
scroll to position [131, 0]
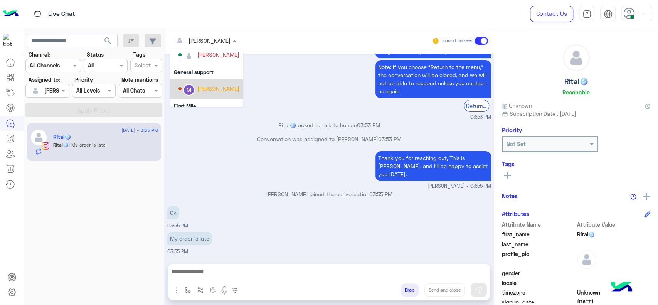
click at [180, 82] on div "[PERSON_NAME]" at bounding box center [208, 88] width 61 height 13
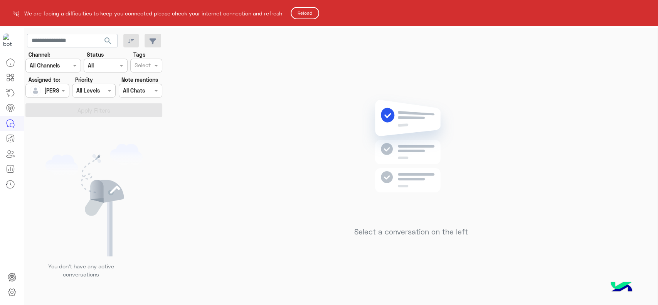
click at [263, 91] on html "We are facing a difficulties to keep you connected please check your internet c…" at bounding box center [329, 152] width 658 height 305
click at [277, 113] on html "We are facing a difficulties to keep you connected please check your internet c…" at bounding box center [329, 152] width 658 height 305
click at [300, 9] on button "Reload" at bounding box center [305, 13] width 29 height 12
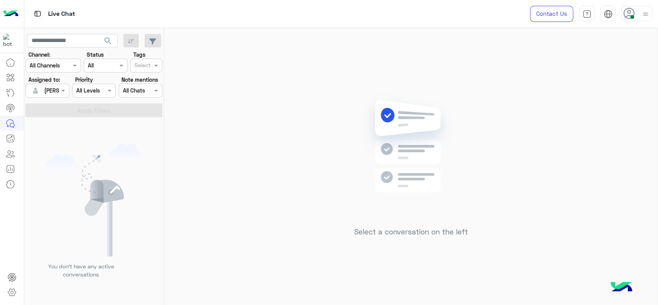
drag, startPoint x: 226, startPoint y: 159, endPoint x: 220, endPoint y: 159, distance: 6.2
click at [221, 159] on div "Select a conversation on the left" at bounding box center [410, 168] width 493 height 280
click at [204, 67] on div "Select a conversation on the left" at bounding box center [410, 168] width 493 height 280
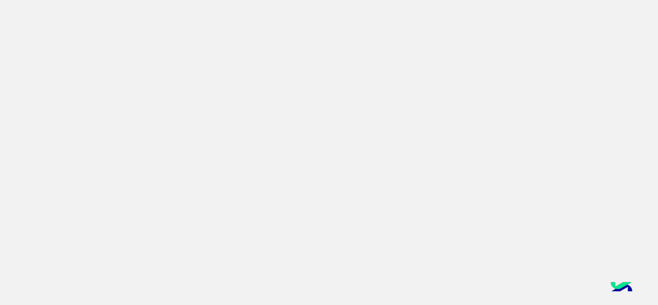
click at [131, 243] on app-root at bounding box center [329, 152] width 658 height 305
click at [422, 71] on app-root at bounding box center [329, 152] width 658 height 305
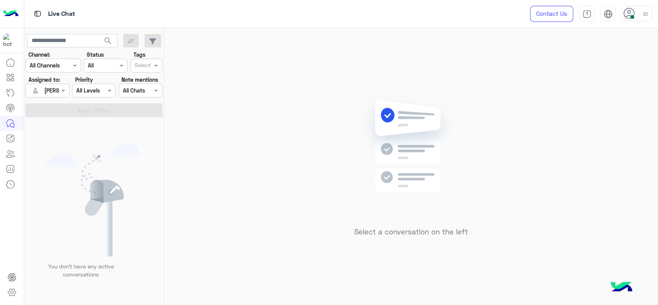
click at [314, 168] on div "Select a conversation on the left" at bounding box center [410, 168] width 493 height 280
click at [45, 88] on input "text" at bounding box center [39, 91] width 18 height 8
click at [74, 119] on div "Unassigned" at bounding box center [60, 122] width 62 height 13
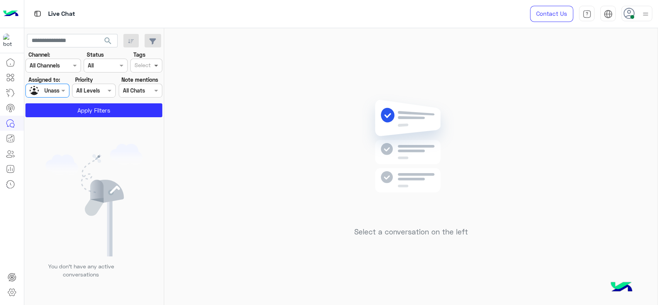
click at [154, 69] on span at bounding box center [157, 65] width 10 height 8
click at [154, 80] on div "Follow up" at bounding box center [146, 81] width 24 height 8
click at [131, 110] on button "Apply Filters" at bounding box center [93, 110] width 137 height 14
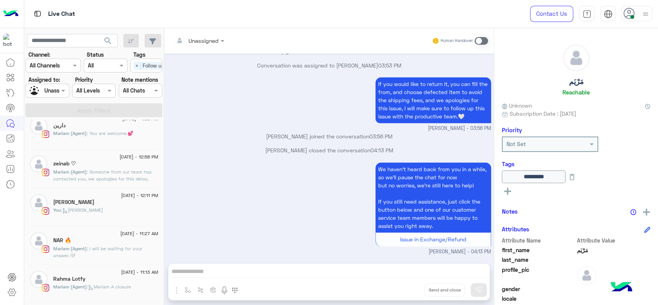
scroll to position [218, 0]
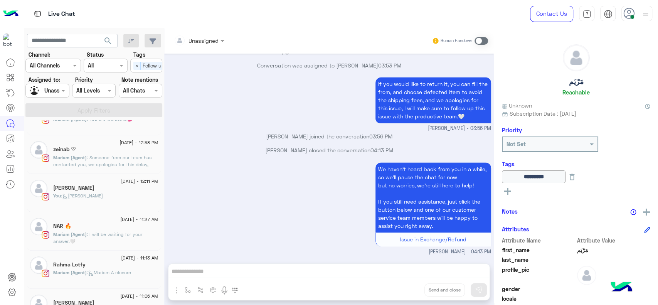
click at [190, 79] on div "If you would like to return it, you can fill the from, and choose defected item…" at bounding box center [329, 103] width 324 height 57
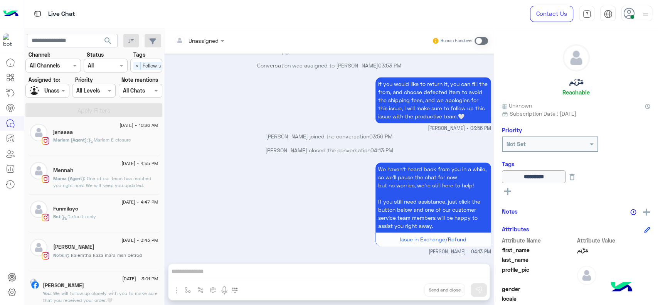
scroll to position [483, 0]
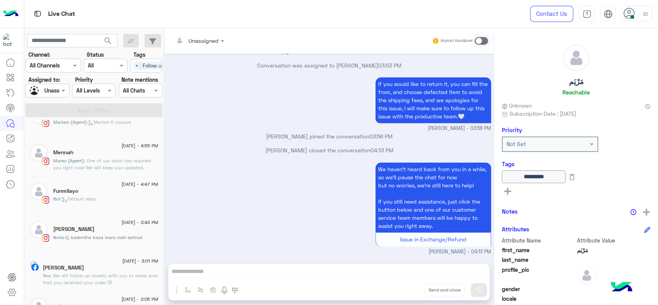
click at [77, 268] on h5 "[PERSON_NAME]" at bounding box center [63, 267] width 41 height 7
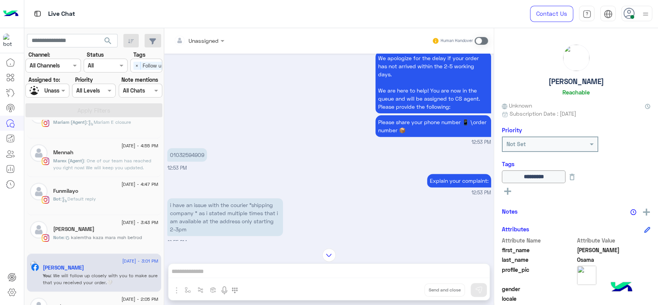
scroll to position [188, 0]
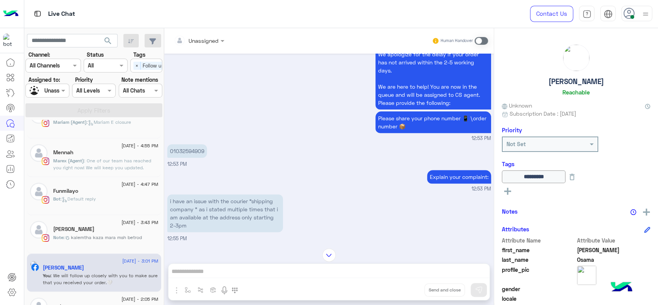
click at [187, 158] on p "01032594909" at bounding box center [187, 150] width 40 height 13
copy p "01032594909"
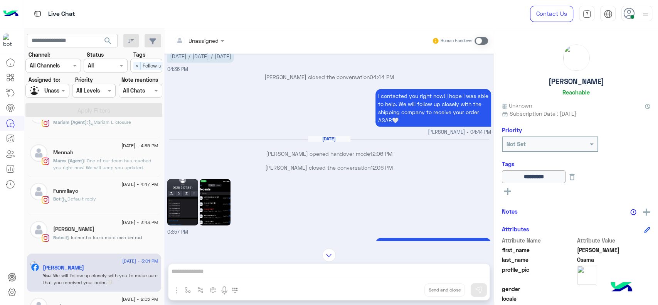
scroll to position [1326, 0]
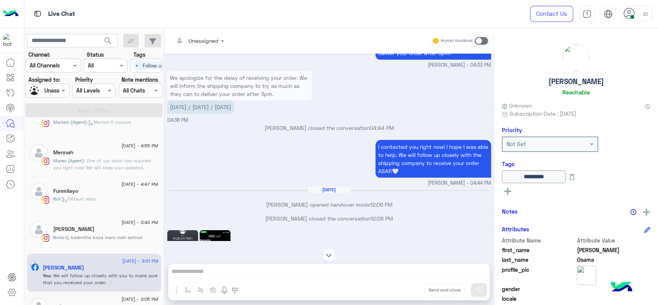
click at [50, 91] on div at bounding box center [47, 90] width 43 height 9
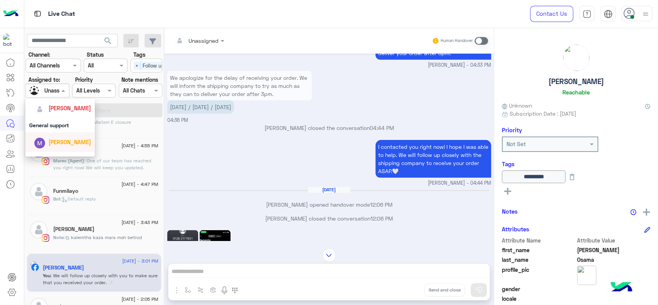
scroll to position [136, 0]
click at [66, 117] on div "[PERSON_NAME]" at bounding box center [70, 113] width 42 height 8
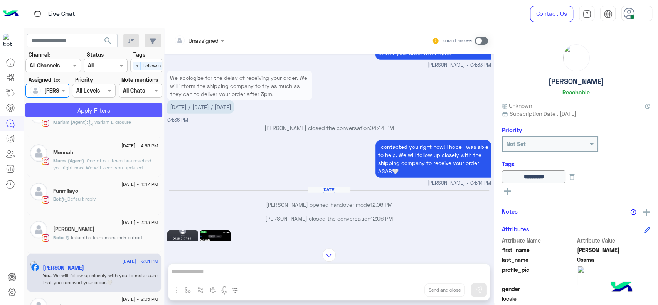
click at [111, 106] on button "Apply Filters" at bounding box center [93, 110] width 137 height 14
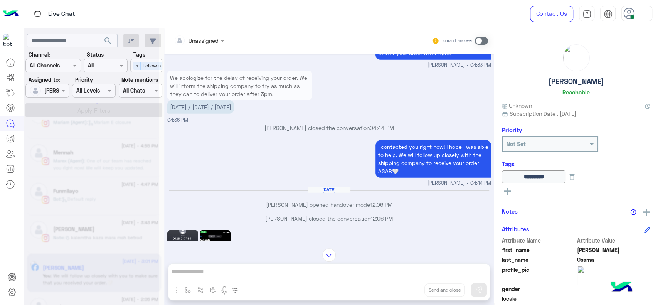
click at [138, 68] on div at bounding box center [91, 155] width 135 height 305
click at [138, 68] on span "×" at bounding box center [136, 66] width 7 height 8
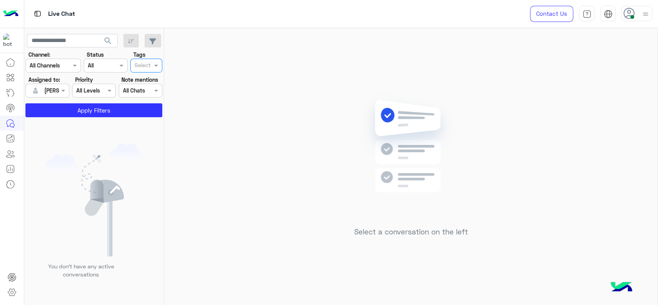
scroll to position [0, 0]
click at [138, 68] on input "text" at bounding box center [142, 66] width 16 height 8
click at [110, 99] on section "Channel: Channel All Channels Status Channel All Tags Select Assigned to: Assig…" at bounding box center [94, 83] width 128 height 67
click at [116, 103] on button "Apply Filters" at bounding box center [93, 110] width 137 height 14
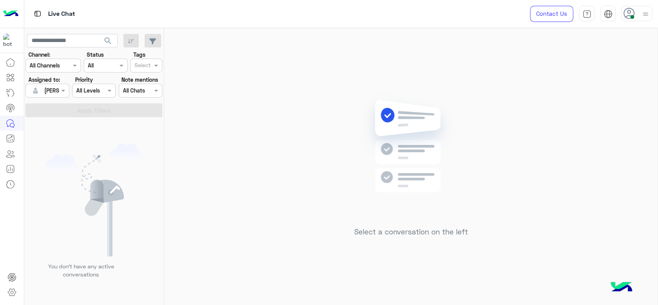
click at [363, 193] on img at bounding box center [410, 158] width 111 height 128
click at [258, 208] on div "Select a conversation on the left" at bounding box center [410, 168] width 493 height 280
click at [233, 156] on div "Select a conversation on the left" at bounding box center [410, 168] width 493 height 280
click at [254, 116] on div "Select a conversation on the left" at bounding box center [410, 168] width 493 height 280
click at [260, 106] on div "Select a conversation on the left" at bounding box center [410, 168] width 493 height 280
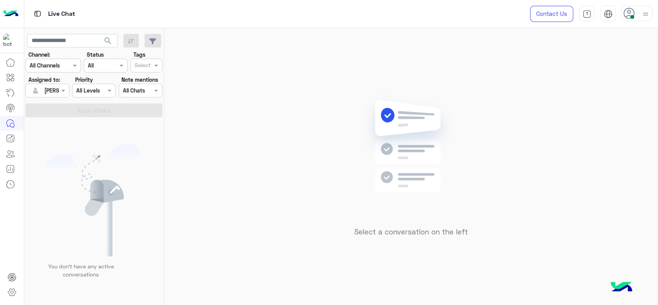
click at [264, 195] on div "Select a conversation on the left" at bounding box center [410, 168] width 493 height 280
click at [171, 114] on div "Select a conversation on the left" at bounding box center [410, 168] width 493 height 280
click at [295, 265] on div "Select a conversation on the left" at bounding box center [410, 168] width 493 height 280
click at [235, 102] on div "Select a conversation on the left" at bounding box center [410, 168] width 493 height 280
click at [311, 94] on div "Select a conversation on the left" at bounding box center [410, 168] width 493 height 280
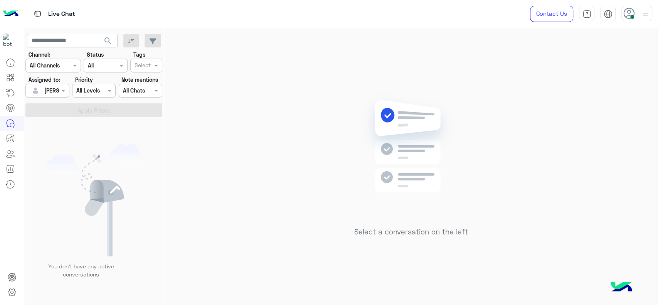
click at [311, 176] on div "Select a conversation on the left" at bounding box center [410, 168] width 493 height 280
click at [253, 82] on div "Select a conversation on the left" at bounding box center [410, 168] width 493 height 280
click at [313, 86] on div "Select a conversation on the left" at bounding box center [410, 168] width 493 height 280
click at [268, 159] on div "Select a conversation on the left" at bounding box center [410, 168] width 493 height 280
click at [209, 72] on div "Select a conversation on the left" at bounding box center [410, 168] width 493 height 280
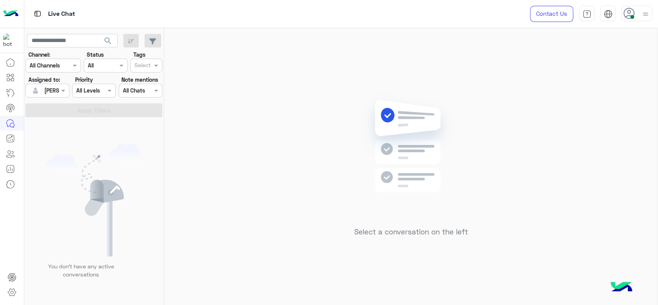
click at [53, 84] on div "[PERSON_NAME]" at bounding box center [44, 90] width 29 height 15
click at [59, 95] on div "Assigned on Jana Aboelseoud" at bounding box center [47, 91] width 44 height 14
click at [59, 122] on span "Unassigned" at bounding box center [58, 122] width 29 height 7
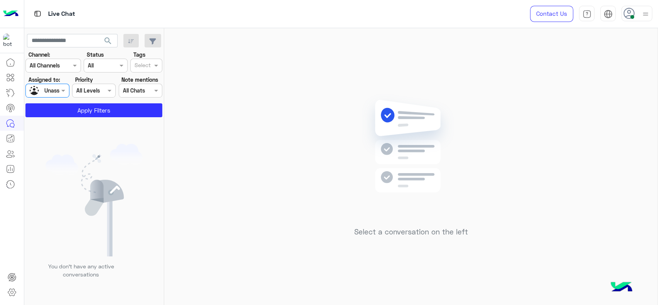
click at [136, 66] on input "text" at bounding box center [142, 66] width 16 height 8
click at [100, 108] on button "Apply Filters" at bounding box center [93, 110] width 137 height 14
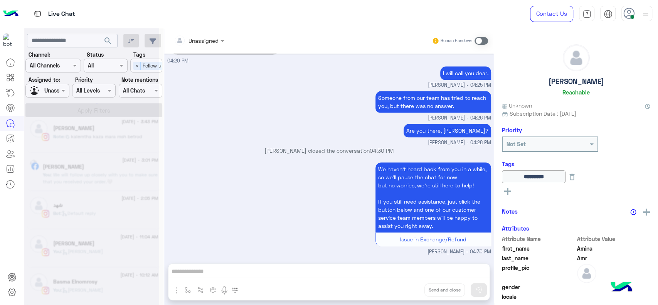
scroll to position [576, 0]
click at [60, 94] on span at bounding box center [64, 90] width 10 height 8
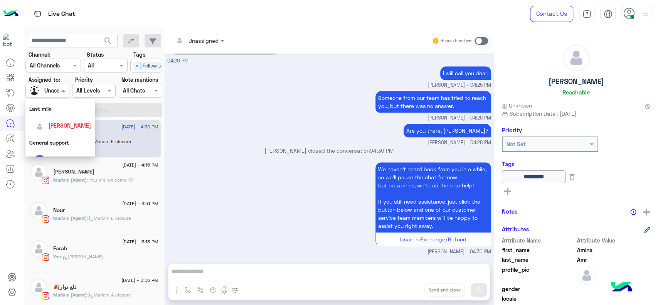
scroll to position [128, 0]
click at [58, 125] on div "[PERSON_NAME]" at bounding box center [70, 122] width 42 height 8
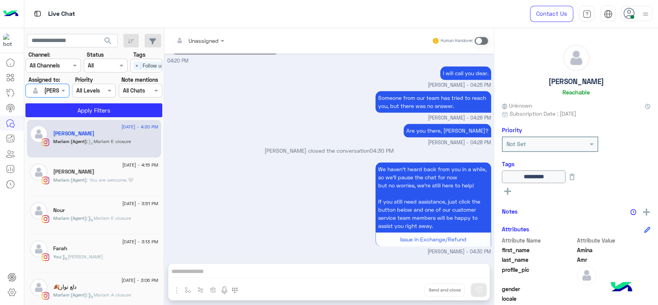
click at [155, 67] on div "Select × Follow up" at bounding box center [150, 65] width 39 height 12
click at [133, 79] on div "Follow up" at bounding box center [146, 81] width 32 height 14
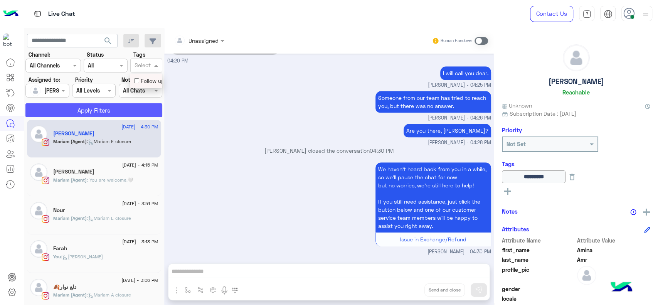
click at [121, 107] on button "Apply Filters" at bounding box center [93, 110] width 137 height 14
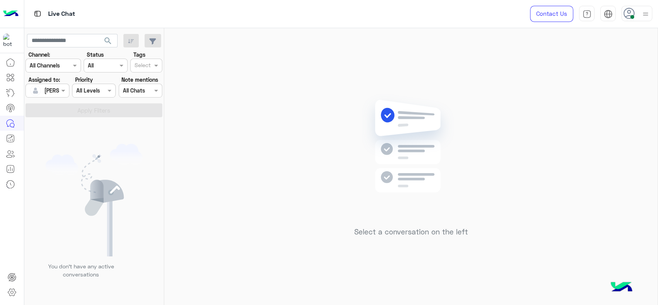
click at [303, 259] on div "Select a conversation on the left" at bounding box center [410, 168] width 493 height 280
click at [230, 86] on div "Select a conversation on the left" at bounding box center [410, 168] width 493 height 280
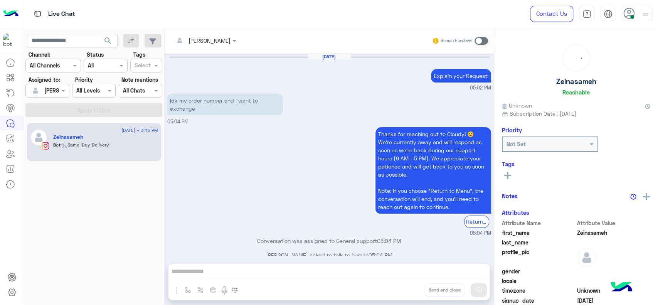
scroll to position [847, 0]
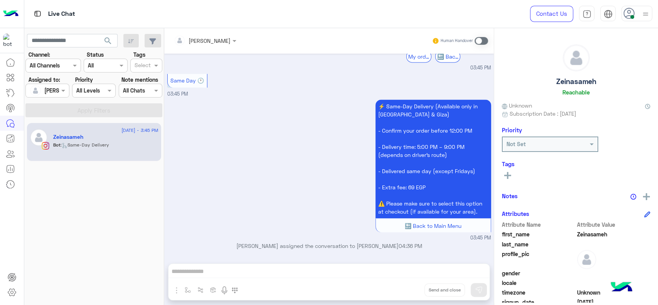
click at [477, 40] on span at bounding box center [480, 41] width 13 height 8
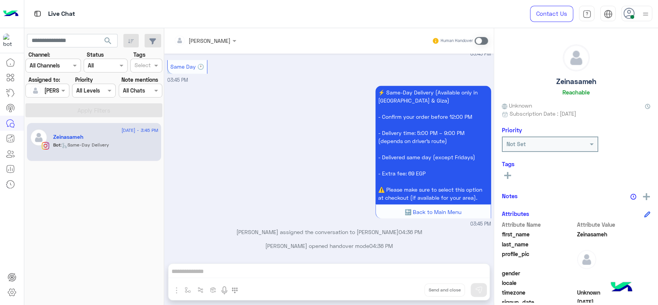
scroll to position [860, 0]
click at [188, 288] on img "button" at bounding box center [188, 290] width 6 height 6
click at [198, 272] on input "text" at bounding box center [202, 273] width 32 height 9
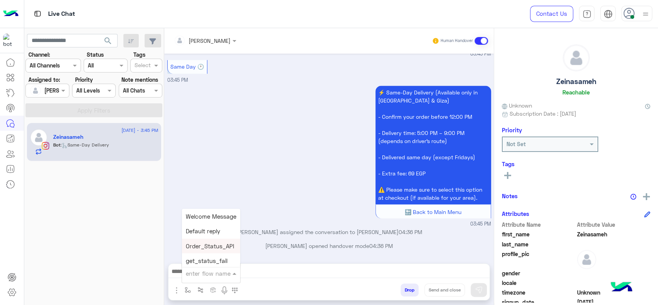
type input "*"
click at [202, 242] on span "J Greeting" at bounding box center [200, 243] width 28 height 7
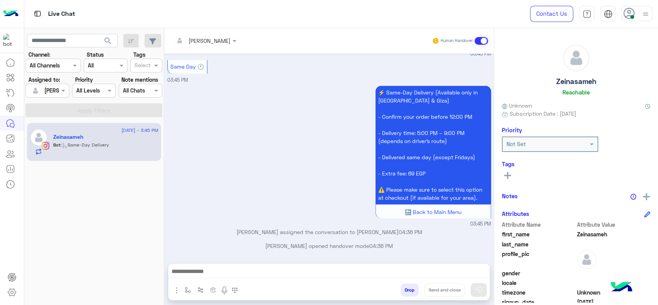
type textarea "**********"
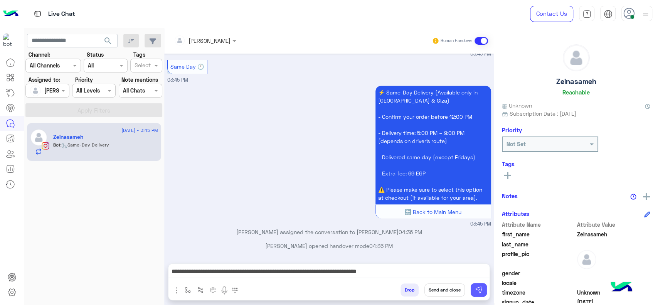
click at [475, 293] on img at bounding box center [479, 290] width 8 height 8
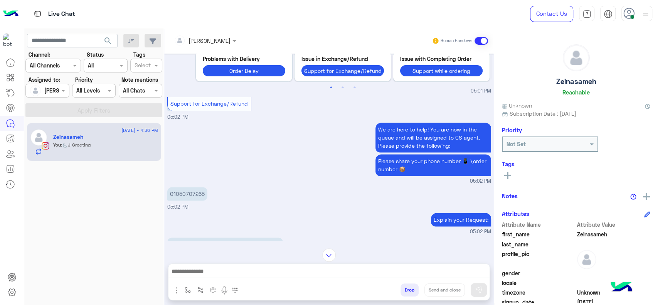
scroll to position [781, 0]
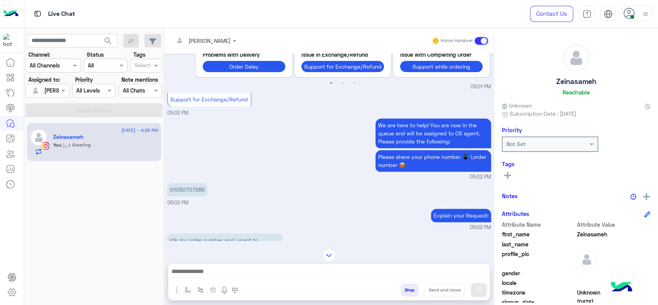
click at [188, 196] on p "01050707265" at bounding box center [187, 189] width 40 height 13
copy p "01050707265"
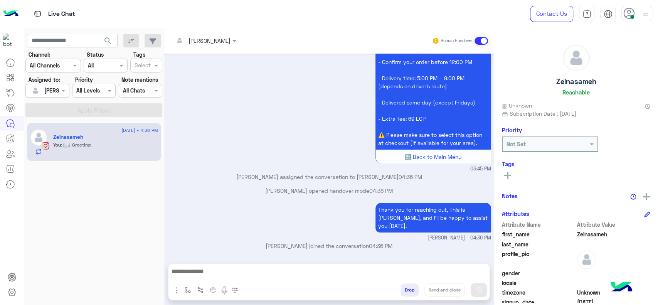
scroll to position [1834, 0]
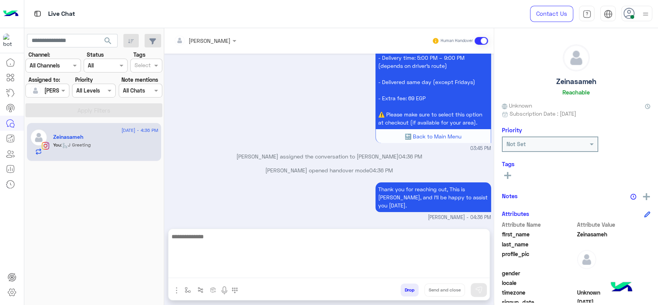
click at [311, 267] on textarea at bounding box center [328, 255] width 321 height 46
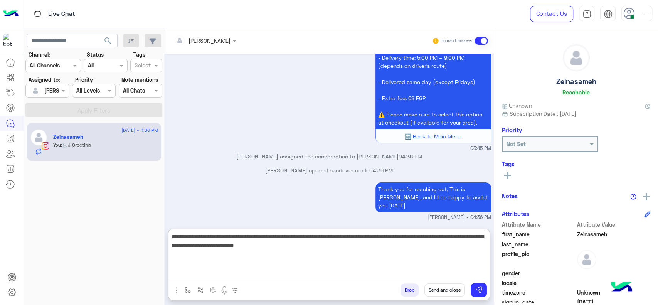
type textarea "**********"
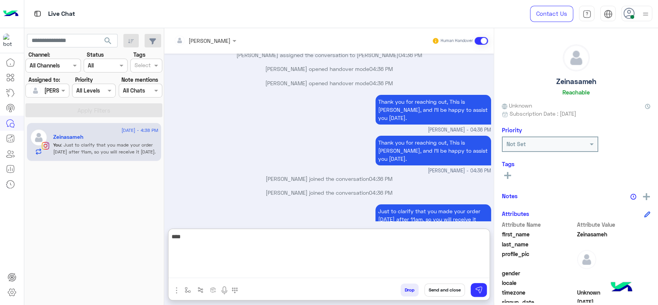
scroll to position [1979, 0]
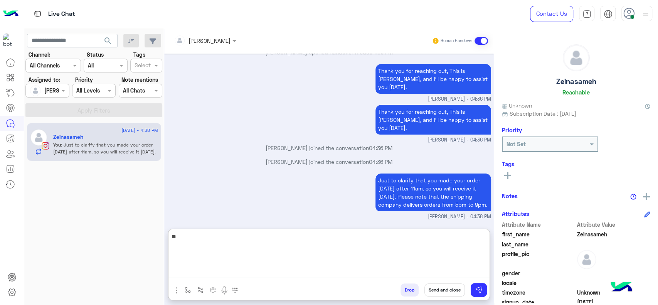
type textarea "*"
type textarea "**********"
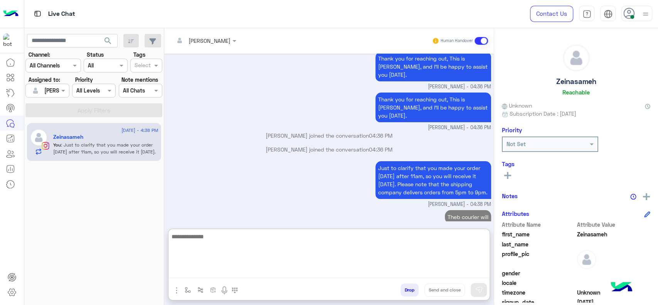
scroll to position [2003, 0]
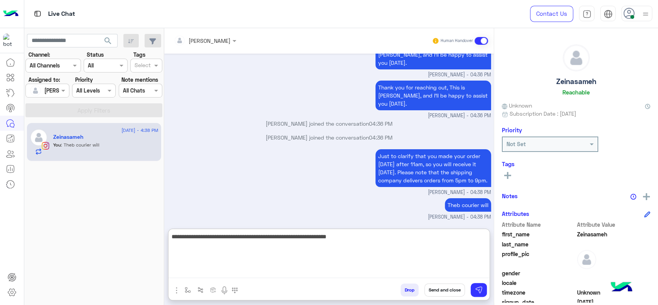
type textarea "**********"
click at [283, 244] on textarea "**********" at bounding box center [328, 255] width 321 height 46
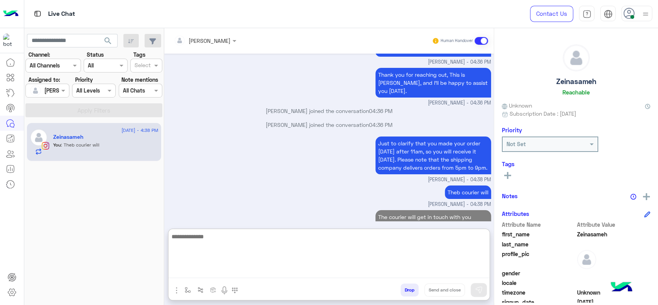
scroll to position [2036, 0]
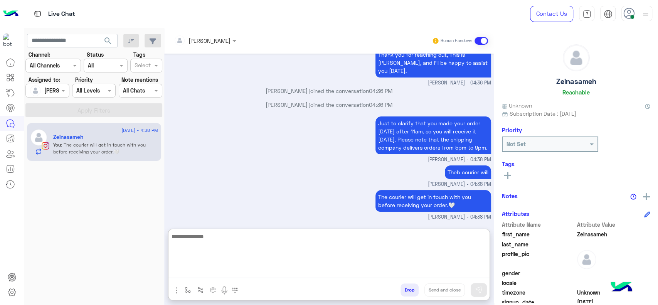
paste textarea "**********"
type textarea "**********"
drag, startPoint x: 242, startPoint y: 254, endPoint x: 252, endPoint y: 254, distance: 10.0
click at [243, 254] on textarea "**********" at bounding box center [328, 255] width 321 height 46
click at [286, 241] on textarea "**********" at bounding box center [328, 255] width 321 height 46
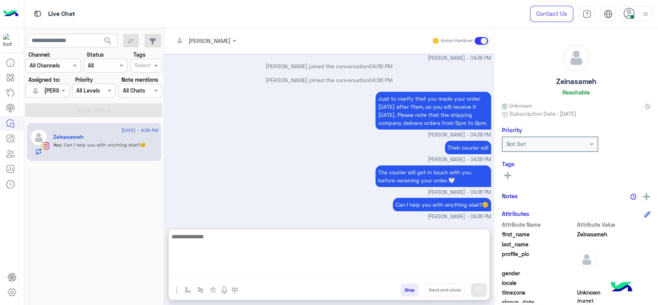
scroll to position [2060, 0]
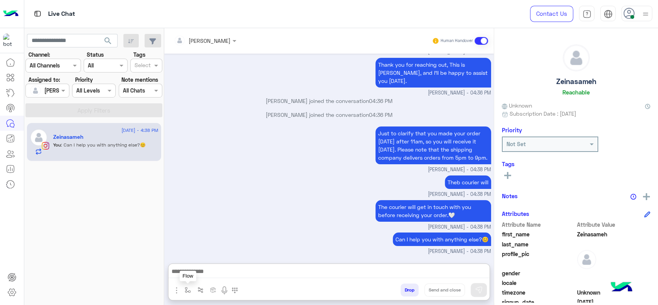
click at [188, 286] on button "button" at bounding box center [187, 289] width 13 height 13
click at [196, 272] on input "text" at bounding box center [202, 273] width 32 height 9
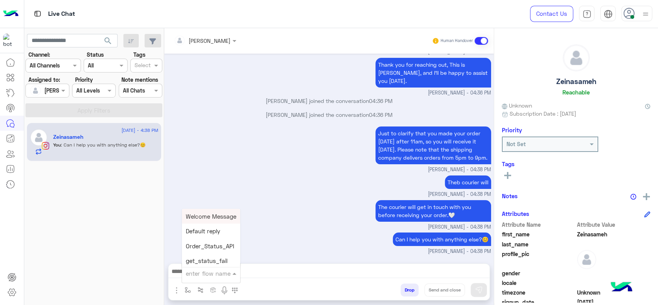
type input "*"
click at [207, 254] on div "[PERSON_NAME]" at bounding box center [210, 259] width 57 height 15
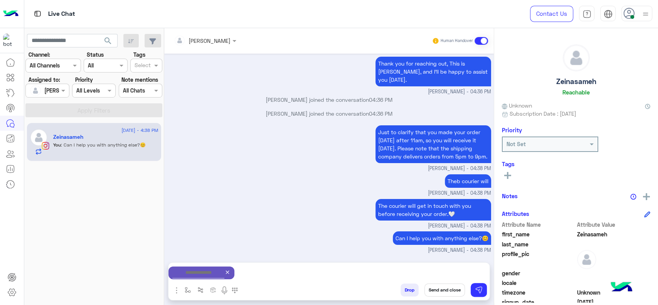
type textarea "**********"
click at [441, 288] on button "Send and close" at bounding box center [444, 289] width 40 height 13
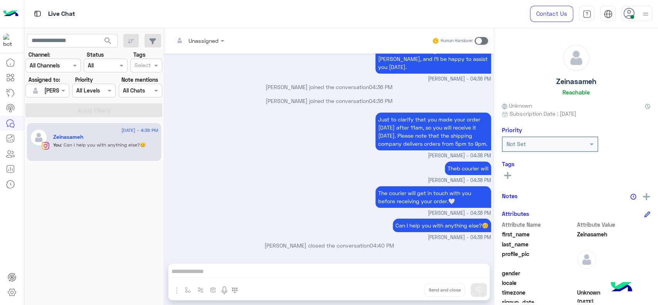
scroll to position [2135, 0]
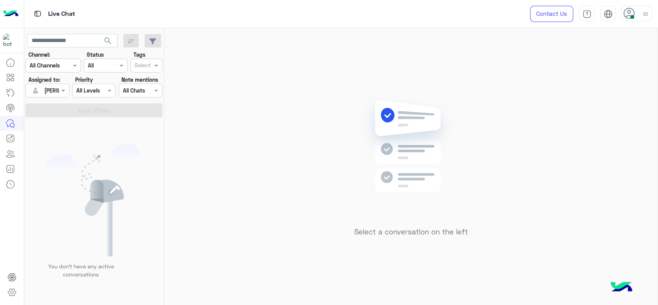
click at [203, 68] on div "Select a conversation on the left" at bounding box center [410, 168] width 493 height 280
click at [272, 162] on div "Select a conversation on the left" at bounding box center [410, 168] width 493 height 280
click at [193, 188] on div "Select a conversation on the left" at bounding box center [410, 168] width 493 height 280
click at [213, 115] on div "Select a conversation on the left" at bounding box center [410, 168] width 493 height 280
click at [484, 134] on div "Select a conversation on the left" at bounding box center [410, 168] width 493 height 280
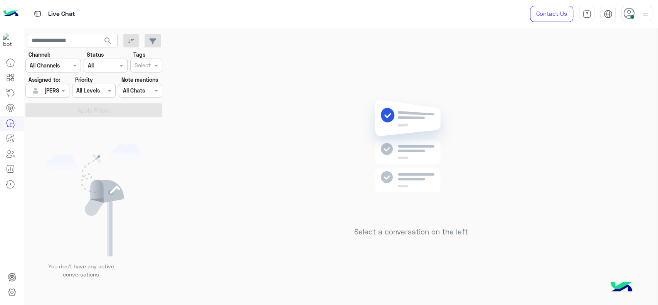
click at [230, 135] on div "Select a conversation on the left" at bounding box center [410, 168] width 493 height 280
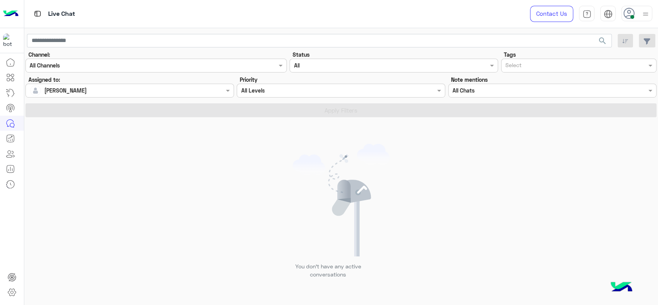
click at [163, 205] on div "You don’t have any active conversations" at bounding box center [341, 214] width 634 height 188
click at [16, 128] on link at bounding box center [10, 123] width 21 height 15
click at [567, 218] on div "You don’t have any active conversations" at bounding box center [341, 214] width 634 height 188
click at [276, 120] on div "You don’t have any active conversations" at bounding box center [341, 214] width 634 height 188
click at [15, 136] on icon at bounding box center [10, 138] width 9 height 9
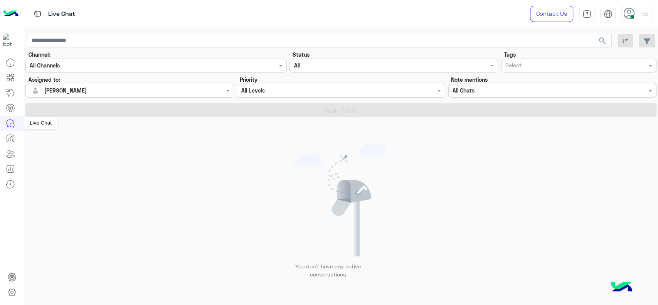
click at [13, 122] on icon at bounding box center [10, 122] width 7 height 7
click at [345, 203] on img at bounding box center [340, 200] width 97 height 113
click at [638, 8] on div at bounding box center [636, 13] width 31 height 15
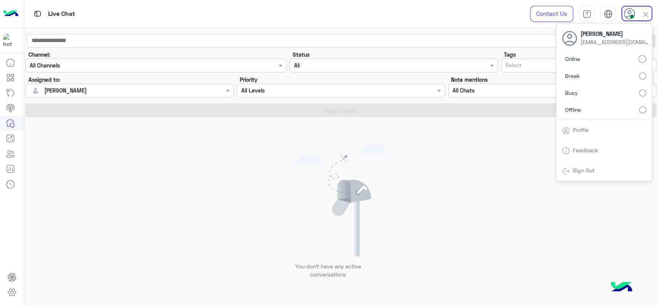
click at [638, 8] on div at bounding box center [636, 13] width 31 height 15
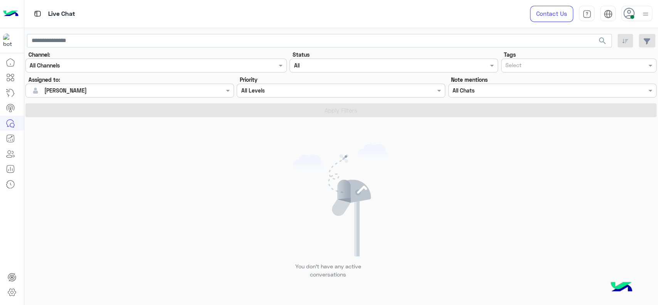
click at [78, 215] on div "You don’t have any active conversations" at bounding box center [341, 214] width 634 height 188
click at [311, 178] on img at bounding box center [340, 200] width 97 height 113
click at [278, 188] on div "You don’t have any active conversations" at bounding box center [341, 214] width 634 height 188
click at [192, 166] on div "You don’t have any active conversations" at bounding box center [341, 214] width 634 height 188
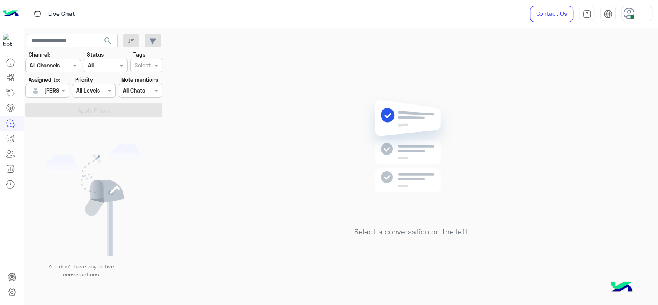
click at [263, 83] on div "Select a conversation on the left" at bounding box center [410, 168] width 493 height 280
click at [445, 207] on img at bounding box center [410, 158] width 111 height 128
click at [641, 20] on div at bounding box center [645, 13] width 10 height 15
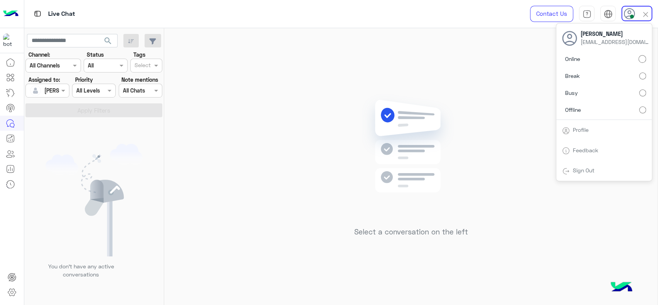
click at [265, 92] on div "Select a conversation on the left" at bounding box center [410, 168] width 493 height 280
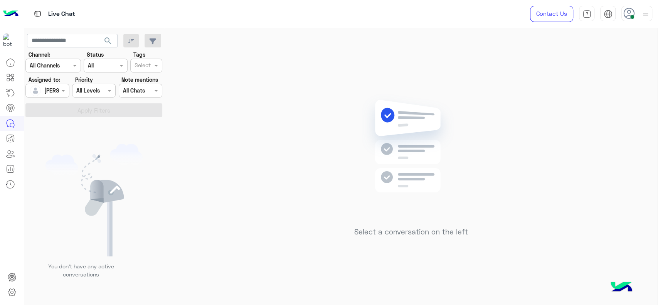
click at [338, 247] on div "Select a conversation on the left" at bounding box center [410, 168] width 493 height 280
click at [290, 97] on div "Select a conversation on the left" at bounding box center [410, 168] width 493 height 280
click at [264, 113] on div "Select a conversation on the left" at bounding box center [410, 168] width 493 height 280
click at [555, 198] on div "Select a conversation on the left" at bounding box center [410, 168] width 493 height 280
click at [573, 239] on div "Select a conversation on the left" at bounding box center [410, 168] width 493 height 280
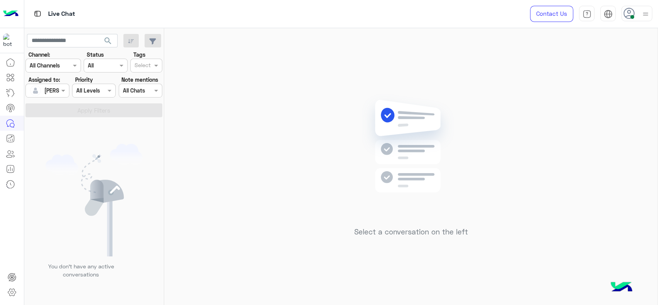
click at [565, 230] on div "Select a conversation on the left" at bounding box center [410, 168] width 493 height 280
click at [546, 172] on div "Select a conversation on the left" at bounding box center [410, 168] width 493 height 280
click at [643, 8] on div at bounding box center [645, 13] width 10 height 15
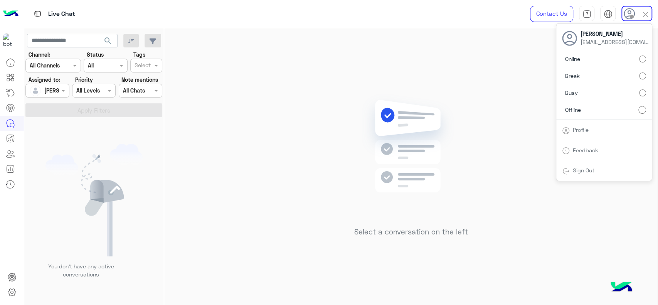
click at [299, 187] on div "Select a conversation on the left" at bounding box center [410, 168] width 493 height 280
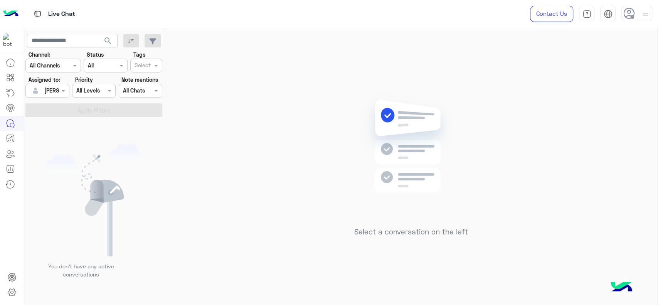
click at [301, 116] on div "Select a conversation on the left" at bounding box center [410, 168] width 493 height 280
click at [250, 91] on div "Select a conversation on the left" at bounding box center [410, 168] width 493 height 280
click at [476, 80] on div "Select a conversation on the left" at bounding box center [410, 168] width 493 height 280
click at [541, 35] on div "Select a conversation on the left" at bounding box center [410, 168] width 493 height 280
